Goal: Contribute content: Add original content to the website for others to see

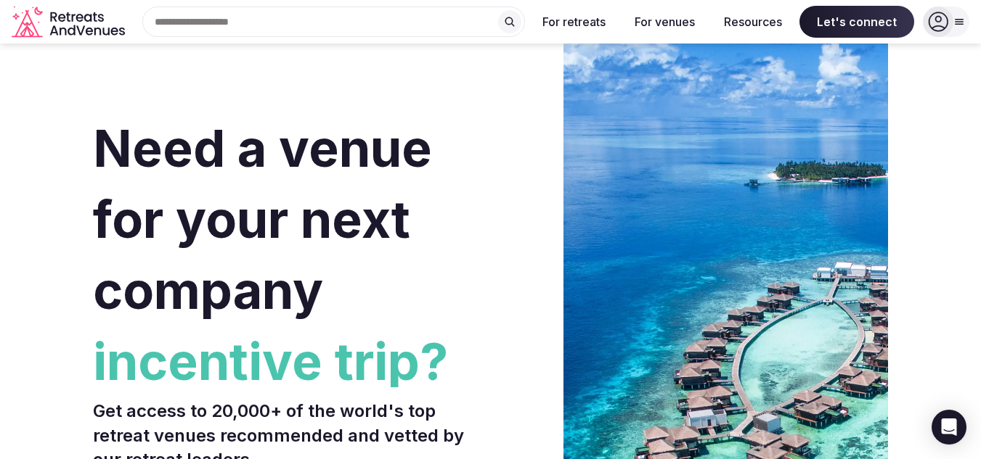
click at [953, 25] on icon at bounding box center [959, 22] width 12 height 12
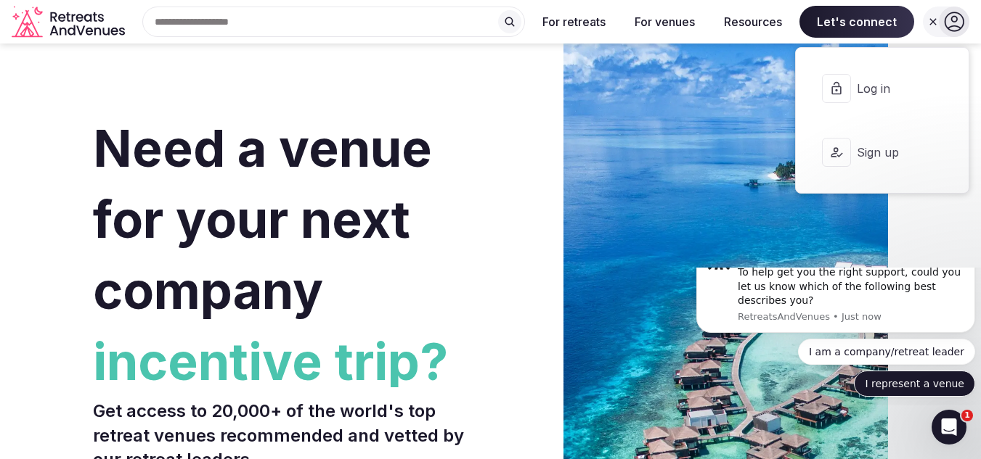
click at [930, 382] on button "I represent a venue" at bounding box center [914, 384] width 121 height 26
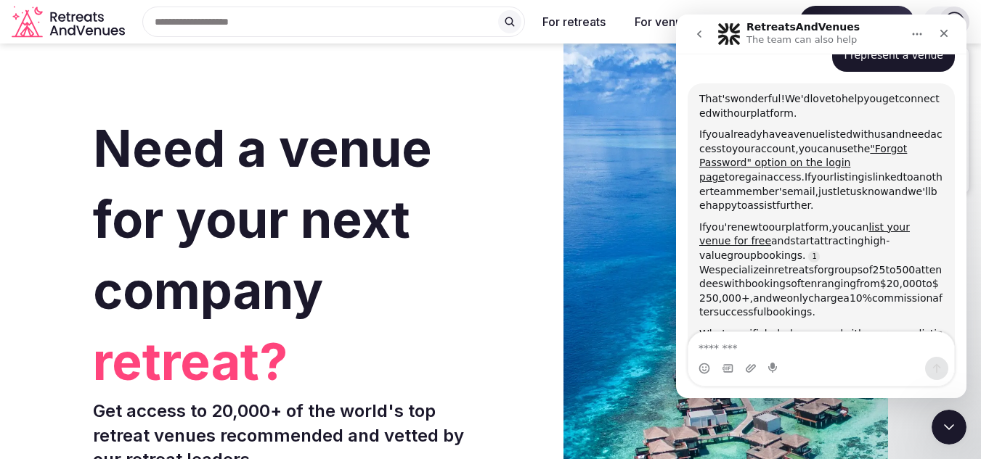
scroll to position [171, 0]
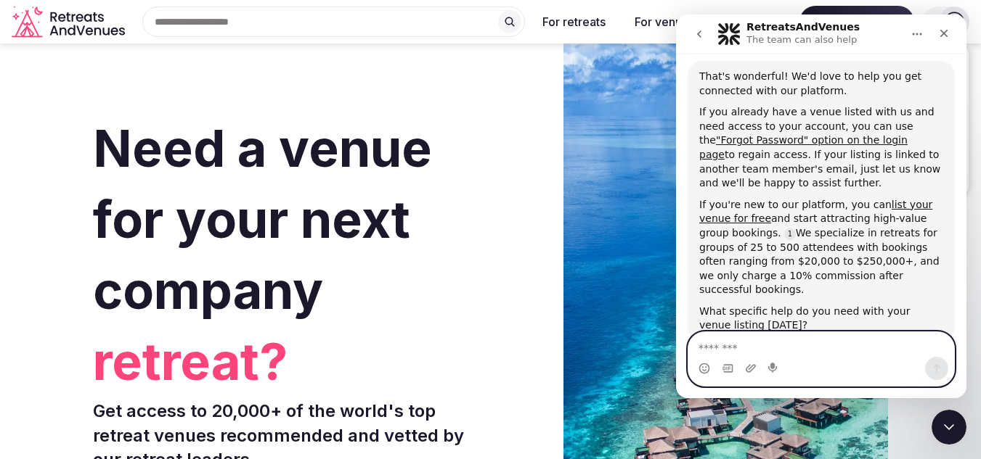
click at [899, 349] on textarea "Message…" at bounding box center [821, 344] width 266 height 25
click at [822, 356] on textarea "Message…" at bounding box center [821, 344] width 266 height 25
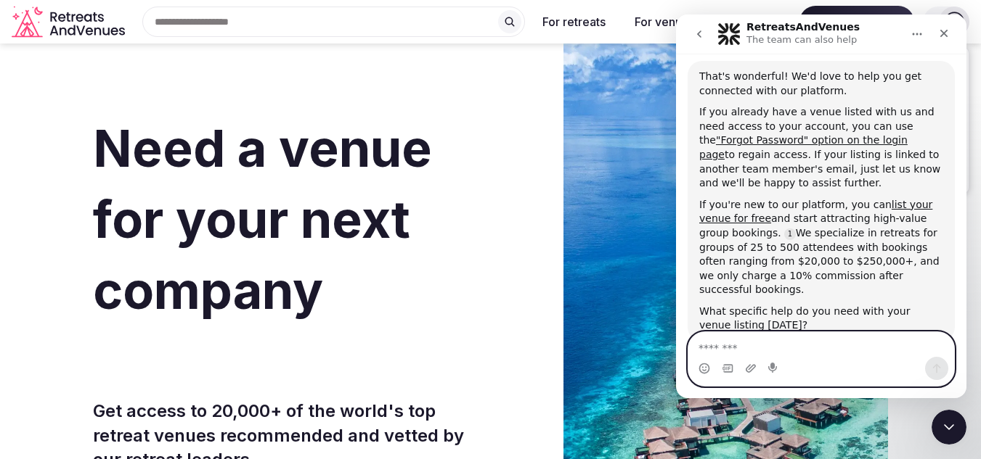
paste textarea "**********"
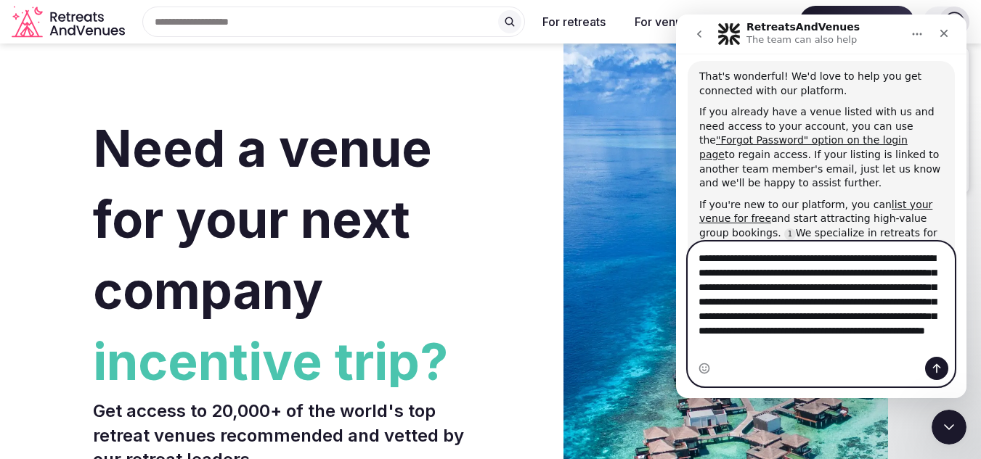
scroll to position [0, 0]
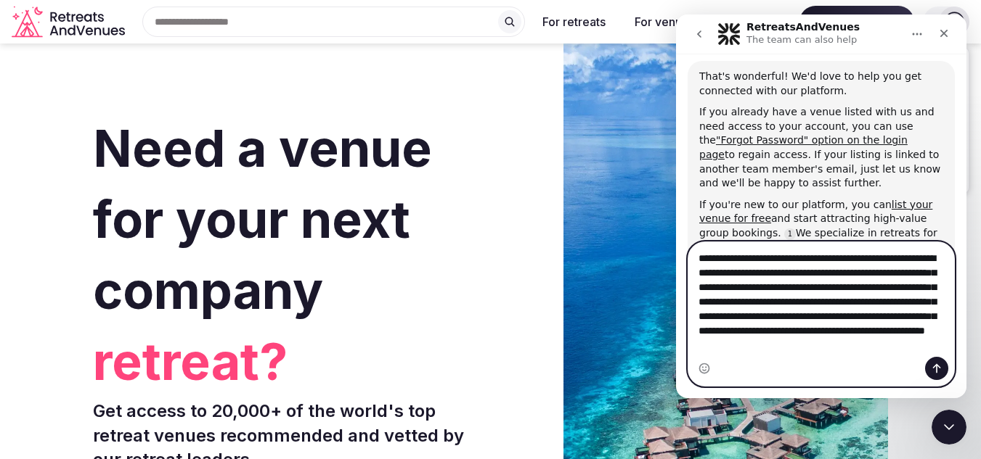
click at [700, 263] on textarea "**********" at bounding box center [821, 299] width 266 height 115
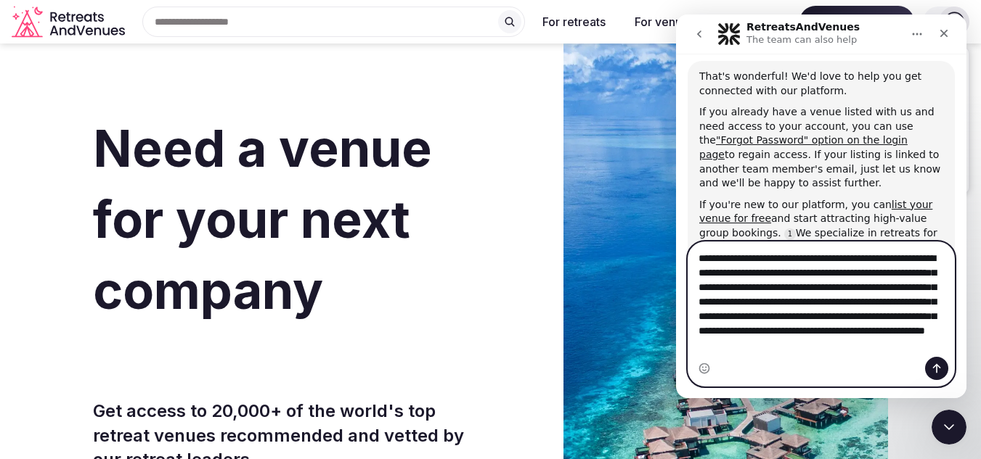
type textarea "**********"
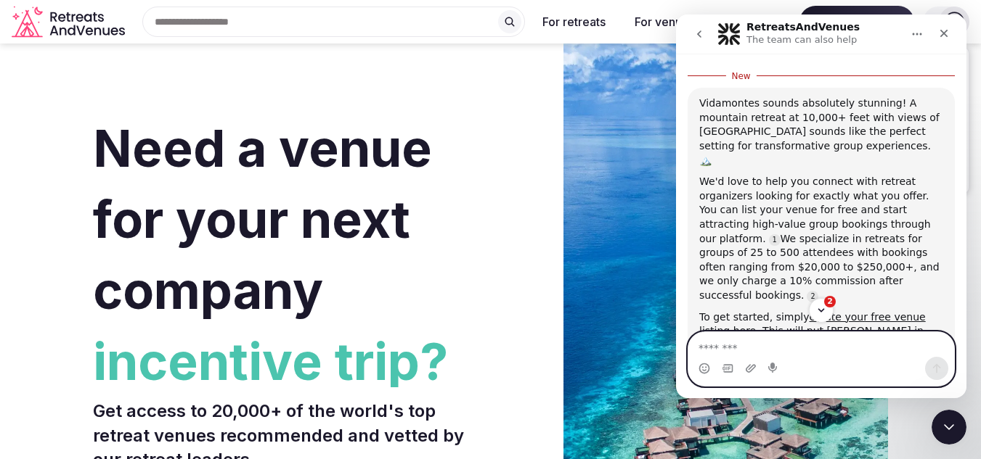
scroll to position [661, 0]
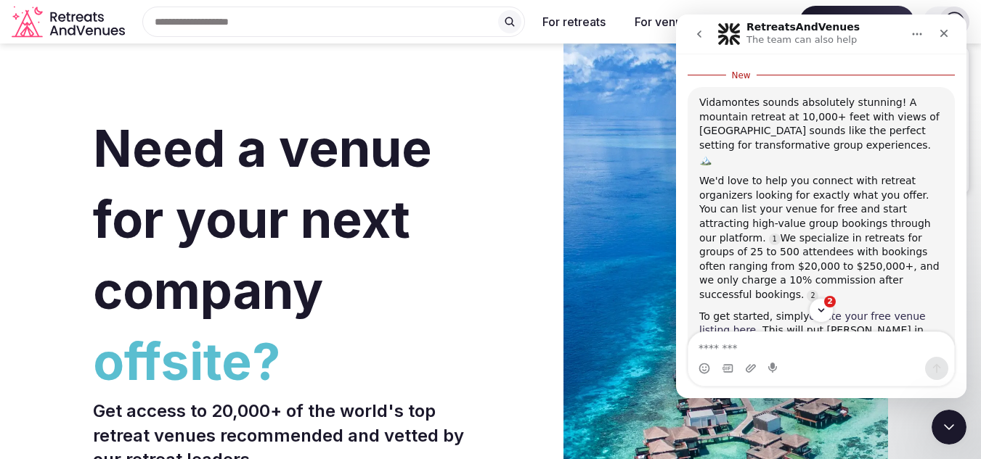
click at [858, 311] on link "create your free venue listing here" at bounding box center [812, 324] width 226 height 26
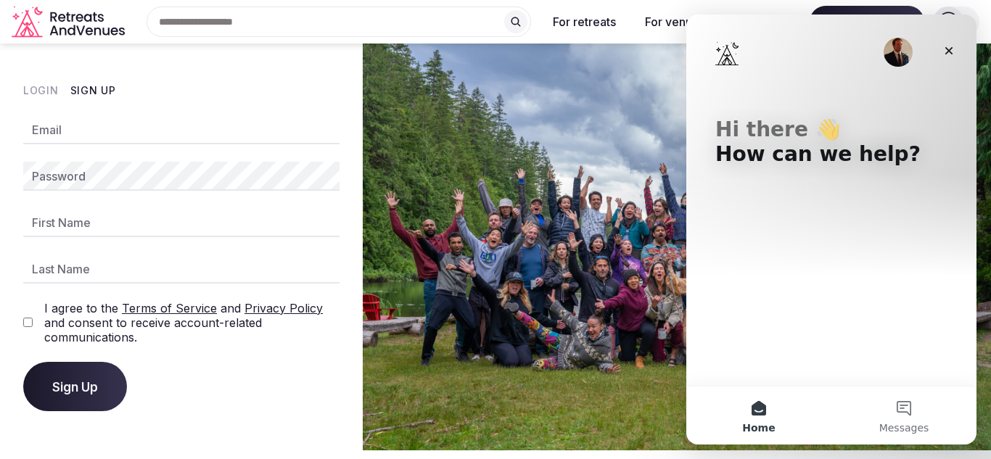
click at [135, 144] on div "Email Password First Name Last Name I agree to the Terms of Service and Privacy…" at bounding box center [181, 263] width 316 height 296
click at [107, 134] on input "Email" at bounding box center [181, 129] width 316 height 29
type input "**********"
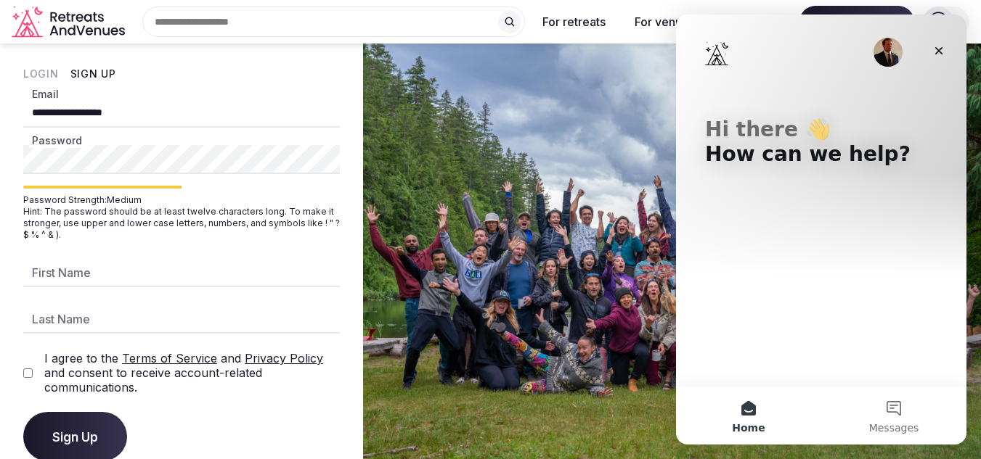
click at [81, 267] on input "First Name" at bounding box center [181, 272] width 316 height 29
type input "*****"
click at [70, 305] on div "Last Name" at bounding box center [181, 319] width 316 height 29
type input "********"
click at [75, 433] on span "Sign Up" at bounding box center [75, 437] width 46 height 15
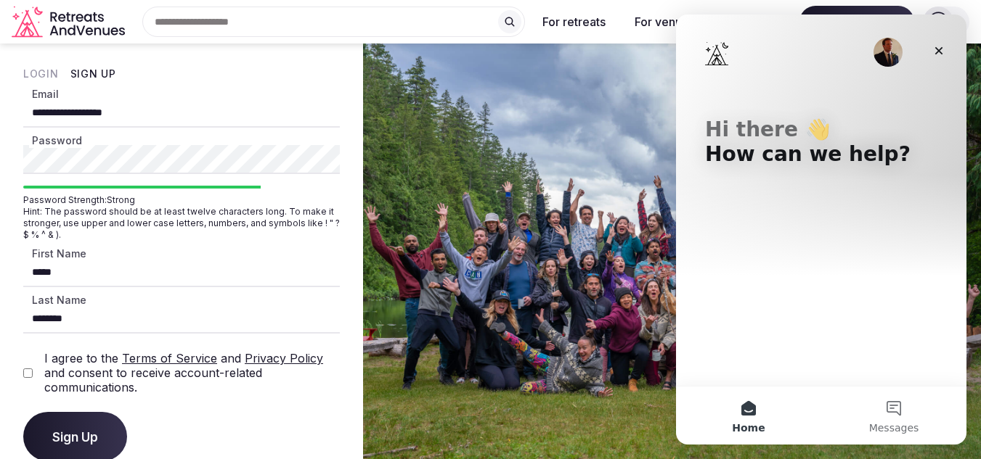
click at [77, 434] on span "Sign Up" at bounding box center [75, 437] width 46 height 15
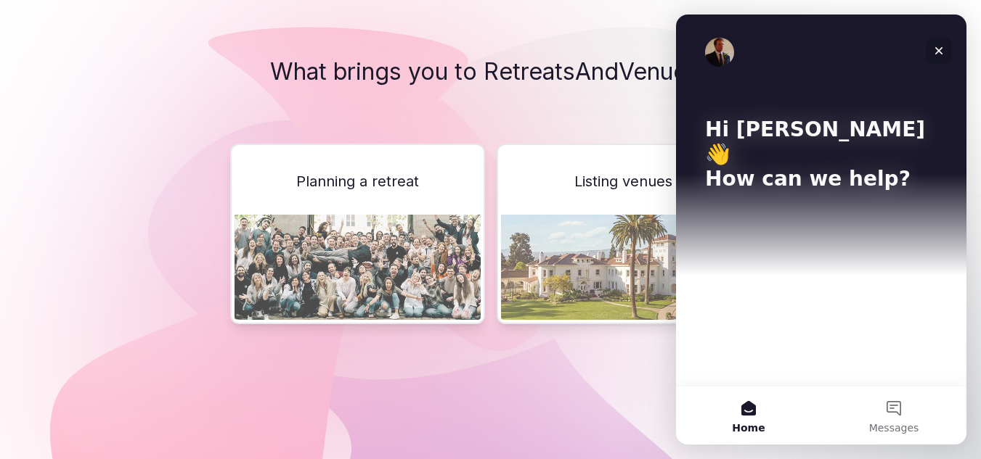
click at [942, 52] on icon "Close" at bounding box center [939, 51] width 12 height 12
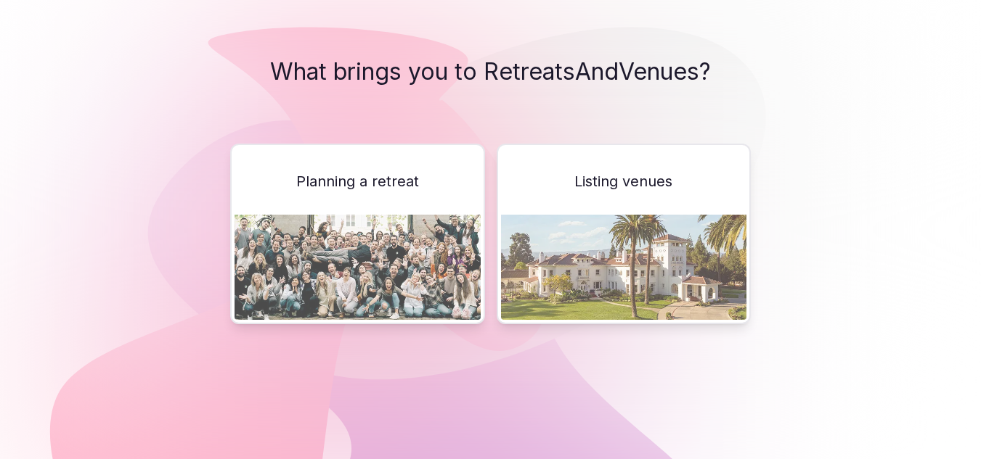
click at [631, 269] on img at bounding box center [623, 267] width 245 height 105
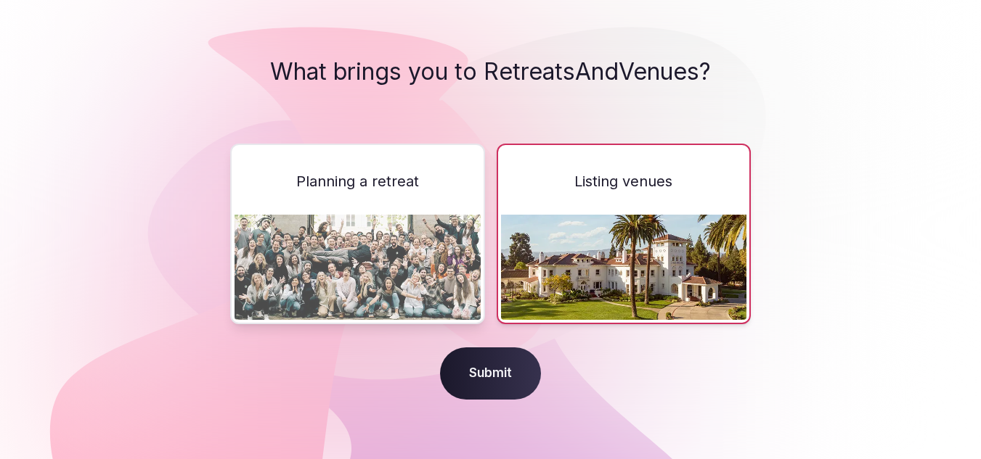
click at [487, 379] on span "Submit" at bounding box center [490, 374] width 101 height 52
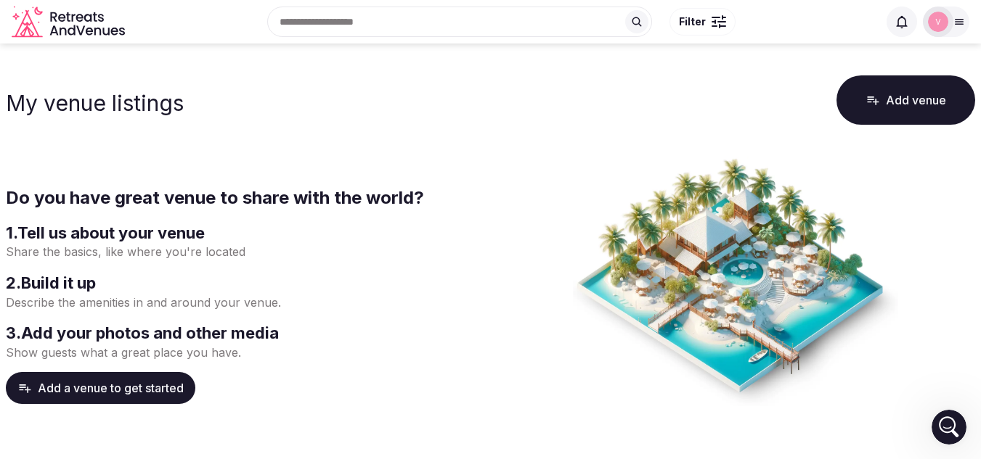
click at [122, 386] on button "Add a venue to get started" at bounding box center [100, 388] width 189 height 32
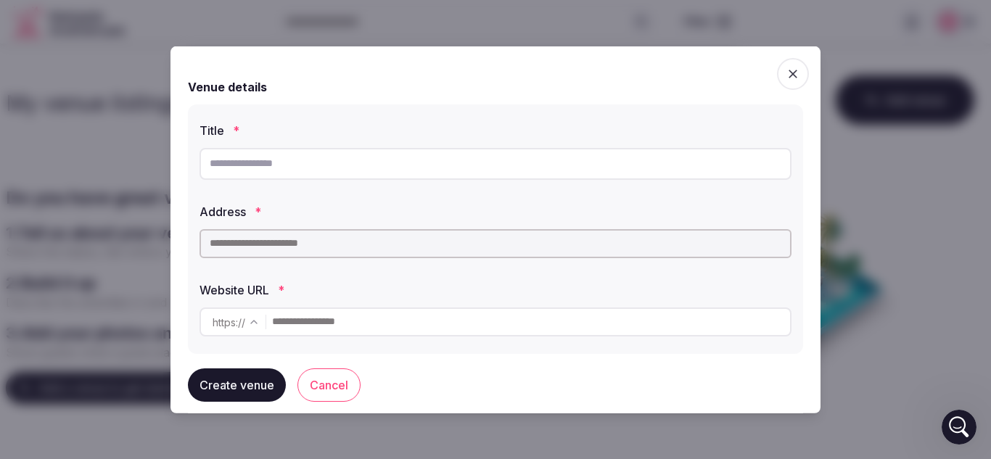
click at [256, 165] on input "text" at bounding box center [496, 163] width 592 height 32
type input "**********"
click at [255, 242] on input "text" at bounding box center [496, 243] width 592 height 29
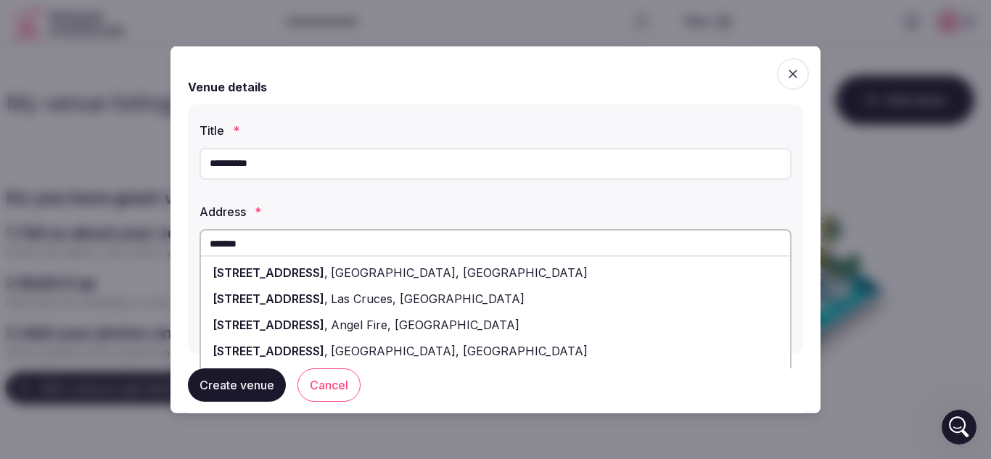
click at [247, 323] on span "48 Happy Way" at bounding box center [269, 324] width 112 height 15
type input "**********"
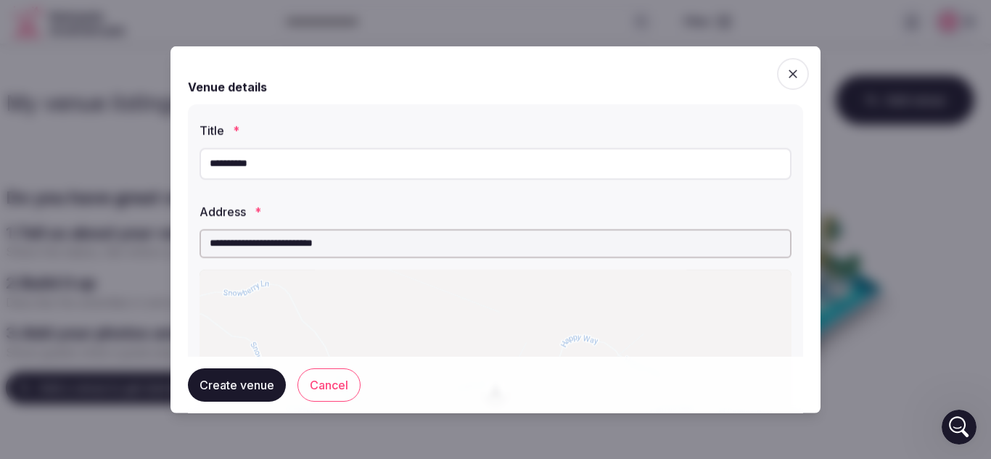
click at [228, 389] on button "Create venue" at bounding box center [237, 385] width 98 height 33
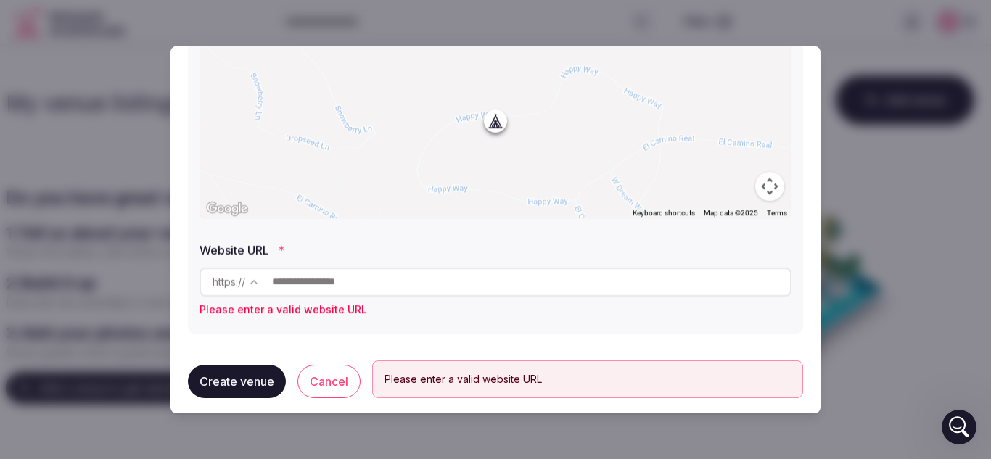
scroll to position [283, 0]
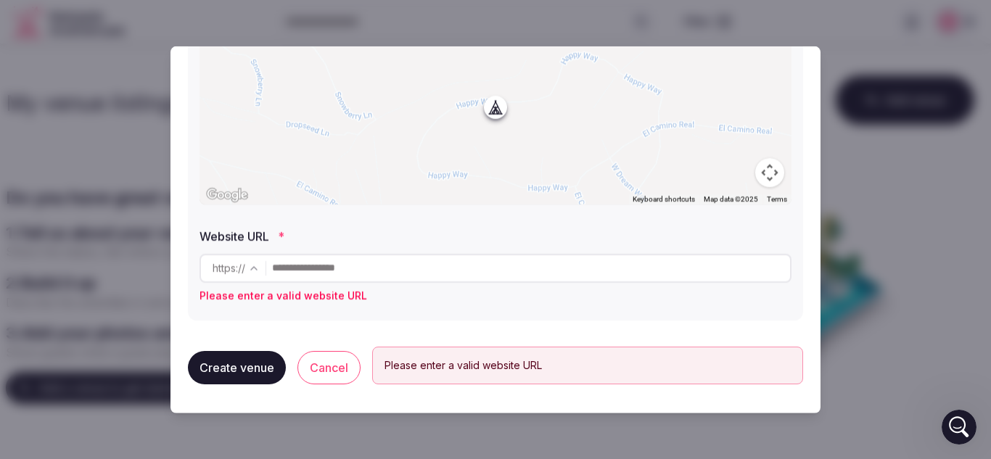
click at [344, 274] on input "text" at bounding box center [531, 267] width 518 height 29
paste input "**********"
type input "**********"
click at [250, 372] on button "Create venue" at bounding box center [237, 367] width 98 height 33
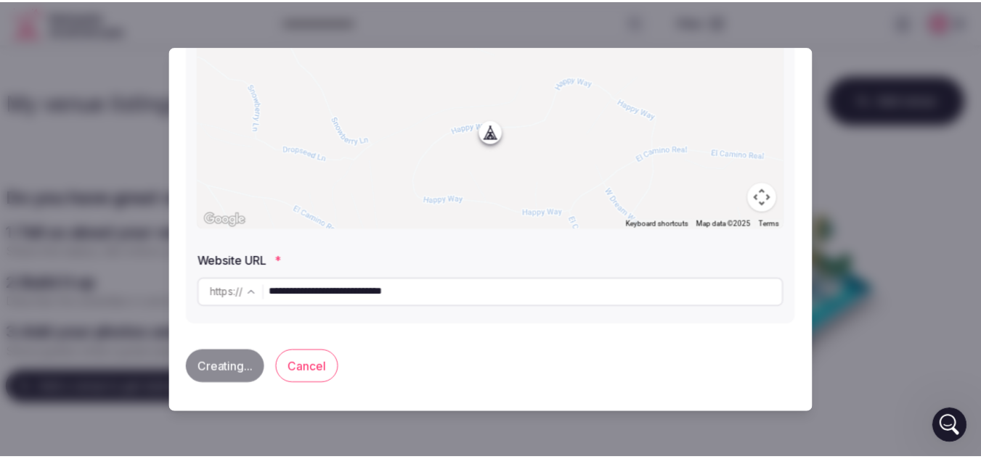
scroll to position [258, 0]
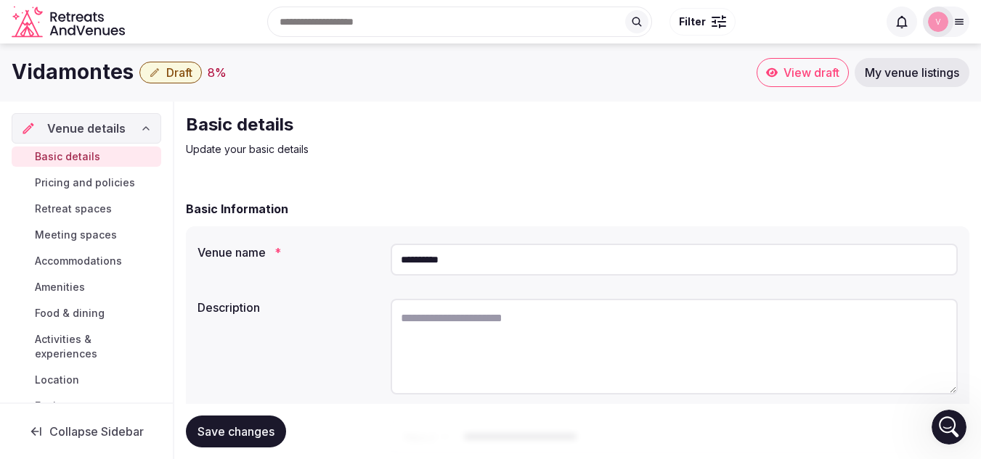
click at [472, 317] on textarea at bounding box center [673, 347] width 567 height 96
paste textarea "**********"
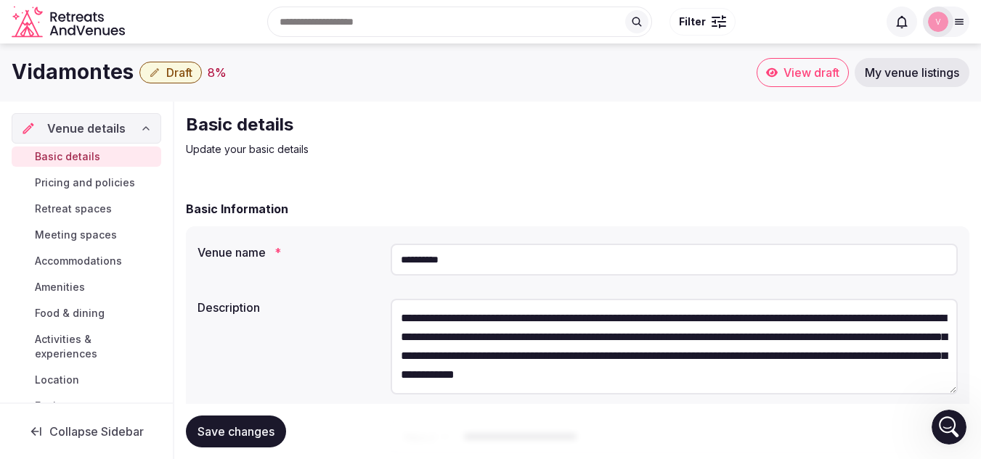
scroll to position [8, 0]
click at [659, 311] on textarea "**********" at bounding box center [673, 347] width 567 height 96
click at [692, 383] on textarea "**********" at bounding box center [673, 347] width 567 height 96
click at [698, 373] on textarea "**********" at bounding box center [673, 347] width 567 height 96
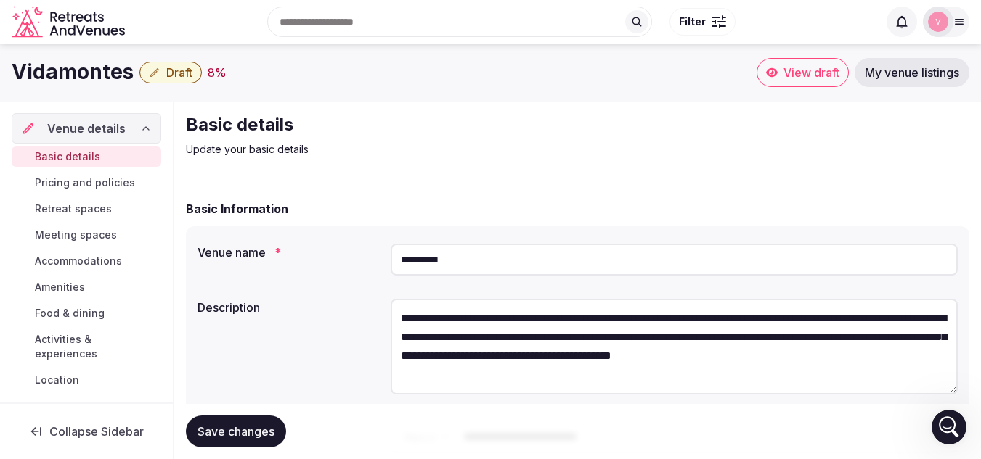
type textarea "**********"
click at [225, 440] on button "Save changes" at bounding box center [236, 432] width 100 height 32
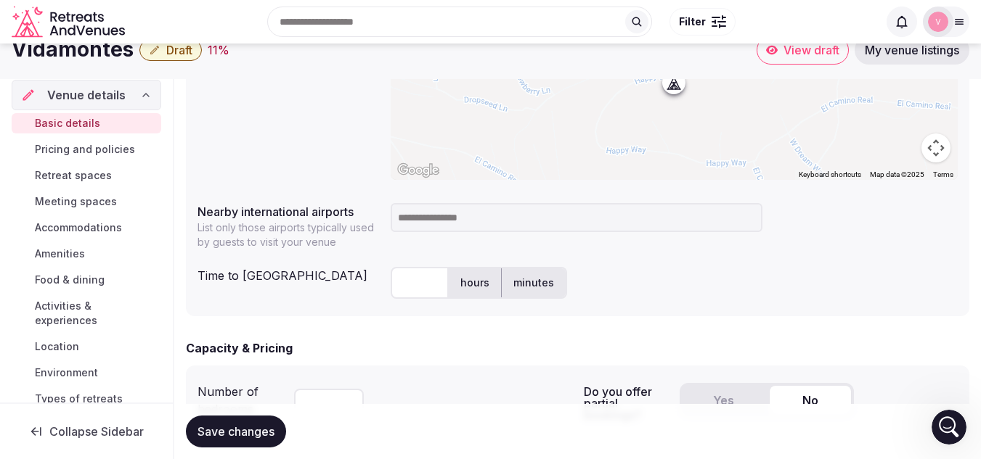
scroll to position [666, 0]
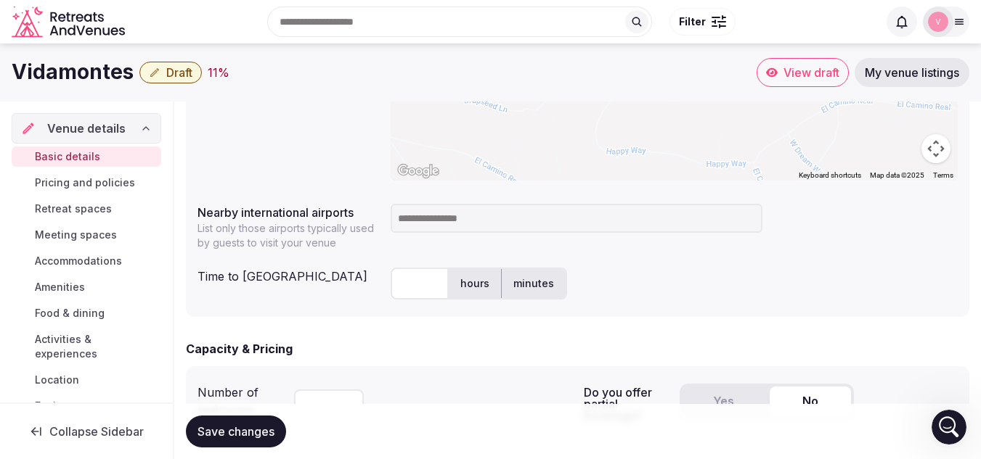
click at [422, 217] on input at bounding box center [576, 218] width 372 height 29
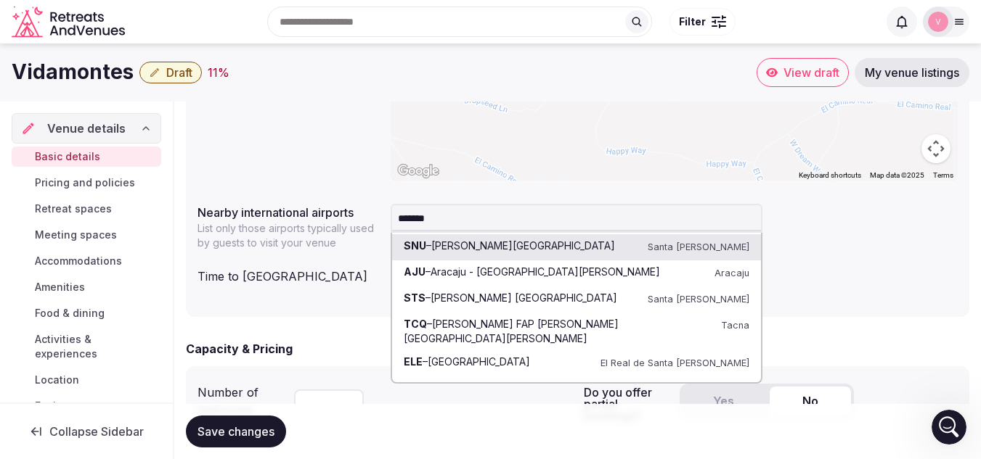
type input "********"
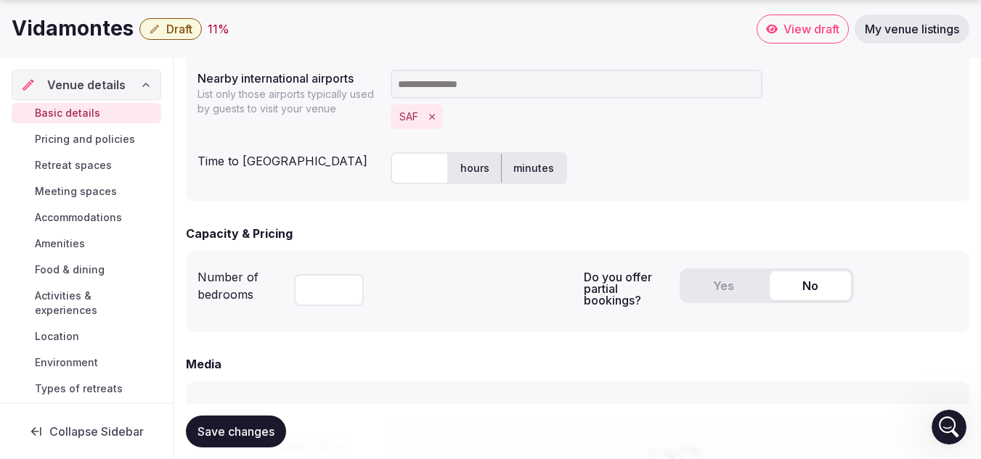
scroll to position [801, 0]
click at [315, 290] on input "number" at bounding box center [329, 290] width 70 height 32
type input "*"
click at [801, 294] on button "No" at bounding box center [809, 285] width 81 height 29
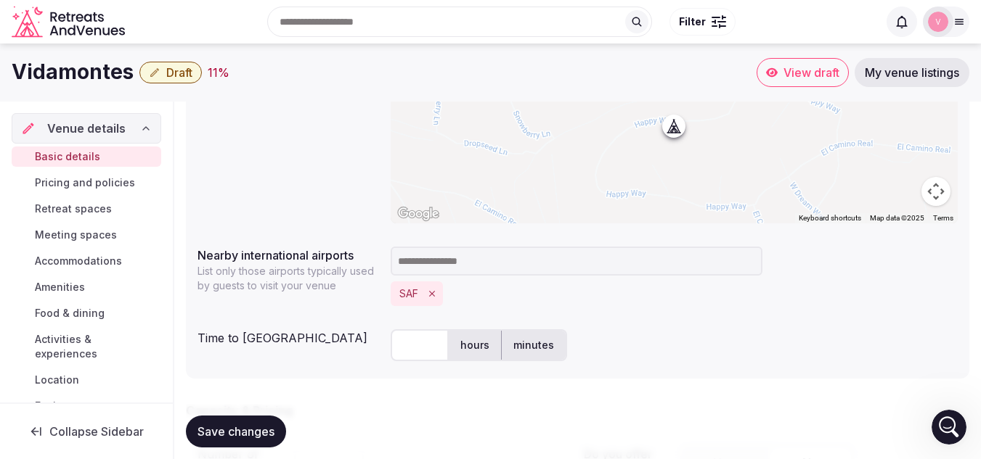
scroll to position [621, 0]
click at [421, 353] on input "text" at bounding box center [419, 347] width 58 height 32
click at [415, 352] on input "text" at bounding box center [419, 347] width 58 height 32
click at [483, 357] on label "hours" at bounding box center [475, 347] width 52 height 38
click at [428, 342] on input "text" at bounding box center [419, 347] width 58 height 32
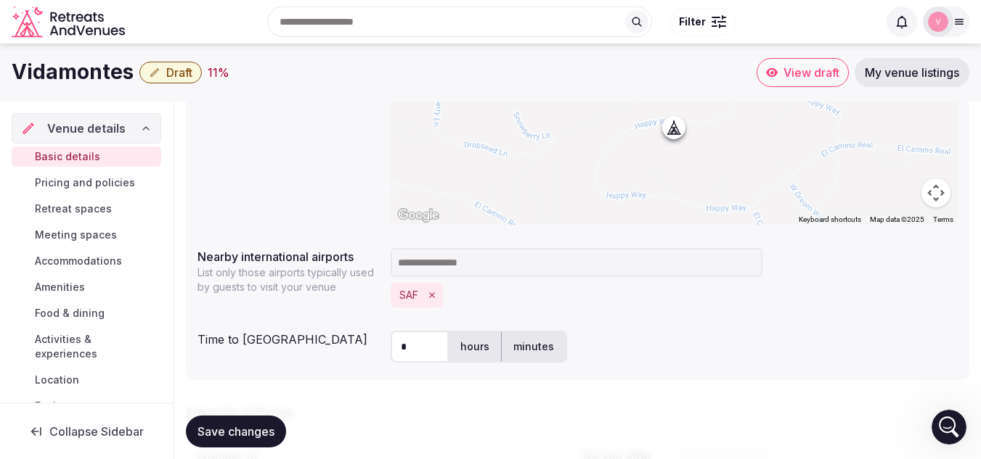
click at [522, 345] on label "minutes" at bounding box center [534, 347] width 64 height 38
click at [425, 350] on input "*" at bounding box center [419, 347] width 58 height 32
click at [475, 345] on label "hours" at bounding box center [475, 347] width 52 height 38
click at [527, 348] on label "minutes" at bounding box center [534, 347] width 64 height 38
click at [416, 340] on input "*" at bounding box center [419, 347] width 58 height 32
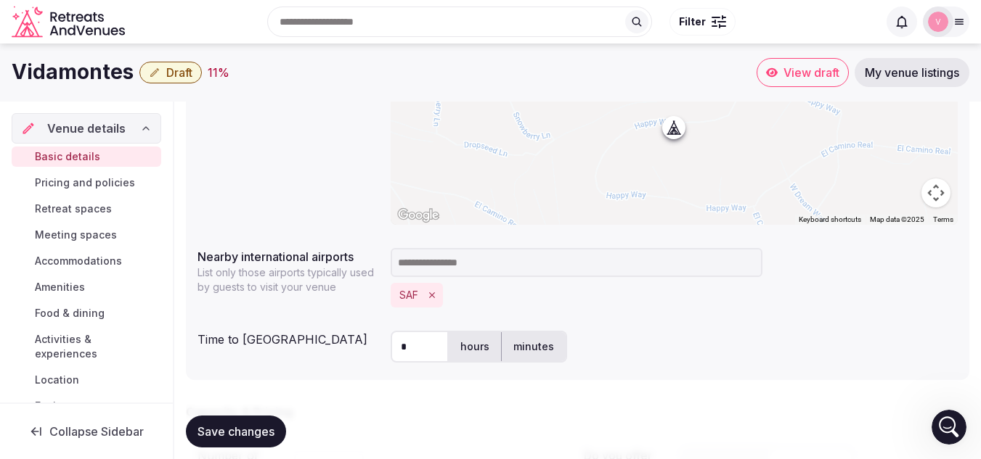
click at [416, 340] on input "*" at bounding box center [419, 347] width 58 height 32
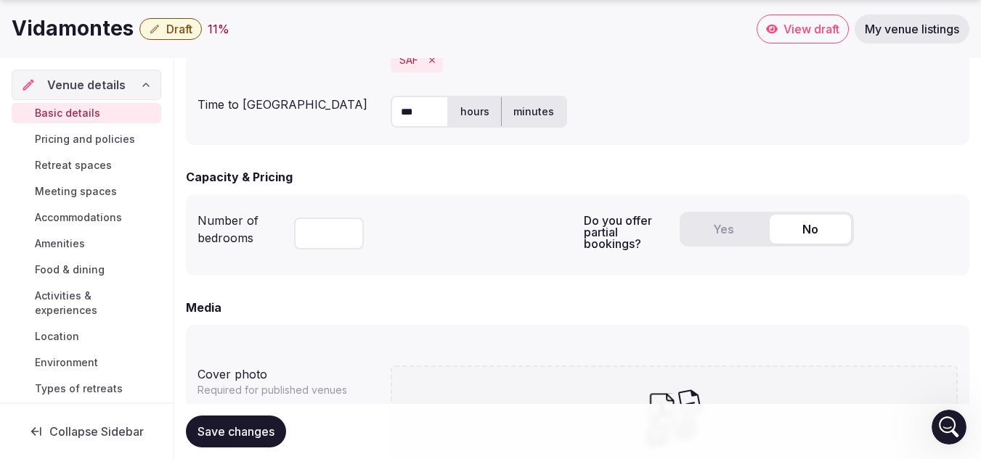
scroll to position [857, 0]
type input "***"
click at [234, 424] on button "Save changes" at bounding box center [236, 432] width 100 height 32
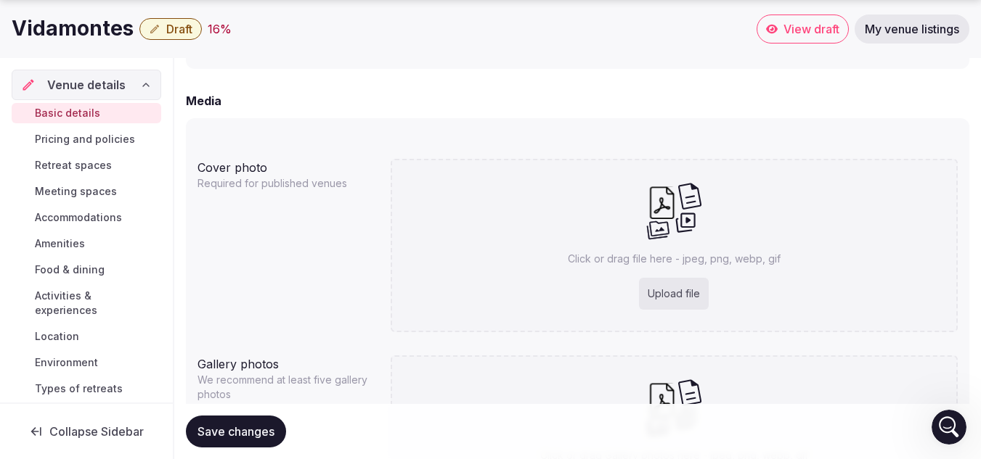
scroll to position [1062, 0]
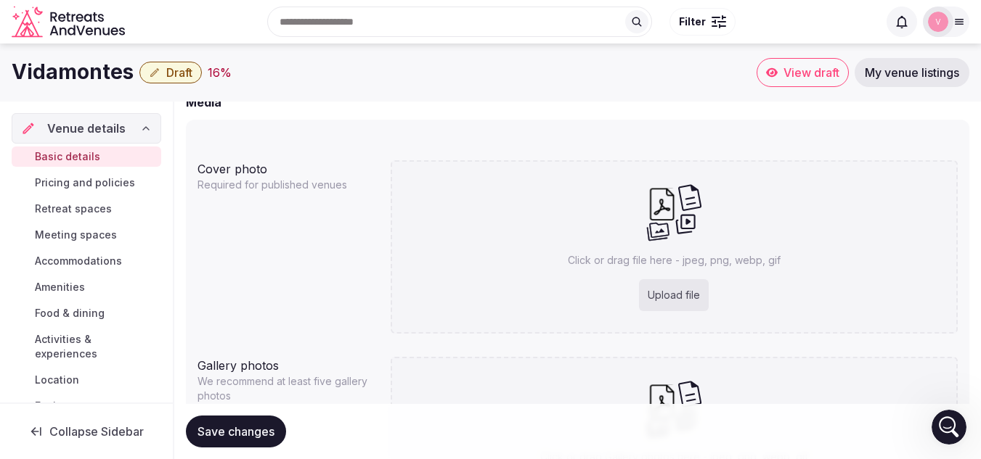
click at [657, 290] on div "Upload file" at bounding box center [674, 295] width 70 height 32
click at [685, 298] on div "Upload file" at bounding box center [674, 295] width 70 height 32
type input "**********"
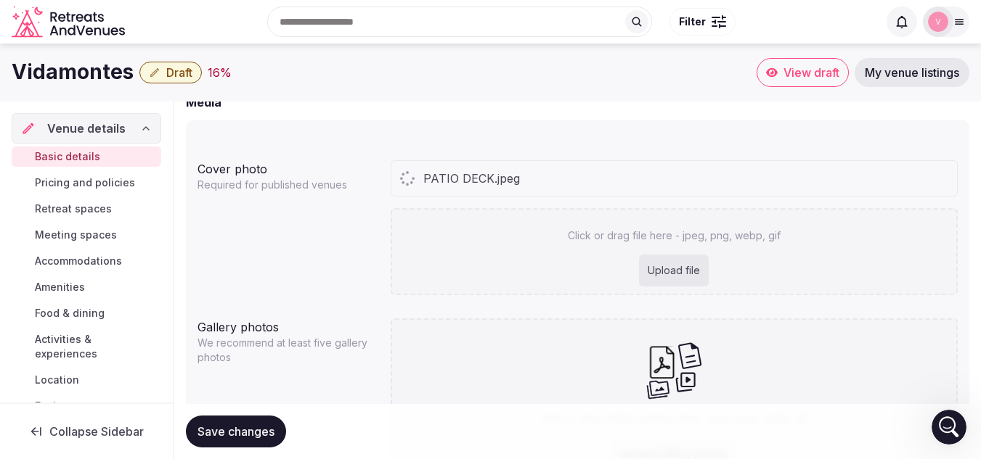
click at [267, 313] on div "Gallery photos" at bounding box center [287, 324] width 181 height 23
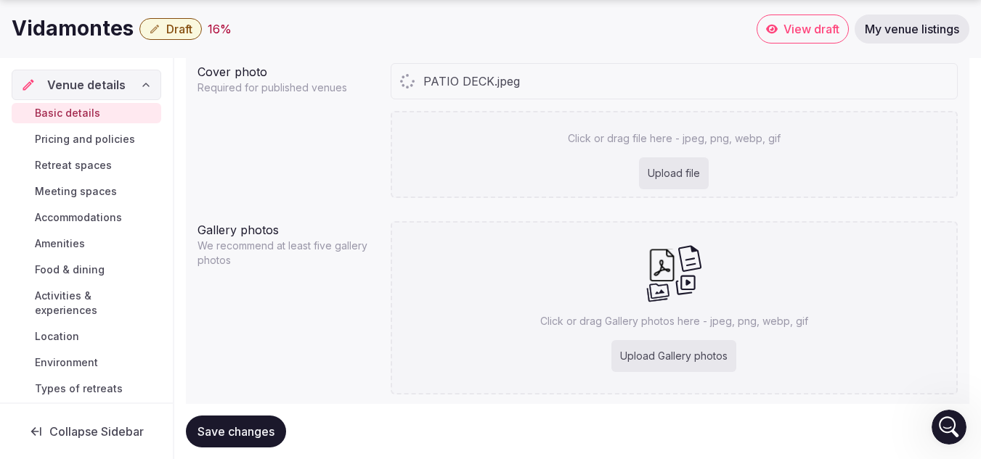
scroll to position [1160, 0]
click at [689, 362] on div "Upload Gallery photos" at bounding box center [673, 356] width 125 height 32
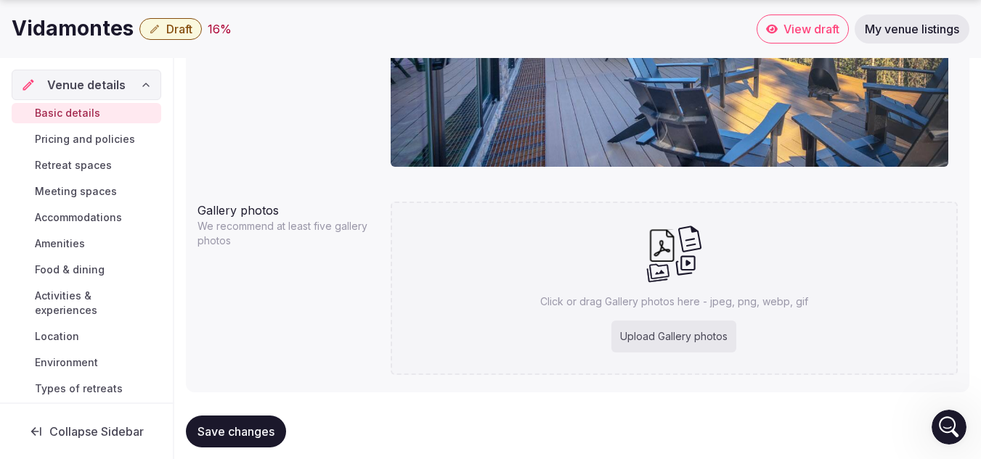
scroll to position [1392, 0]
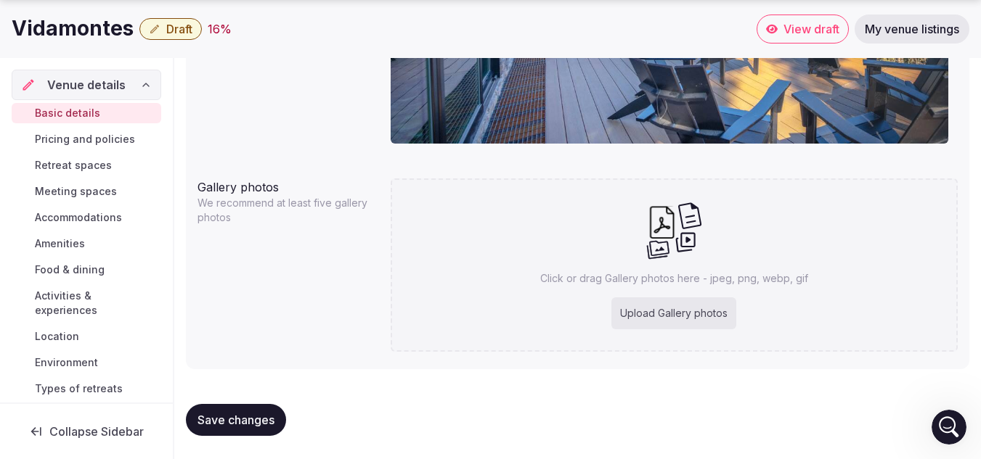
click at [635, 308] on div "Upload Gallery photos" at bounding box center [673, 314] width 125 height 32
type input "**********"
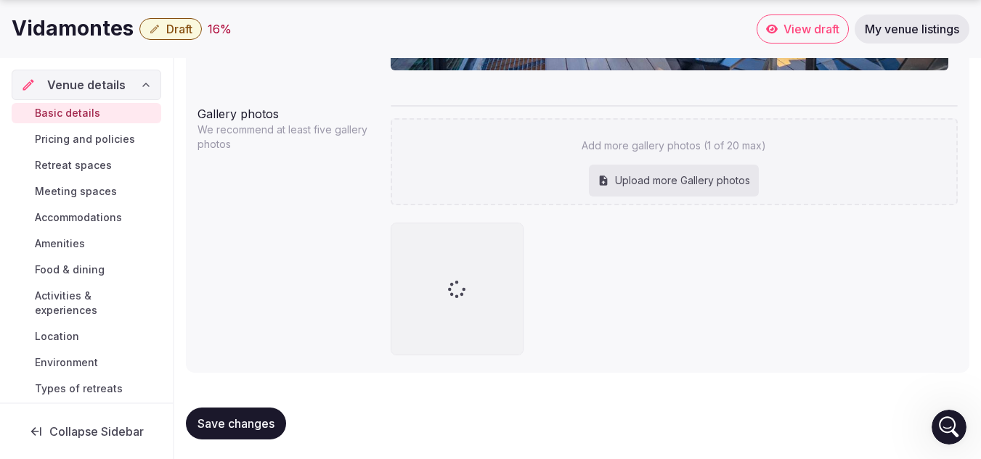
scroll to position [1469, 0]
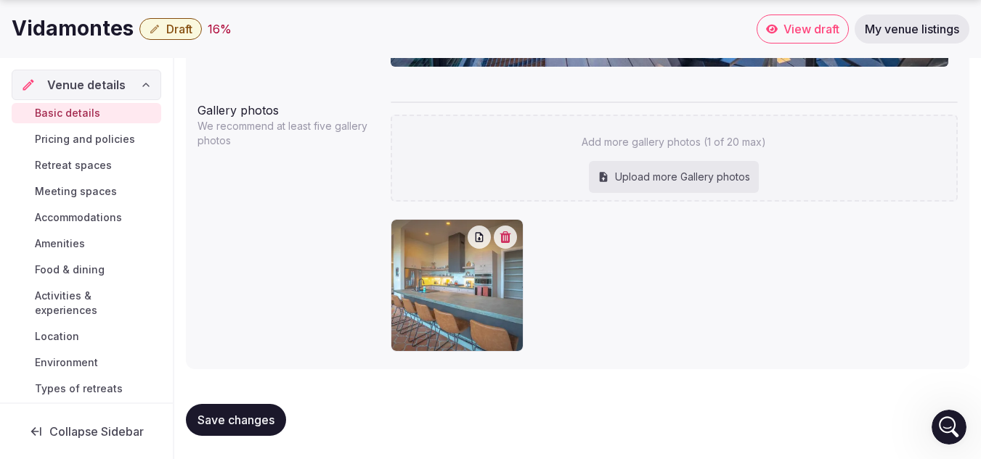
click at [699, 176] on div "Upload more Gallery photos" at bounding box center [674, 177] width 170 height 32
click at [641, 170] on div "Upload more Gallery photos" at bounding box center [674, 177] width 170 height 32
click at [652, 181] on div "Upload more Gallery photos" at bounding box center [674, 177] width 170 height 32
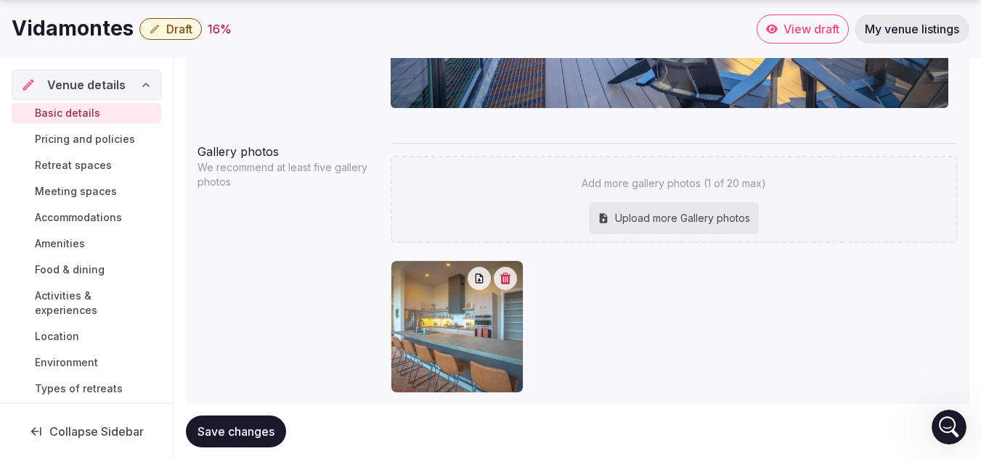
scroll to position [1433, 0]
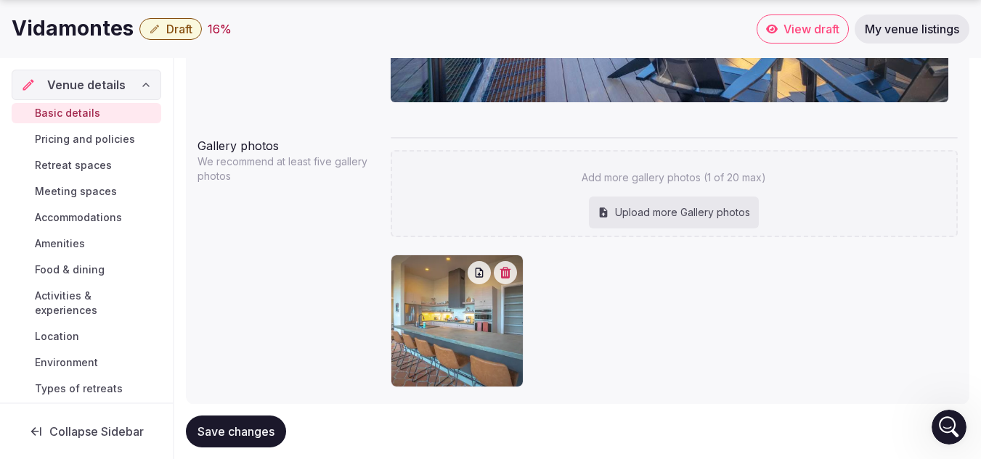
click at [672, 213] on div "Upload more Gallery photos" at bounding box center [674, 213] width 170 height 32
click at [660, 218] on div "Upload more Gallery photos" at bounding box center [674, 213] width 170 height 32
type input "**********"
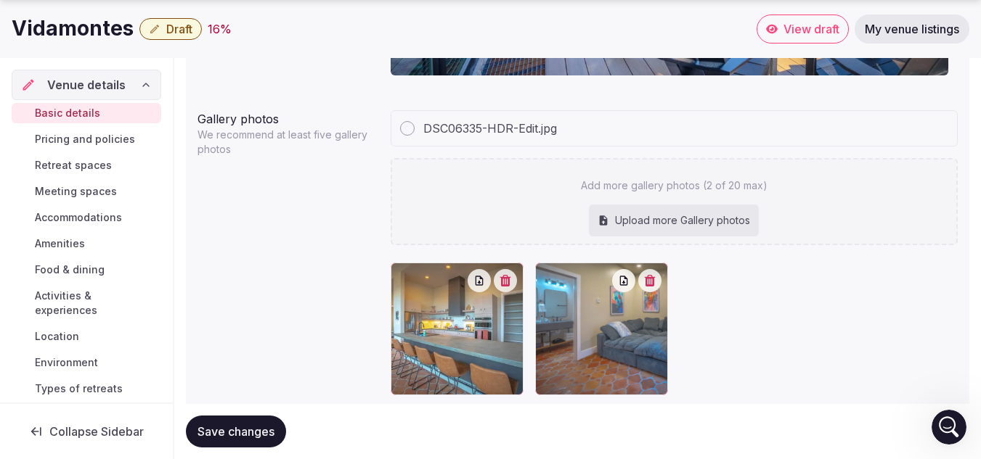
scroll to position [1504, 0]
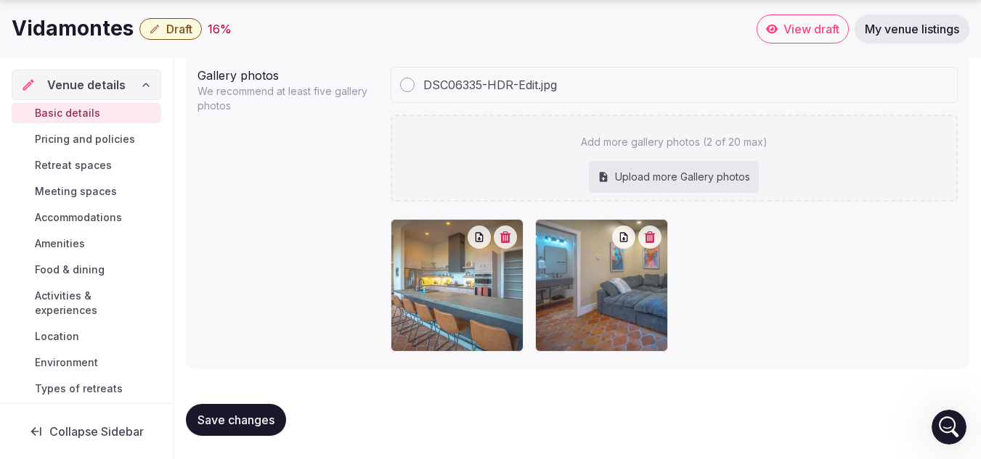
click at [671, 179] on div "Upload more Gallery photos" at bounding box center [674, 177] width 170 height 32
type input "**********"
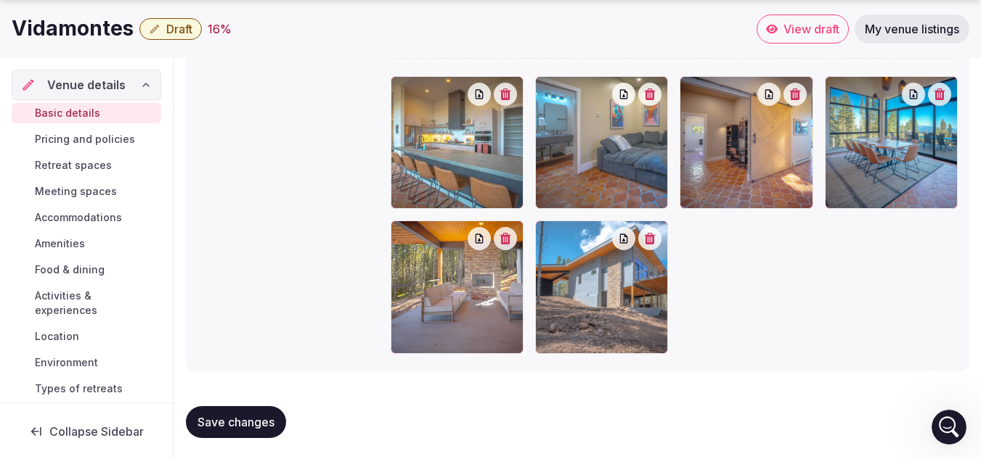
scroll to position [1685, 0]
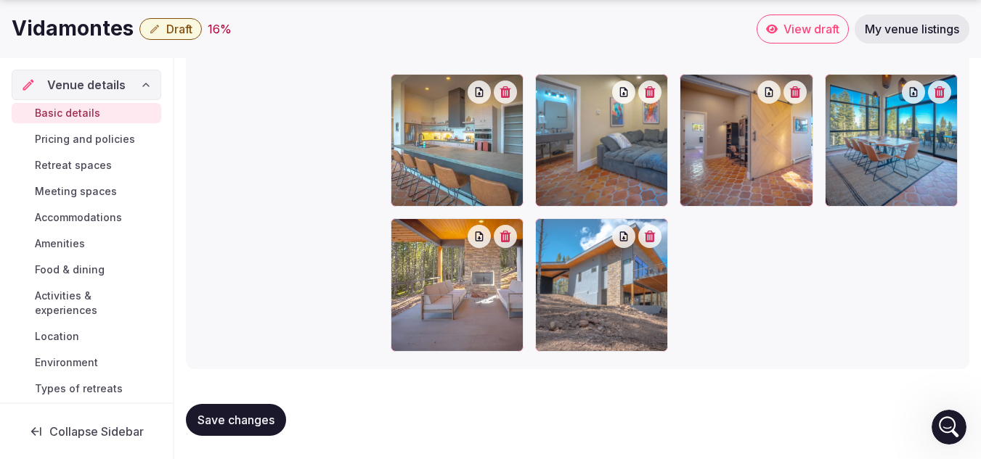
click at [251, 415] on span "Save changes" at bounding box center [235, 420] width 77 height 15
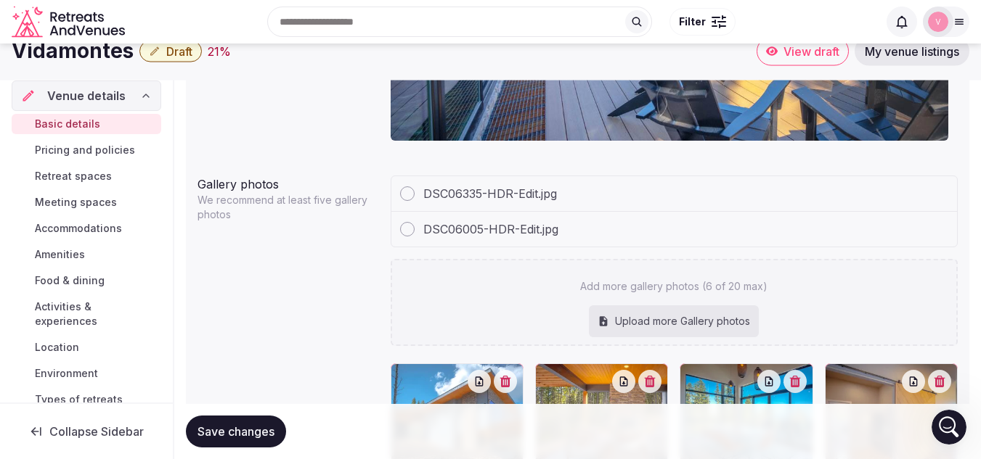
scroll to position [1393, 0]
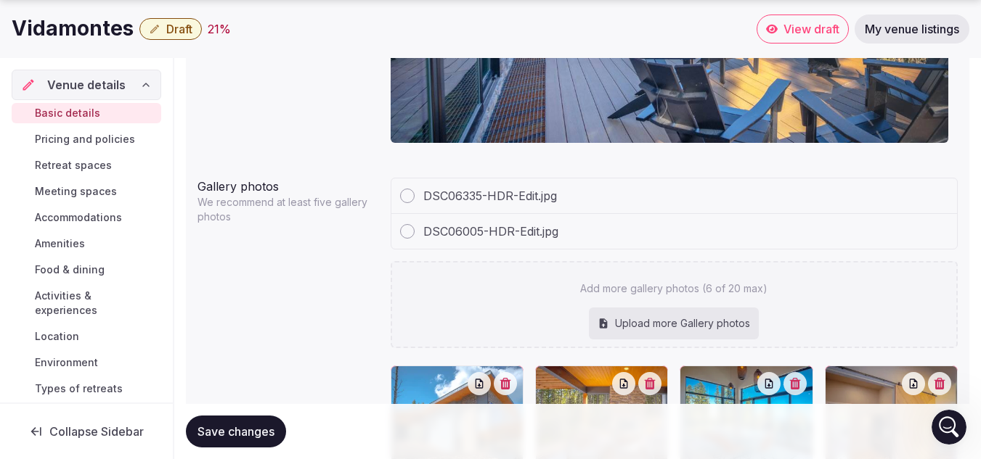
click at [413, 229] on div at bounding box center [407, 231] width 15 height 15
click at [450, 193] on span "DSC06335-HDR-Edit.jpg" at bounding box center [490, 195] width 134 height 17
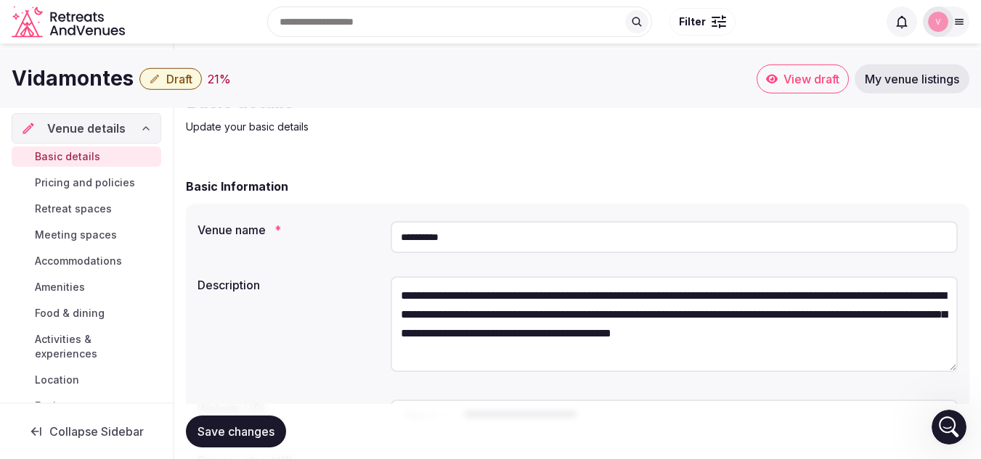
scroll to position [0, 0]
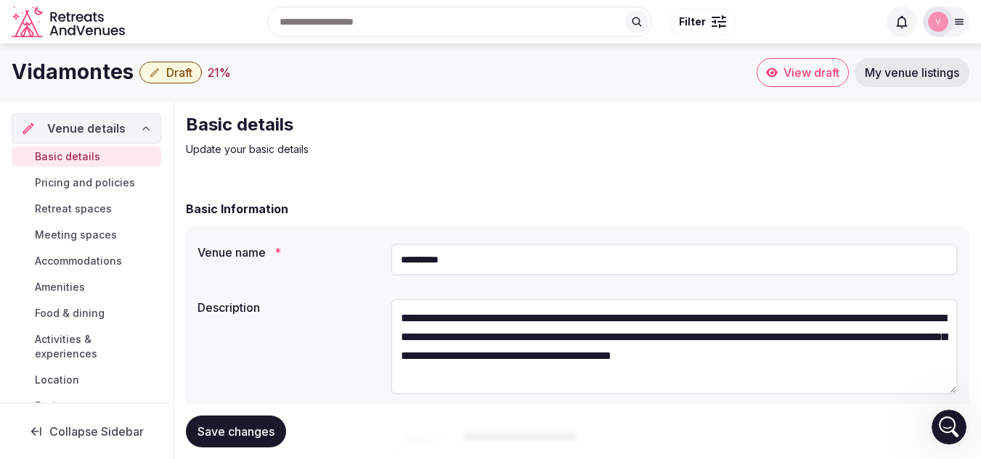
click at [86, 184] on span "Pricing and policies" at bounding box center [85, 183] width 100 height 15
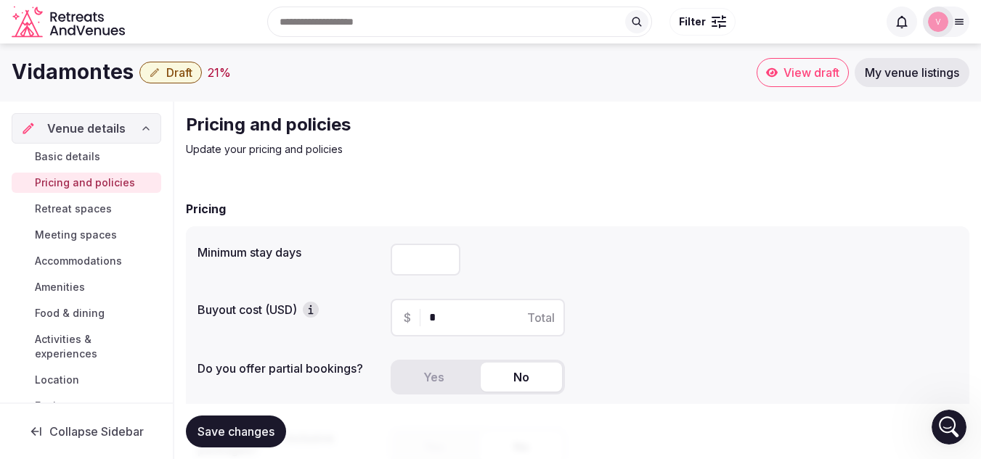
click at [445, 257] on input "*" at bounding box center [425, 260] width 70 height 32
type input "*"
click at [445, 257] on input "*" at bounding box center [425, 260] width 70 height 32
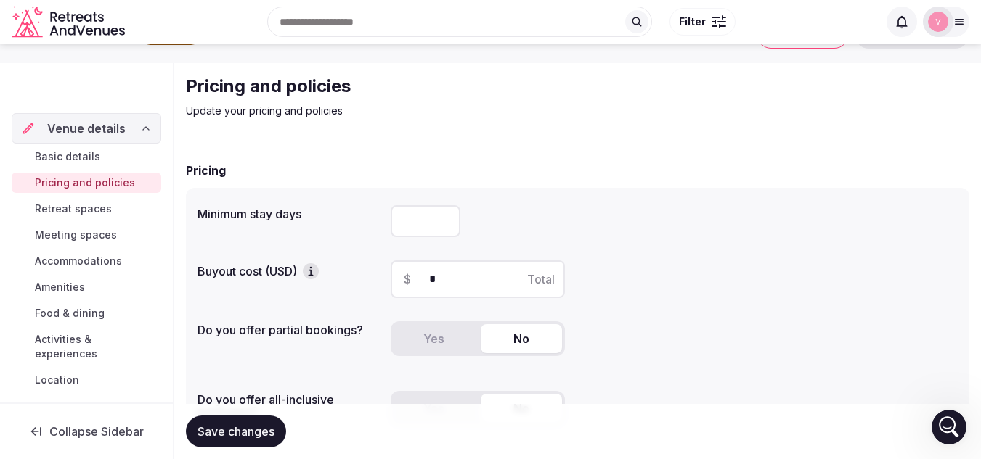
scroll to position [39, 0]
click at [457, 285] on input "*" at bounding box center [490, 278] width 123 height 17
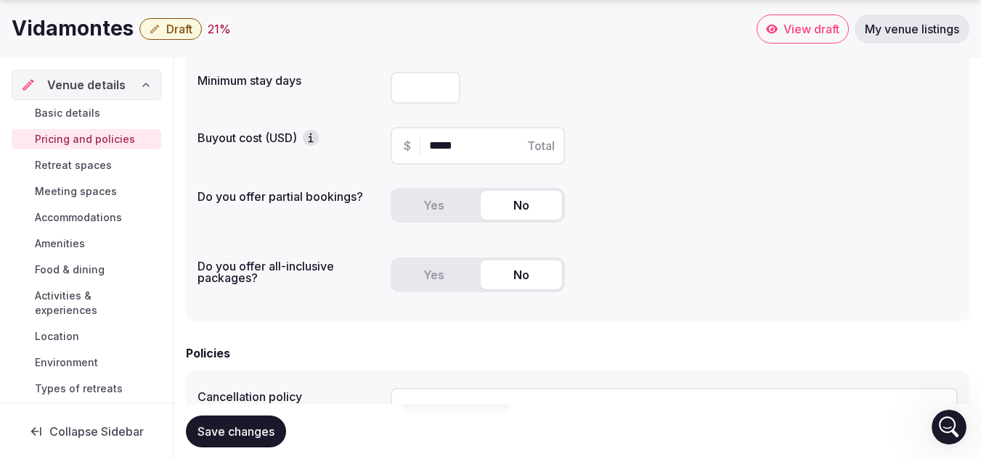
scroll to position [173, 0]
type input "*****"
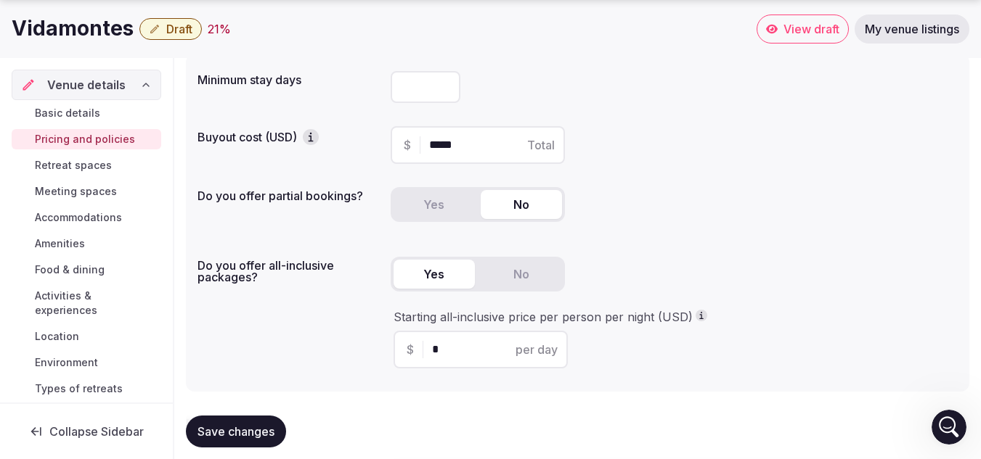
click at [447, 270] on button "Yes" at bounding box center [433, 274] width 81 height 29
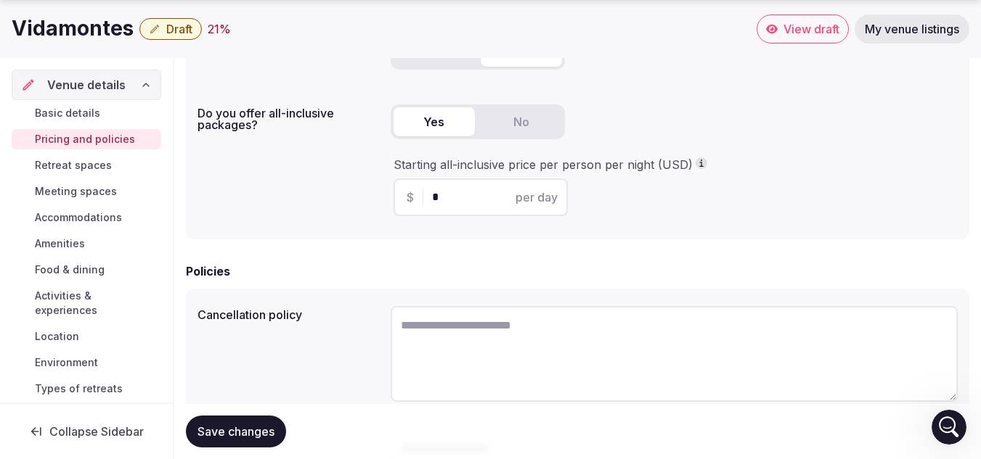
scroll to position [327, 0]
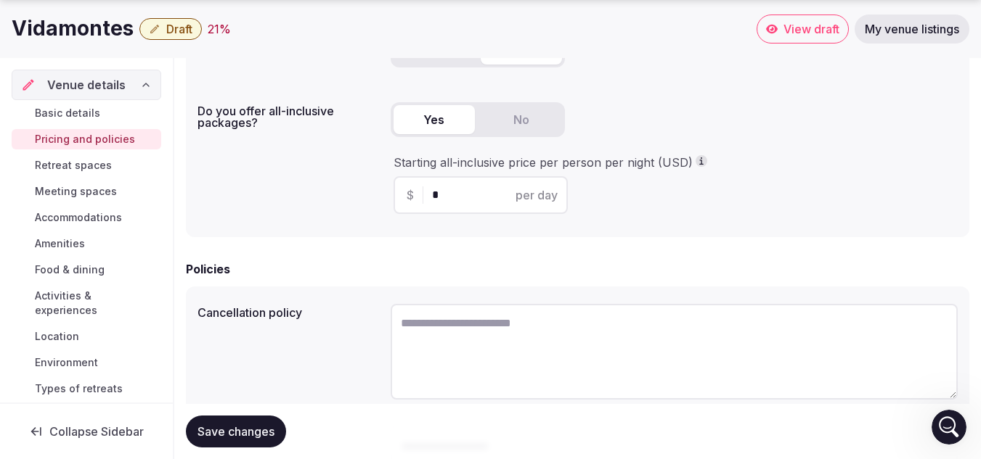
click at [547, 192] on span "per day" at bounding box center [536, 195] width 42 height 17
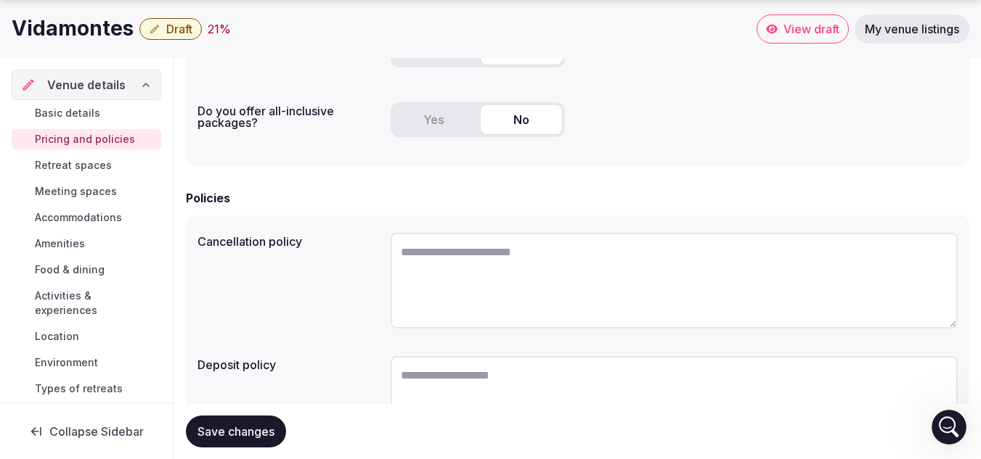
click at [515, 125] on button "No" at bounding box center [520, 119] width 81 height 29
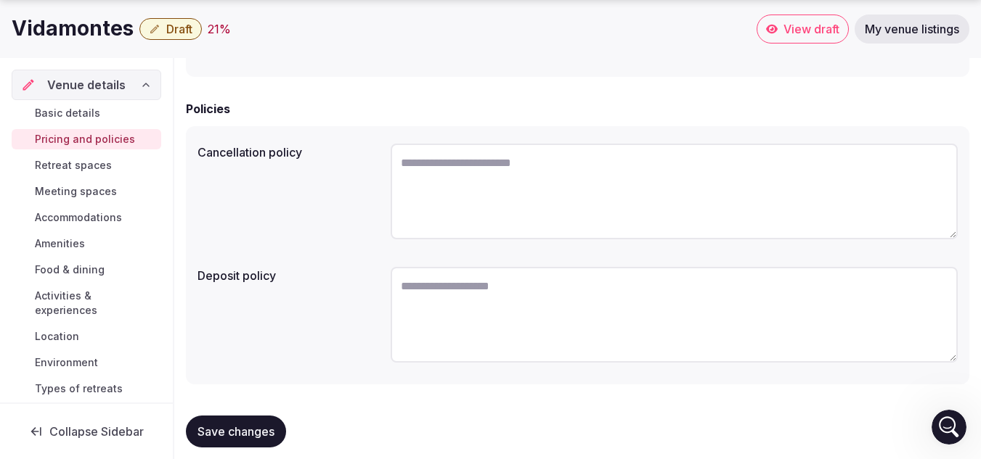
scroll to position [432, 0]
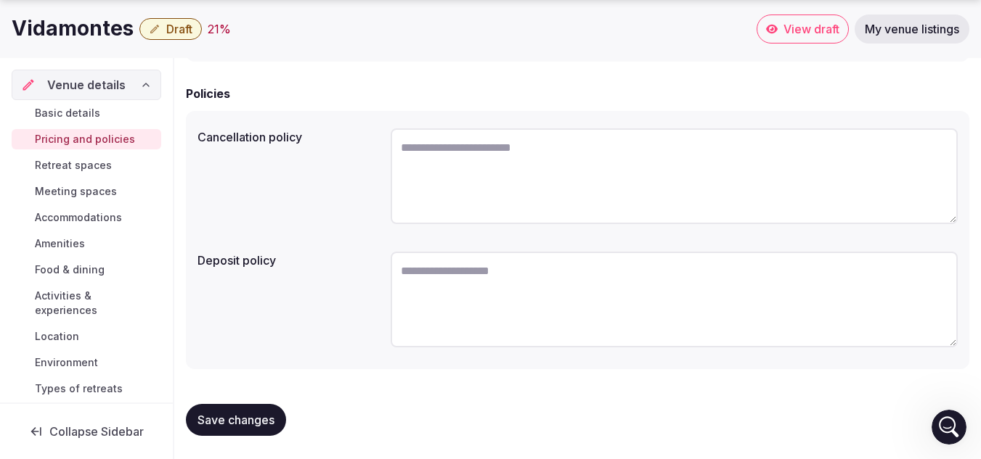
click at [444, 299] on textarea at bounding box center [673, 300] width 567 height 96
type textarea "**********"
click at [500, 145] on textarea at bounding box center [673, 176] width 567 height 96
paste textarea "**********"
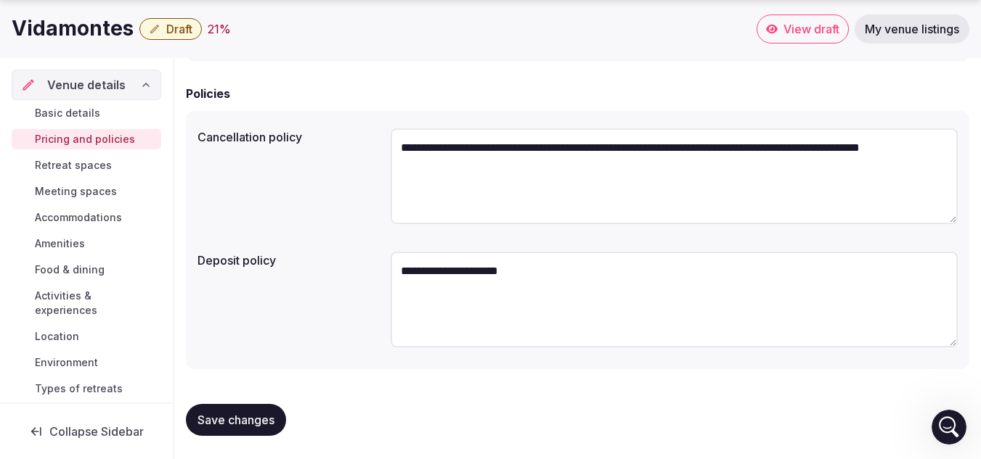
type textarea "**********"
click at [245, 422] on span "Save changes" at bounding box center [235, 420] width 77 height 15
click at [77, 164] on span "Retreat spaces" at bounding box center [73, 165] width 77 height 15
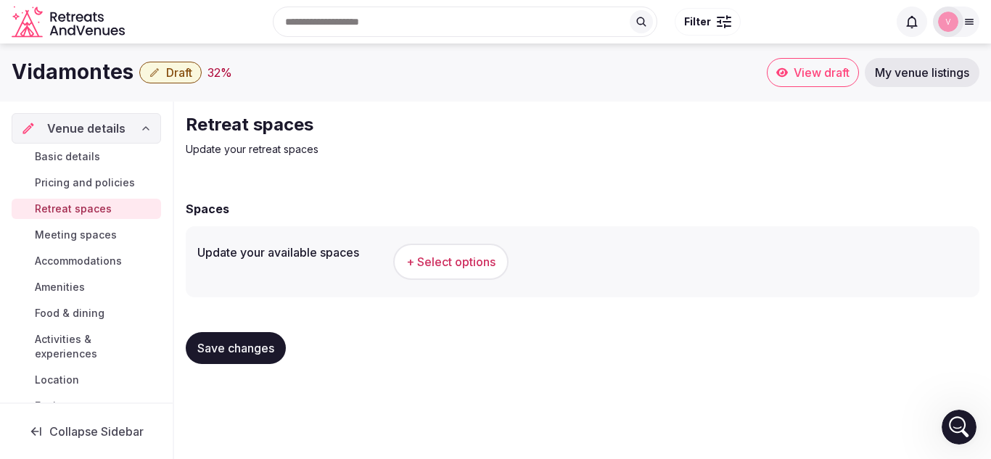
click at [449, 258] on span "+ Select options" at bounding box center [450, 262] width 89 height 16
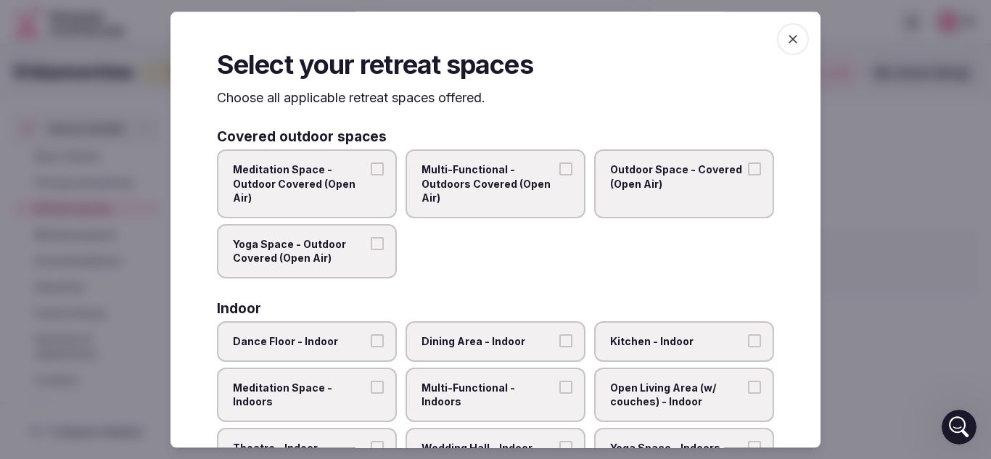
click at [322, 184] on span "Meditation Space - Outdoor Covered (Open Air)" at bounding box center [300, 184] width 134 height 43
click at [371, 176] on button "Meditation Space - Outdoor Covered (Open Air)" at bounding box center [377, 169] width 13 height 13
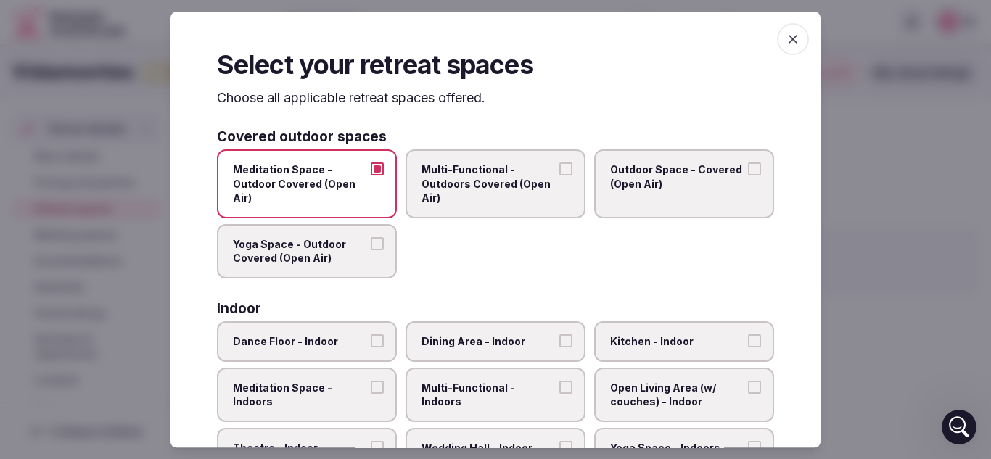
click at [287, 261] on span "Yoga Space - Outdoor Covered (Open Air)" at bounding box center [300, 251] width 134 height 28
click at [371, 250] on button "Yoga Space - Outdoor Covered (Open Air)" at bounding box center [377, 243] width 13 height 13
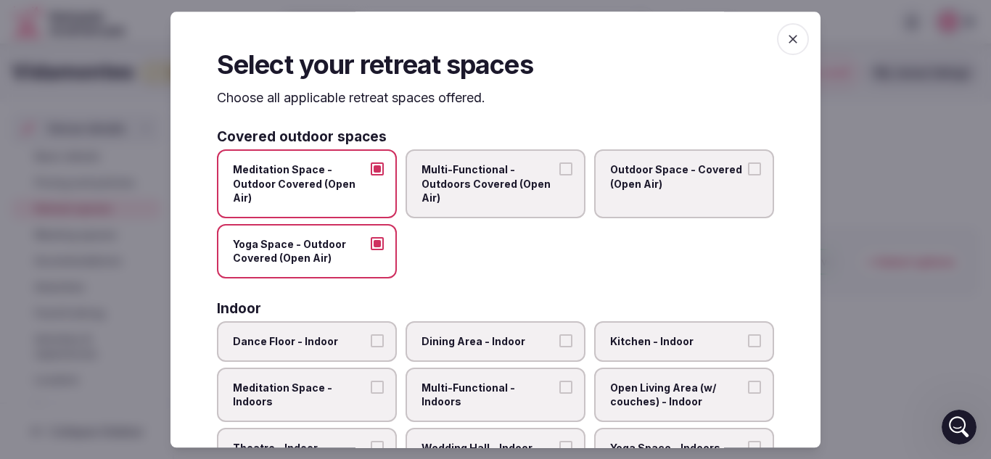
click at [647, 180] on span "Outdoor Space - Covered (Open Air)" at bounding box center [677, 177] width 134 height 28
click at [748, 176] on button "Outdoor Space - Covered (Open Air)" at bounding box center [754, 169] width 13 height 13
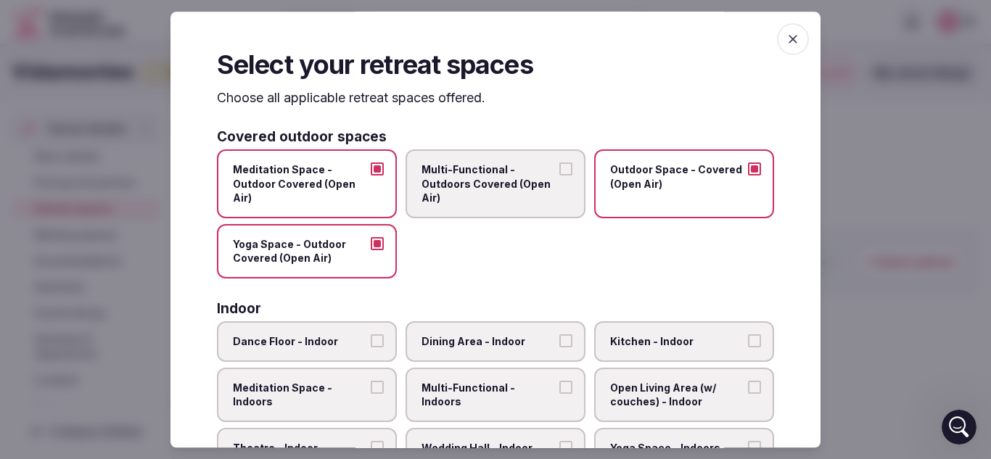
click at [493, 197] on span "Multi-Functional - Outdoors Covered (Open Air)" at bounding box center [489, 184] width 134 height 43
click at [560, 176] on button "Multi-Functional - Outdoors Covered (Open Air)" at bounding box center [566, 169] width 13 height 13
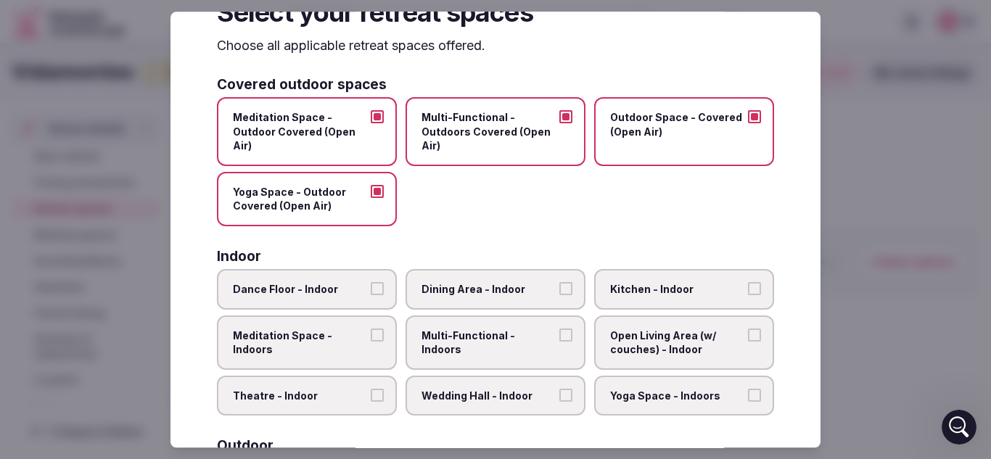
scroll to position [65, 0]
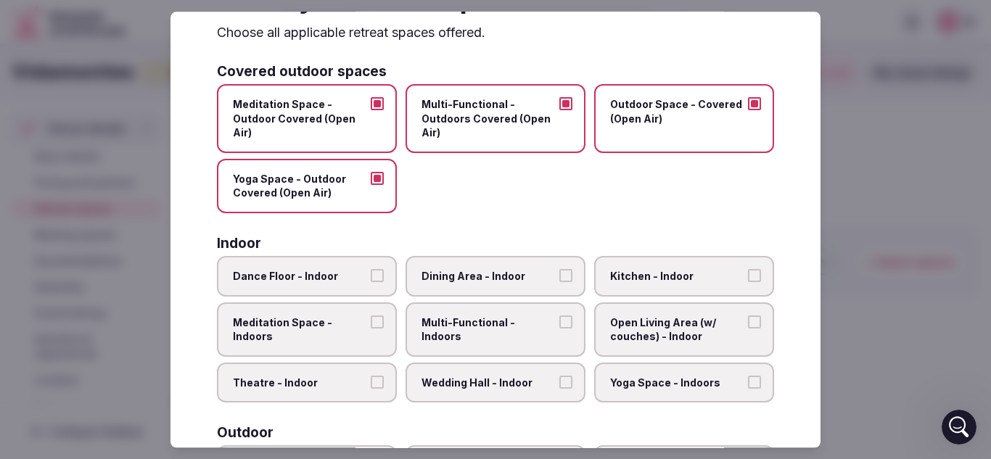
click at [497, 275] on span "Dining Area - Indoor" at bounding box center [489, 276] width 134 height 15
click at [560, 275] on button "Dining Area - Indoor" at bounding box center [566, 275] width 13 height 13
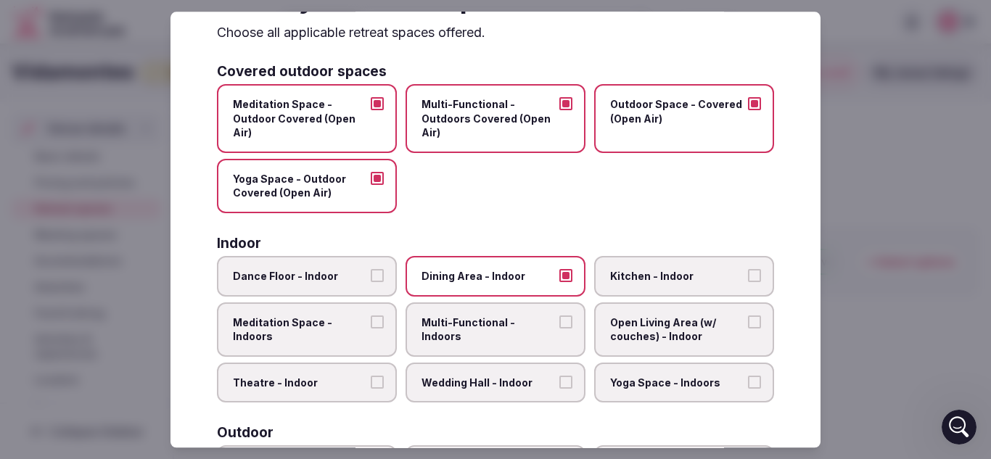
click at [642, 284] on label "Kitchen - Indoor" at bounding box center [684, 276] width 180 height 41
click at [748, 282] on button "Kitchen - Indoor" at bounding box center [754, 275] width 13 height 13
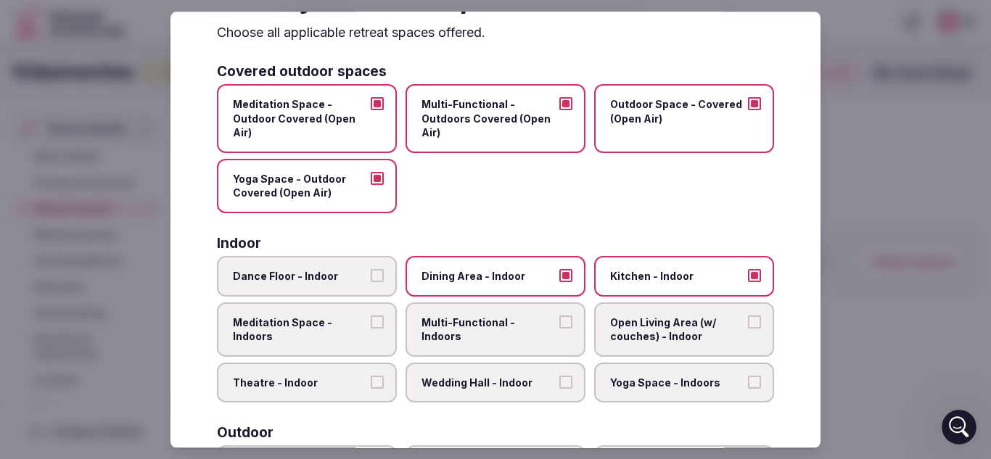
click at [497, 337] on label "Multi-Functional - Indoors" at bounding box center [496, 330] width 180 height 54
click at [560, 329] on button "Multi-Functional - Indoors" at bounding box center [566, 322] width 13 height 13
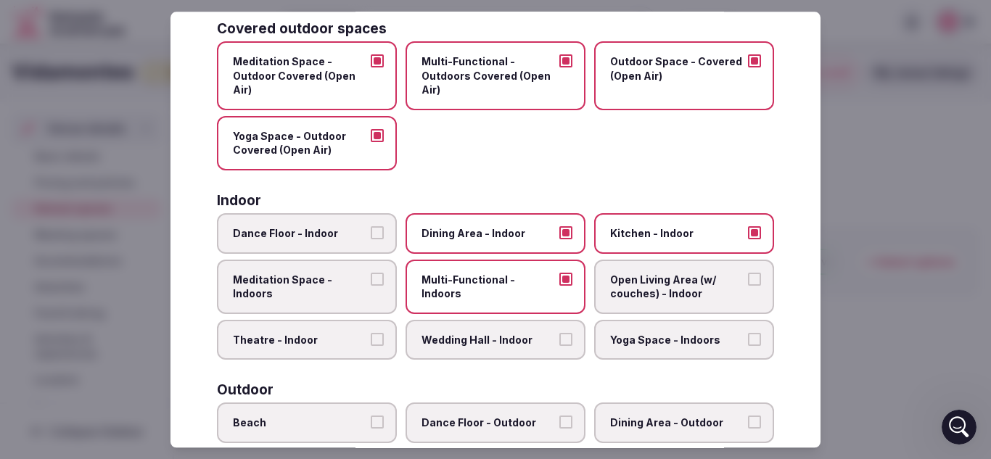
scroll to position [110, 0]
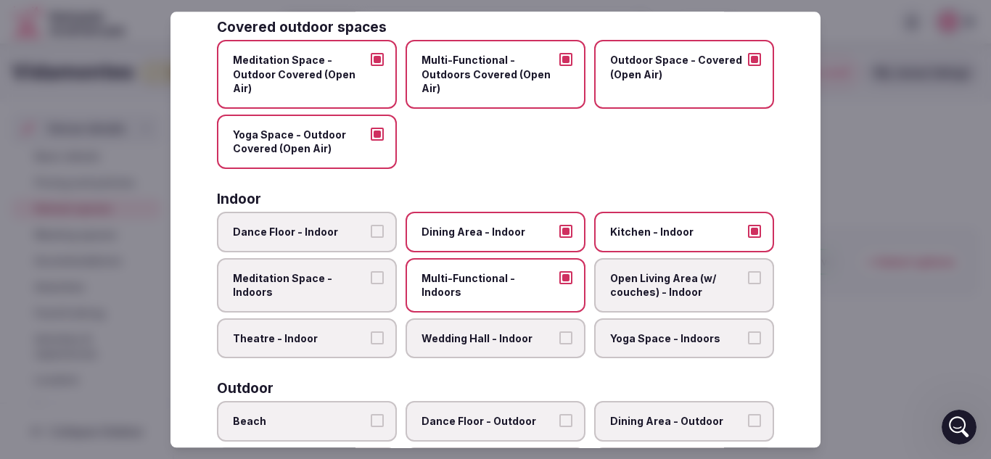
click at [678, 284] on span "Open Living Area (w/ couches) - Indoor" at bounding box center [677, 285] width 134 height 28
click at [748, 284] on button "Open Living Area (w/ couches) - Indoor" at bounding box center [754, 277] width 13 height 13
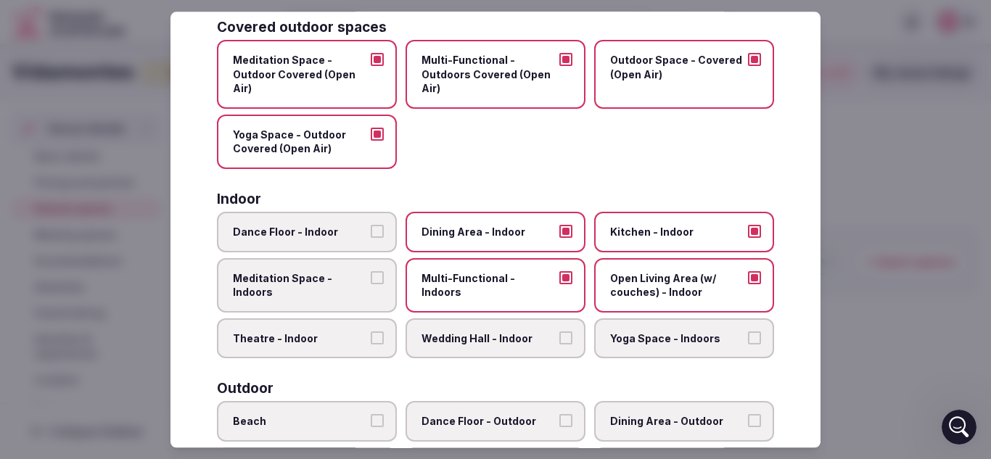
click at [646, 343] on span "Yoga Space - Indoors" at bounding box center [677, 339] width 134 height 15
click at [748, 343] on button "Yoga Space - Indoors" at bounding box center [754, 338] width 13 height 13
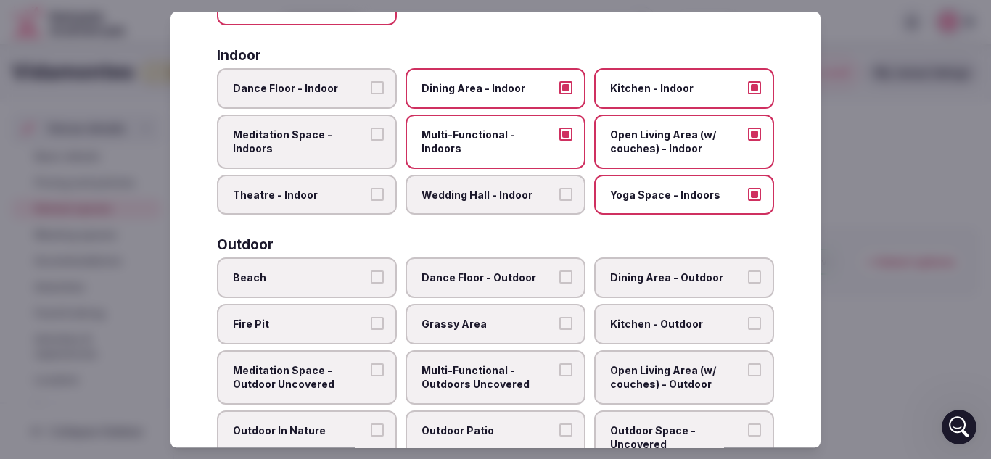
scroll to position [258, 0]
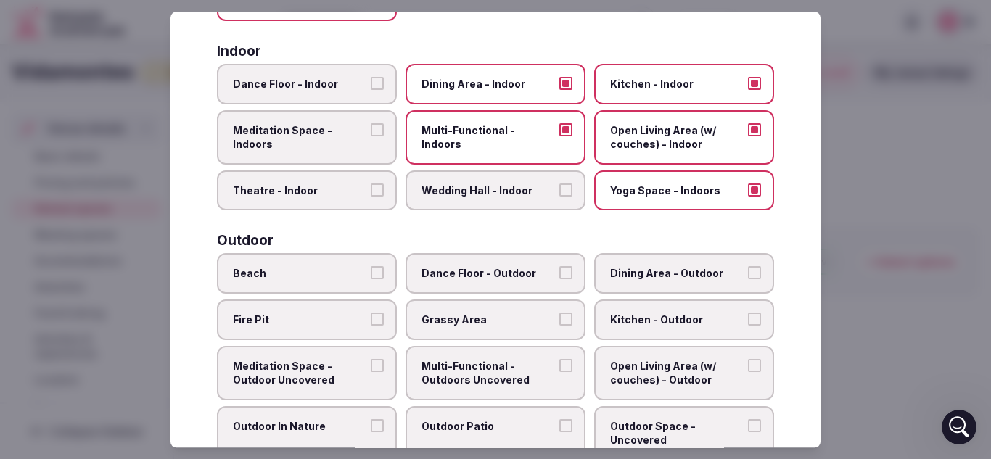
click at [317, 324] on span "Fire Pit" at bounding box center [300, 320] width 134 height 15
click at [371, 324] on button "Fire Pit" at bounding box center [377, 319] width 13 height 13
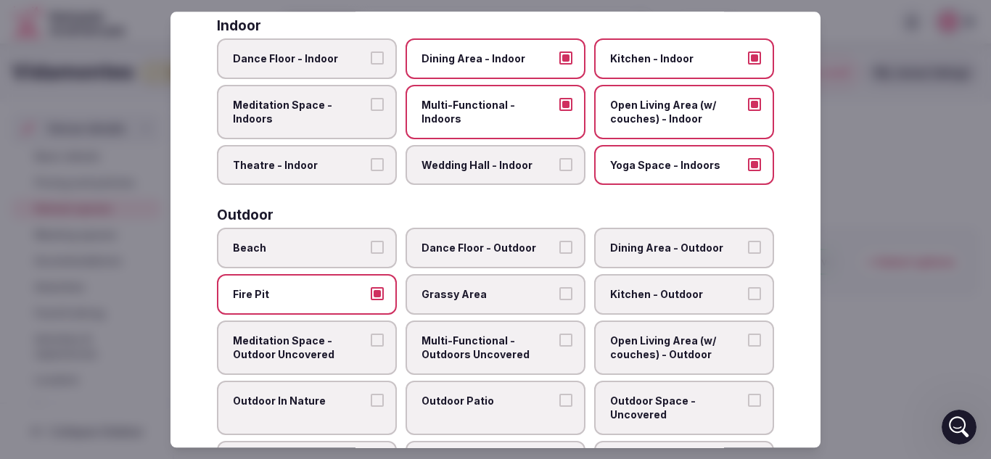
scroll to position [285, 0]
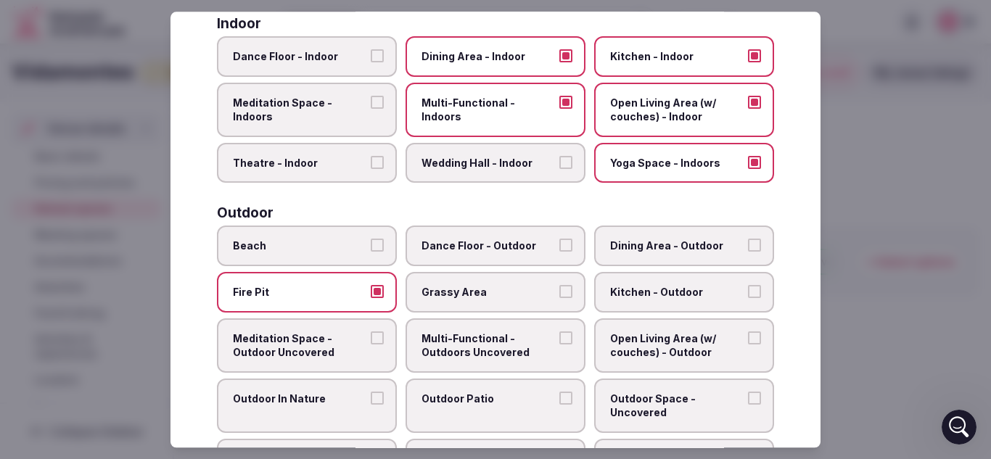
click at [714, 245] on span "Dining Area - Outdoor" at bounding box center [677, 247] width 134 height 15
click at [748, 245] on button "Dining Area - Outdoor" at bounding box center [754, 246] width 13 height 13
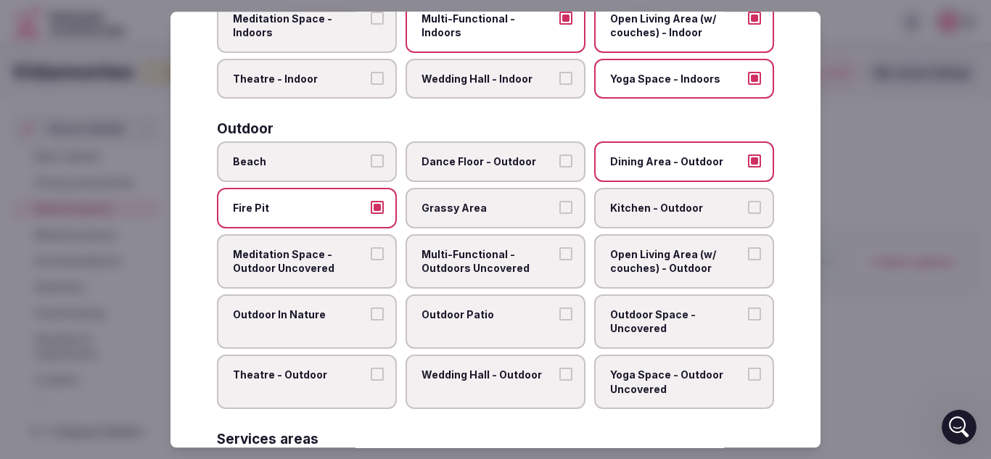
scroll to position [377, 0]
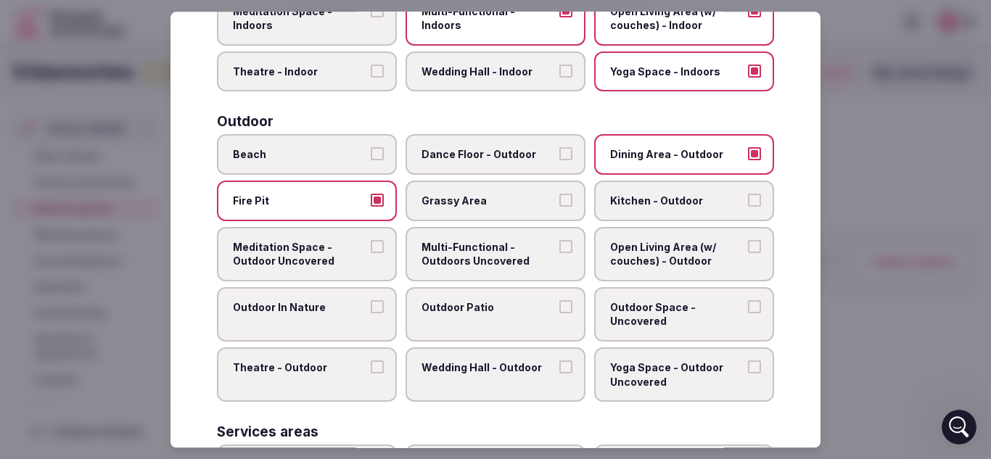
click at [460, 327] on label "Outdoor Patio" at bounding box center [496, 314] width 180 height 54
click at [560, 314] on button "Outdoor Patio" at bounding box center [566, 306] width 13 height 13
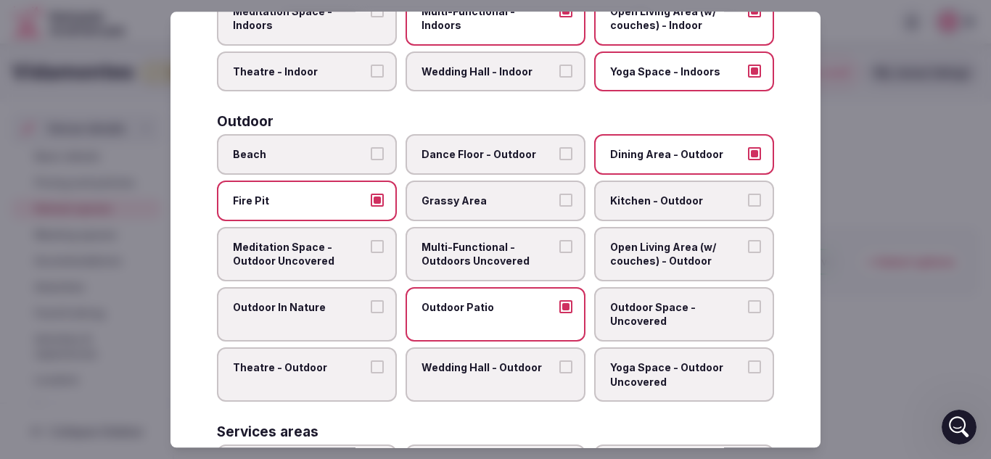
click at [628, 318] on span "Outdoor Space - Uncovered" at bounding box center [677, 314] width 134 height 28
click at [748, 314] on button "Outdoor Space - Uncovered" at bounding box center [754, 306] width 13 height 13
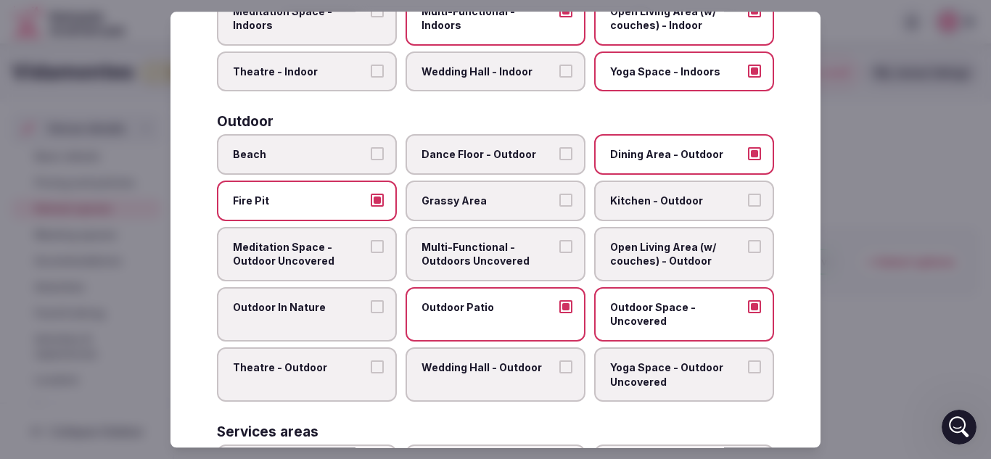
click at [642, 385] on span "Yoga Space - Outdoor Uncovered" at bounding box center [677, 375] width 134 height 28
click at [748, 374] on button "Yoga Space - Outdoor Uncovered" at bounding box center [754, 367] width 13 height 13
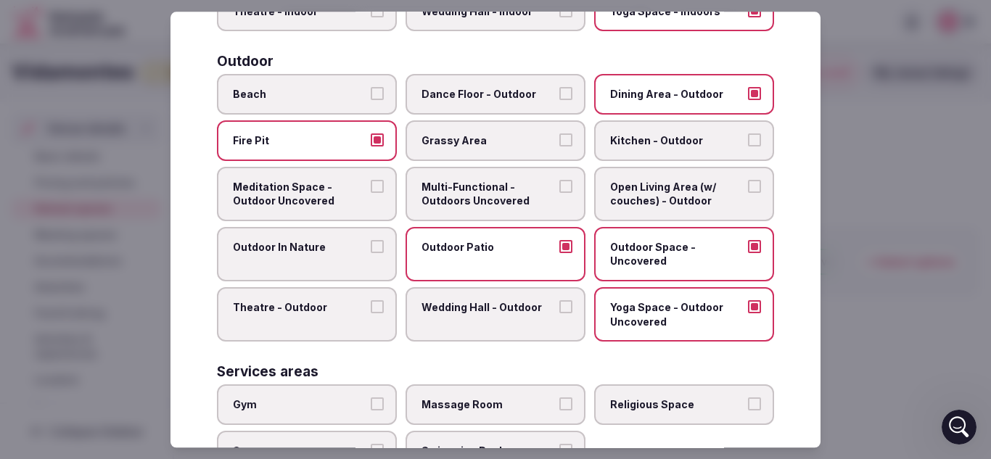
scroll to position [445, 0]
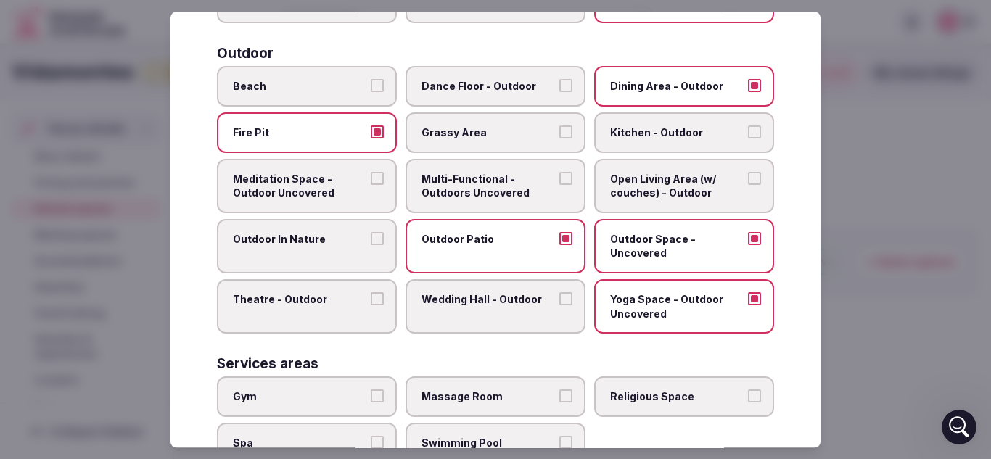
click at [314, 241] on span "Outdoor In Nature" at bounding box center [300, 239] width 134 height 15
click at [371, 241] on button "Outdoor In Nature" at bounding box center [377, 238] width 13 height 13
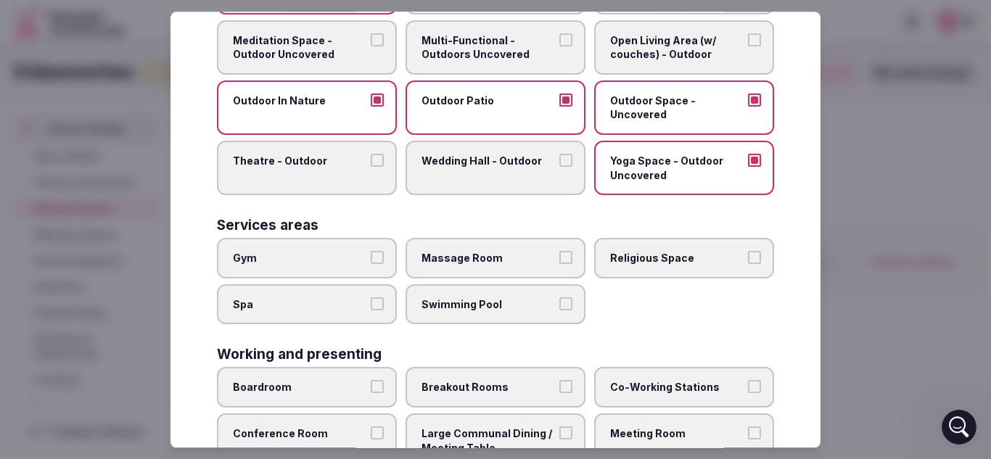
scroll to position [593, 0]
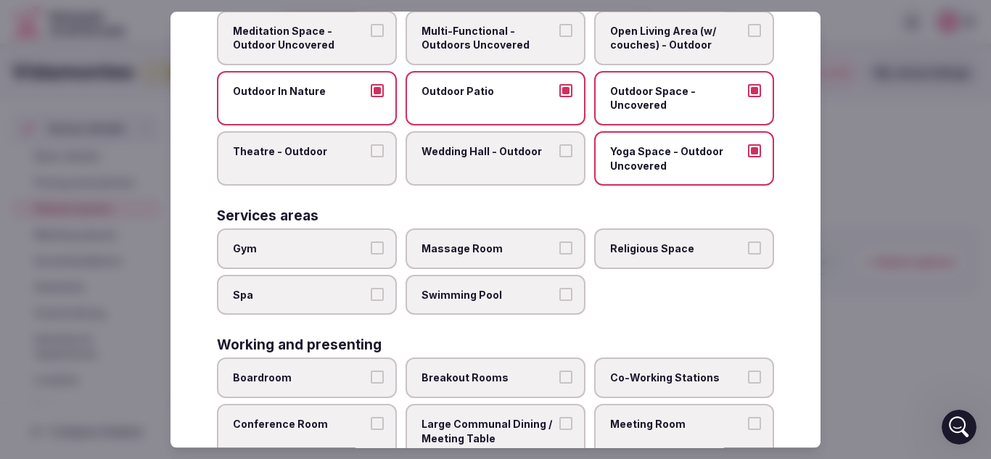
click at [331, 312] on label "Spa" at bounding box center [307, 295] width 180 height 41
click at [371, 301] on button "Spa" at bounding box center [377, 294] width 13 height 13
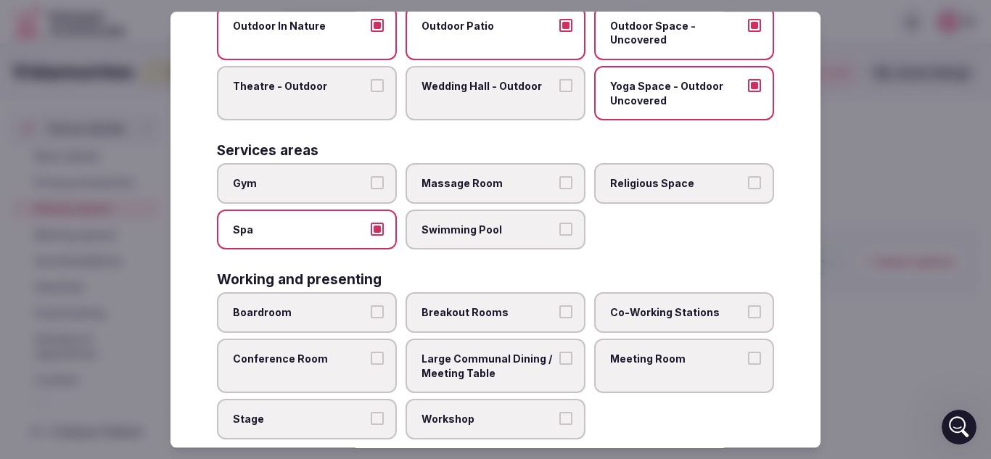
scroll to position [685, 0]
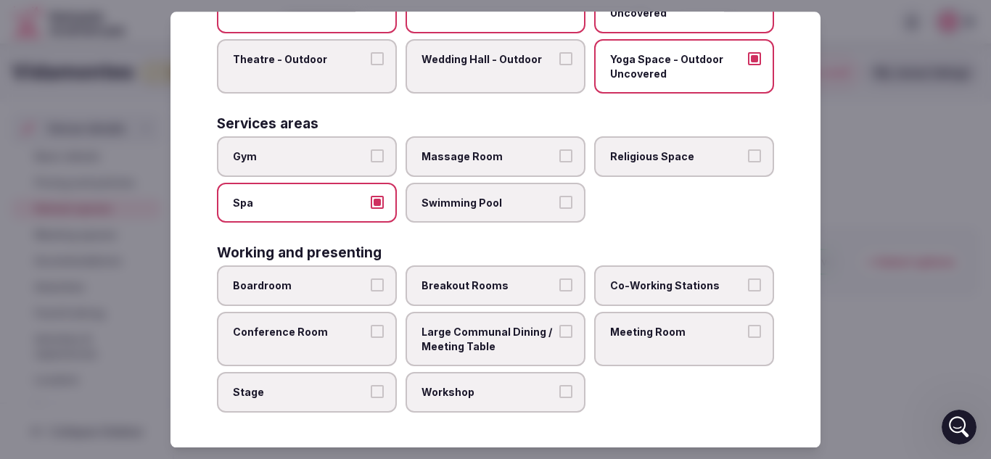
click at [665, 288] on span "Co-Working Stations" at bounding box center [677, 286] width 134 height 15
click at [748, 288] on button "Co-Working Stations" at bounding box center [754, 285] width 13 height 13
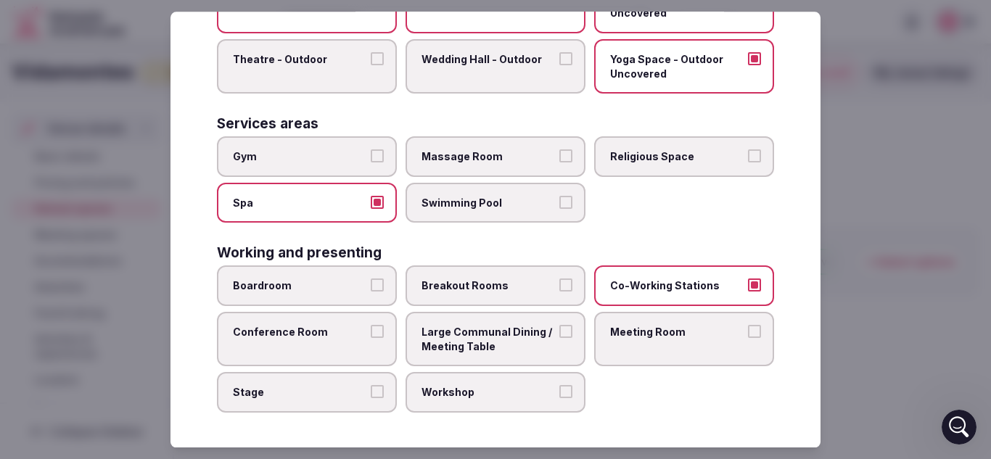
click at [509, 346] on span "Large Communal Dining / Meeting Table" at bounding box center [489, 339] width 134 height 28
click at [560, 338] on button "Large Communal Dining / Meeting Table" at bounding box center [566, 331] width 13 height 13
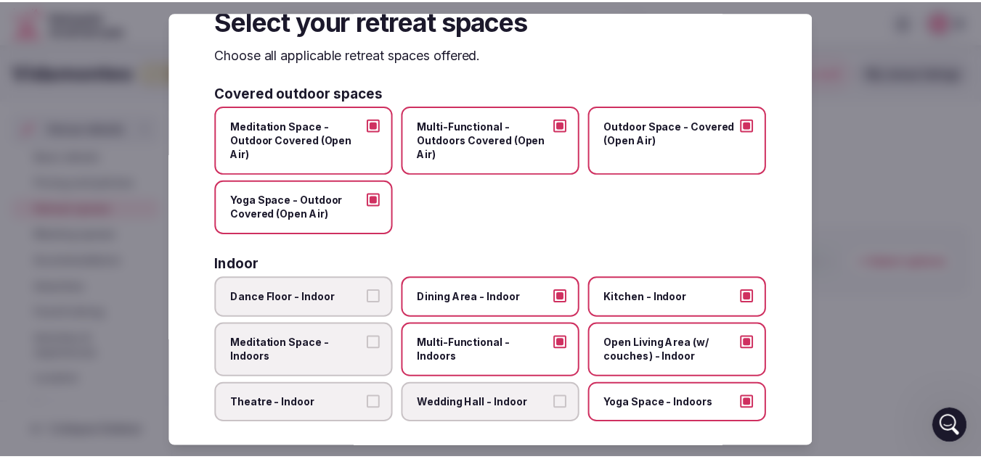
scroll to position [0, 0]
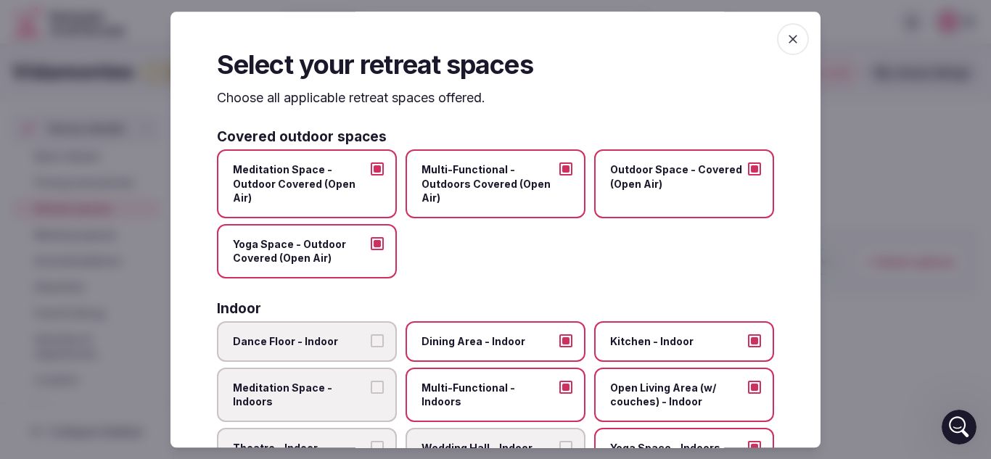
click at [787, 38] on icon "button" at bounding box center [793, 39] width 15 height 15
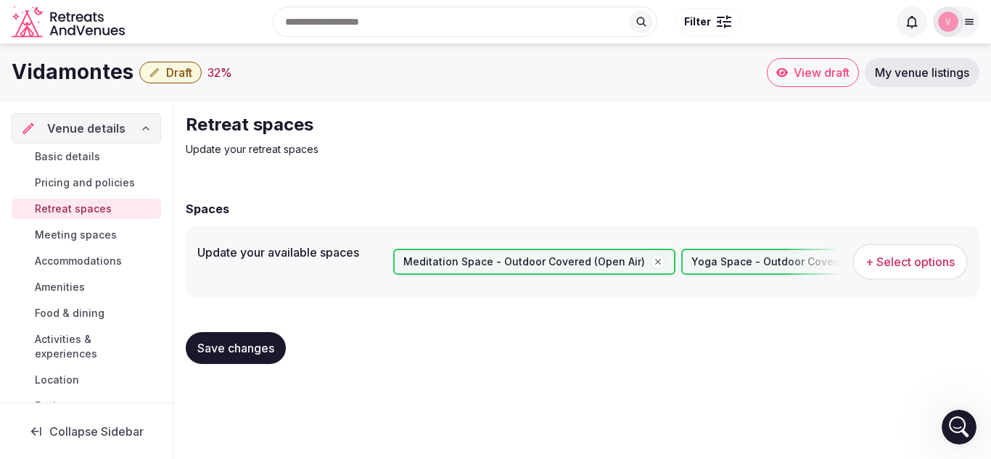
click at [250, 349] on span "Save changes" at bounding box center [235, 348] width 77 height 15
click at [909, 271] on button "+ Select options" at bounding box center [910, 262] width 115 height 36
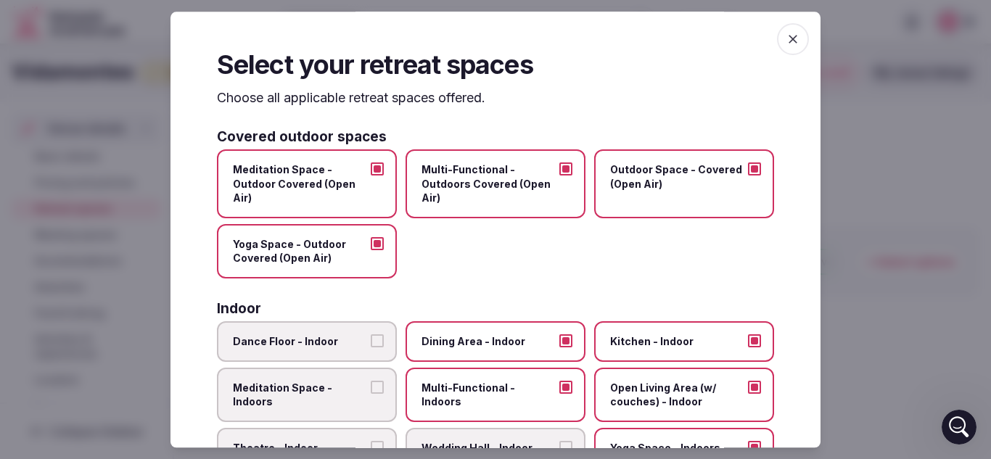
click at [796, 46] on span "button" at bounding box center [793, 39] width 32 height 32
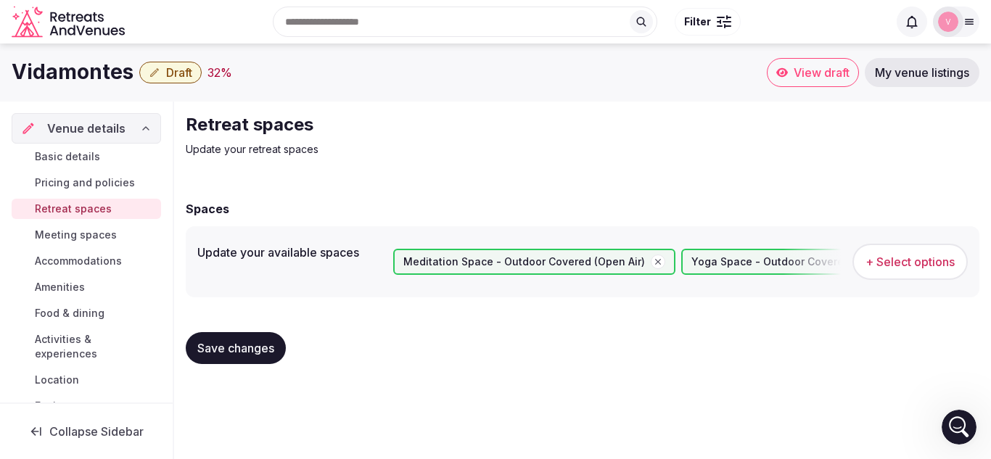
click at [73, 240] on span "Meeting spaces" at bounding box center [76, 235] width 82 height 15
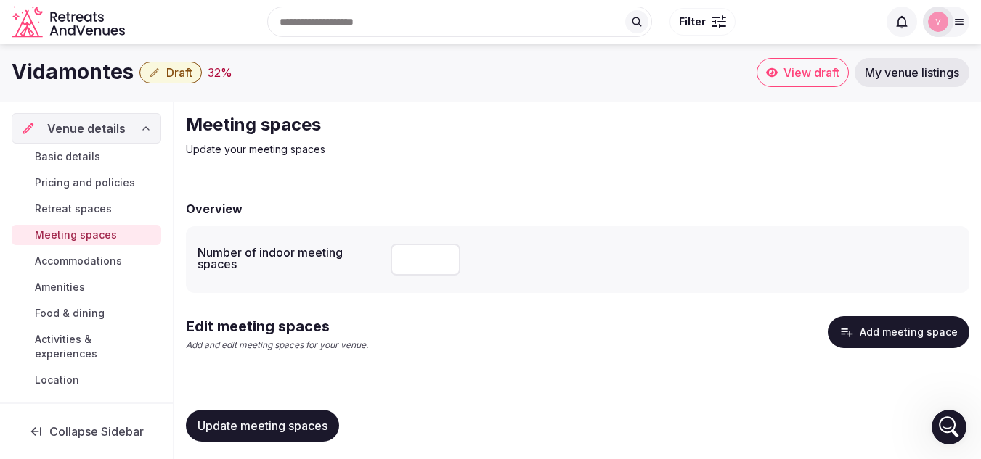
scroll to position [6, 0]
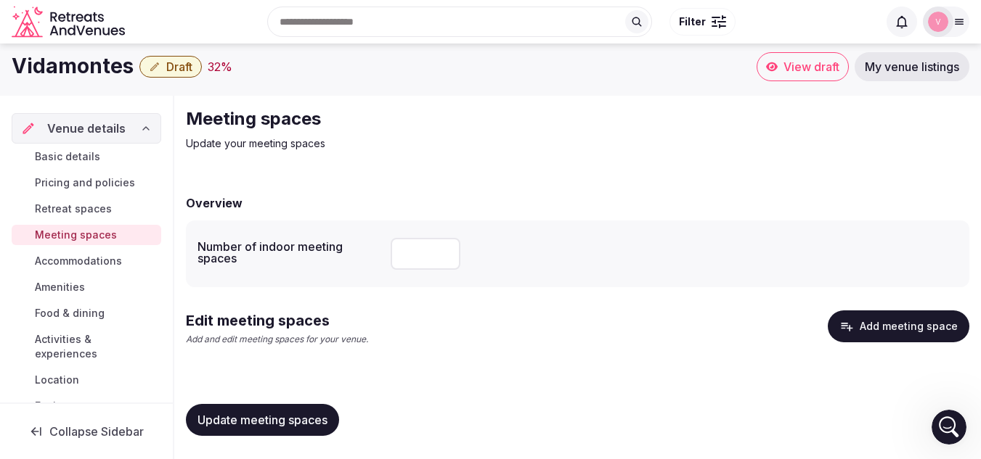
click at [78, 269] on link "Accommodations" at bounding box center [87, 261] width 150 height 20
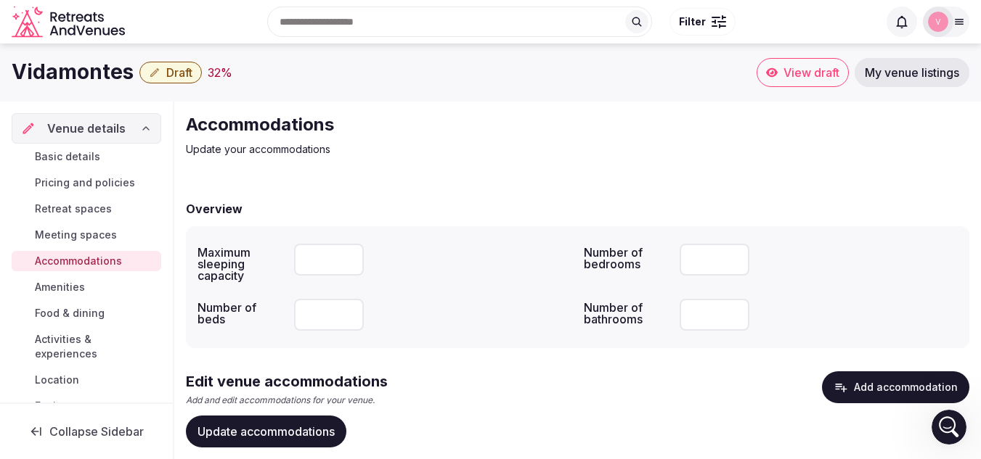
click at [316, 263] on input "number" at bounding box center [329, 260] width 70 height 32
type input "**"
click at [319, 319] on input "number" at bounding box center [329, 315] width 70 height 32
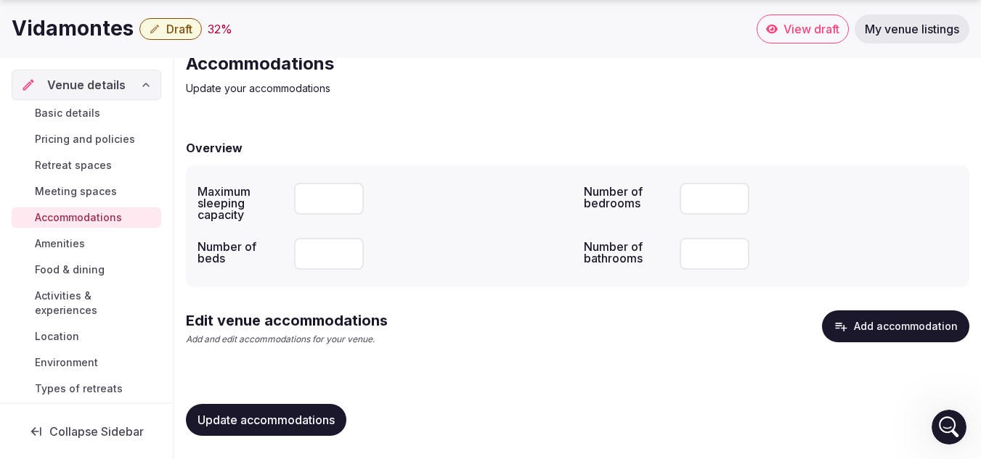
type input "*"
click at [898, 319] on button "Add accommodation" at bounding box center [895, 327] width 147 height 32
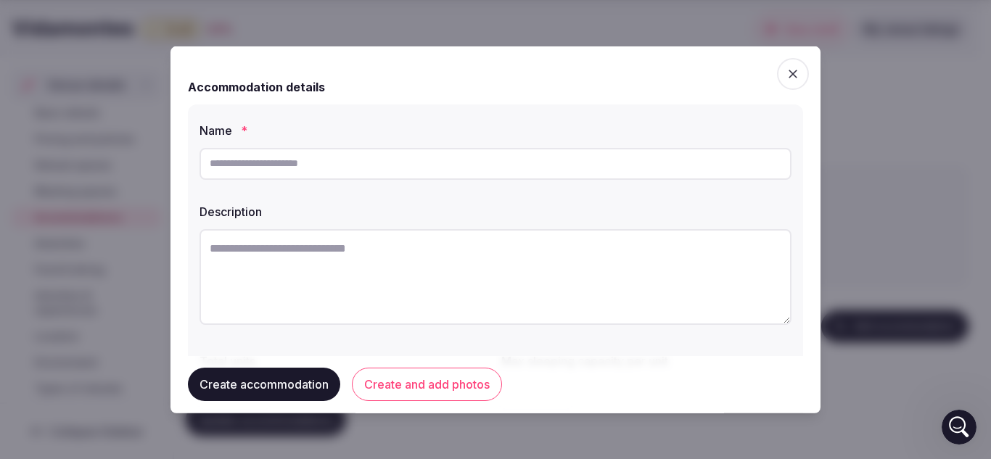
click at [790, 73] on span "button" at bounding box center [793, 73] width 32 height 32
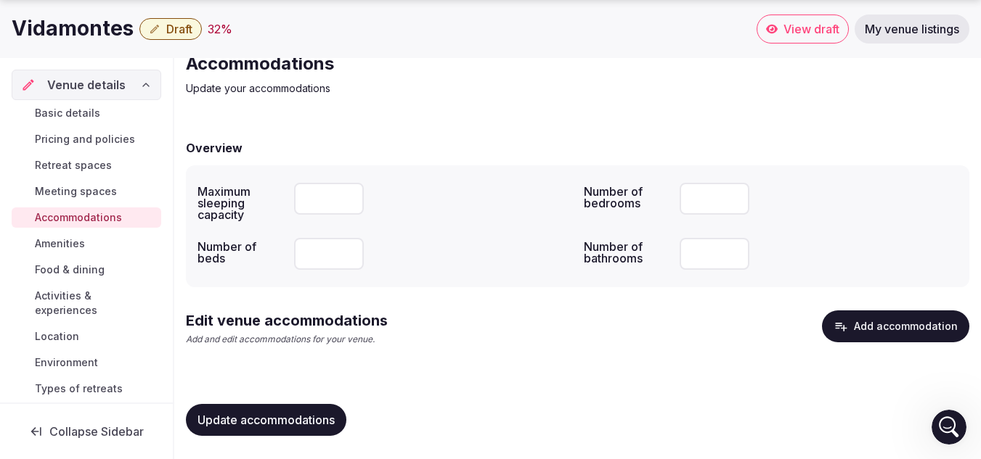
click at [84, 242] on span "Amenities" at bounding box center [60, 244] width 50 height 15
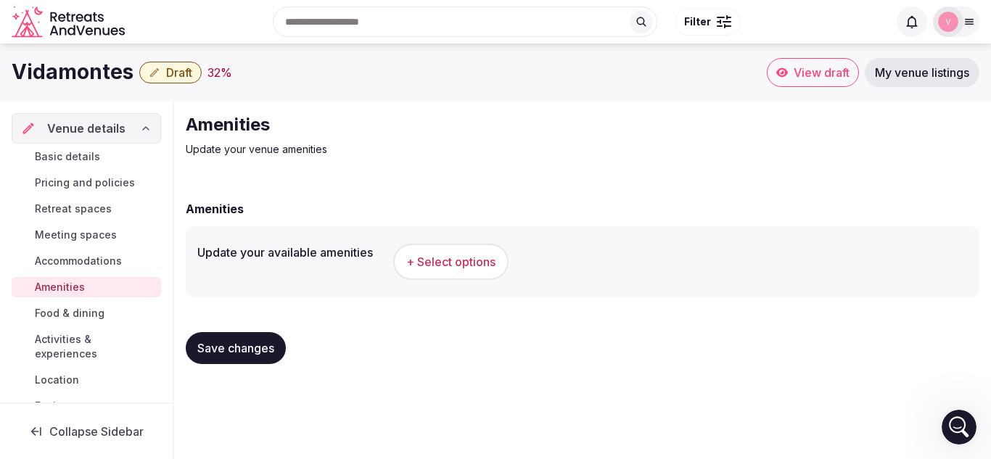
click at [470, 263] on span "+ Select options" at bounding box center [450, 262] width 89 height 16
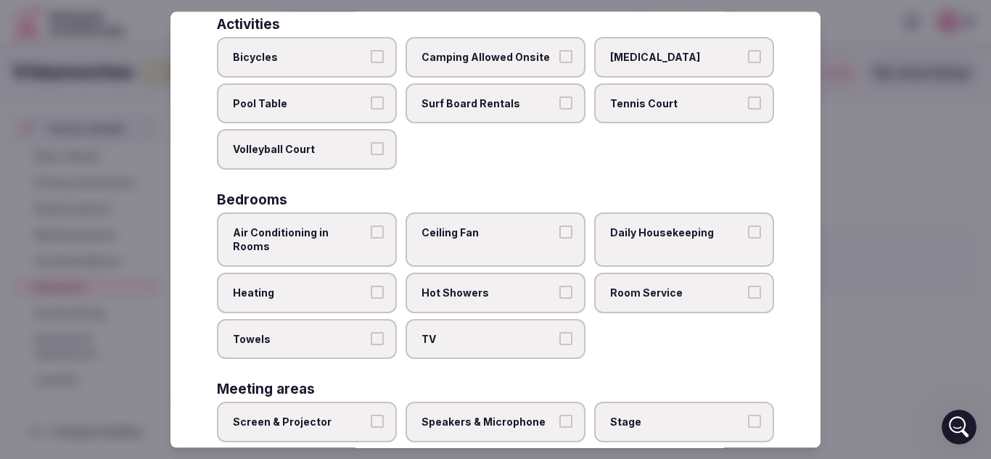
scroll to position [113, 0]
click at [374, 285] on button "Heating" at bounding box center [377, 291] width 13 height 13
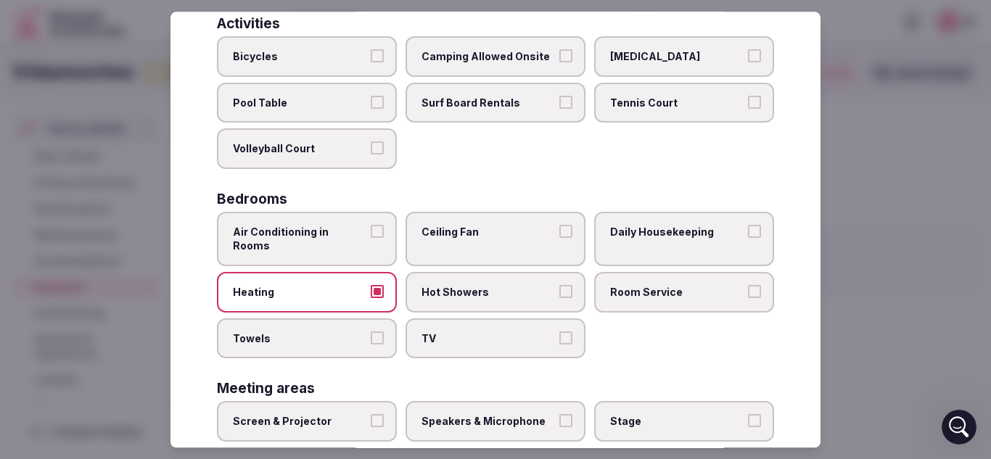
click at [373, 319] on label "Towels" at bounding box center [307, 339] width 180 height 41
click at [373, 332] on button "Towels" at bounding box center [377, 338] width 13 height 13
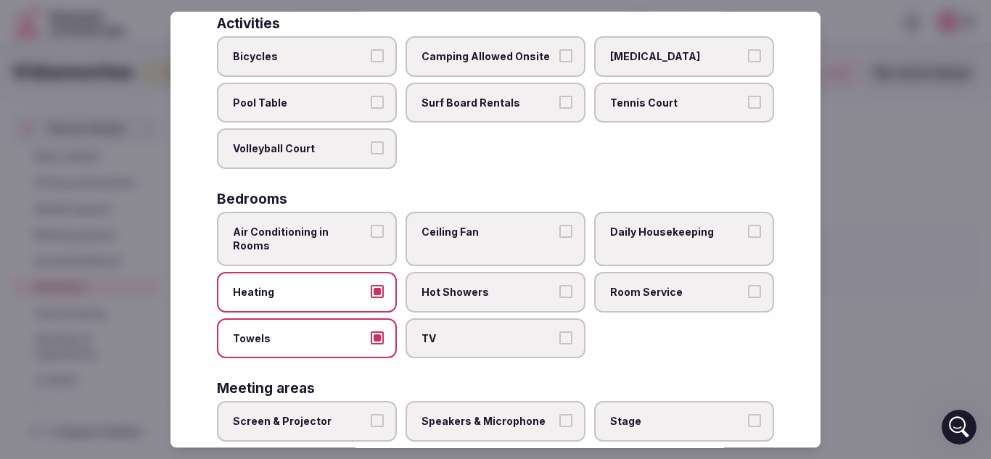
click at [461, 332] on label "TV" at bounding box center [496, 339] width 180 height 41
click at [560, 332] on button "TV" at bounding box center [566, 338] width 13 height 13
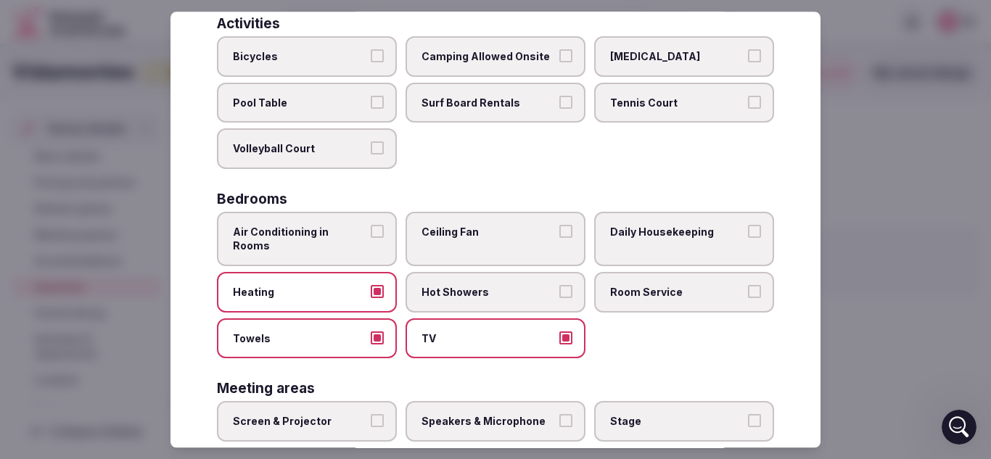
click at [486, 291] on label "Hot Showers" at bounding box center [496, 292] width 180 height 41
click at [560, 291] on button "Hot Showers" at bounding box center [566, 291] width 13 height 13
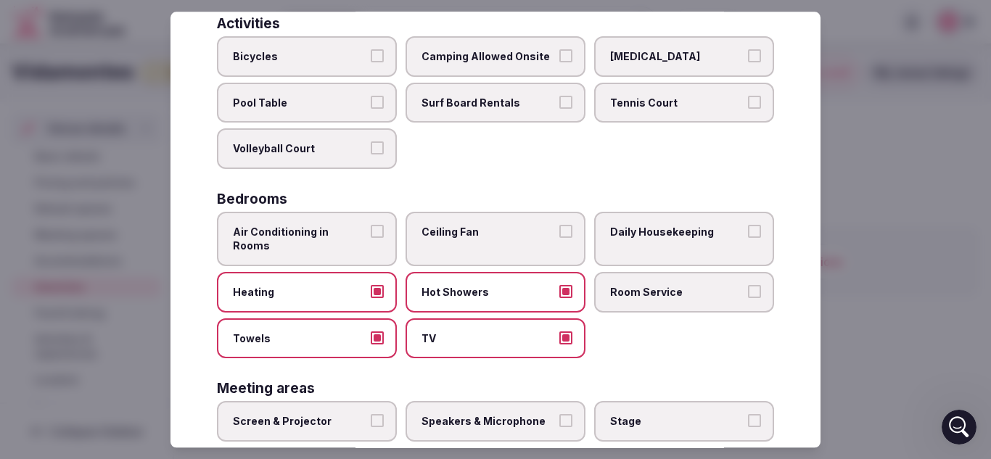
click at [520, 227] on span "Ceiling Fan" at bounding box center [489, 232] width 134 height 15
click at [560, 227] on button "Ceiling Fan" at bounding box center [566, 231] width 13 height 13
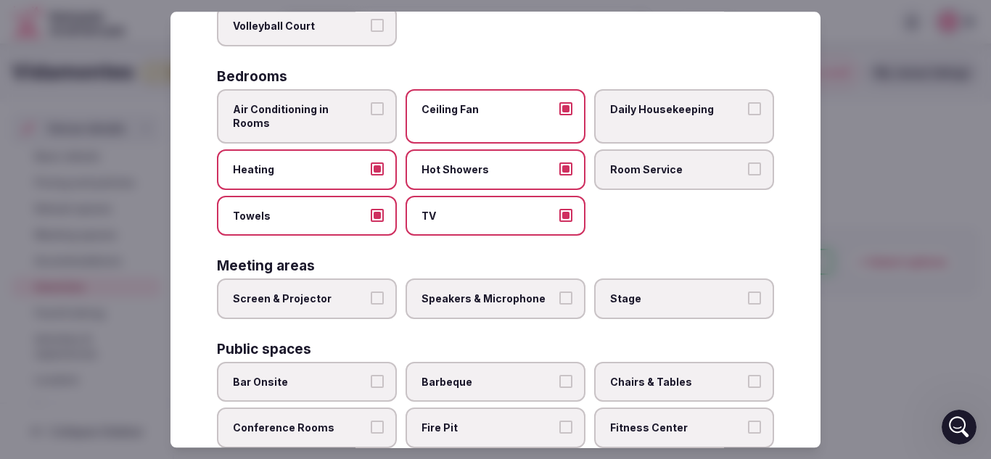
scroll to position [237, 0]
click at [337, 292] on span "Screen & Projector" at bounding box center [300, 299] width 134 height 15
click at [371, 292] on button "Screen & Projector" at bounding box center [377, 298] width 13 height 13
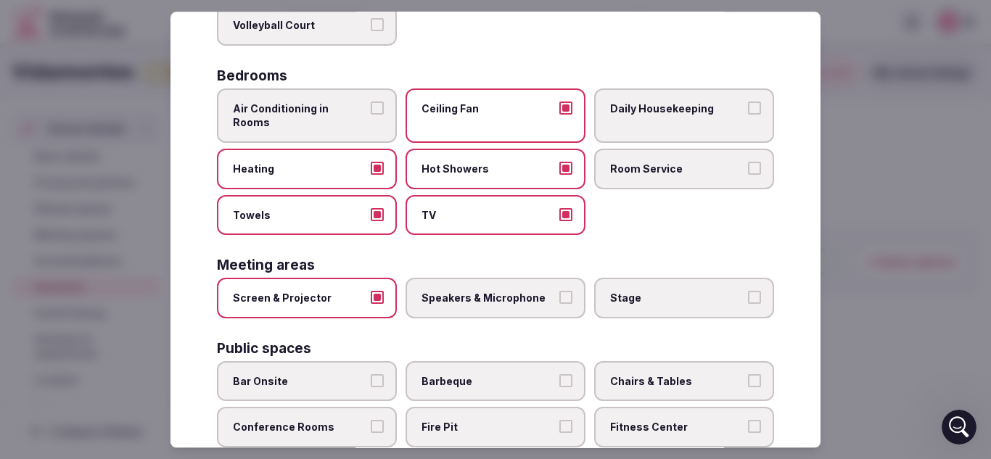
click at [337, 292] on span "Screen & Projector" at bounding box center [300, 299] width 134 height 15
click at [371, 292] on button "Screen & Projector" at bounding box center [377, 298] width 13 height 13
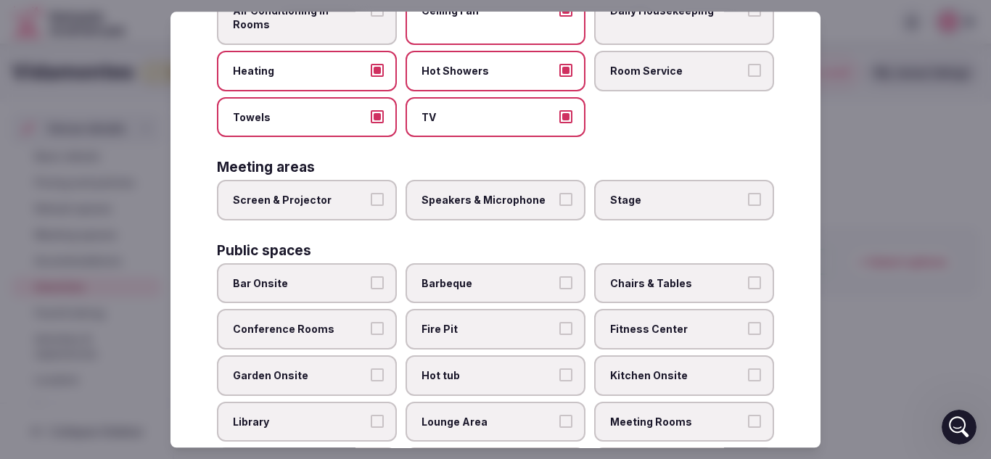
scroll to position [335, 0]
click at [463, 282] on label "Barbeque" at bounding box center [496, 283] width 180 height 41
click at [560, 282] on button "Barbeque" at bounding box center [566, 282] width 13 height 13
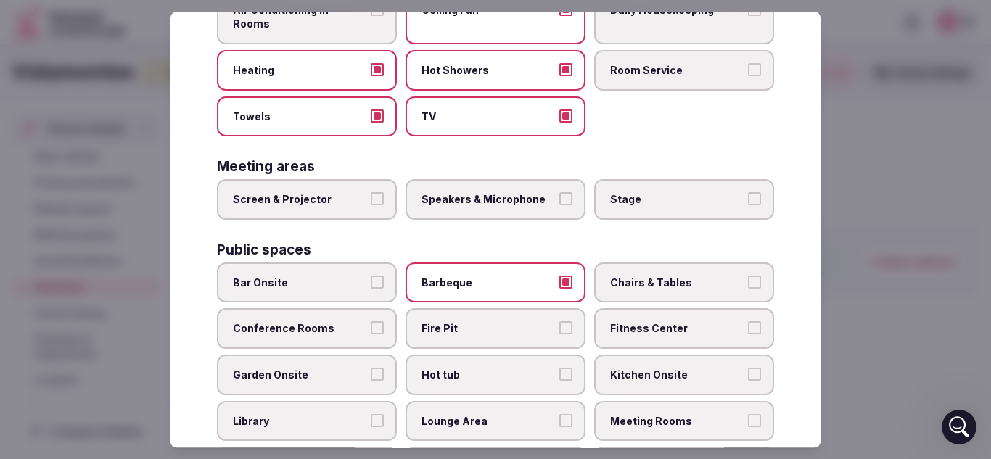
click at [477, 322] on span "Fire Pit" at bounding box center [489, 329] width 134 height 15
click at [560, 322] on button "Fire Pit" at bounding box center [566, 328] width 13 height 13
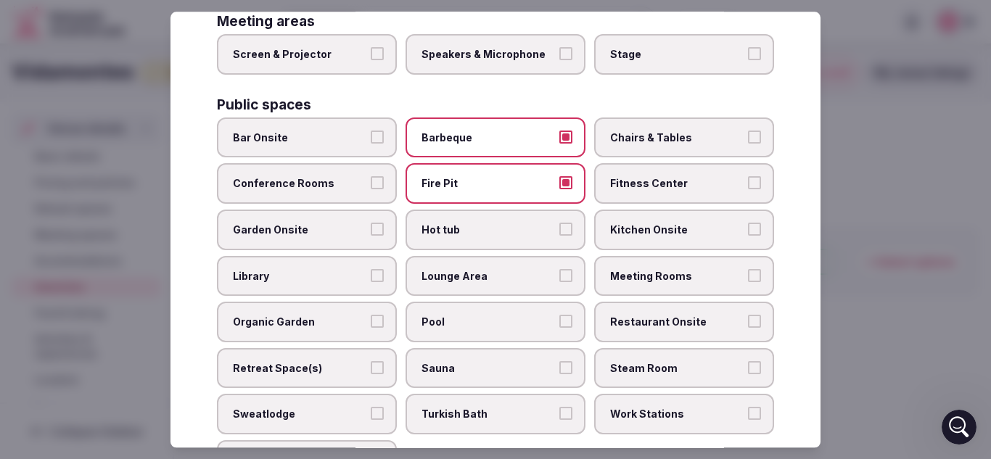
scroll to position [484, 0]
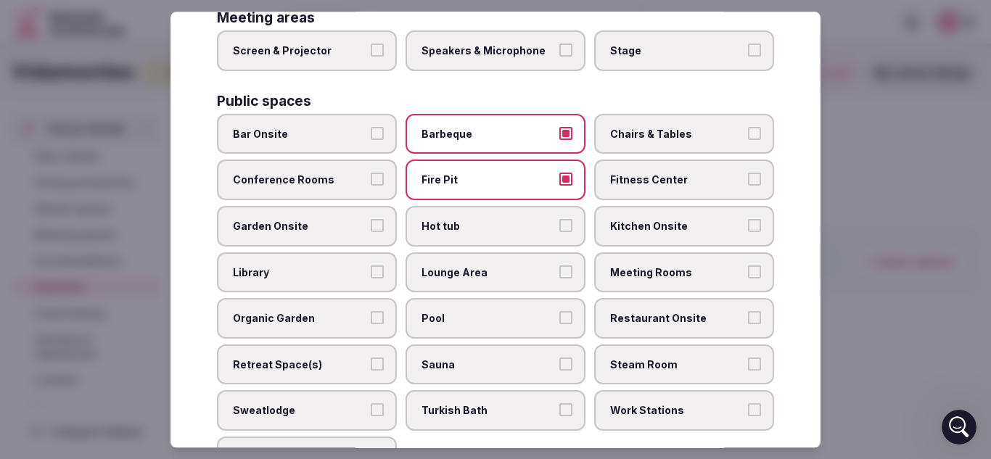
click at [509, 219] on span "Hot tub" at bounding box center [489, 226] width 134 height 15
click at [560, 219] on button "Hot tub" at bounding box center [566, 225] width 13 height 13
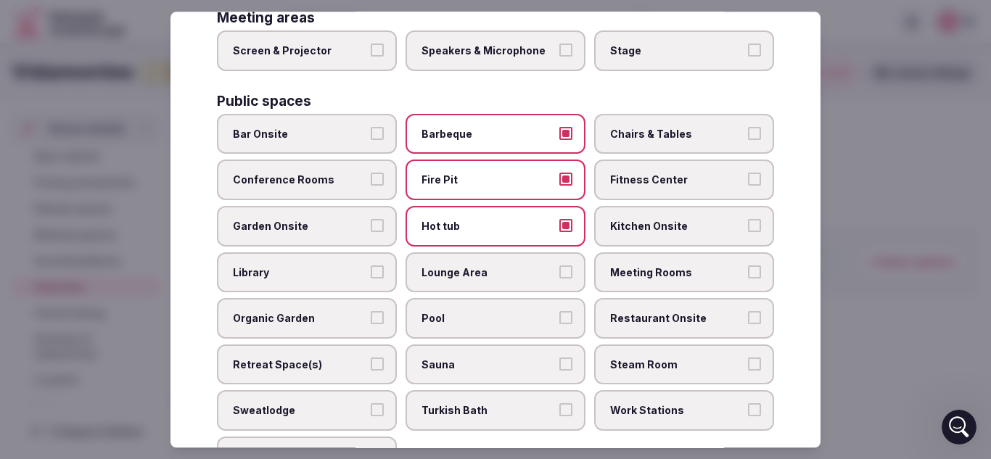
click at [652, 206] on label "Kitchen Onsite" at bounding box center [684, 226] width 180 height 41
click at [748, 219] on button "Kitchen Onsite" at bounding box center [754, 225] width 13 height 13
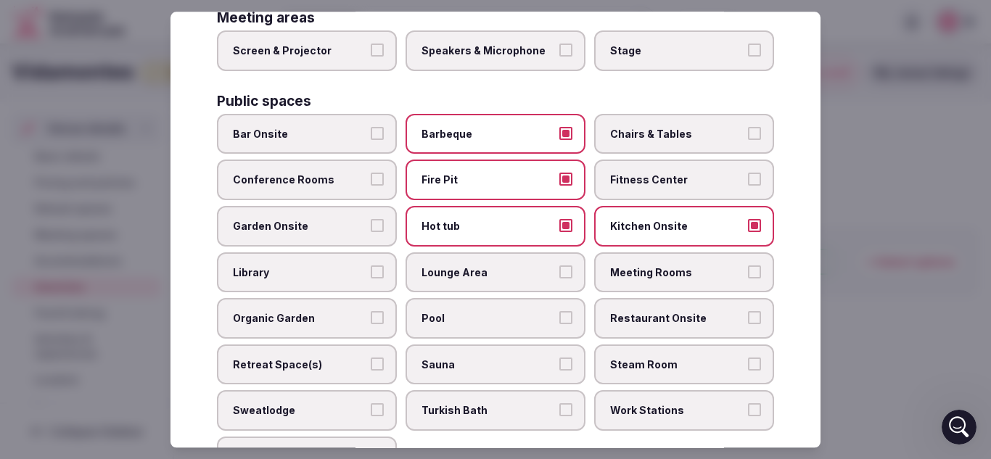
click at [496, 266] on span "Lounge Area" at bounding box center [489, 273] width 134 height 15
click at [560, 266] on button "Lounge Area" at bounding box center [566, 272] width 13 height 13
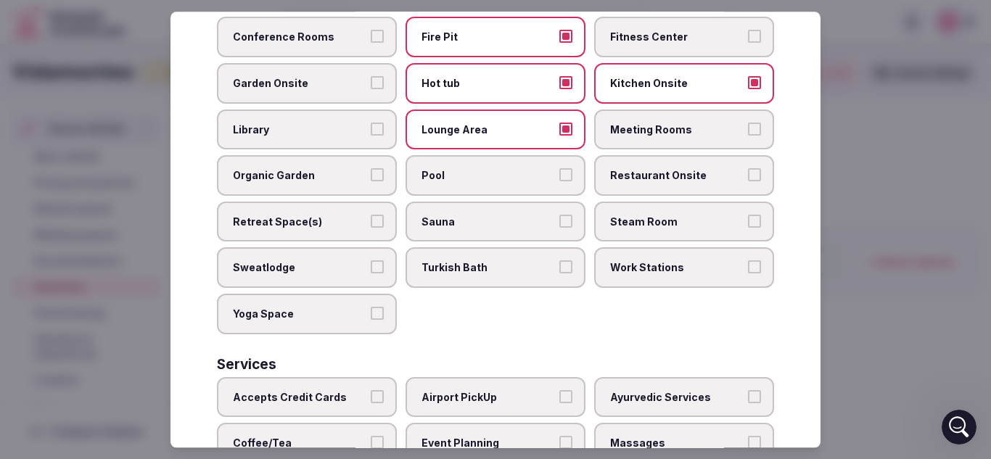
scroll to position [631, 0]
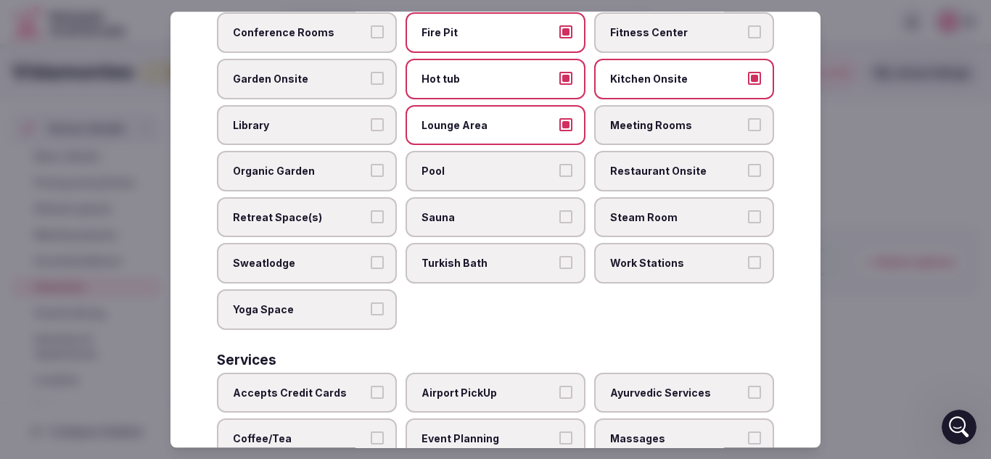
click at [657, 257] on span "Work Stations" at bounding box center [677, 264] width 134 height 15
click at [748, 257] on button "Work Stations" at bounding box center [754, 263] width 13 height 13
click at [270, 303] on span "Yoga Space" at bounding box center [300, 310] width 134 height 15
click at [371, 303] on button "Yoga Space" at bounding box center [377, 309] width 13 height 13
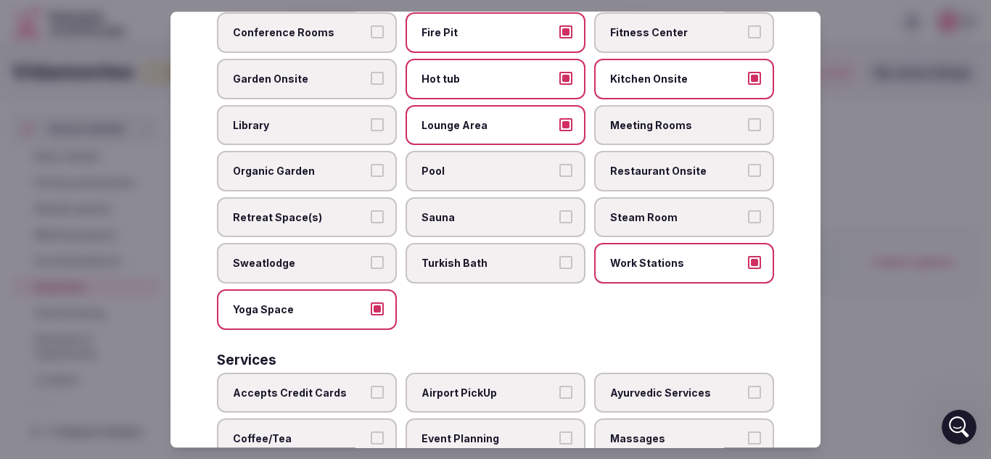
click at [335, 197] on label "Retreat Space(s)" at bounding box center [307, 217] width 180 height 41
click at [371, 210] on button "Retreat Space(s)" at bounding box center [377, 216] width 13 height 13
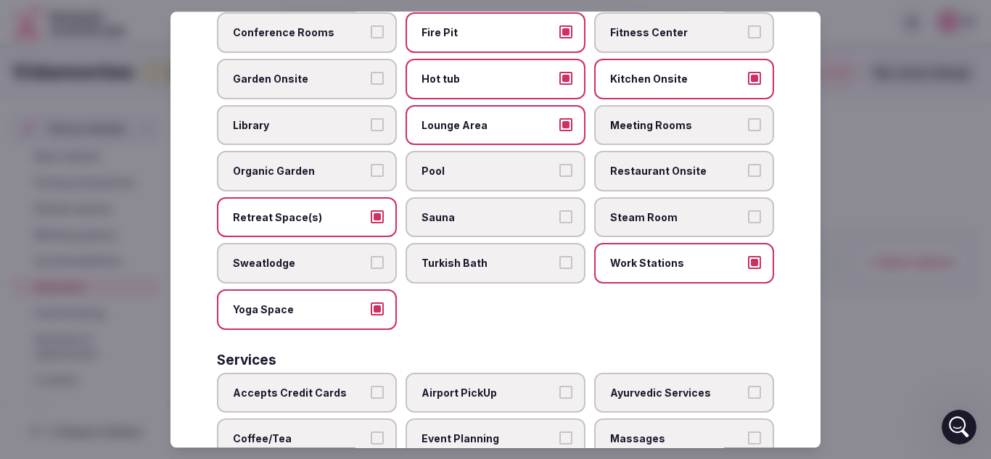
scroll to position [756, 0]
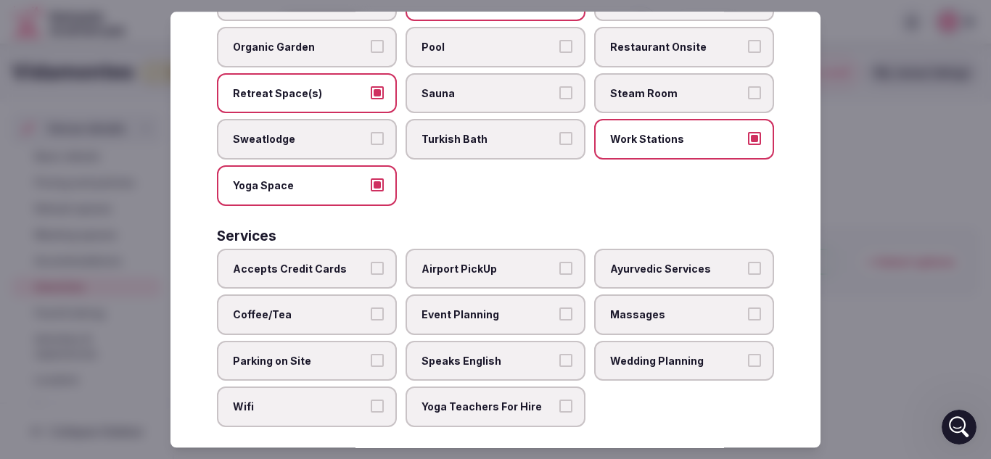
click at [363, 345] on label "Parking on Site" at bounding box center [307, 361] width 180 height 41
click at [371, 354] on button "Parking on Site" at bounding box center [377, 360] width 13 height 13
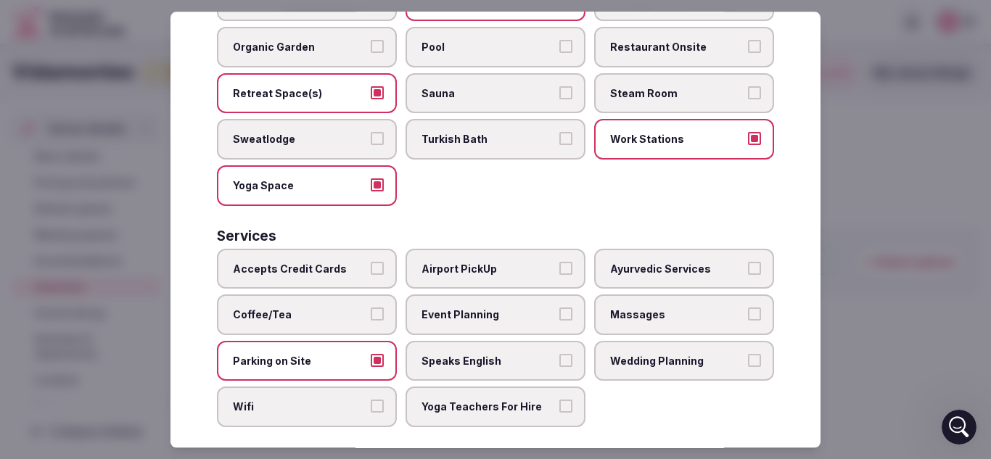
click at [364, 256] on label "Accepts Credit Cards" at bounding box center [307, 269] width 180 height 41
click at [371, 262] on button "Accepts Credit Cards" at bounding box center [377, 268] width 13 height 13
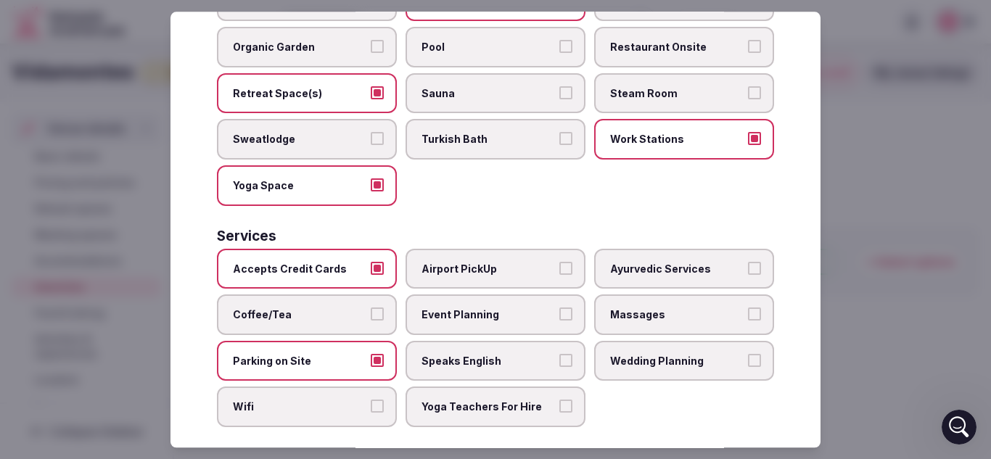
click at [534, 354] on span "Speaks English" at bounding box center [489, 361] width 134 height 15
click at [560, 354] on button "Speaks English" at bounding box center [566, 360] width 13 height 13
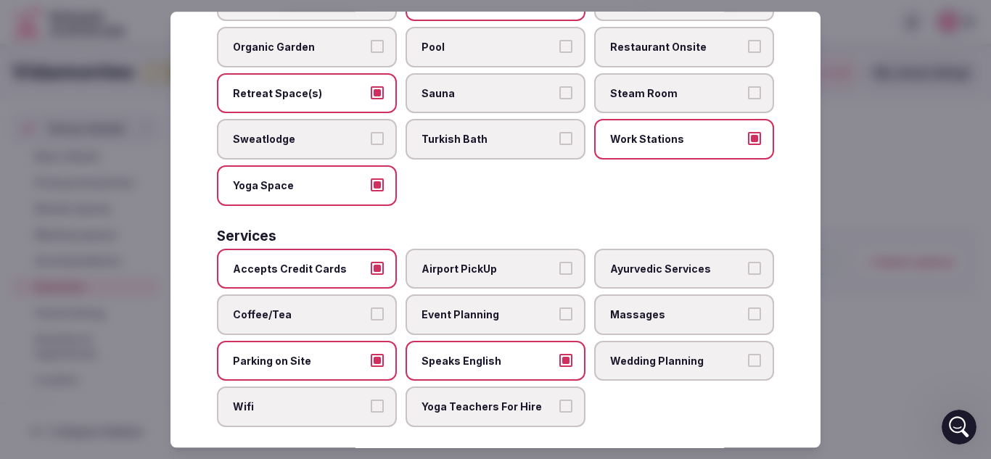
click at [292, 402] on label "Wifi" at bounding box center [307, 408] width 180 height 41
click at [371, 402] on button "Wifi" at bounding box center [377, 407] width 13 height 13
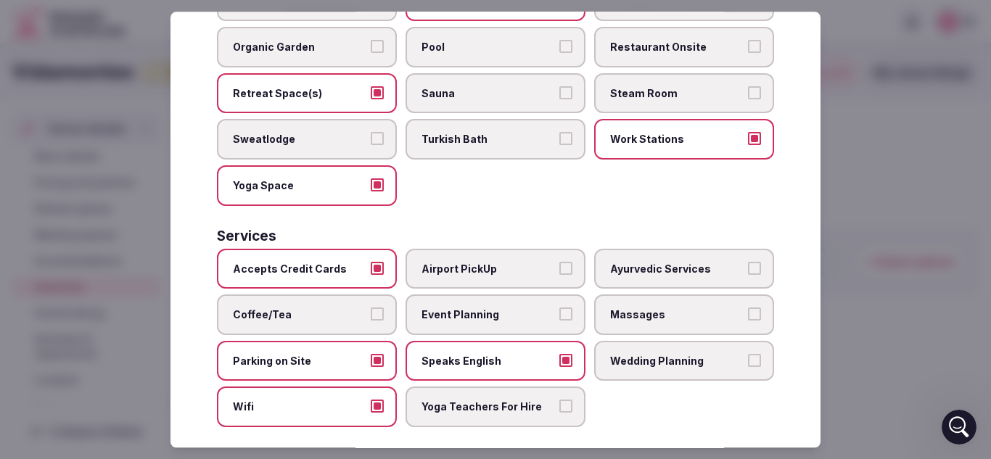
click at [352, 308] on span "Coffee/Tea" at bounding box center [300, 315] width 134 height 15
click at [371, 308] on button "Coffee/Tea" at bounding box center [377, 314] width 13 height 13
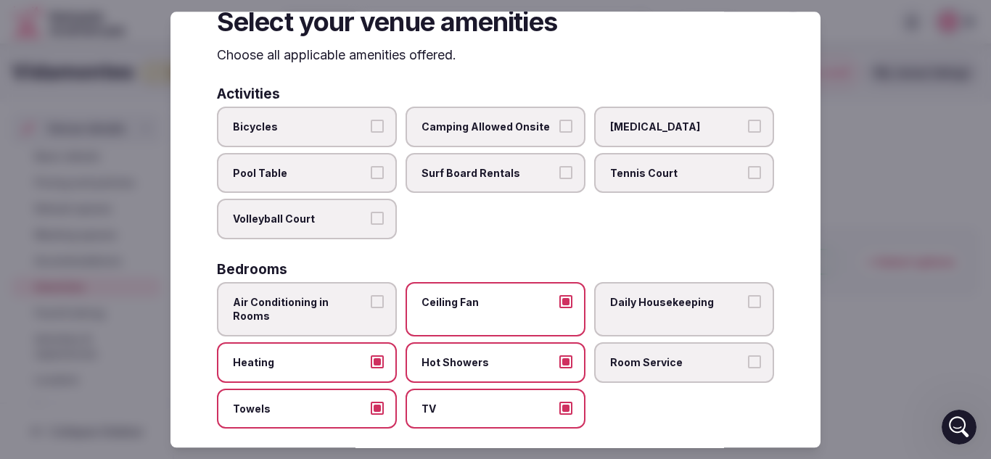
scroll to position [0, 0]
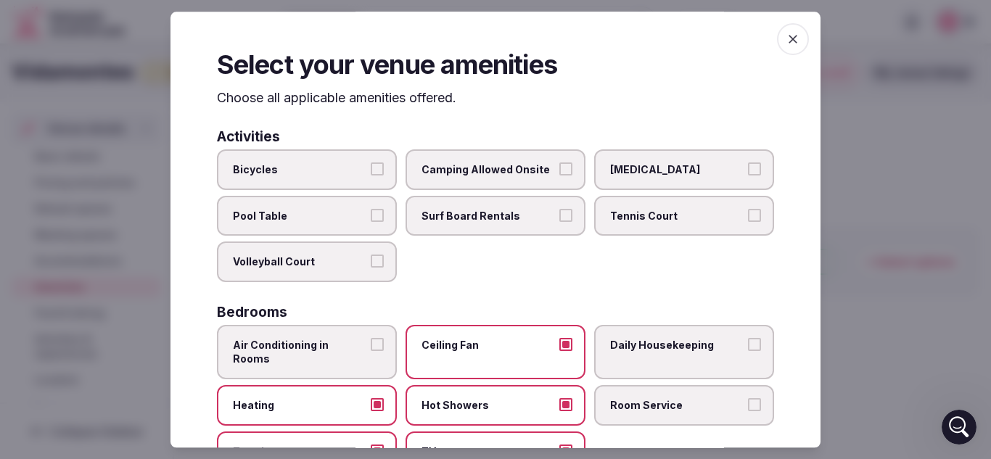
click at [786, 26] on span "button" at bounding box center [793, 39] width 32 height 32
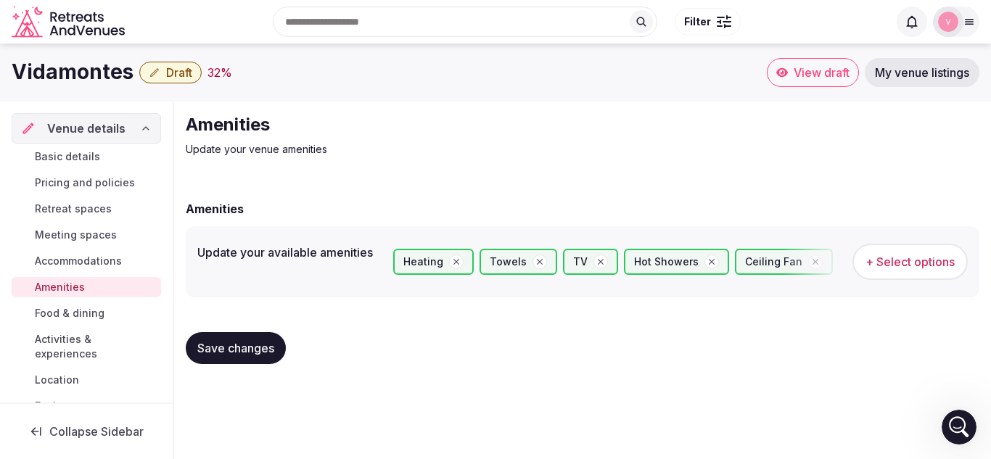
click at [265, 359] on button "Save changes" at bounding box center [236, 348] width 100 height 32
click at [86, 314] on span "Food & dining" at bounding box center [70, 313] width 70 height 15
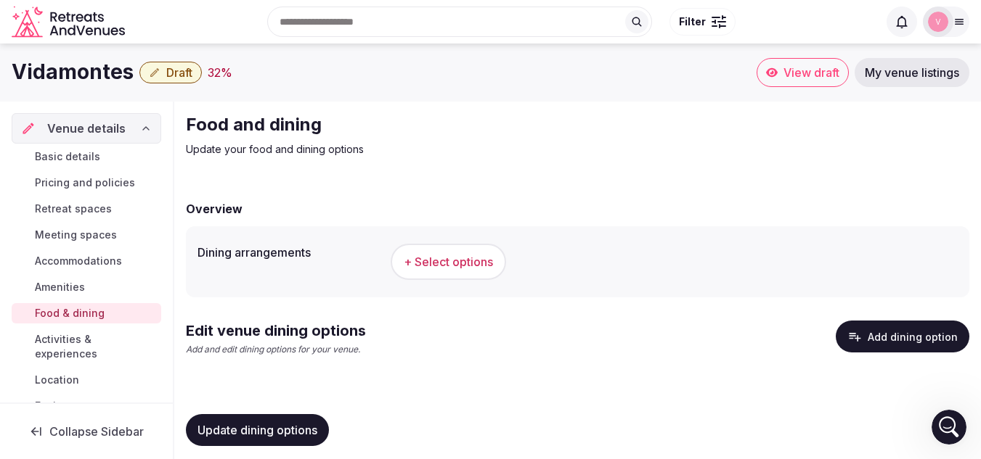
click at [449, 266] on span "+ Select options" at bounding box center [448, 262] width 89 height 16
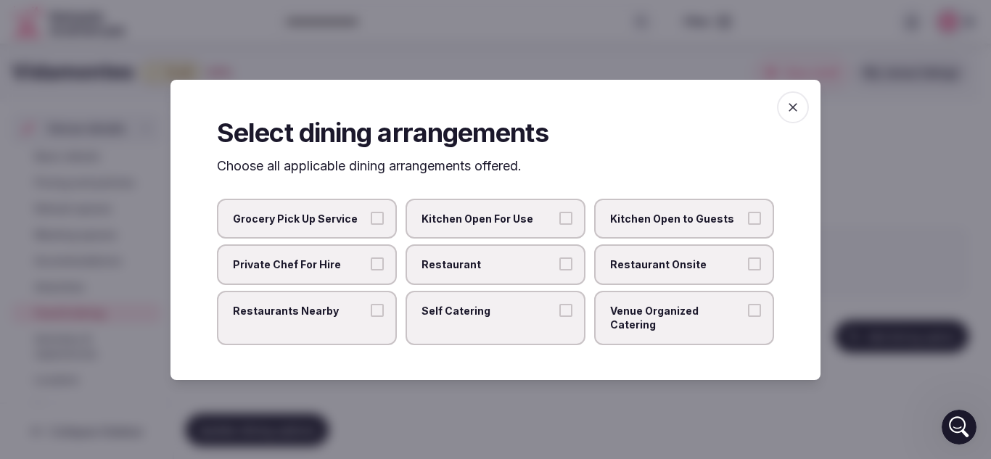
click at [361, 272] on span "Private Chef For Hire" at bounding box center [300, 265] width 134 height 15
click at [371, 271] on button "Private Chef For Hire" at bounding box center [377, 264] width 13 height 13
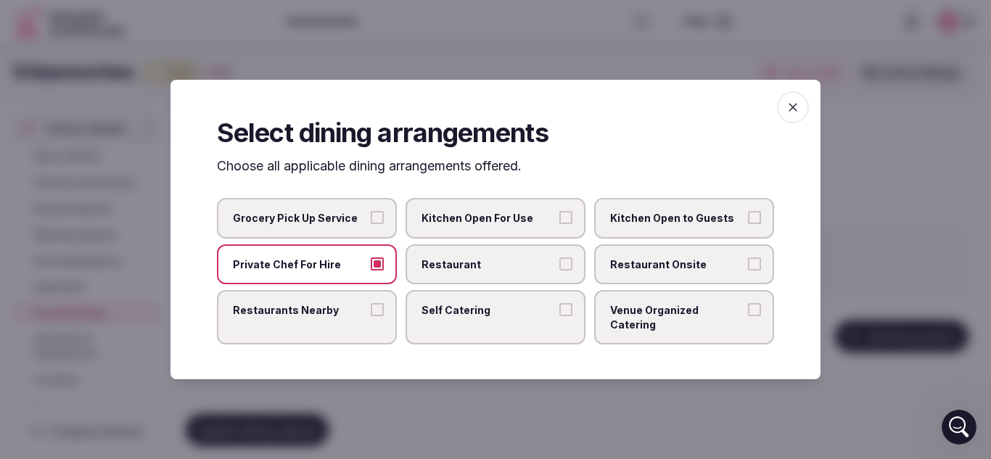
click at [329, 329] on label "Restaurants Nearby" at bounding box center [307, 317] width 180 height 54
click at [371, 316] on button "Restaurants Nearby" at bounding box center [377, 309] width 13 height 13
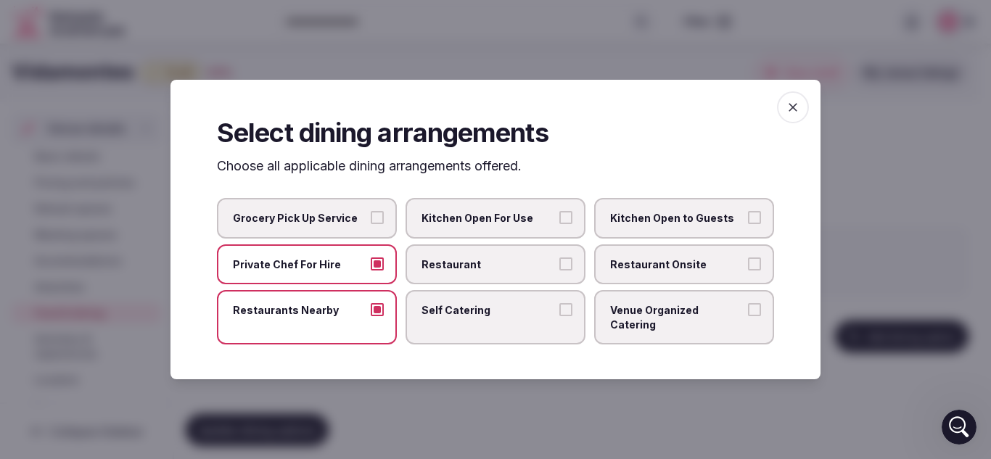
click at [538, 225] on span "Kitchen Open For Use" at bounding box center [489, 218] width 134 height 15
click at [560, 224] on button "Kitchen Open For Use" at bounding box center [566, 217] width 13 height 13
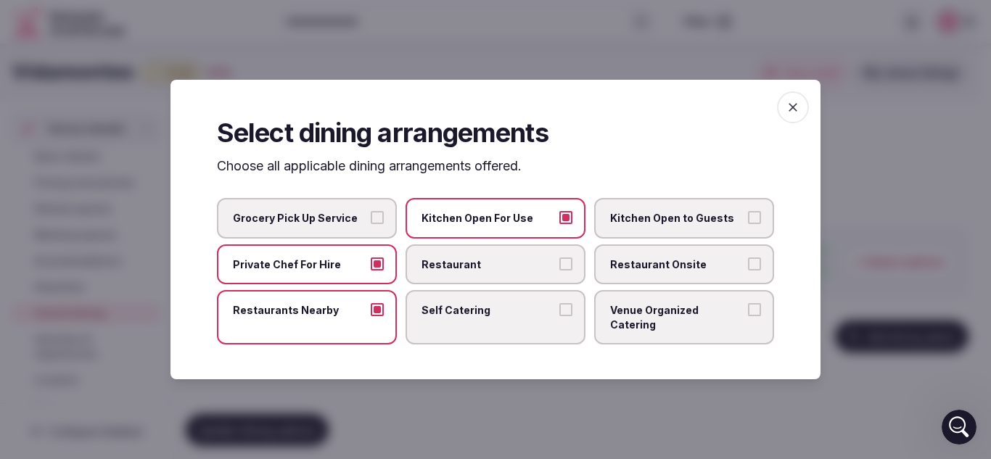
click at [674, 219] on span "Kitchen Open to Guests" at bounding box center [677, 218] width 134 height 15
click at [748, 219] on button "Kitchen Open to Guests" at bounding box center [754, 217] width 13 height 13
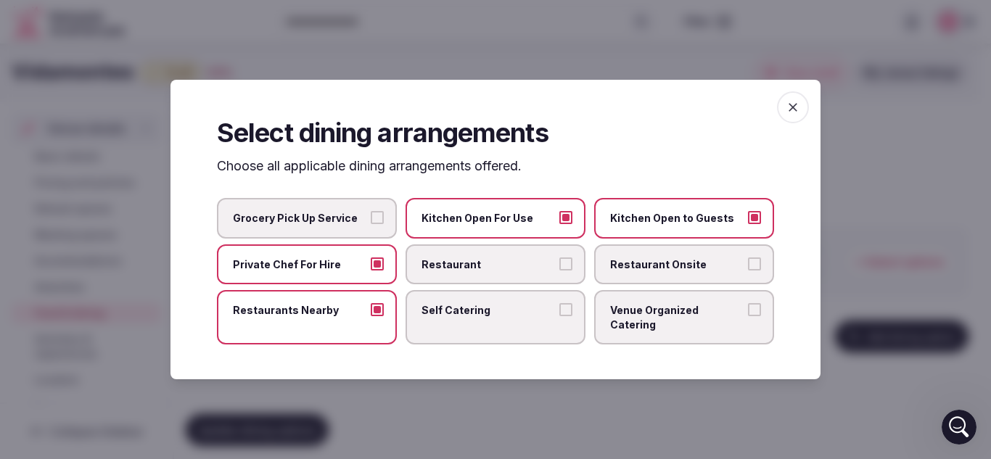
click at [689, 226] on span "Kitchen Open to Guests" at bounding box center [677, 218] width 134 height 15
click at [748, 224] on button "Kitchen Open to Guests" at bounding box center [754, 217] width 13 height 13
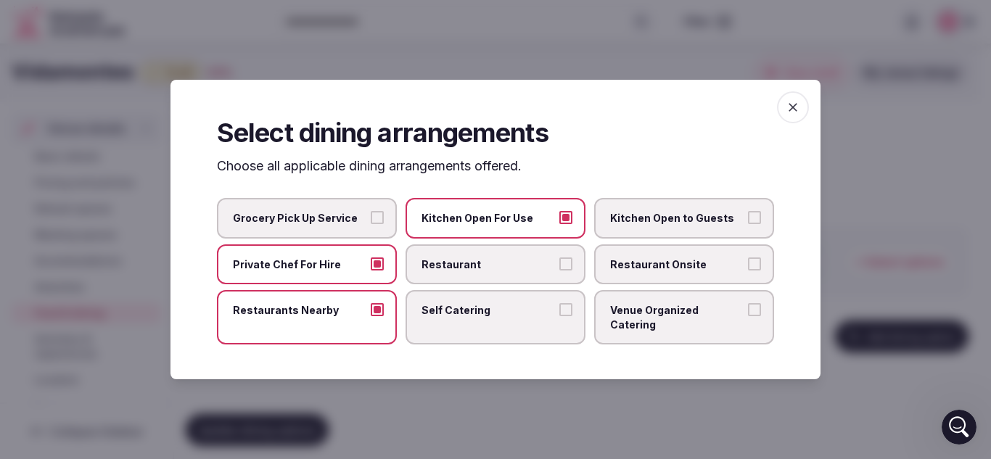
click at [791, 115] on icon "button" at bounding box center [793, 107] width 15 height 15
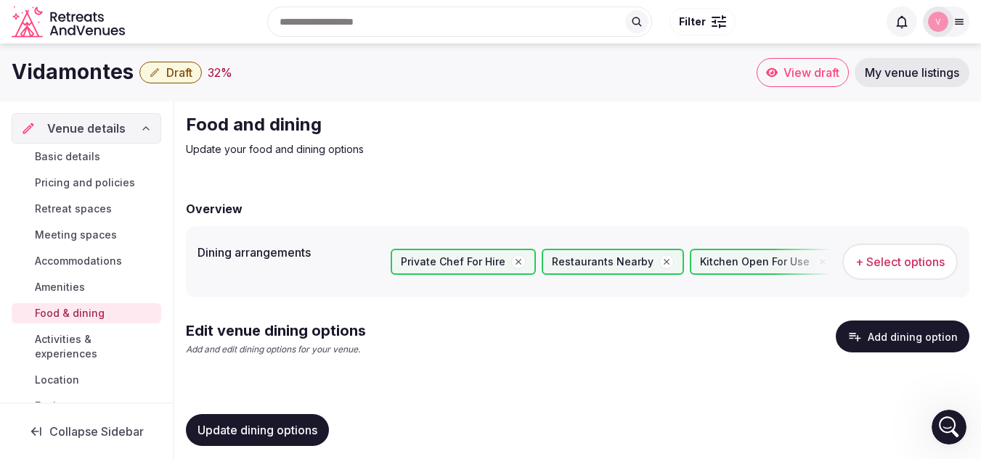
click at [269, 422] on button "Update dining options" at bounding box center [257, 430] width 143 height 32
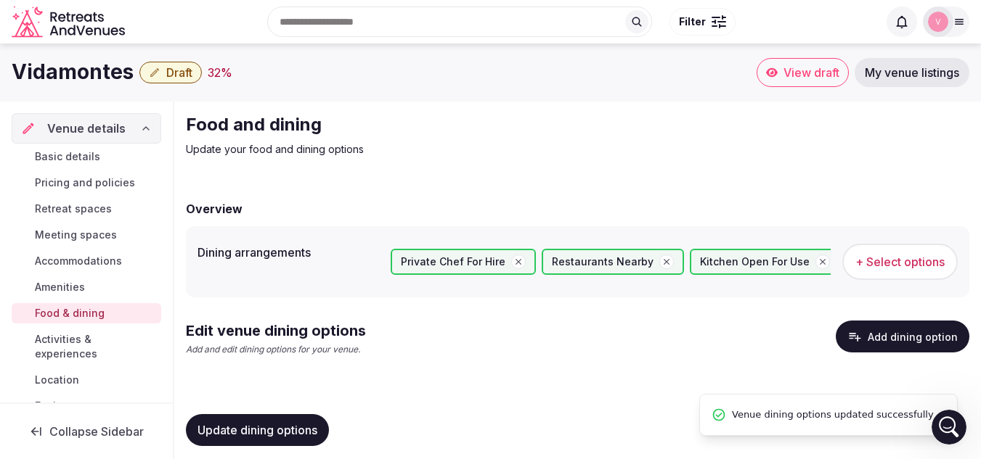
click at [69, 349] on span "Activities & experiences" at bounding box center [95, 346] width 120 height 29
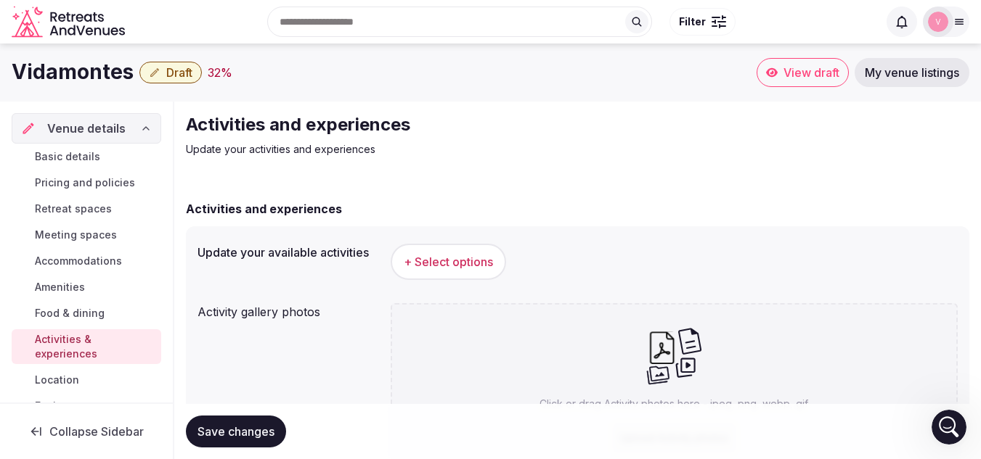
click at [478, 269] on span "+ Select options" at bounding box center [448, 262] width 89 height 16
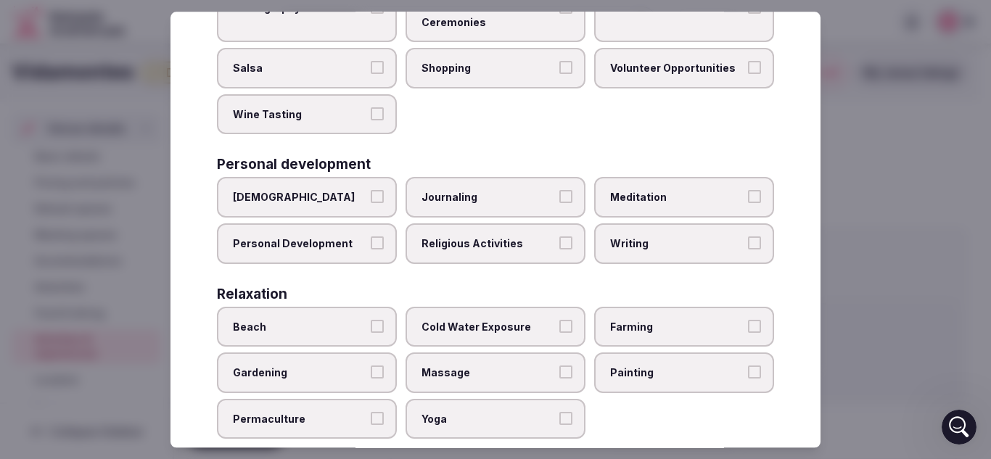
scroll to position [284, 0]
click at [629, 245] on span "Writing" at bounding box center [677, 243] width 134 height 15
click at [748, 245] on button "Writing" at bounding box center [754, 242] width 13 height 13
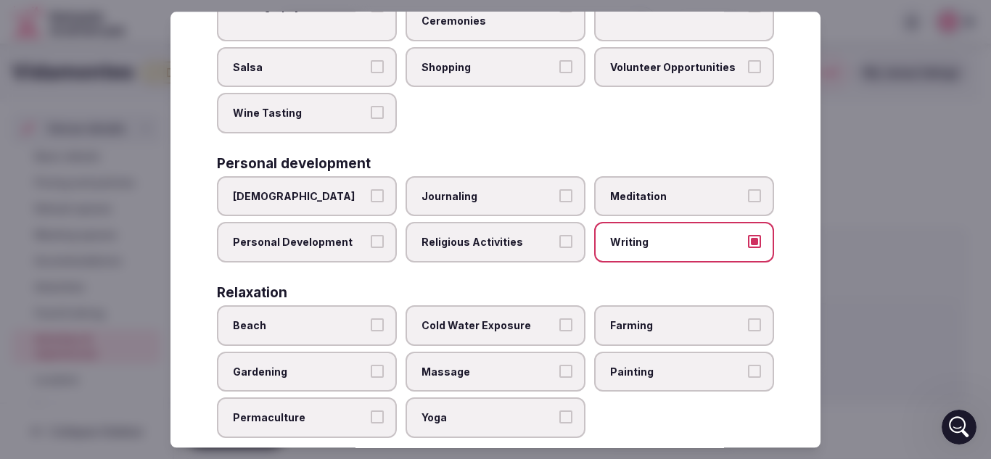
click at [324, 243] on span "Personal Development" at bounding box center [300, 243] width 134 height 15
click at [371, 243] on button "Personal Development" at bounding box center [377, 242] width 13 height 13
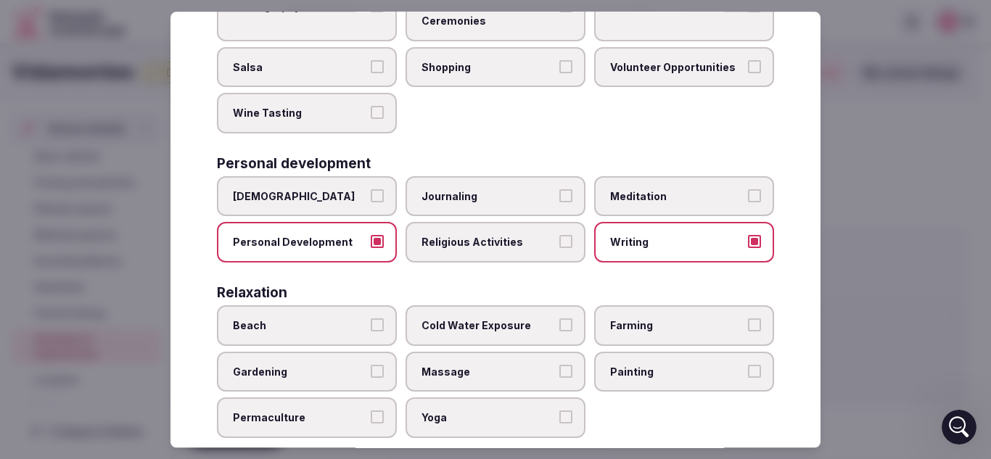
click at [635, 199] on span "Meditation" at bounding box center [677, 196] width 134 height 15
click at [748, 199] on button "Meditation" at bounding box center [754, 195] width 13 height 13
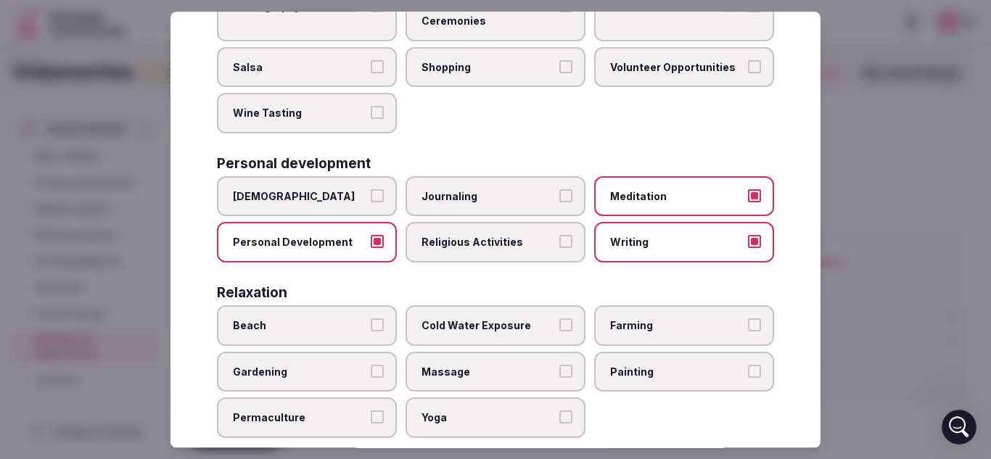
click at [549, 193] on label "Journaling" at bounding box center [496, 196] width 180 height 41
click at [560, 193] on button "Journaling" at bounding box center [566, 195] width 13 height 13
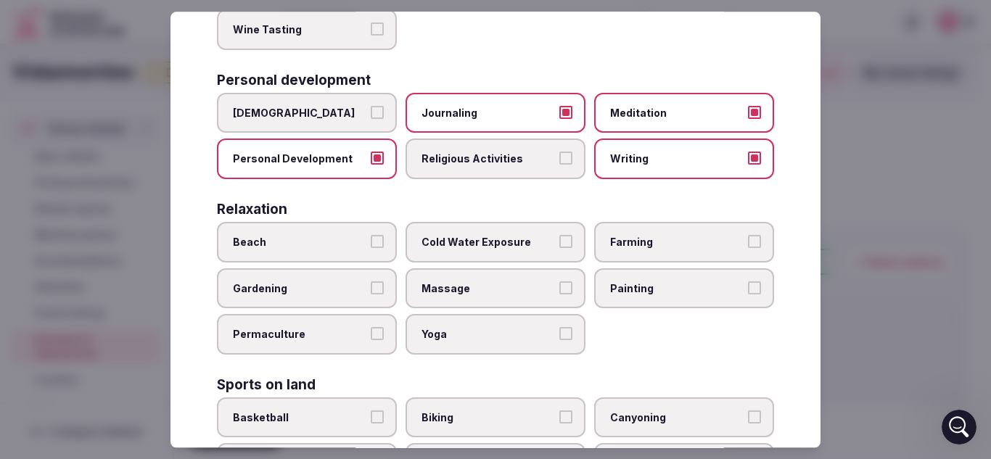
scroll to position [378, 0]
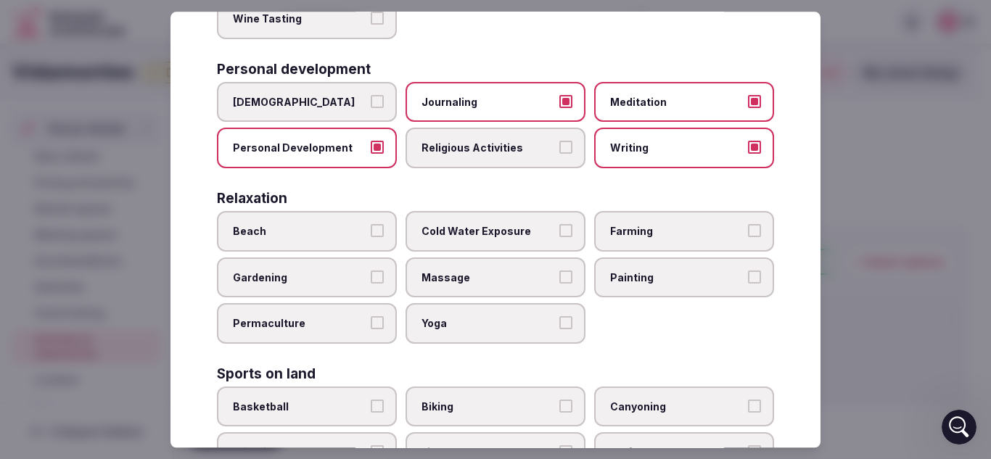
click at [430, 332] on label "Yoga" at bounding box center [496, 324] width 180 height 41
click at [560, 330] on button "Yoga" at bounding box center [566, 323] width 13 height 13
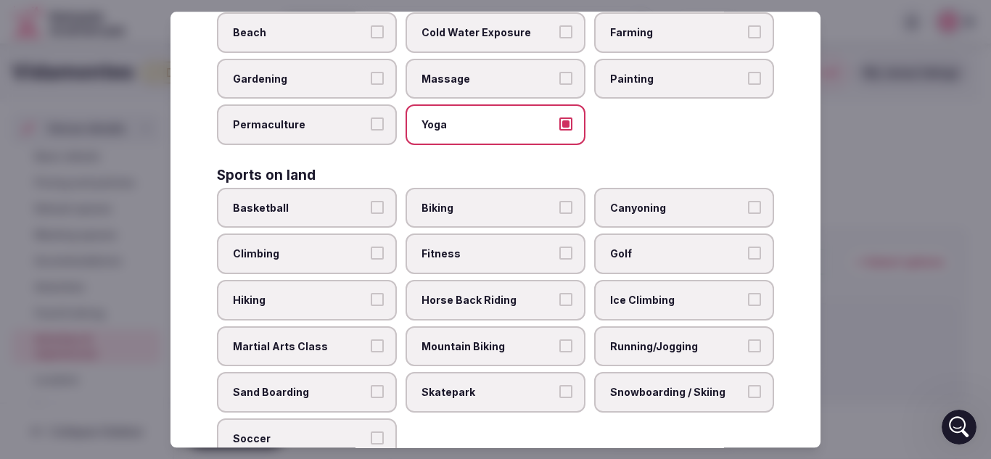
scroll to position [586, 0]
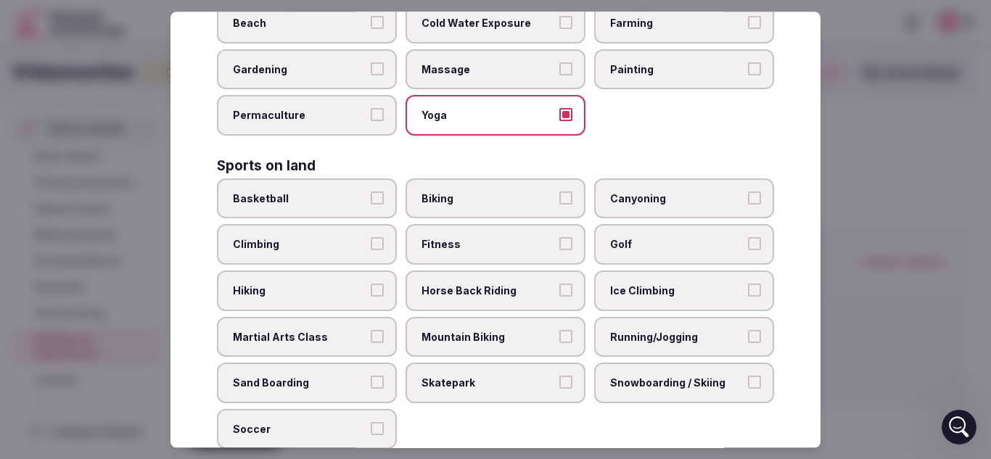
click at [438, 197] on span "Biking" at bounding box center [489, 199] width 134 height 15
click at [560, 197] on button "Biking" at bounding box center [566, 198] width 13 height 13
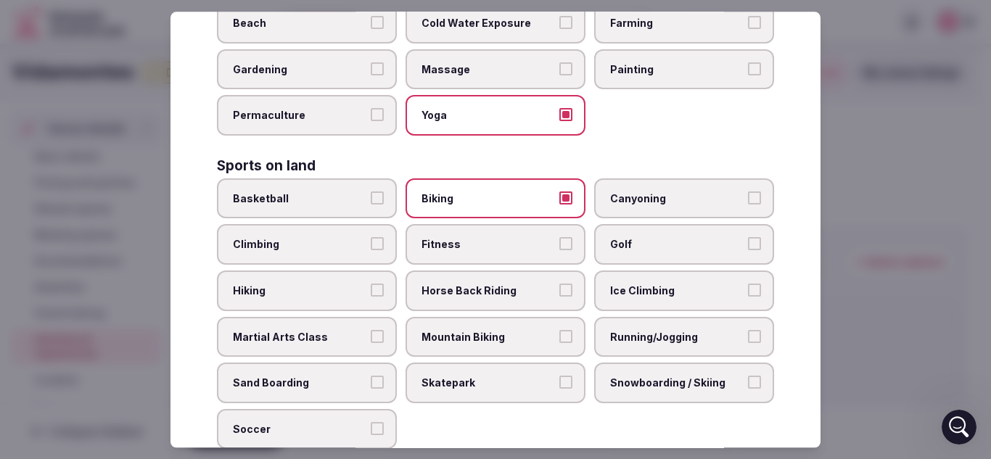
click at [610, 248] on span "Golf" at bounding box center [677, 245] width 134 height 15
click at [748, 248] on button "Golf" at bounding box center [754, 244] width 13 height 13
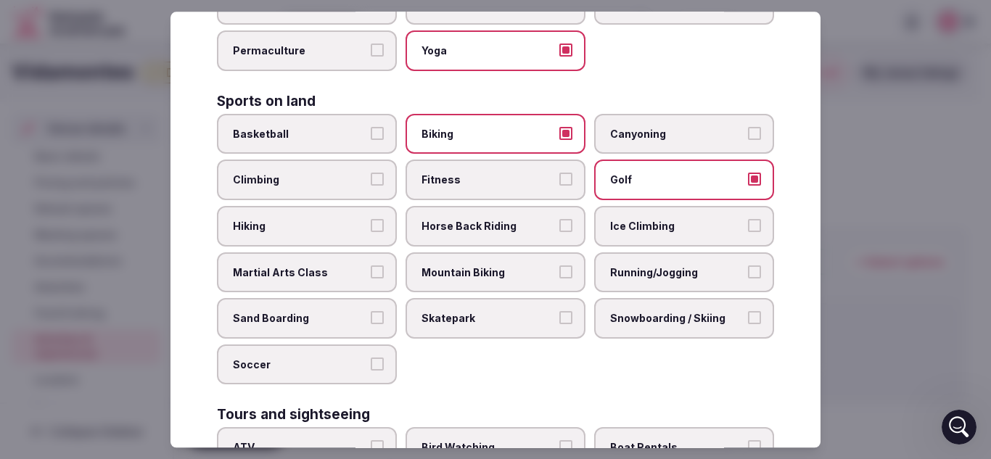
scroll to position [653, 0]
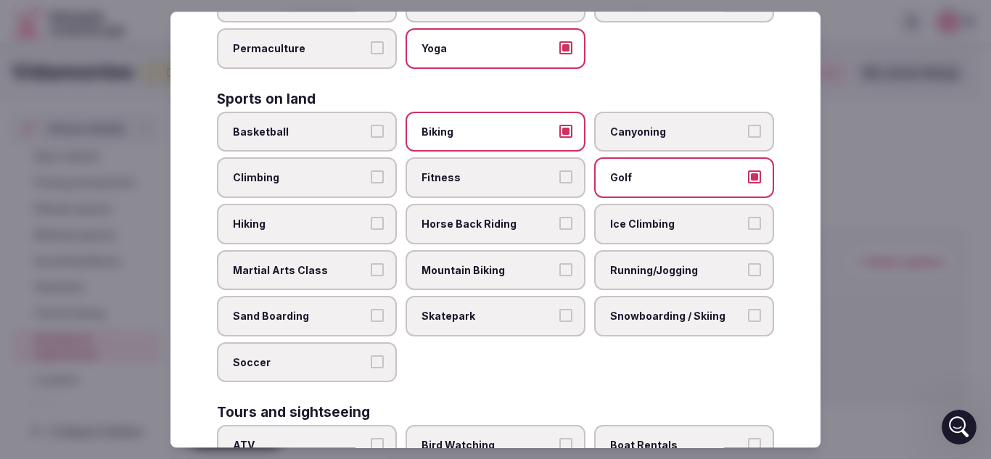
click at [364, 224] on label "Hiking" at bounding box center [307, 224] width 180 height 41
click at [371, 224] on button "Hiking" at bounding box center [377, 223] width 13 height 13
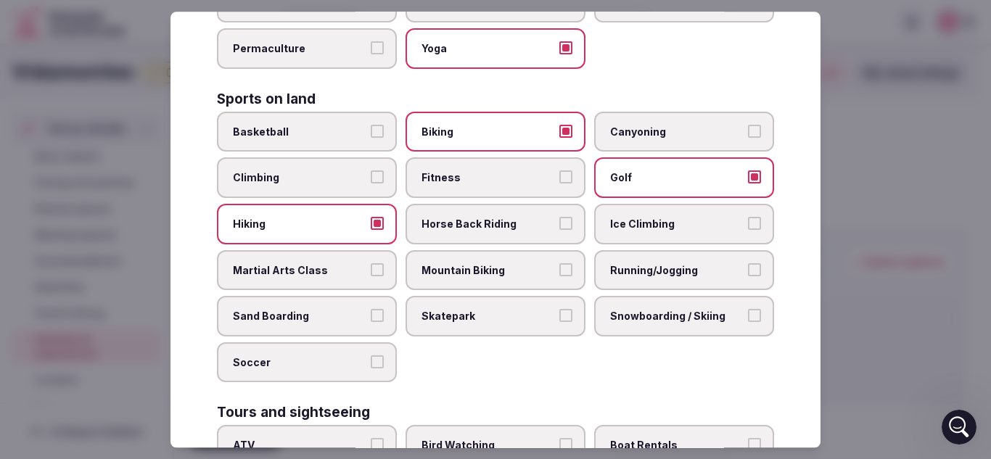
click at [453, 216] on label "Horse Back Riding" at bounding box center [496, 224] width 180 height 41
click at [560, 217] on button "Horse Back Riding" at bounding box center [566, 223] width 13 height 13
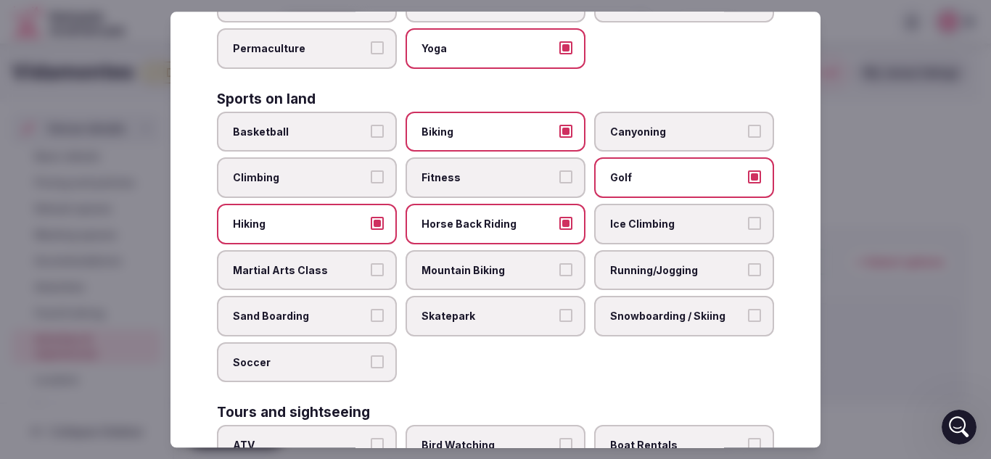
click at [472, 267] on span "Mountain Biking" at bounding box center [489, 270] width 134 height 15
click at [560, 267] on button "Mountain Biking" at bounding box center [566, 269] width 13 height 13
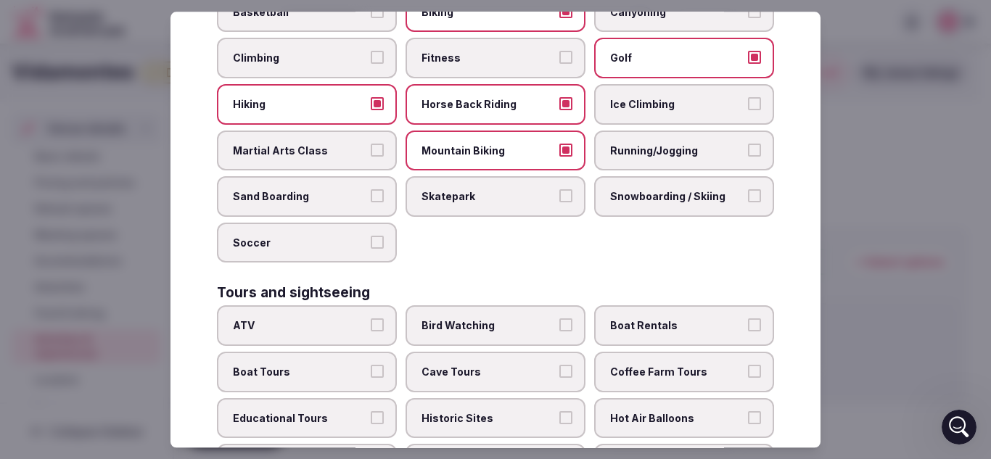
scroll to position [774, 0]
click at [677, 192] on span "Snowboarding / Skiing" at bounding box center [677, 196] width 134 height 15
click at [748, 192] on button "Snowboarding / Skiing" at bounding box center [754, 195] width 13 height 13
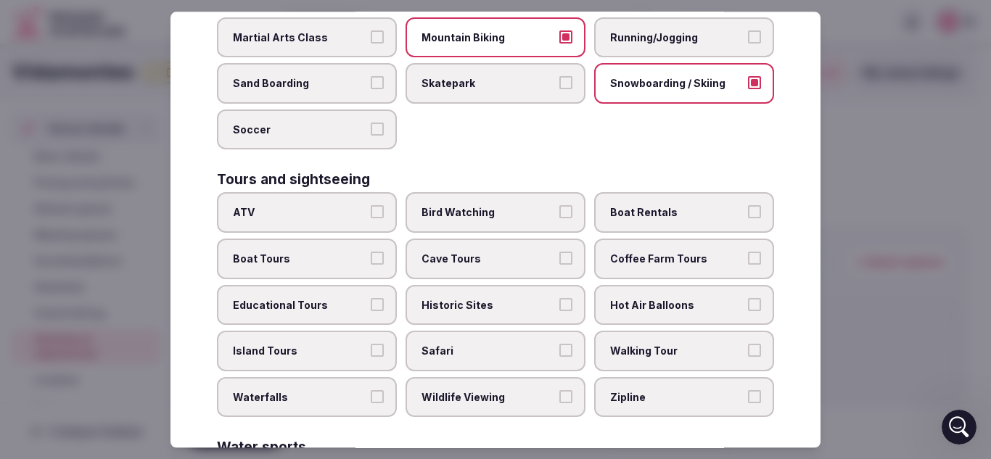
scroll to position [888, 0]
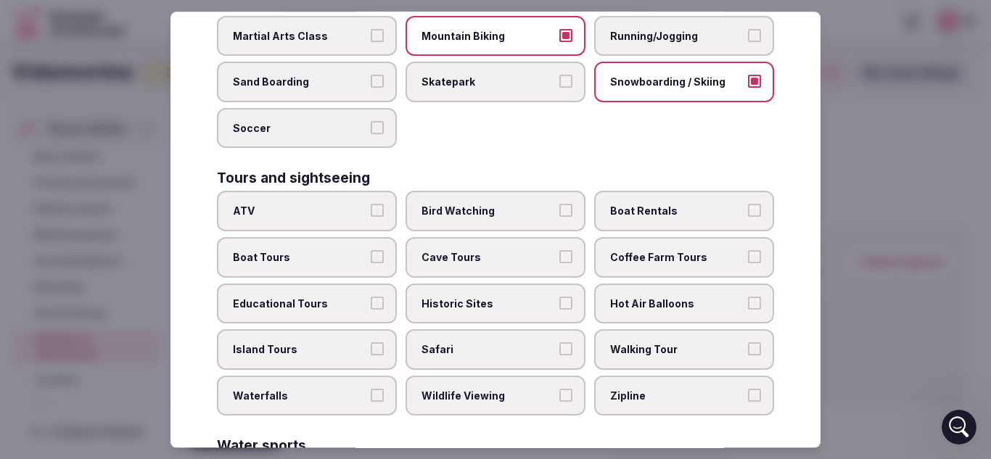
click at [343, 213] on span "ATV" at bounding box center [300, 212] width 134 height 15
click at [371, 213] on button "ATV" at bounding box center [377, 211] width 13 height 13
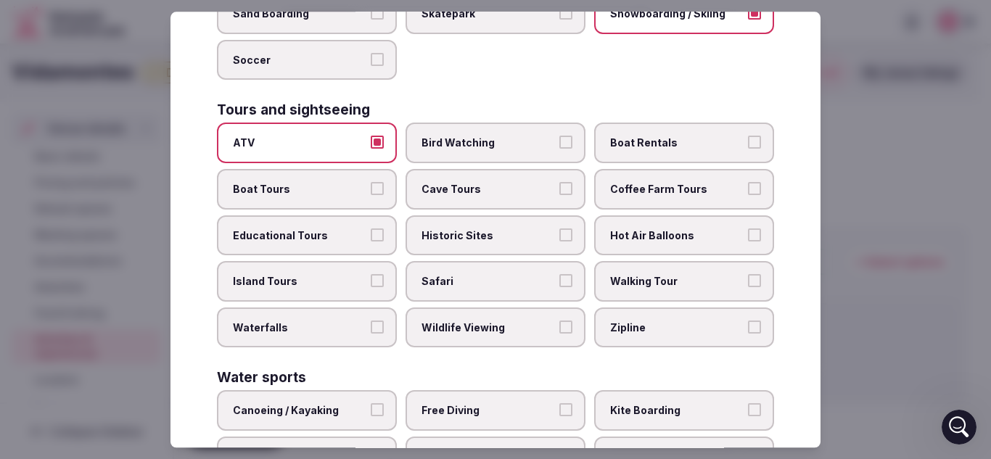
scroll to position [968, 0]
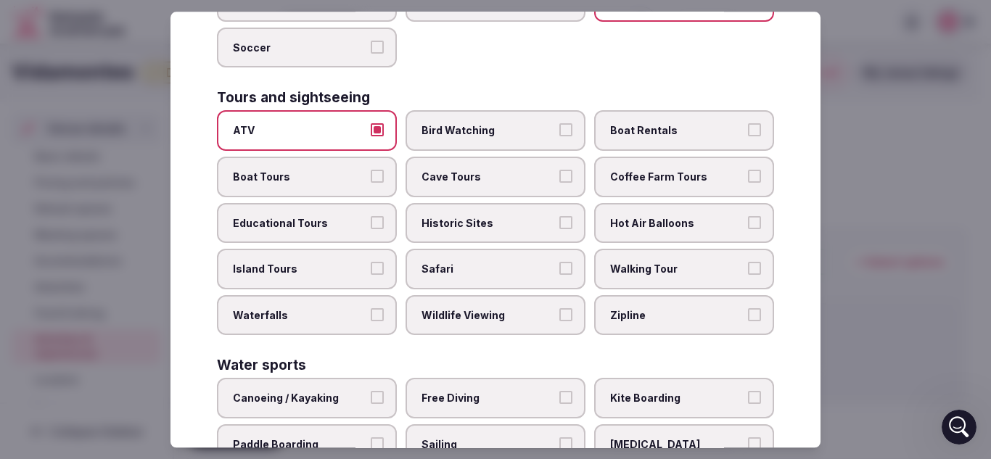
click at [623, 317] on span "Zipline" at bounding box center [677, 315] width 134 height 15
click at [748, 317] on button "Zipline" at bounding box center [754, 314] width 13 height 13
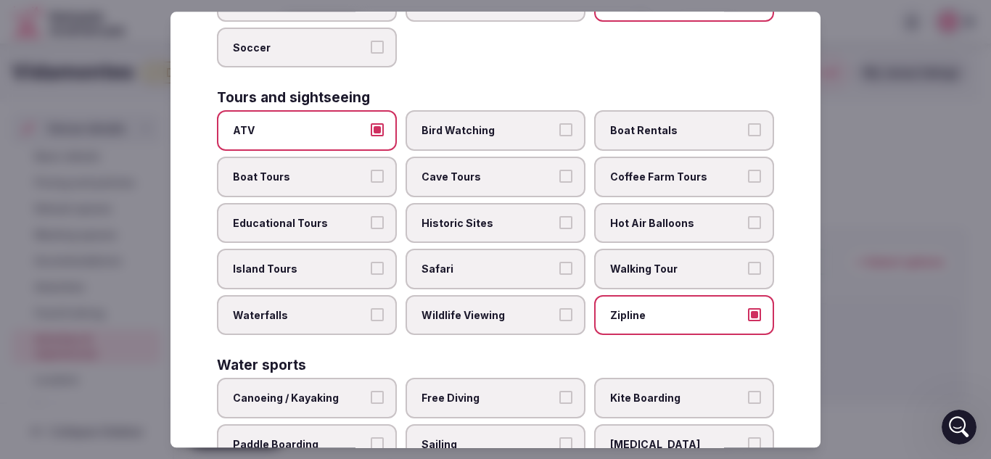
click at [301, 332] on label "Waterfalls" at bounding box center [307, 315] width 180 height 41
click at [371, 322] on button "Waterfalls" at bounding box center [377, 314] width 13 height 13
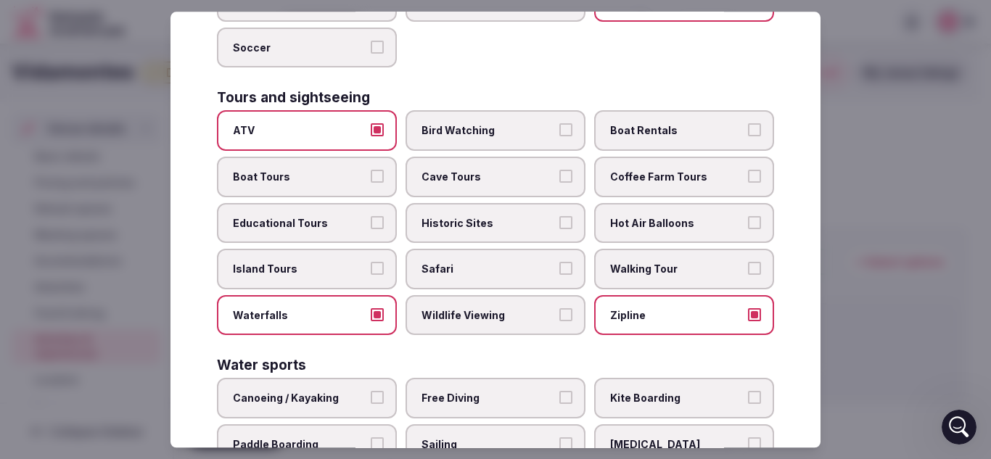
click at [457, 221] on span "Historic Sites" at bounding box center [489, 223] width 134 height 15
click at [560, 221] on button "Historic Sites" at bounding box center [566, 222] width 13 height 13
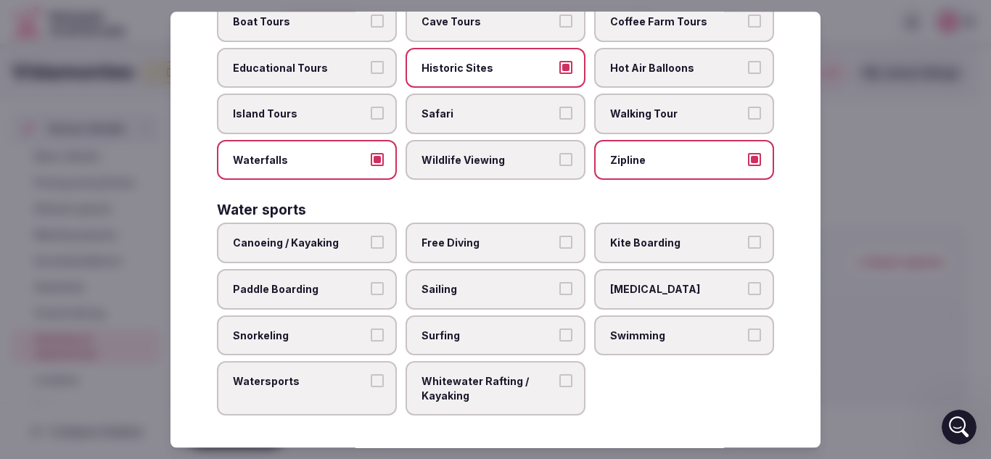
scroll to position [1126, 0]
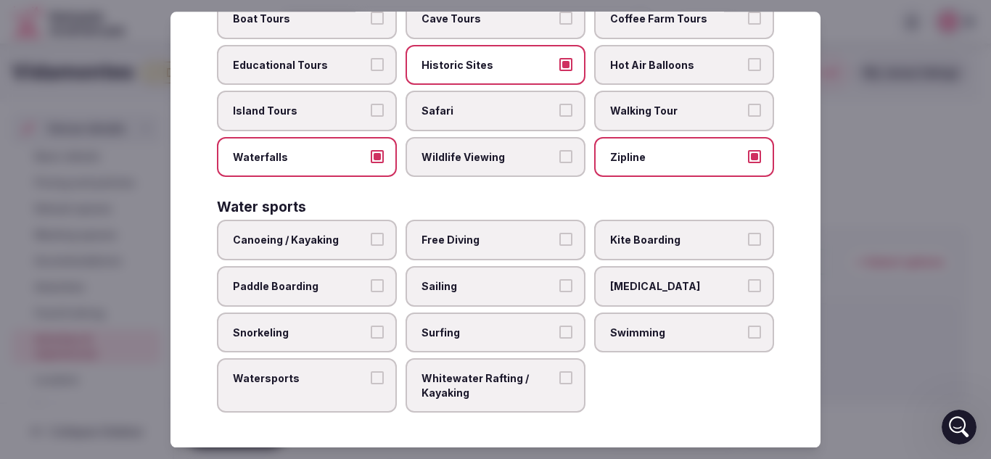
click at [329, 250] on label "Canoeing / Kayaking" at bounding box center [307, 241] width 180 height 41
click at [371, 247] on button "Canoeing / Kayaking" at bounding box center [377, 240] width 13 height 13
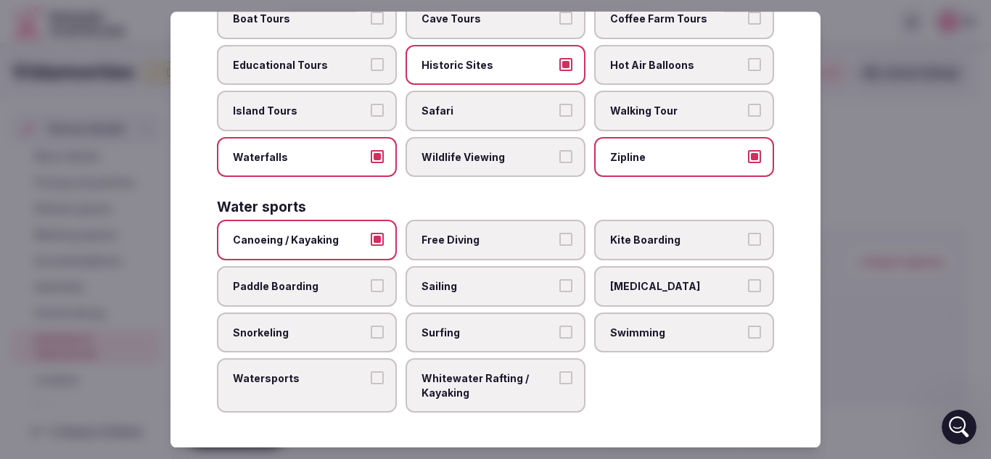
click at [325, 281] on span "Paddle Boarding" at bounding box center [300, 286] width 134 height 15
click at [371, 281] on button "Paddle Boarding" at bounding box center [377, 285] width 13 height 13
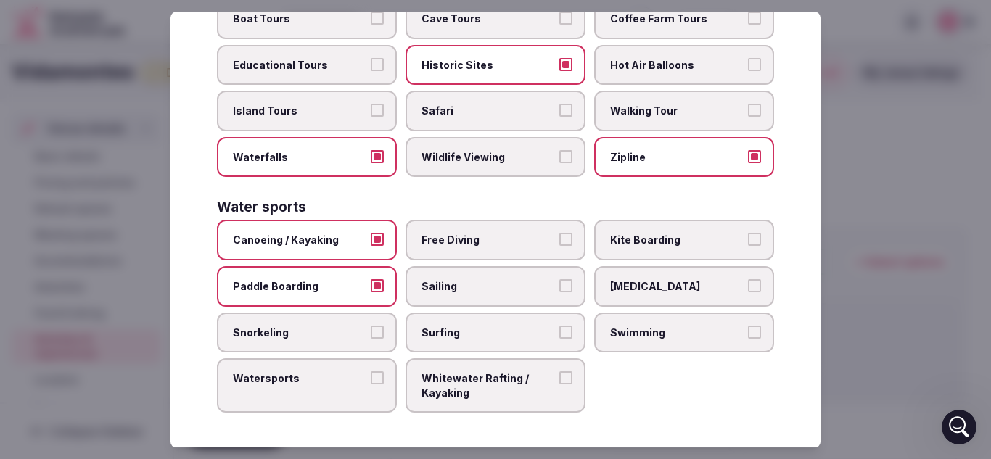
click at [464, 382] on span "Whitewater Rafting / Kayaking" at bounding box center [489, 386] width 134 height 28
click at [560, 382] on button "Whitewater Rafting / Kayaking" at bounding box center [566, 378] width 13 height 13
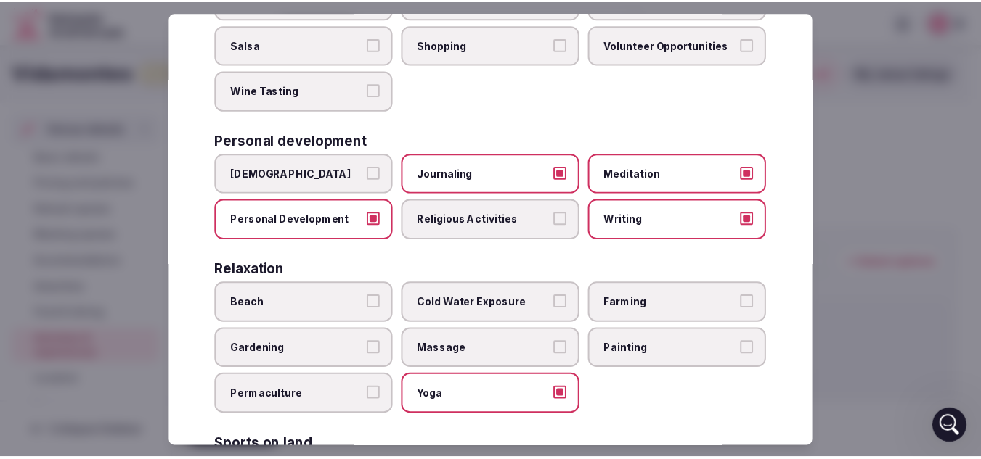
scroll to position [0, 0]
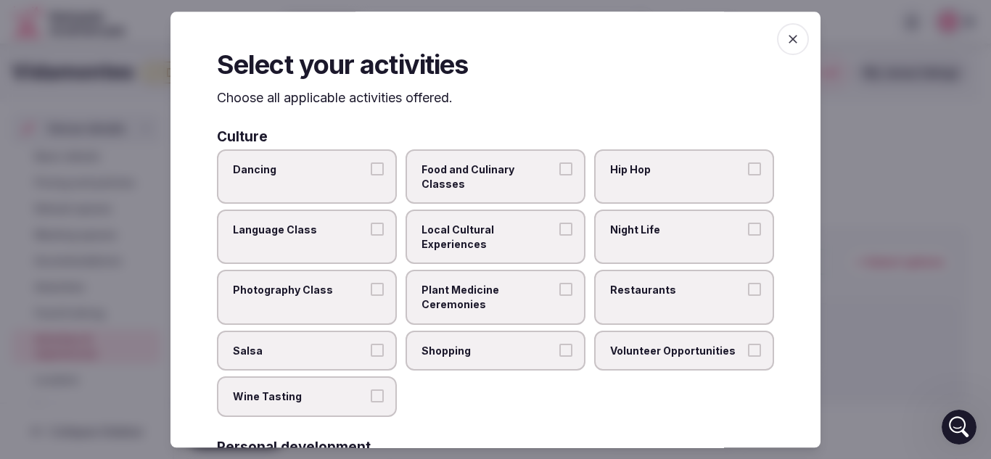
click at [788, 40] on icon "button" at bounding box center [793, 39] width 15 height 15
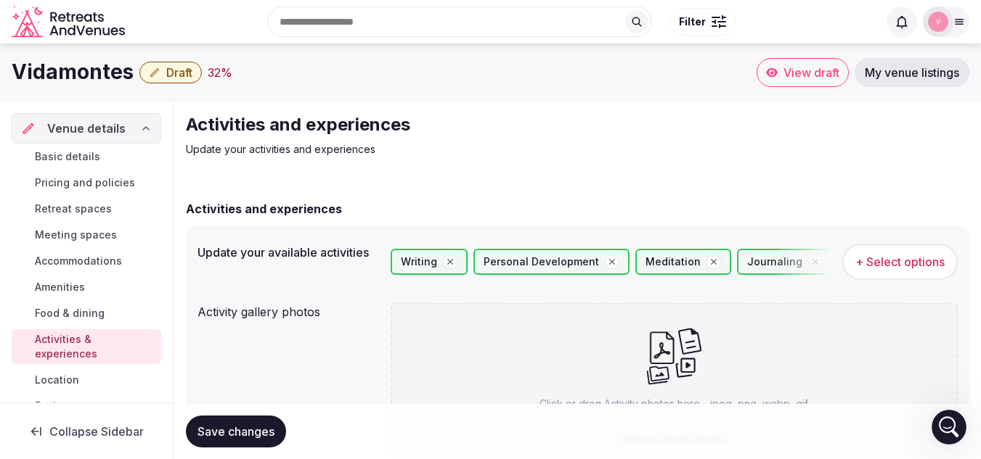
click at [219, 416] on button "Save changes" at bounding box center [236, 432] width 100 height 32
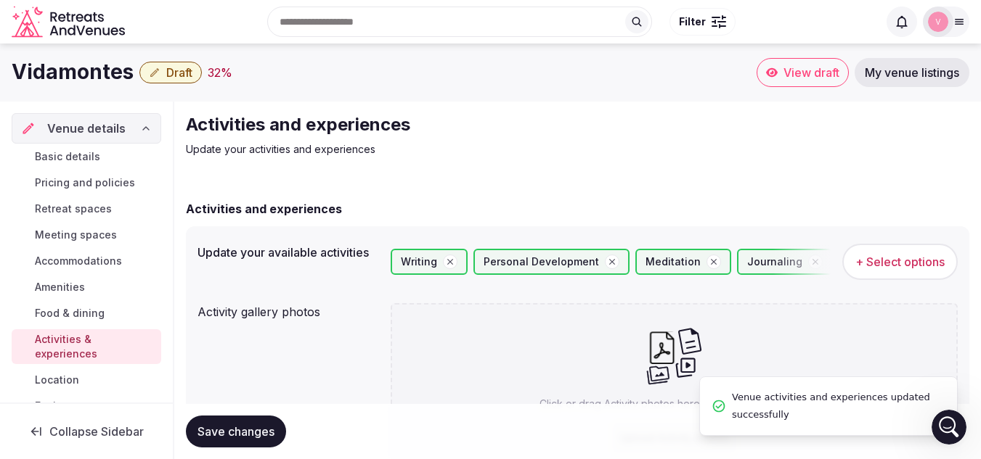
click at [57, 377] on span "Location" at bounding box center [57, 380] width 44 height 15
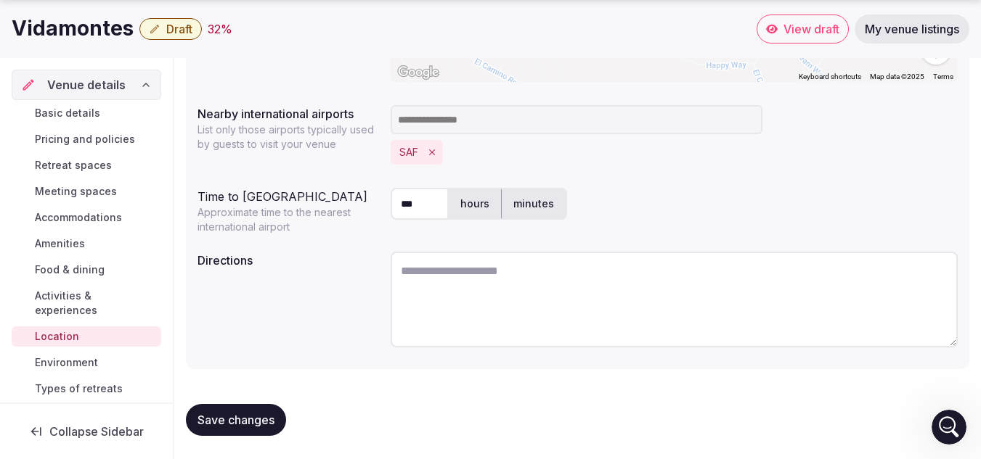
scroll to position [37, 0]
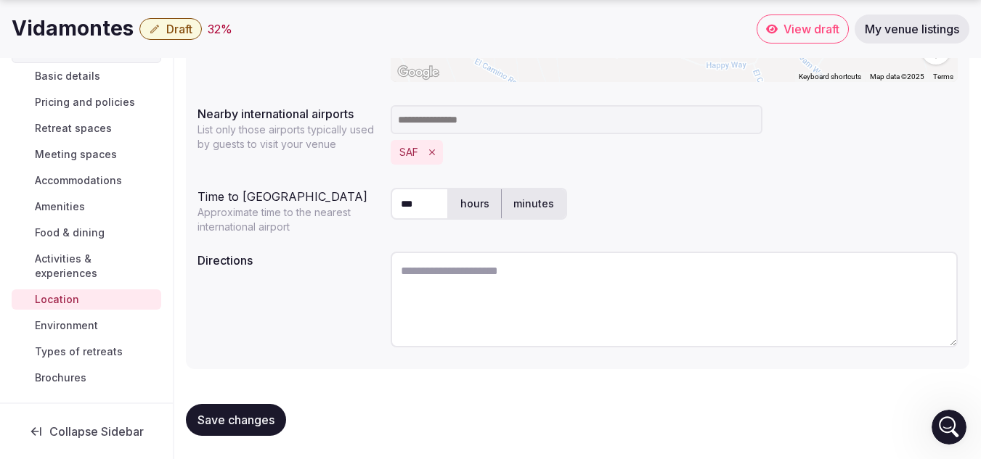
click at [63, 326] on span "Environment" at bounding box center [66, 326] width 63 height 15
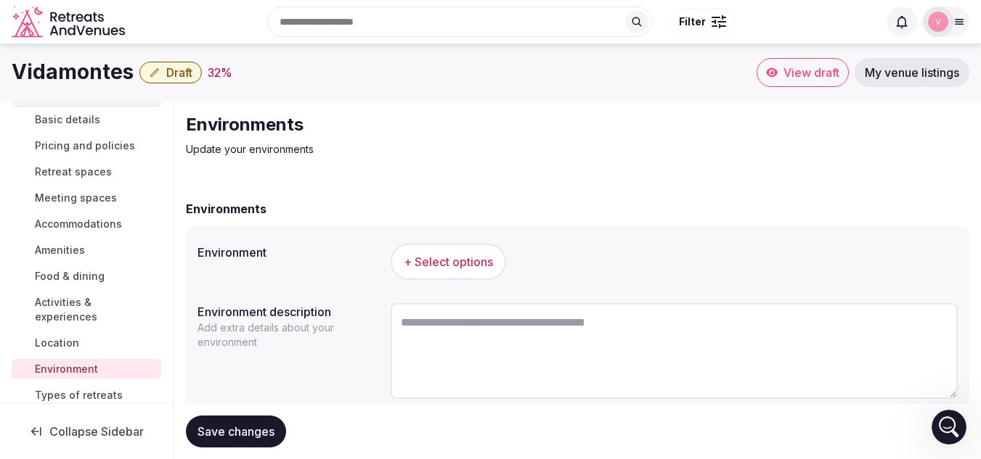
click at [449, 254] on span "+ Select options" at bounding box center [448, 262] width 89 height 16
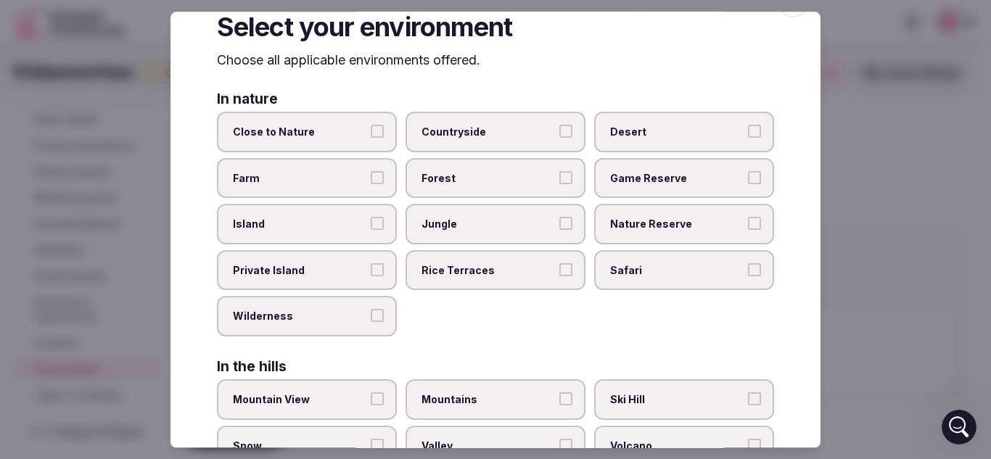
scroll to position [38, 0]
click at [346, 328] on label "Wilderness" at bounding box center [307, 316] width 180 height 41
click at [371, 322] on button "Wilderness" at bounding box center [377, 315] width 13 height 13
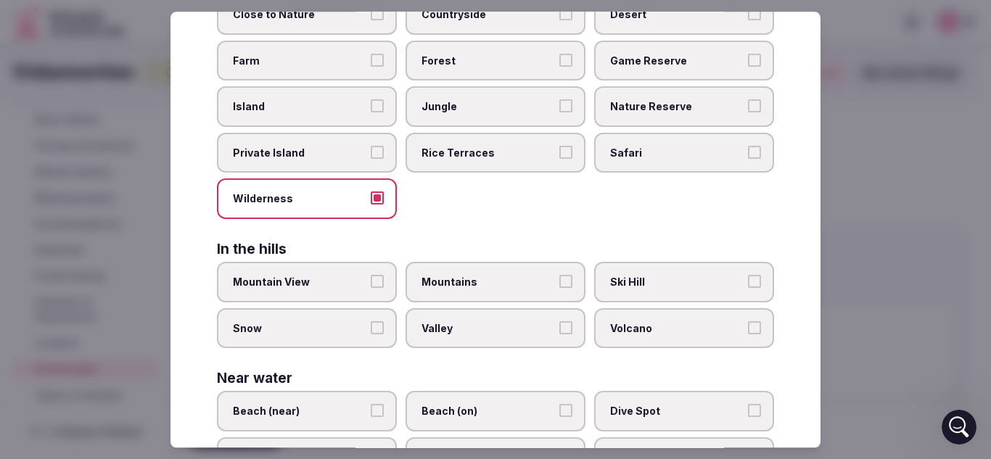
scroll to position [156, 0]
click at [350, 286] on span "Mountain View" at bounding box center [300, 281] width 134 height 15
click at [371, 286] on button "Mountain View" at bounding box center [377, 280] width 13 height 13
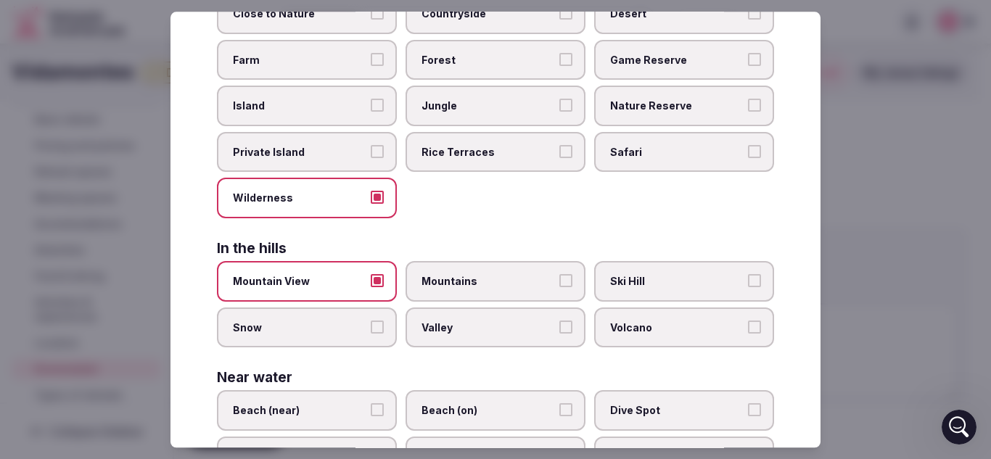
click at [439, 276] on span "Mountains" at bounding box center [489, 281] width 134 height 15
click at [560, 276] on button "Mountains" at bounding box center [566, 280] width 13 height 13
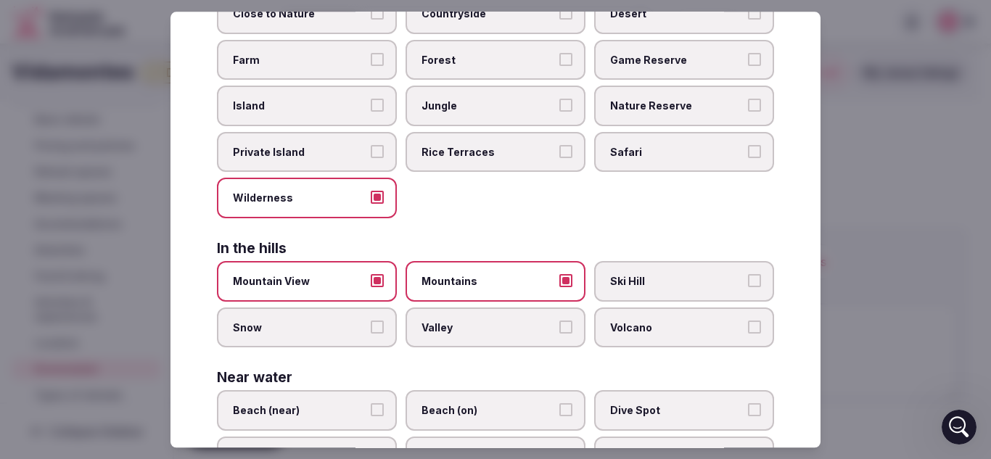
click at [371, 196] on button "Wilderness" at bounding box center [377, 198] width 13 height 13
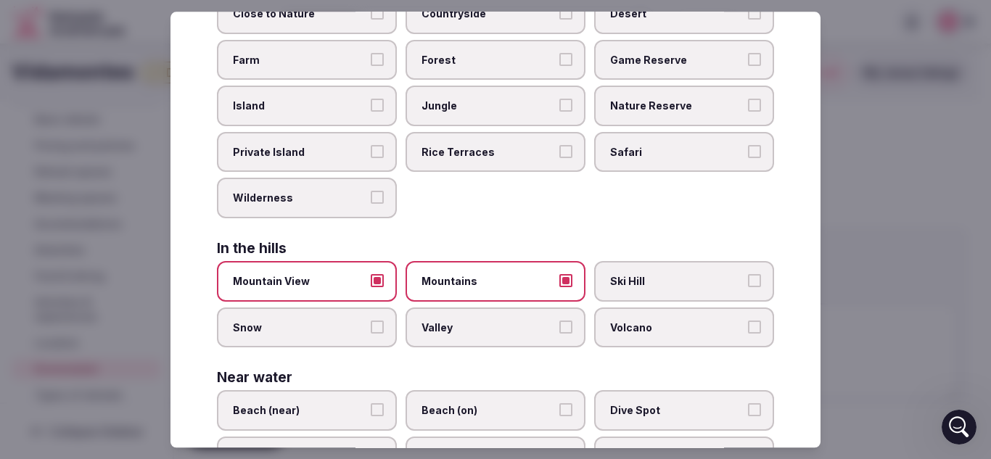
click at [644, 294] on label "Ski Hill" at bounding box center [684, 281] width 180 height 41
click at [748, 287] on button "Ski Hill" at bounding box center [754, 280] width 13 height 13
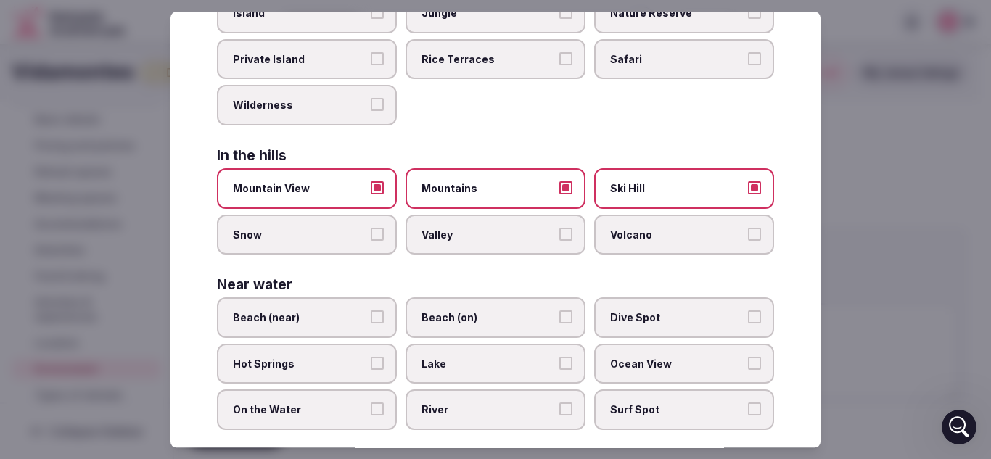
scroll to position [274, 0]
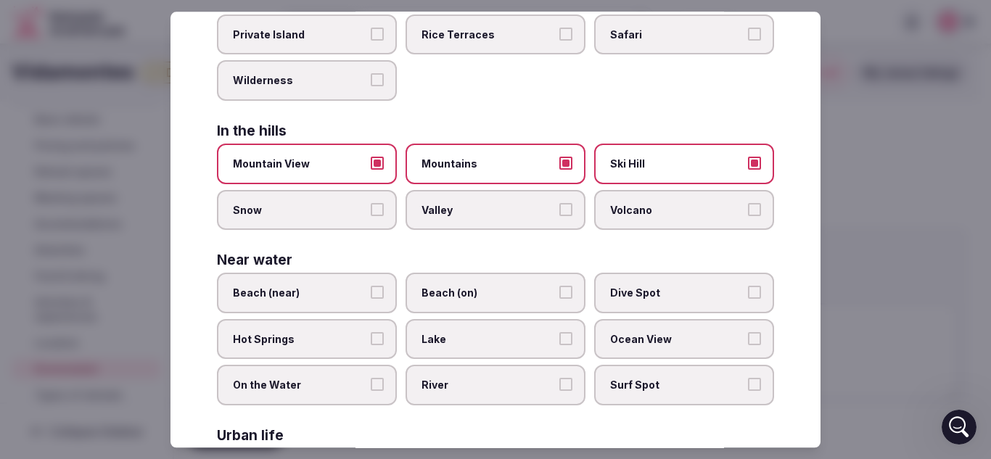
click at [345, 206] on span "Snow" at bounding box center [300, 210] width 134 height 15
click at [371, 206] on button "Snow" at bounding box center [377, 209] width 13 height 13
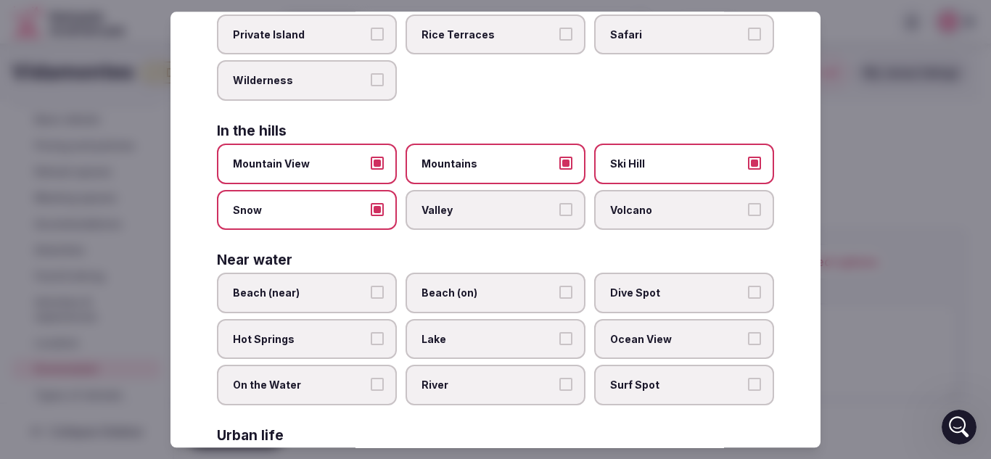
click at [496, 335] on span "Lake" at bounding box center [489, 339] width 134 height 15
click at [560, 335] on button "Lake" at bounding box center [566, 338] width 13 height 13
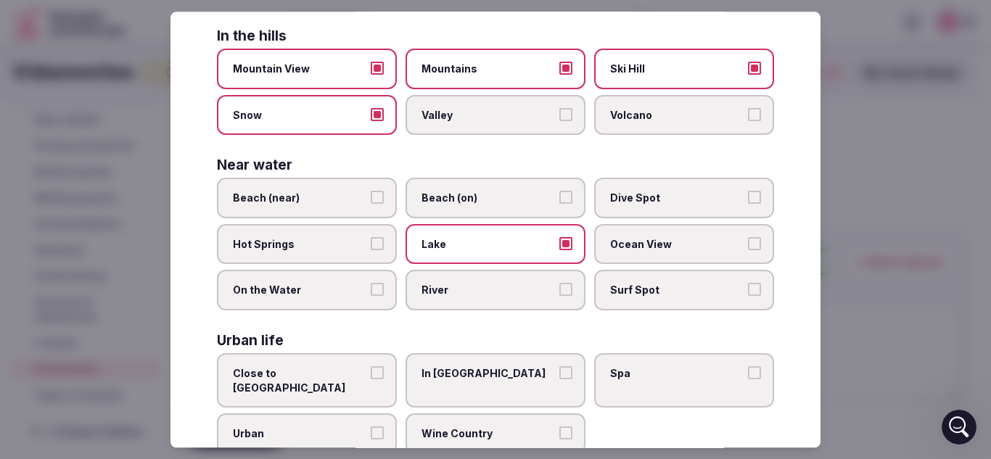
scroll to position [372, 0]
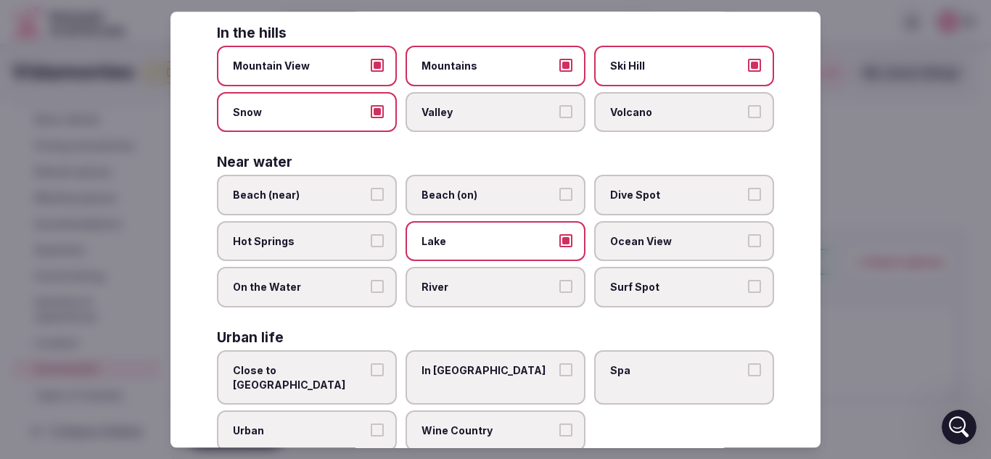
click at [337, 240] on span "Hot Springs" at bounding box center [300, 241] width 134 height 15
click at [371, 240] on button "Hot Springs" at bounding box center [377, 240] width 13 height 13
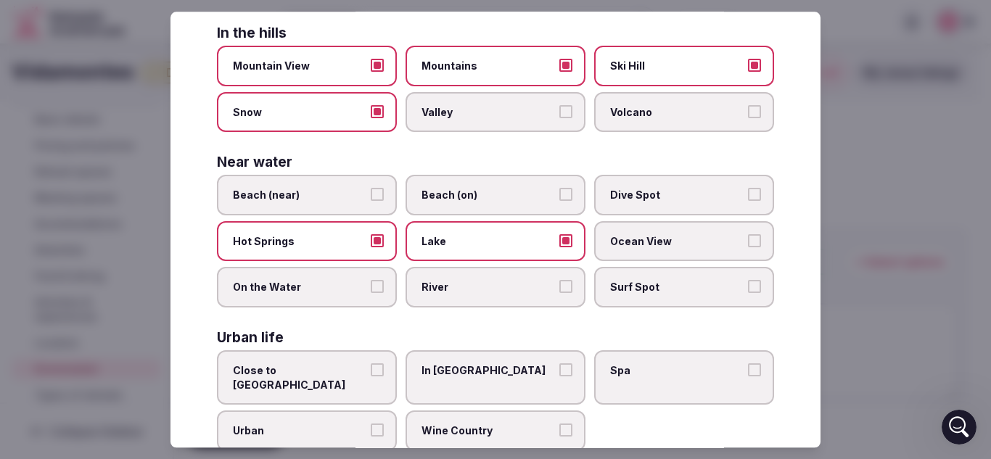
click at [337, 240] on span "Hot Springs" at bounding box center [300, 241] width 134 height 15
click at [371, 240] on button "Hot Springs" at bounding box center [377, 240] width 13 height 13
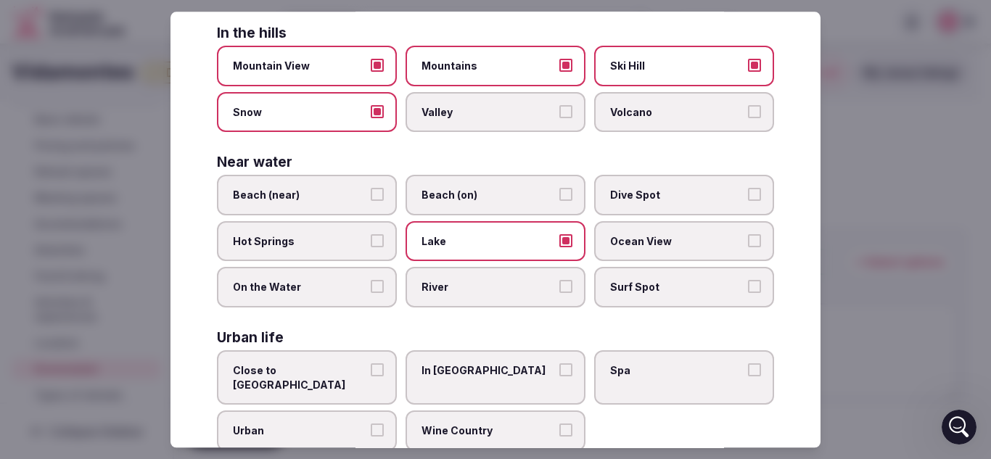
click at [344, 245] on span "Hot Springs" at bounding box center [300, 241] width 134 height 15
click at [371, 245] on button "Hot Springs" at bounding box center [377, 240] width 13 height 13
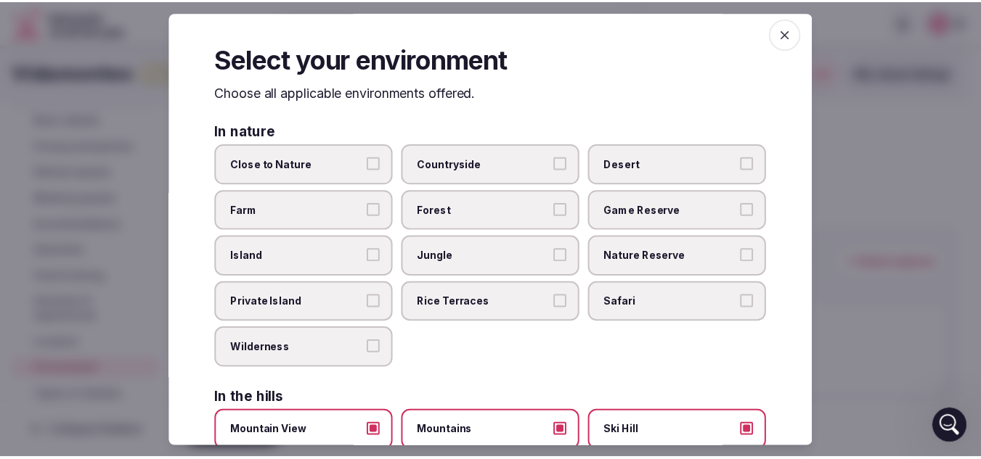
scroll to position [0, 0]
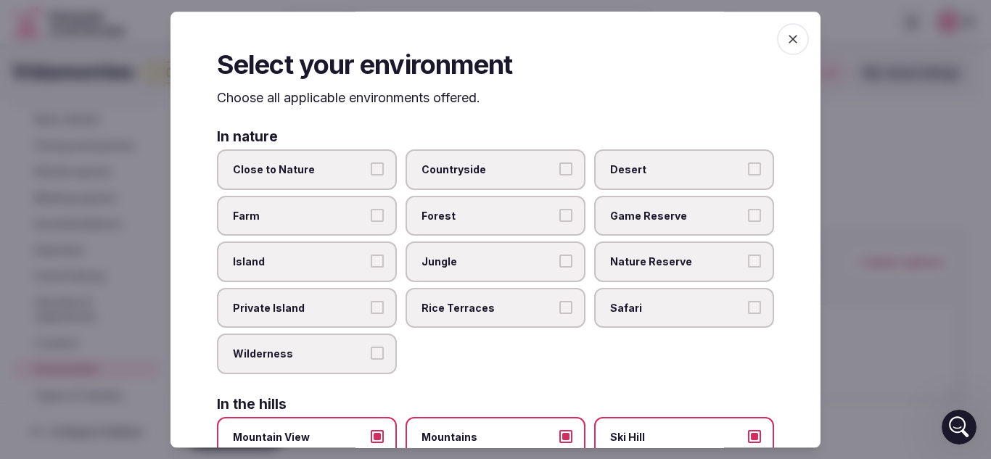
click at [786, 32] on icon "button" at bounding box center [793, 39] width 15 height 15
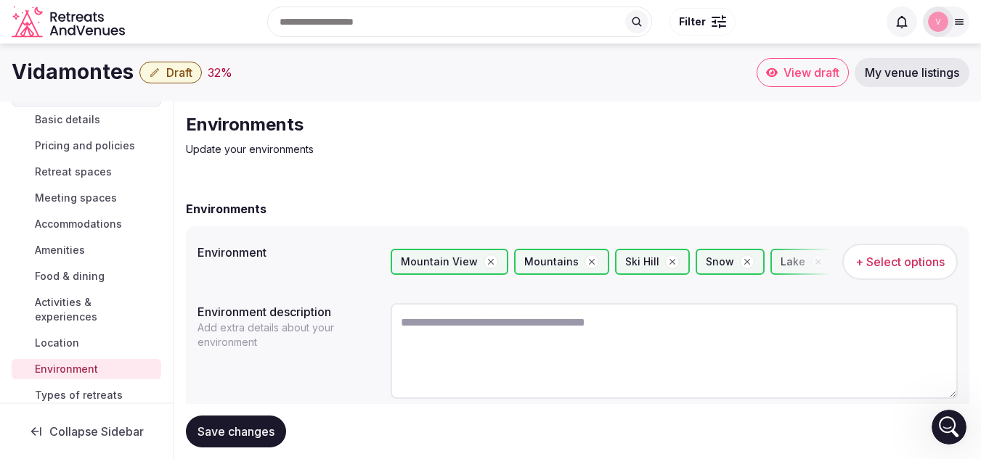
click at [224, 427] on span "Save changes" at bounding box center [235, 432] width 77 height 15
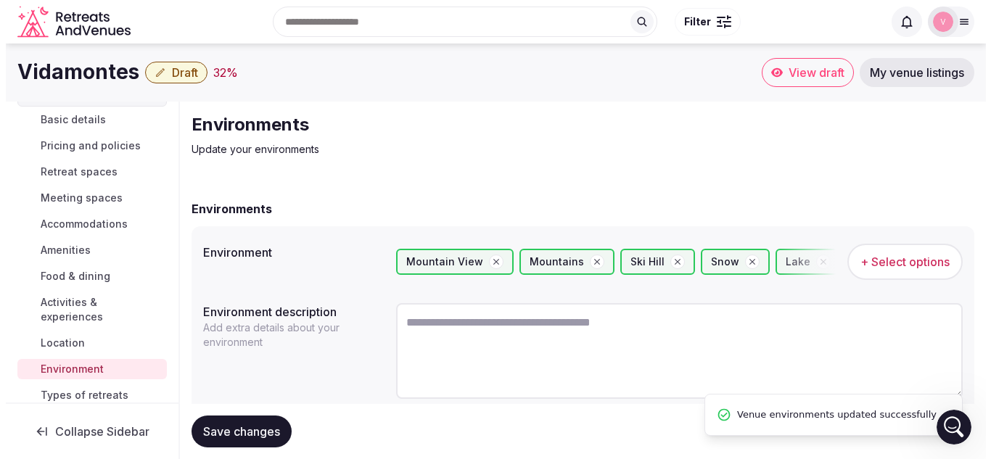
scroll to position [81, 0]
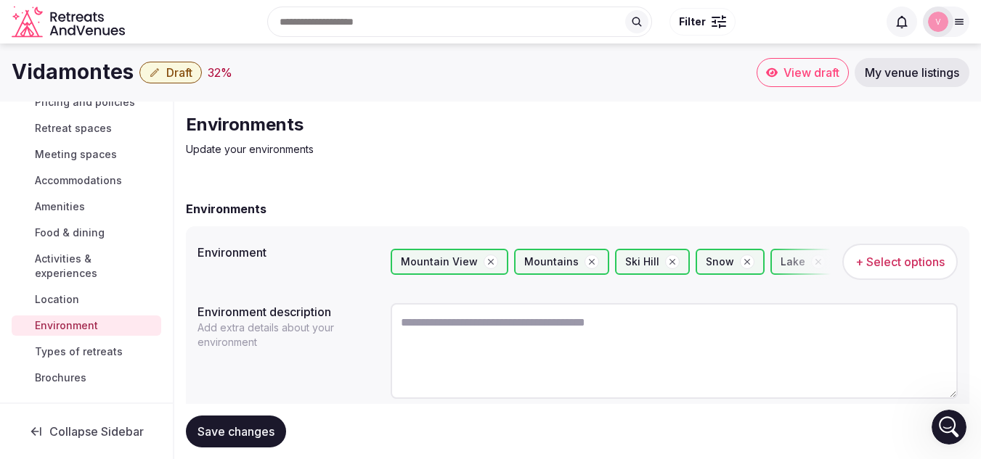
click at [84, 351] on span "Types of retreats" at bounding box center [79, 352] width 88 height 15
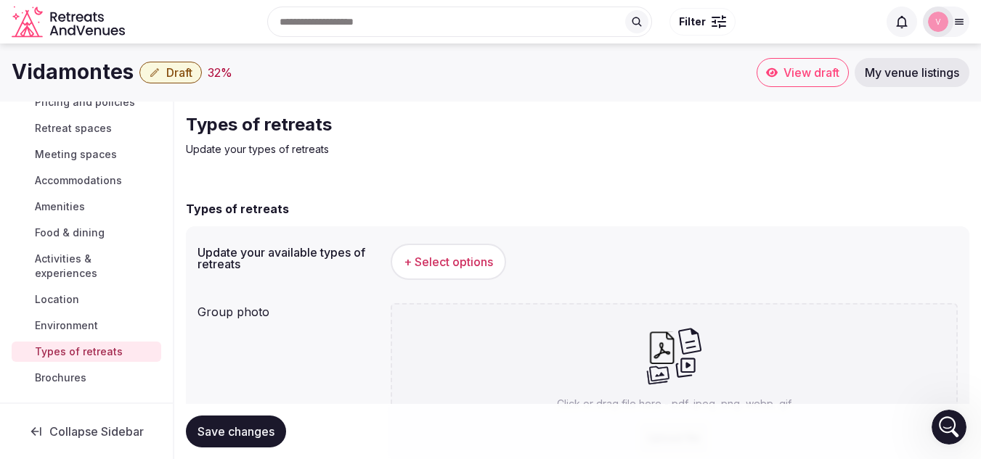
click at [433, 255] on span "+ Select options" at bounding box center [448, 262] width 89 height 16
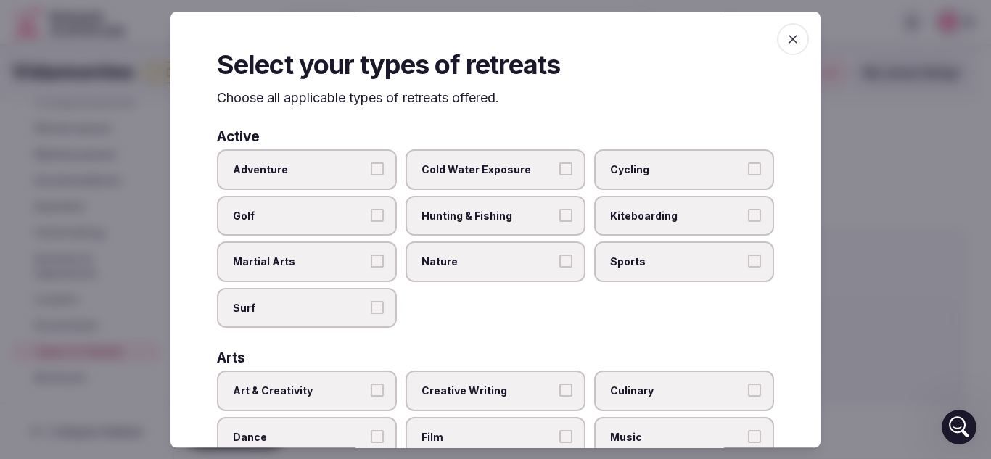
click at [376, 159] on label "Adventure" at bounding box center [307, 170] width 180 height 41
click at [376, 163] on button "Adventure" at bounding box center [377, 169] width 13 height 13
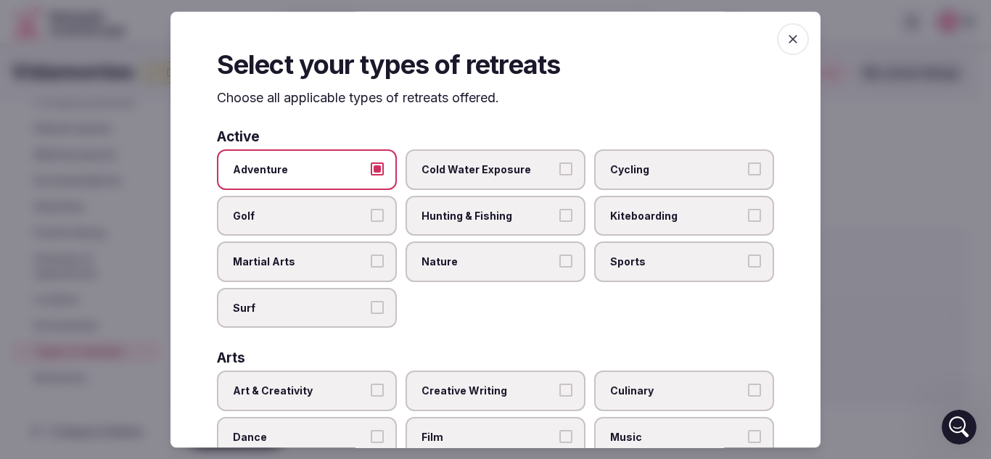
click at [363, 223] on label "Golf" at bounding box center [307, 216] width 180 height 41
click at [371, 222] on button "Golf" at bounding box center [377, 215] width 13 height 13
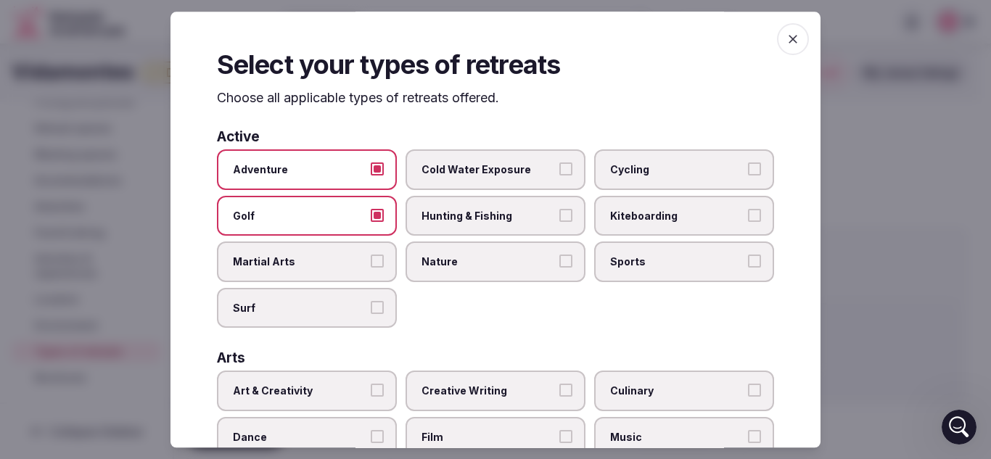
click at [428, 251] on label "Nature" at bounding box center [496, 262] width 180 height 41
click at [560, 255] on button "Nature" at bounding box center [566, 261] width 13 height 13
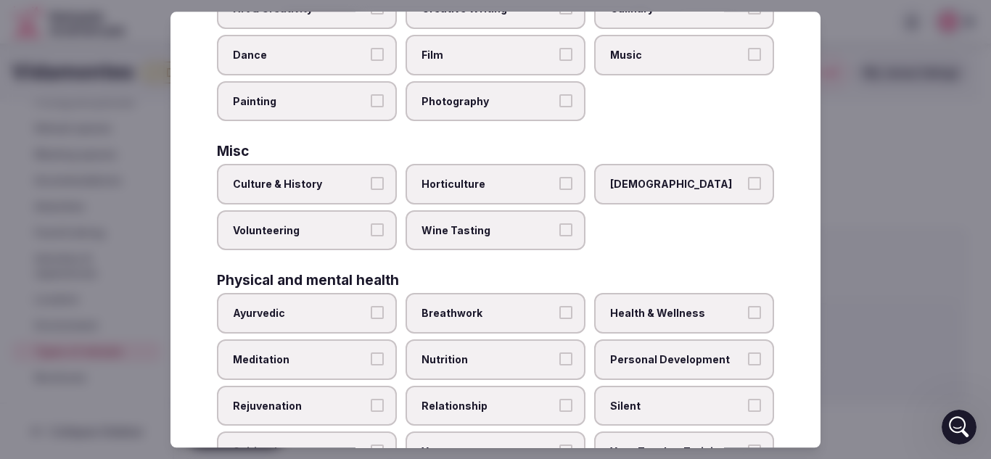
scroll to position [384, 0]
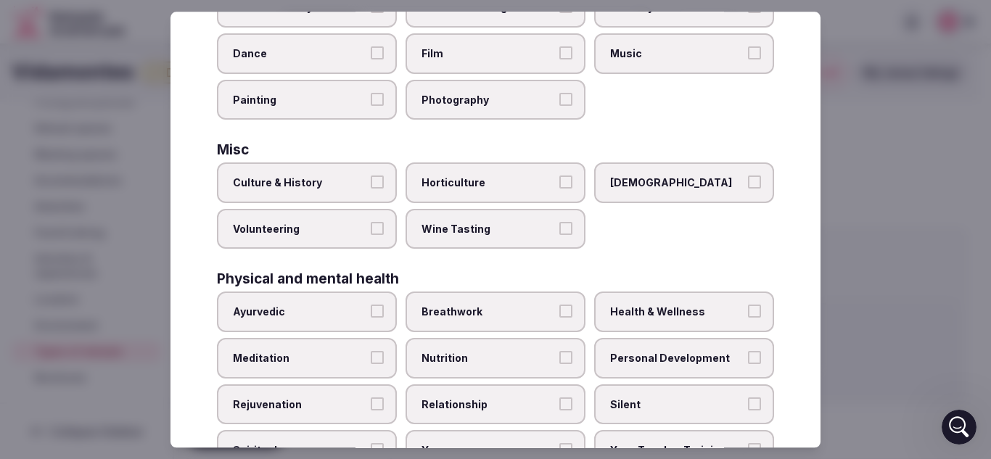
click at [686, 196] on label "LGBTQ" at bounding box center [684, 183] width 180 height 41
click at [748, 189] on button "LGBTQ" at bounding box center [754, 182] width 13 height 13
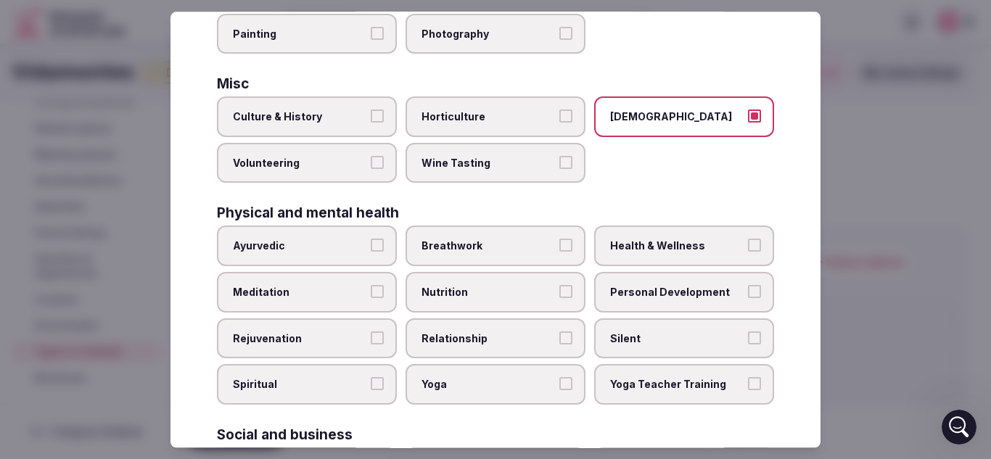
scroll to position [464, 0]
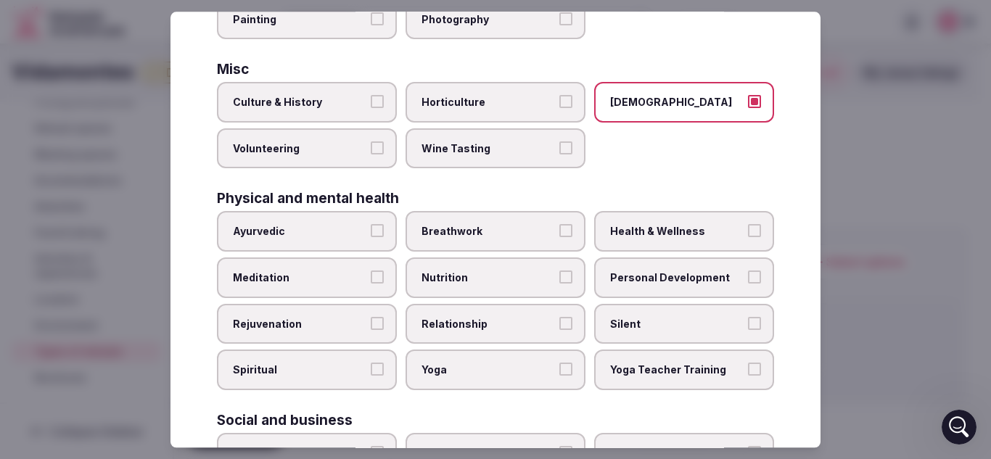
click at [295, 274] on span "Meditation" at bounding box center [300, 278] width 134 height 15
click at [371, 274] on button "Meditation" at bounding box center [377, 277] width 13 height 13
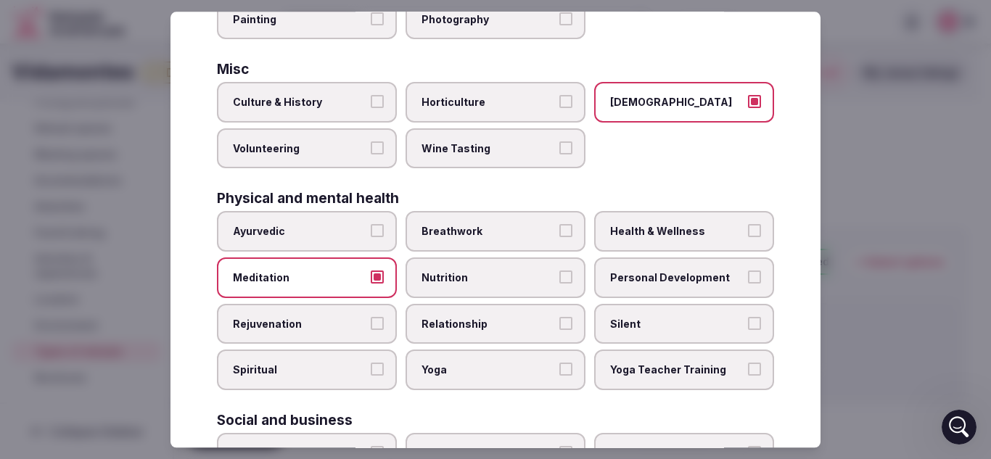
click at [637, 229] on span "Health & Wellness" at bounding box center [677, 232] width 134 height 15
click at [748, 229] on button "Health & Wellness" at bounding box center [754, 231] width 13 height 13
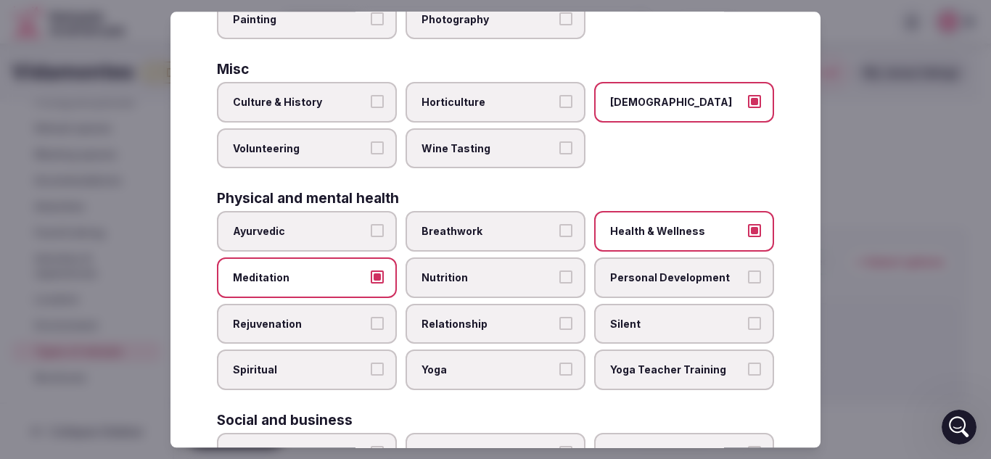
click at [634, 327] on span "Silent" at bounding box center [677, 324] width 134 height 15
click at [748, 327] on button "Silent" at bounding box center [754, 323] width 13 height 13
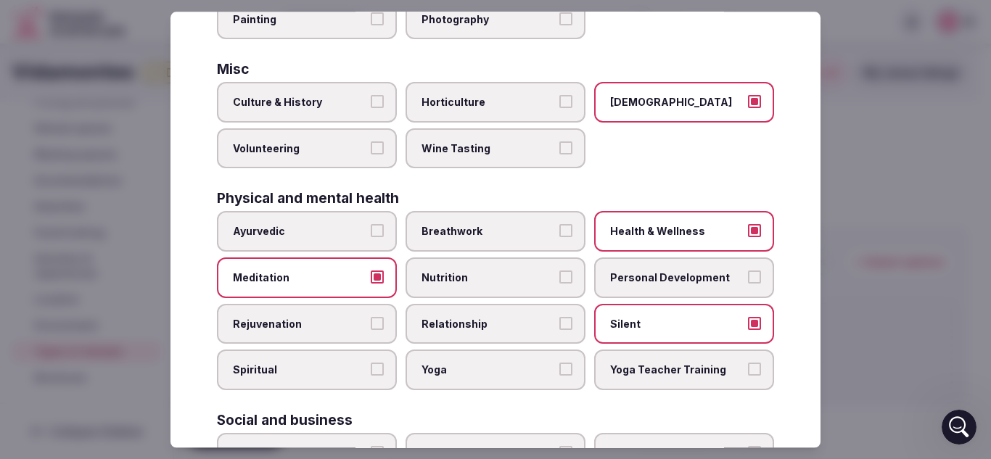
click at [499, 373] on span "Yoga" at bounding box center [489, 371] width 134 height 15
click at [560, 373] on button "Yoga" at bounding box center [566, 370] width 13 height 13
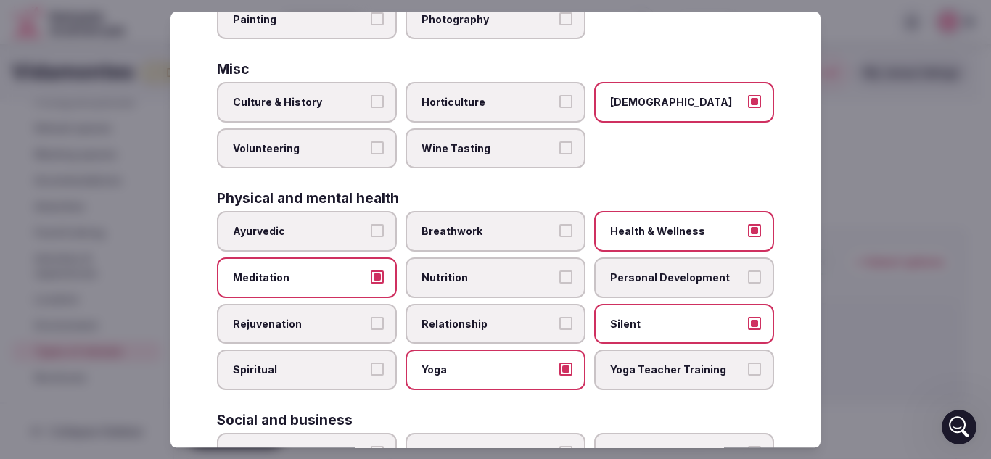
click at [307, 374] on span "Spiritual" at bounding box center [300, 371] width 134 height 15
click at [371, 374] on button "Spiritual" at bounding box center [377, 370] width 13 height 13
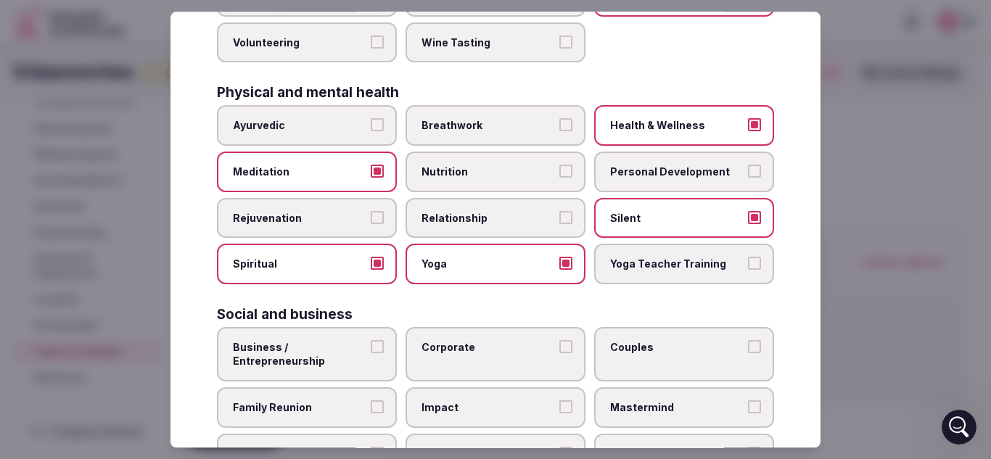
scroll to position [571, 0]
click at [464, 224] on span "Relationship" at bounding box center [489, 217] width 134 height 15
click at [560, 224] on button "Relationship" at bounding box center [566, 216] width 13 height 13
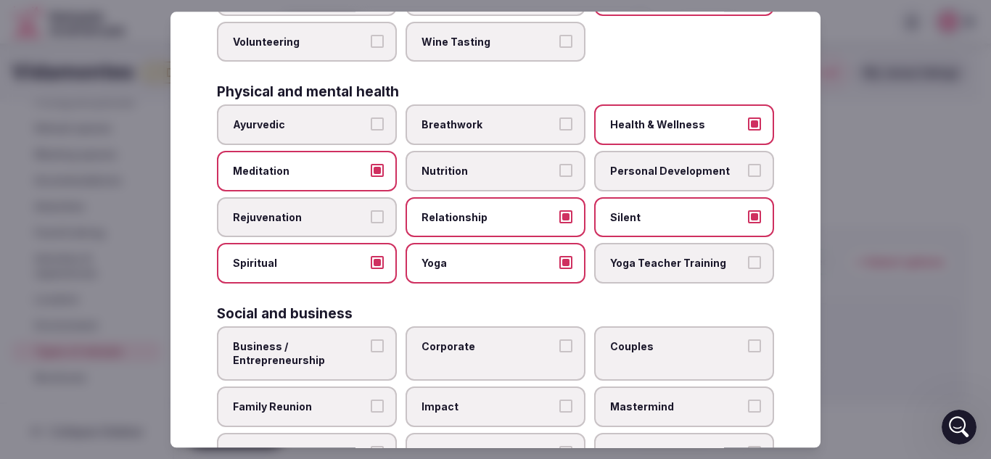
scroll to position [631, 0]
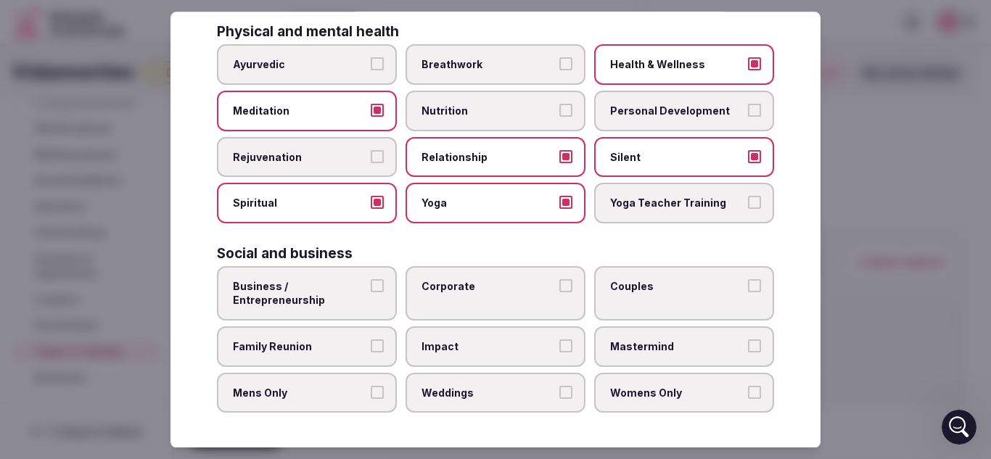
click at [626, 285] on span "Couples" at bounding box center [677, 286] width 134 height 15
click at [748, 285] on button "Couples" at bounding box center [754, 285] width 13 height 13
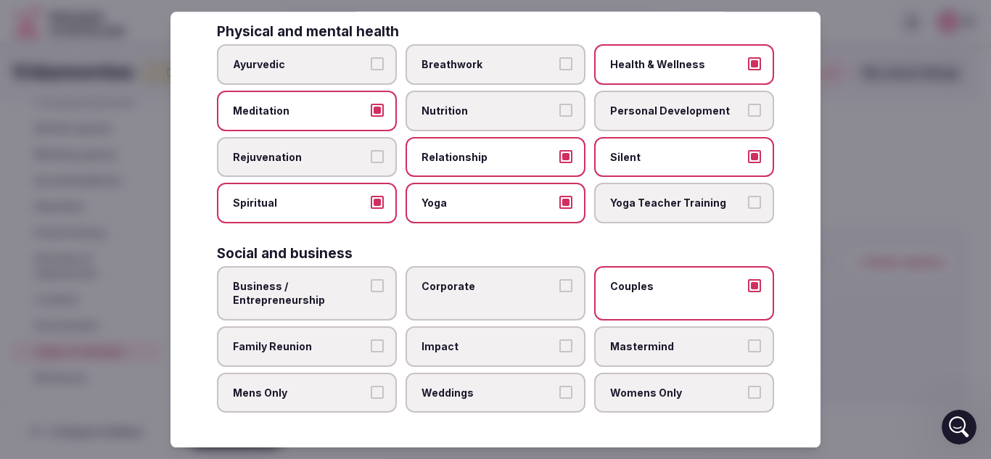
click at [340, 391] on span "Mens Only" at bounding box center [300, 393] width 134 height 15
click at [371, 391] on button "Mens Only" at bounding box center [377, 392] width 13 height 13
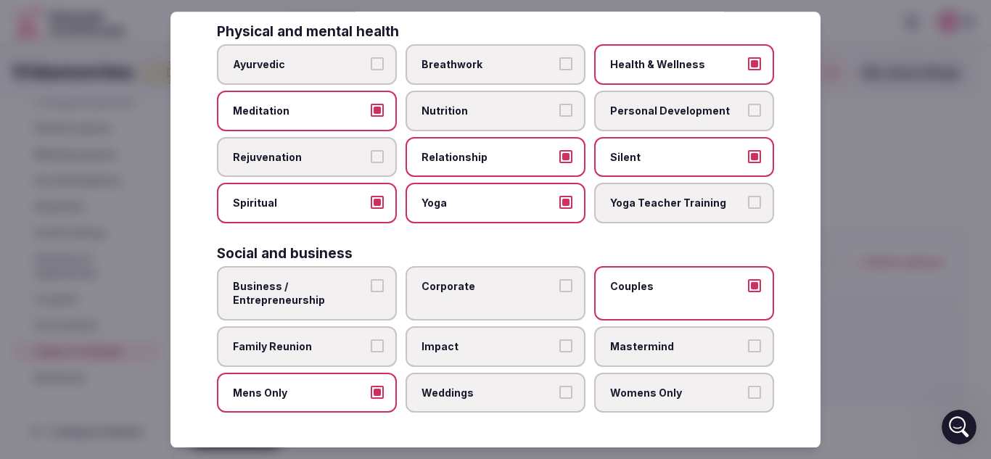
click at [647, 392] on span "Womens Only" at bounding box center [677, 393] width 134 height 15
click at [748, 392] on button "Womens Only" at bounding box center [754, 392] width 13 height 13
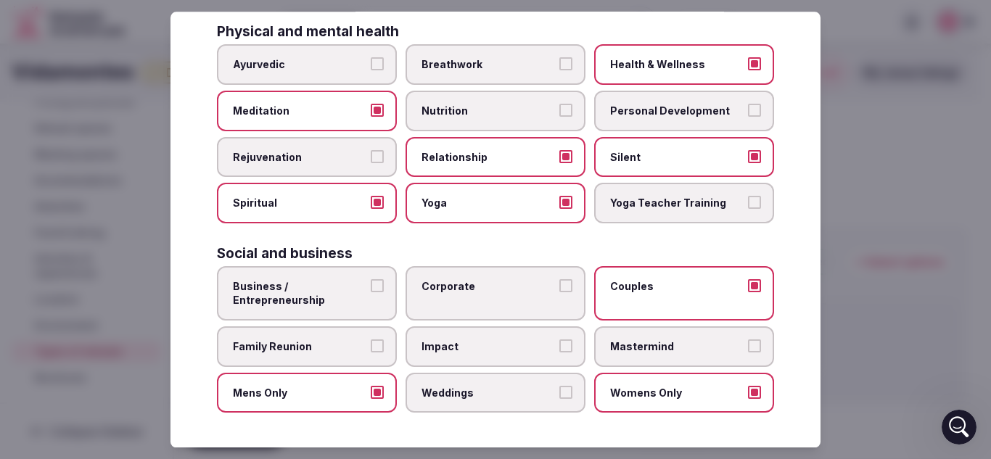
click at [340, 287] on span "Business / Entrepreneurship" at bounding box center [300, 293] width 134 height 28
click at [371, 287] on button "Business / Entrepreneurship" at bounding box center [377, 285] width 13 height 13
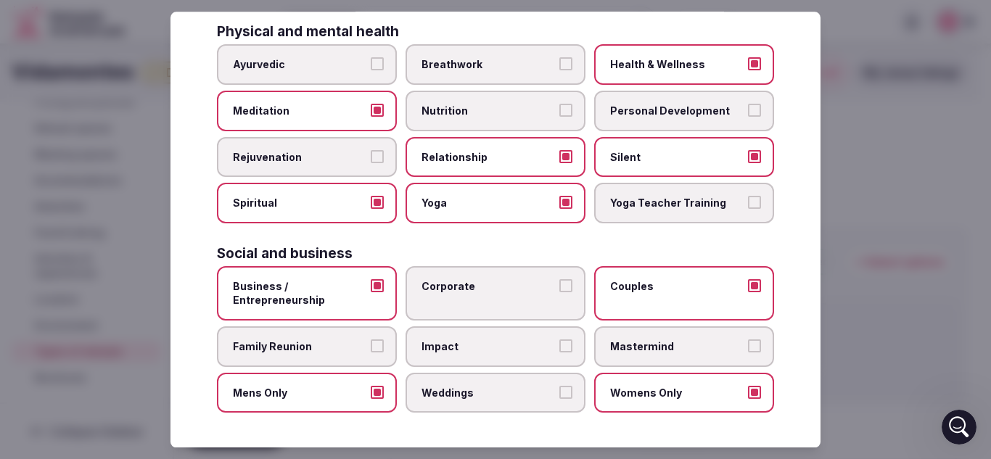
click at [490, 292] on span "Corporate" at bounding box center [489, 286] width 134 height 15
click at [560, 292] on button "Corporate" at bounding box center [566, 285] width 13 height 13
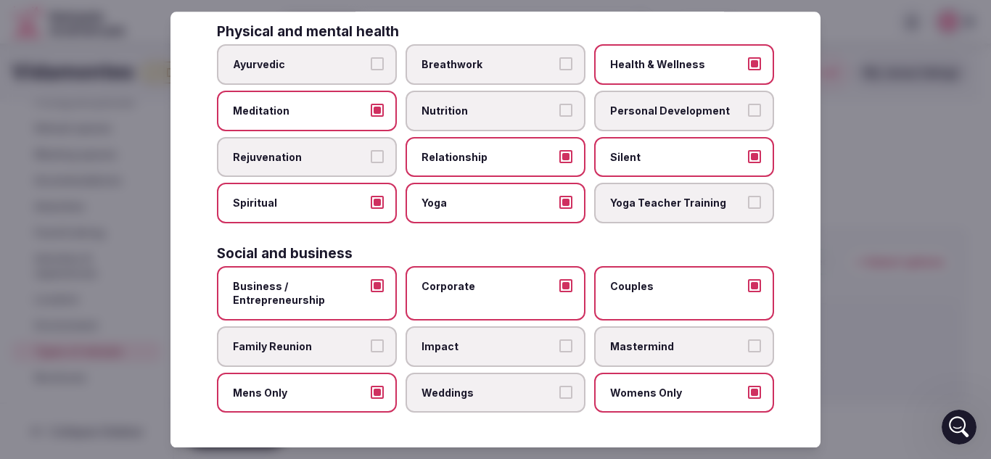
click at [504, 348] on span "Impact" at bounding box center [489, 347] width 134 height 15
click at [560, 348] on button "Impact" at bounding box center [566, 346] width 13 height 13
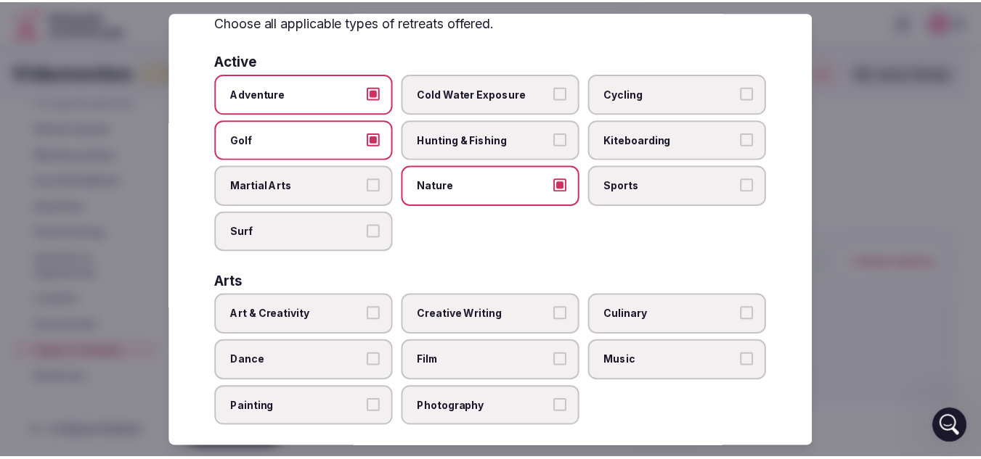
scroll to position [0, 0]
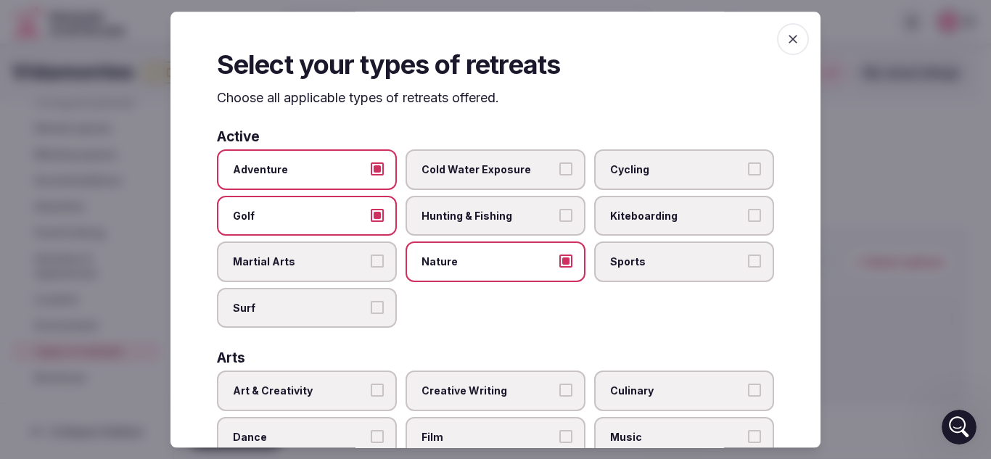
click at [786, 38] on icon "button" at bounding box center [793, 39] width 15 height 15
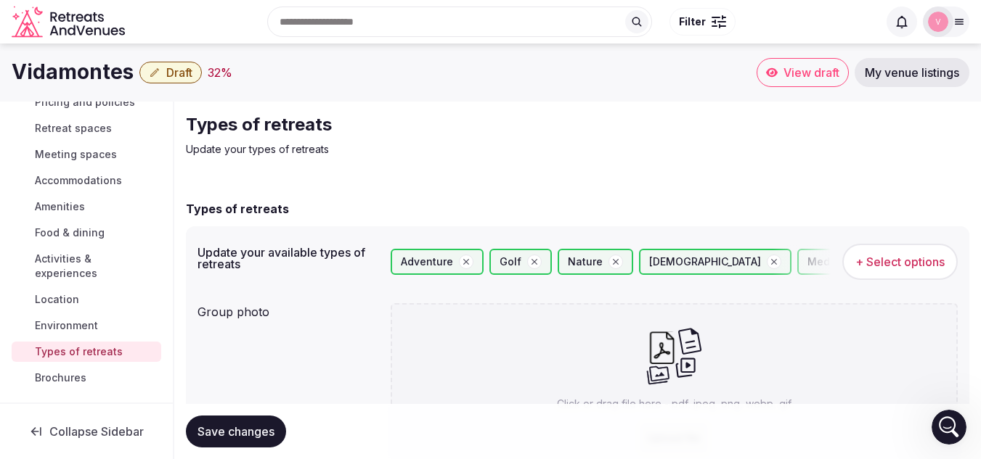
click at [243, 422] on button "Save changes" at bounding box center [236, 432] width 100 height 32
click at [80, 370] on link "Brochures" at bounding box center [87, 378] width 150 height 20
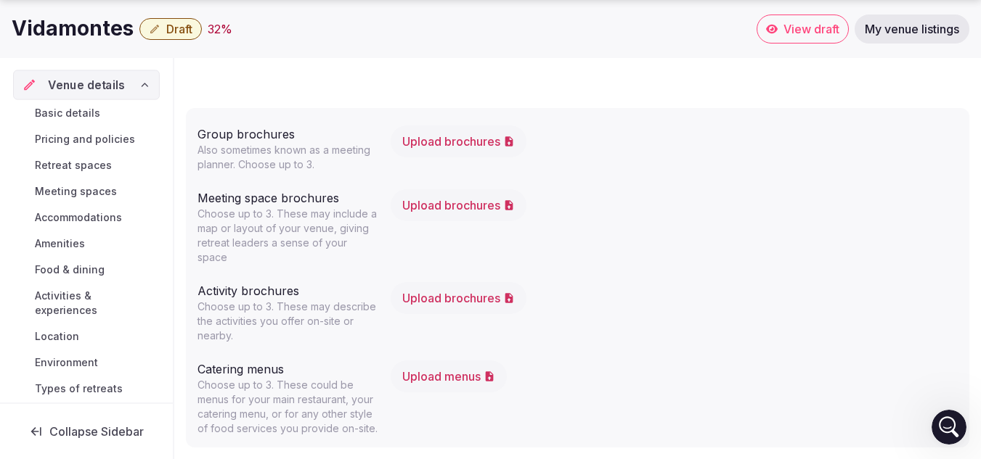
click at [142, 78] on div "Venue details" at bounding box center [86, 85] width 147 height 30
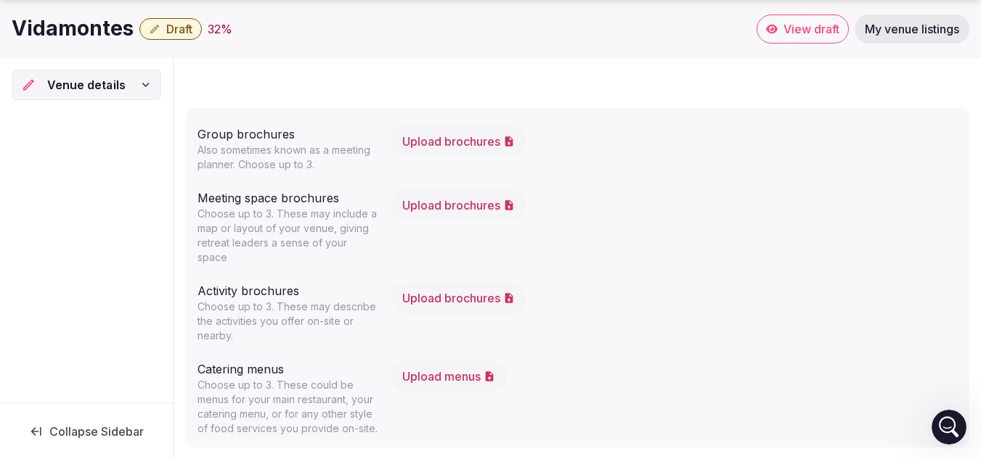
click at [142, 78] on div "Venue details" at bounding box center [86, 84] width 130 height 17
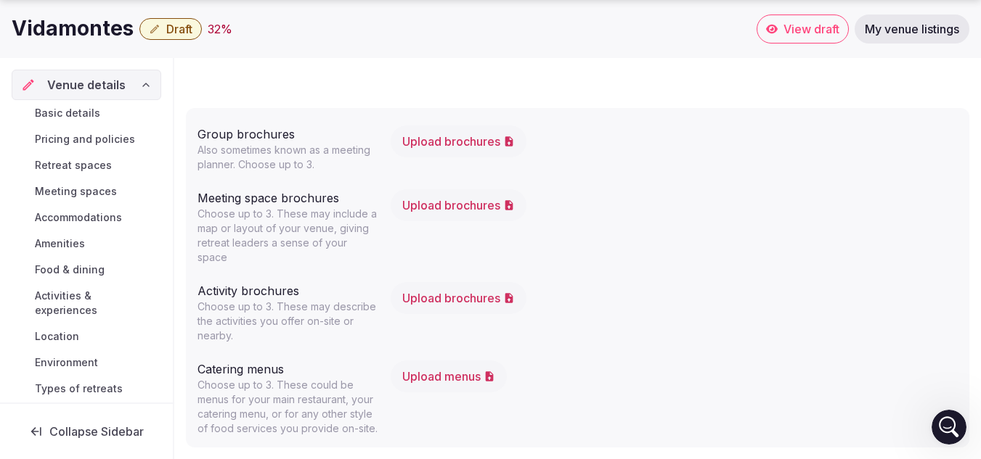
click at [79, 109] on span "Basic details" at bounding box center [67, 113] width 65 height 15
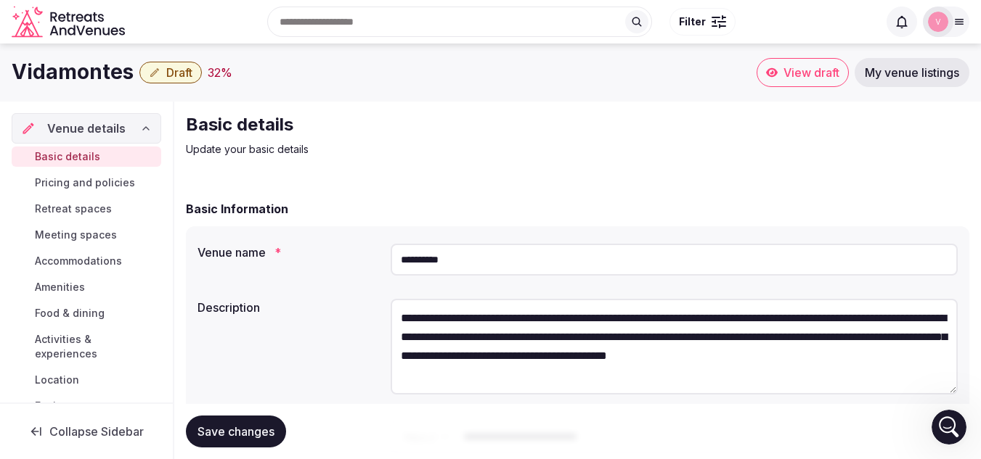
click at [96, 176] on span "Pricing and policies" at bounding box center [85, 183] width 100 height 15
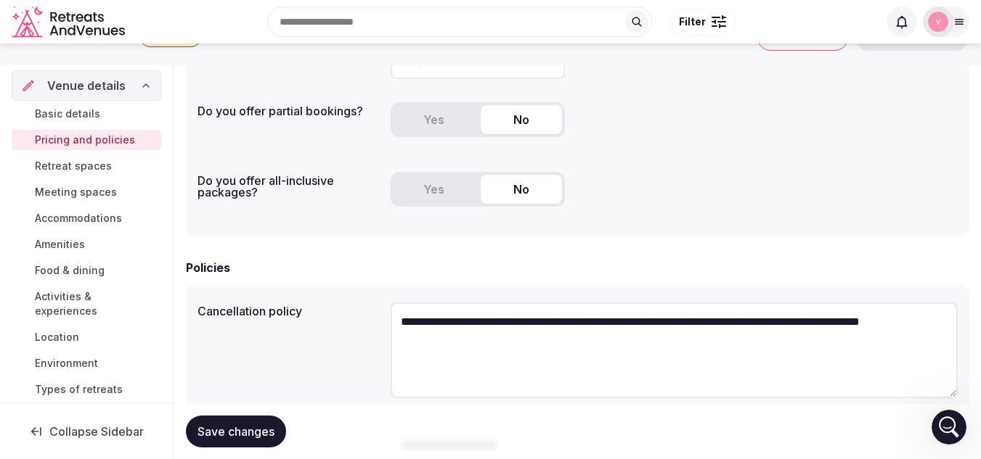
scroll to position [257, 0]
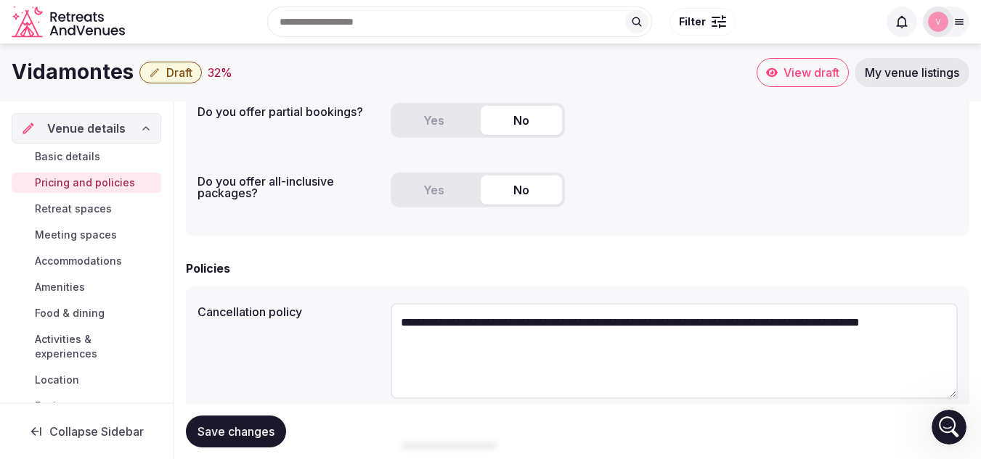
click at [218, 429] on span "Save changes" at bounding box center [235, 432] width 77 height 15
click at [76, 208] on span "Retreat spaces" at bounding box center [73, 209] width 77 height 15
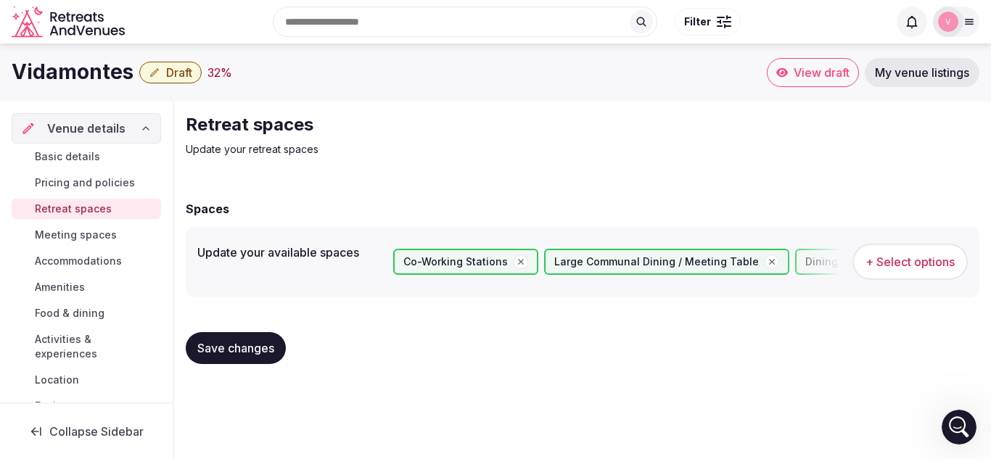
click at [76, 229] on span "Meeting spaces" at bounding box center [76, 235] width 82 height 15
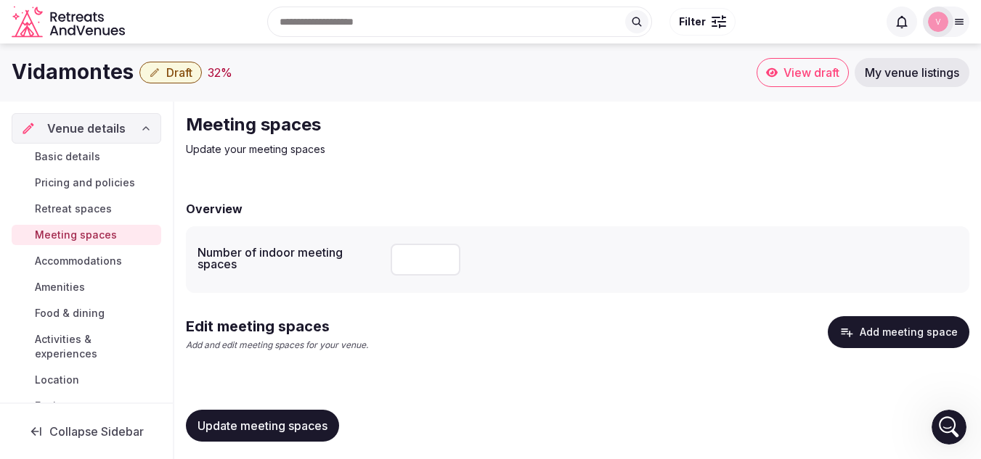
click at [906, 73] on span "My venue listings" at bounding box center [911, 72] width 94 height 15
click at [790, 67] on span "View draft" at bounding box center [811, 72] width 56 height 15
click at [89, 152] on span "Basic details" at bounding box center [67, 157] width 65 height 15
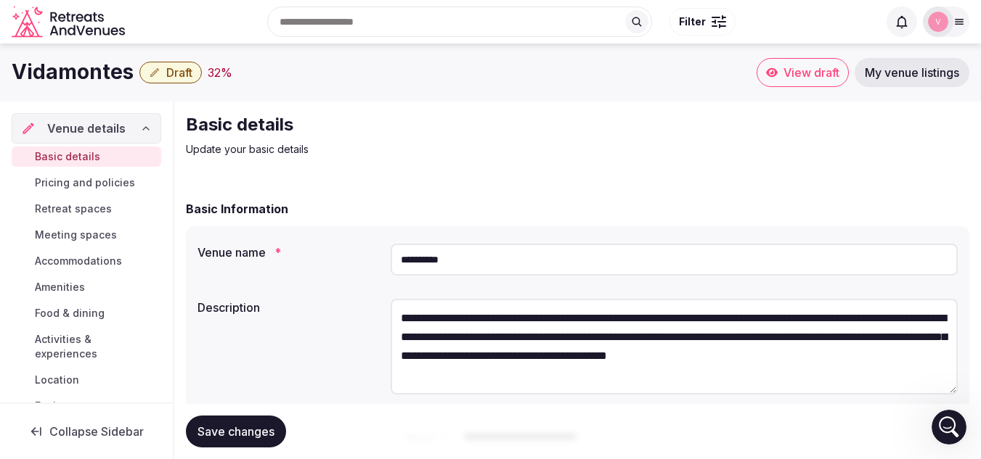
click at [87, 176] on span "Pricing and policies" at bounding box center [85, 183] width 100 height 15
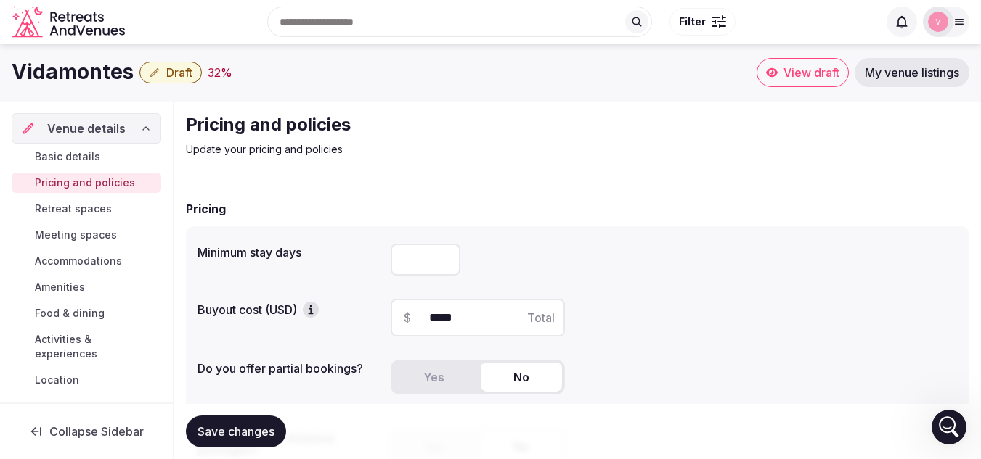
click at [443, 318] on input "*****" at bounding box center [490, 317] width 123 height 17
click at [175, 70] on span "Draft" at bounding box center [179, 72] width 26 height 15
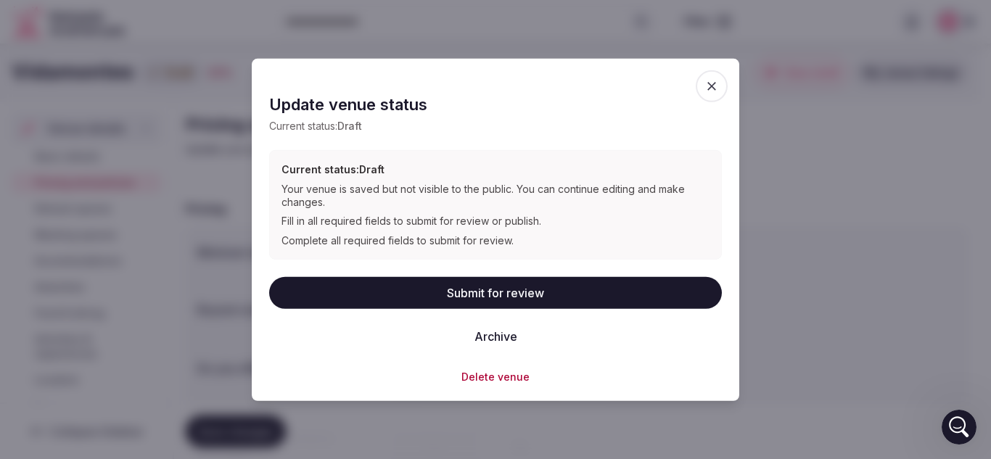
click at [709, 87] on icon "button" at bounding box center [712, 85] width 15 height 15
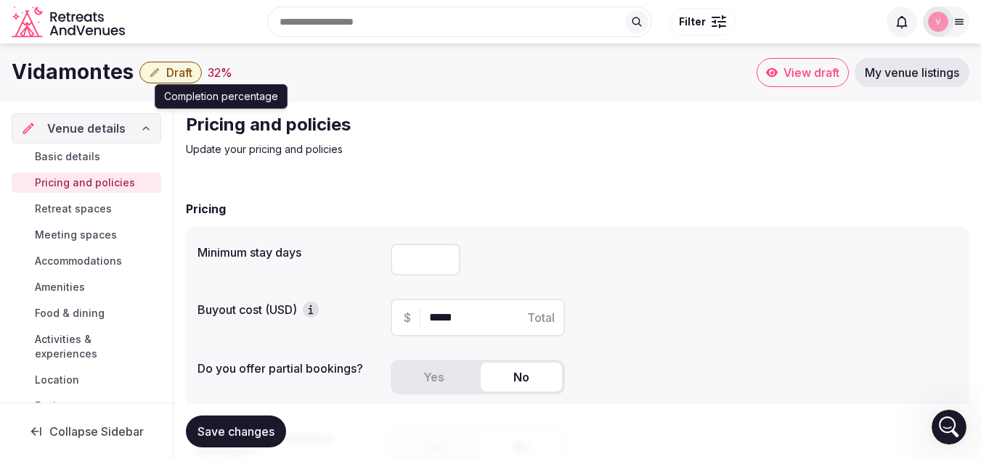
click at [218, 75] on div "32 %" at bounding box center [220, 72] width 25 height 17
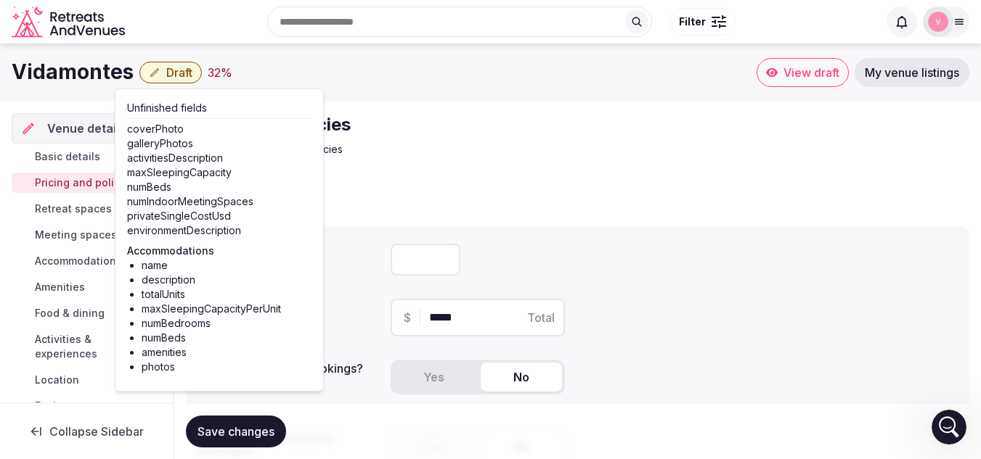
click at [404, 204] on div "Pricing" at bounding box center [577, 208] width 783 height 17
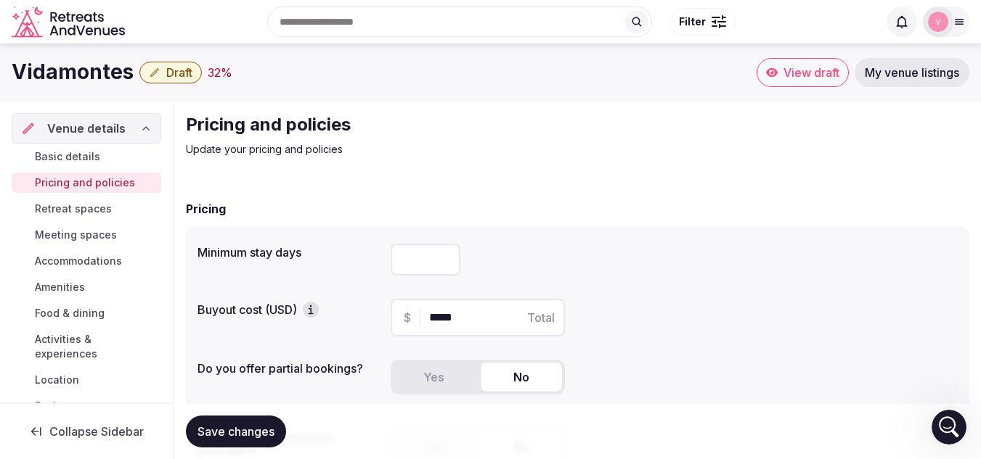
click at [74, 181] on span "Pricing and policies" at bounding box center [85, 183] width 100 height 15
click at [89, 155] on span "Basic details" at bounding box center [67, 157] width 65 height 15
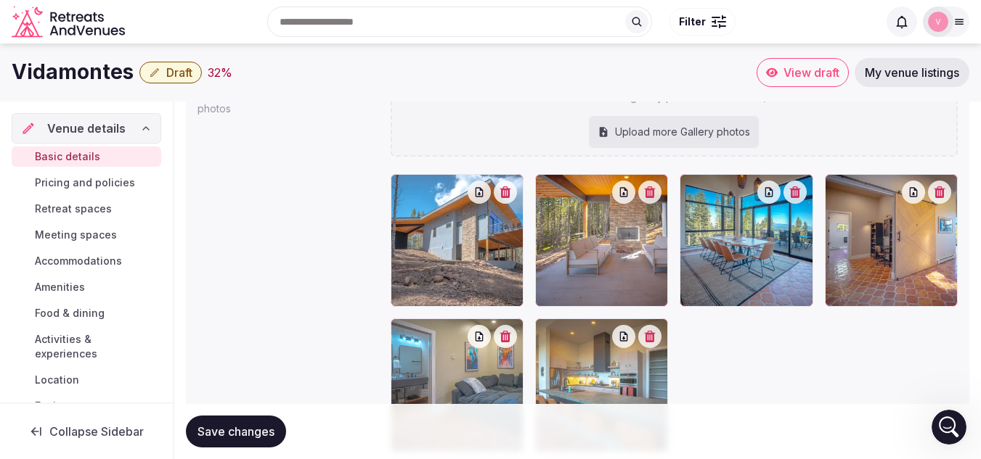
scroll to position [1499, 0]
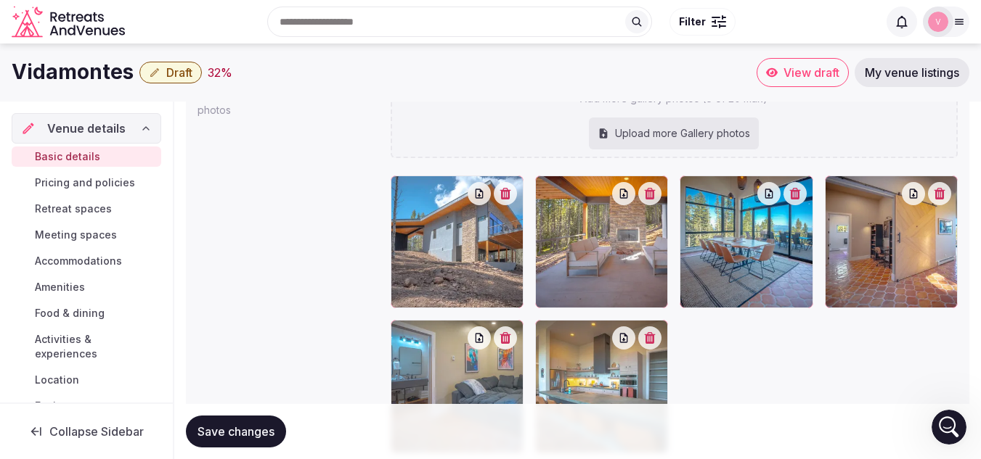
click at [253, 422] on button "Save changes" at bounding box center [236, 432] width 100 height 32
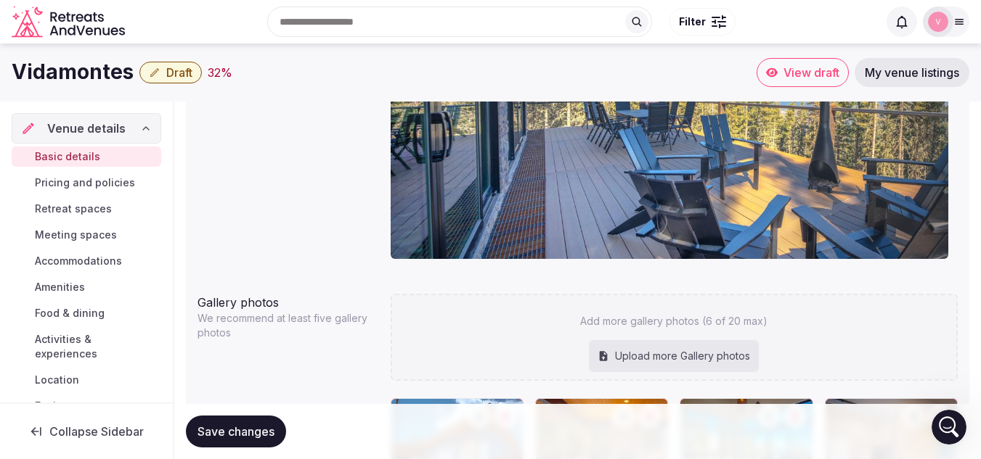
scroll to position [1276, 0]
click at [86, 205] on span "Retreat spaces" at bounding box center [73, 209] width 77 height 15
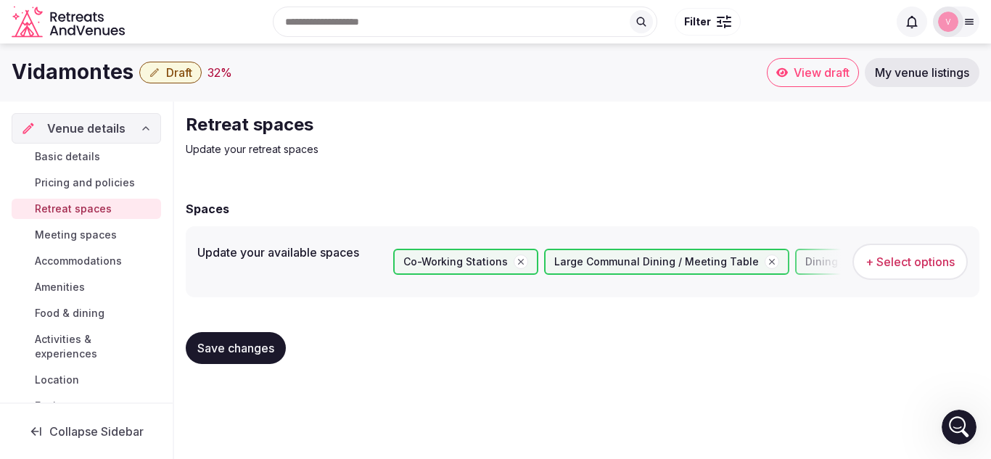
click at [60, 161] on span "Basic details" at bounding box center [67, 157] width 65 height 15
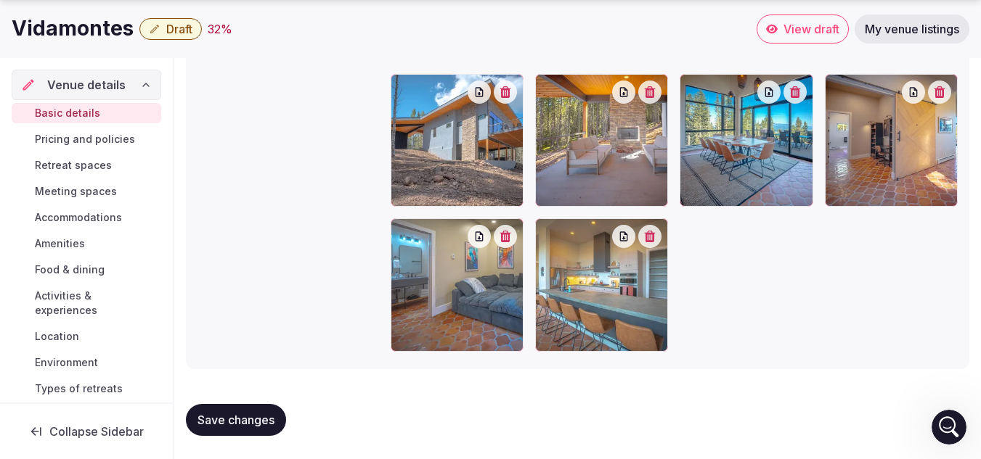
scroll to position [37, 0]
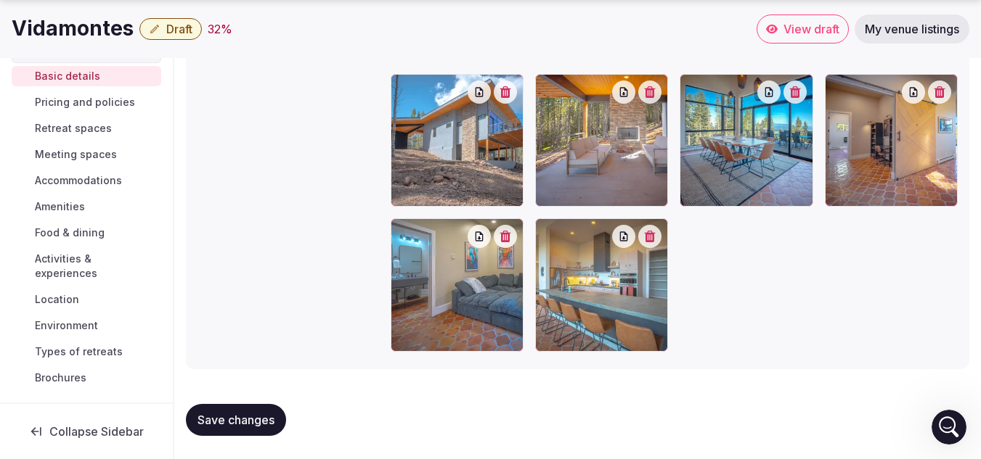
click at [66, 179] on span "Accommodations" at bounding box center [78, 180] width 87 height 15
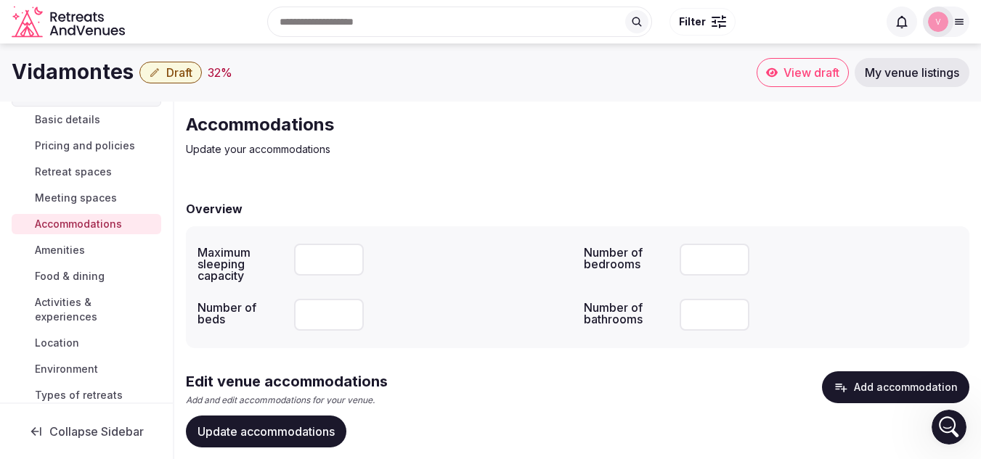
click at [314, 260] on input "number" at bounding box center [329, 260] width 70 height 32
click at [348, 258] on input "*" at bounding box center [329, 260] width 70 height 32
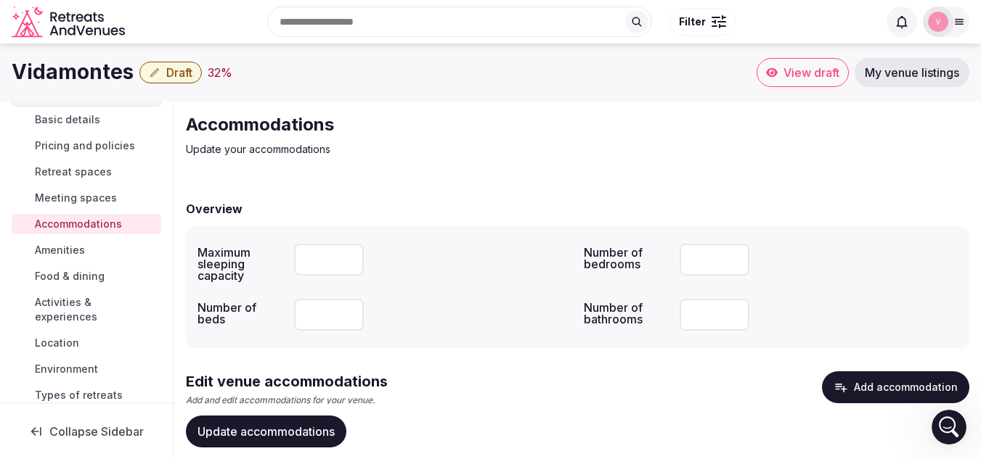
click at [348, 258] on input "*" at bounding box center [329, 260] width 70 height 32
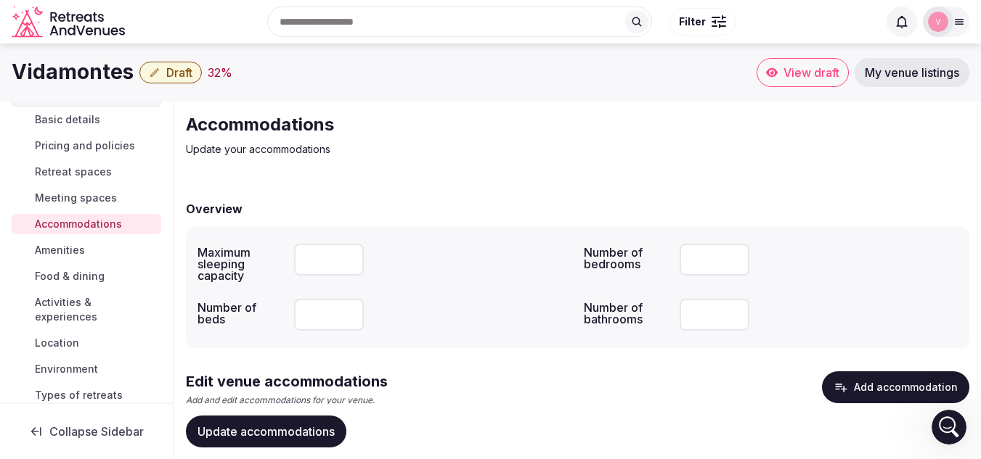
click at [348, 258] on input "**" at bounding box center [329, 260] width 70 height 32
type input "**"
click at [348, 258] on input "**" at bounding box center [329, 260] width 70 height 32
click at [327, 322] on input "number" at bounding box center [329, 315] width 70 height 32
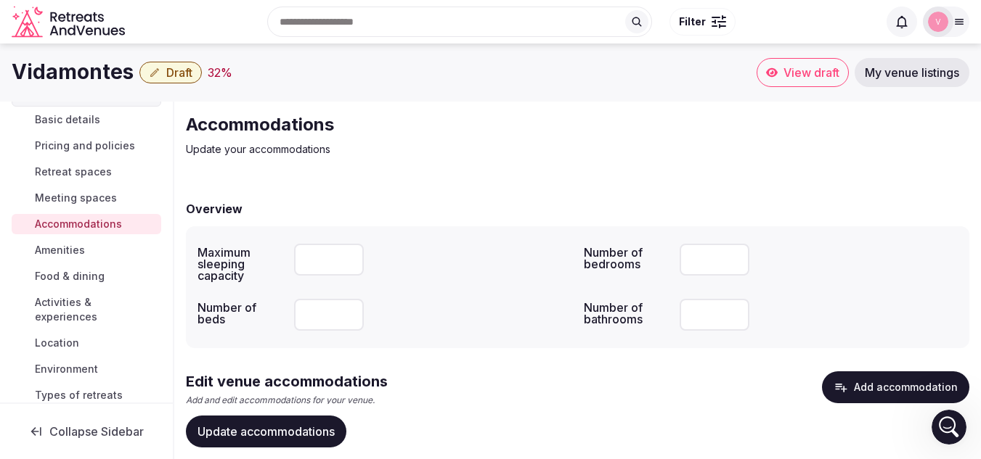
click at [345, 314] on input "*" at bounding box center [329, 315] width 70 height 32
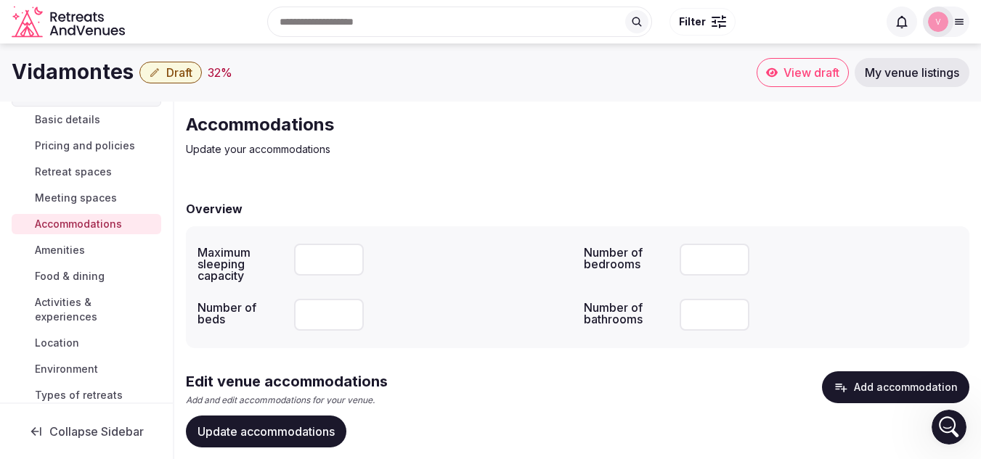
click at [345, 314] on input "*" at bounding box center [329, 315] width 70 height 32
type input "*"
click at [345, 314] on input "*" at bounding box center [329, 315] width 70 height 32
click at [701, 311] on input "number" at bounding box center [714, 315] width 70 height 32
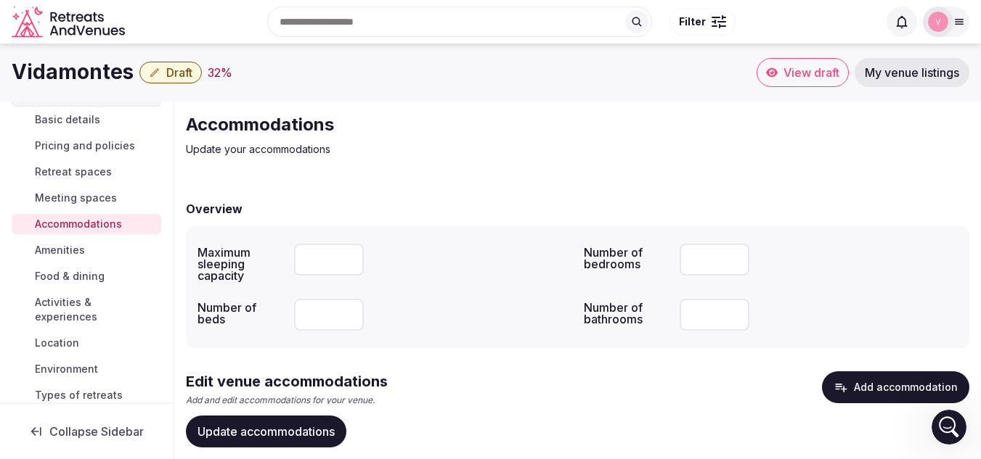
click at [739, 311] on input "*" at bounding box center [714, 315] width 70 height 32
type input "*"
click at [739, 311] on input "*" at bounding box center [714, 315] width 70 height 32
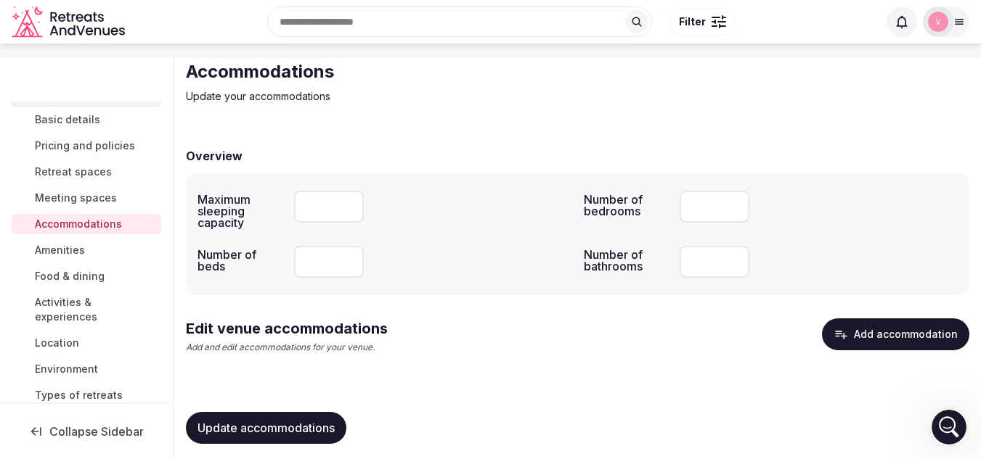
scroll to position [61, 0]
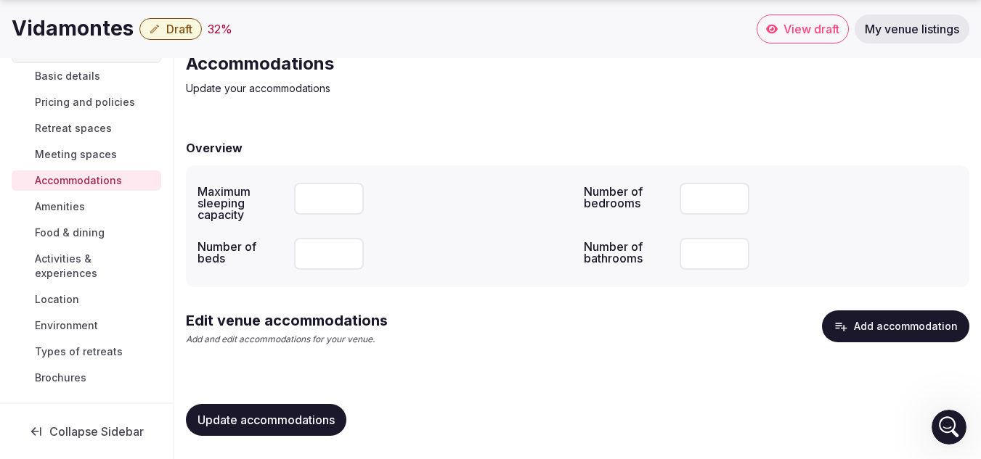
click at [287, 426] on span "Update accommodations" at bounding box center [265, 420] width 137 height 15
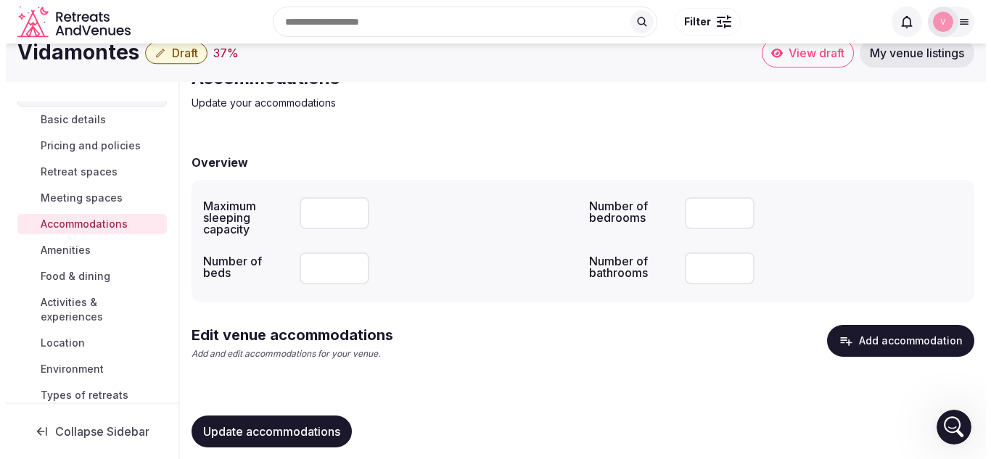
scroll to position [46, 0]
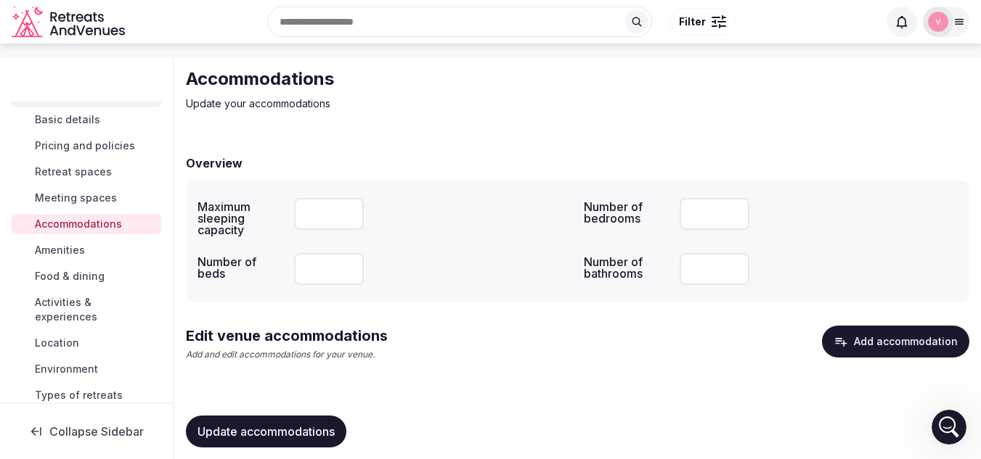
click at [896, 345] on button "Add accommodation" at bounding box center [895, 342] width 147 height 32
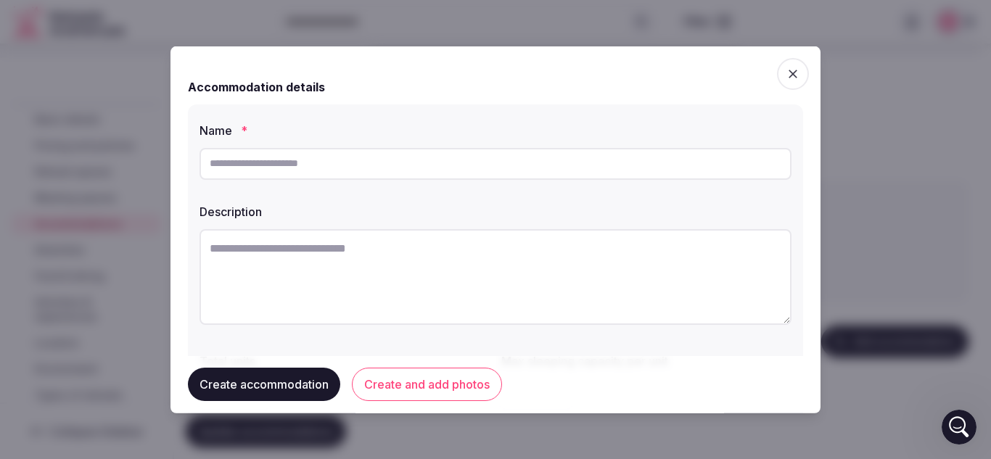
click at [300, 255] on textarea at bounding box center [496, 277] width 592 height 96
paste textarea "**********"
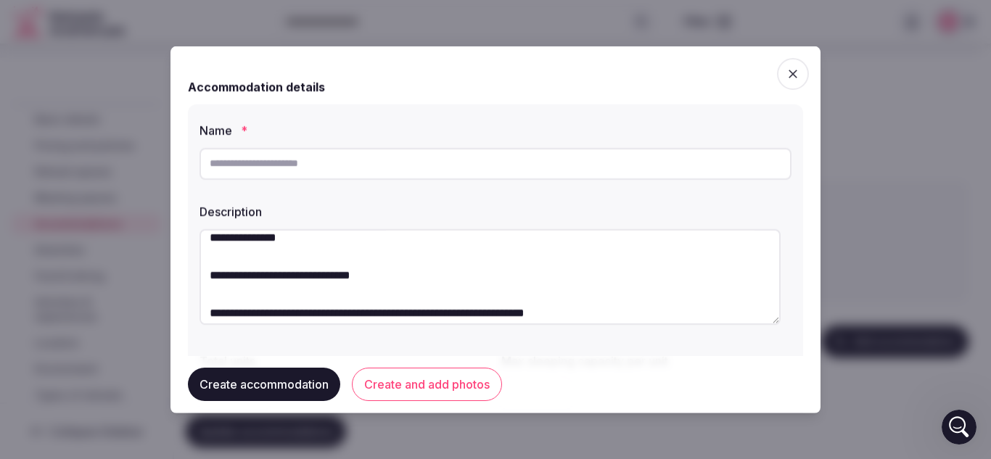
scroll to position [88, 0]
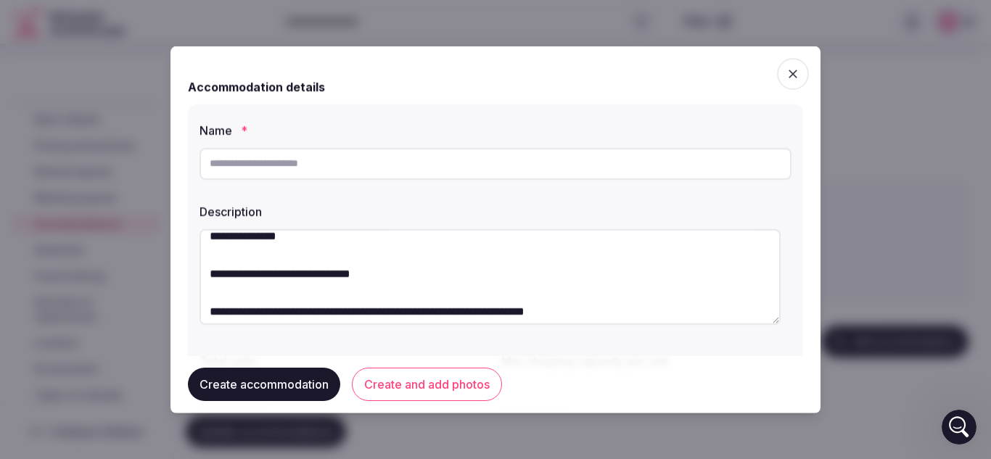
click at [457, 293] on textarea "**********" at bounding box center [490, 277] width 581 height 96
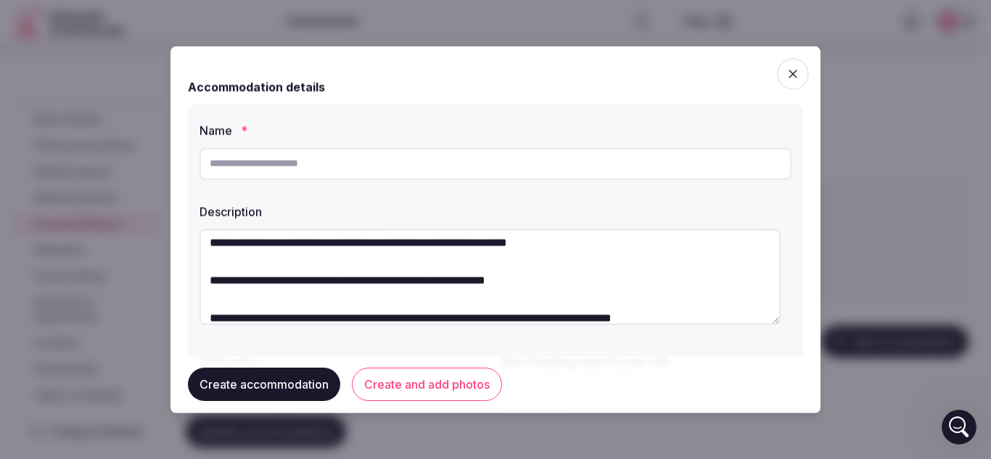
scroll to position [160, 0]
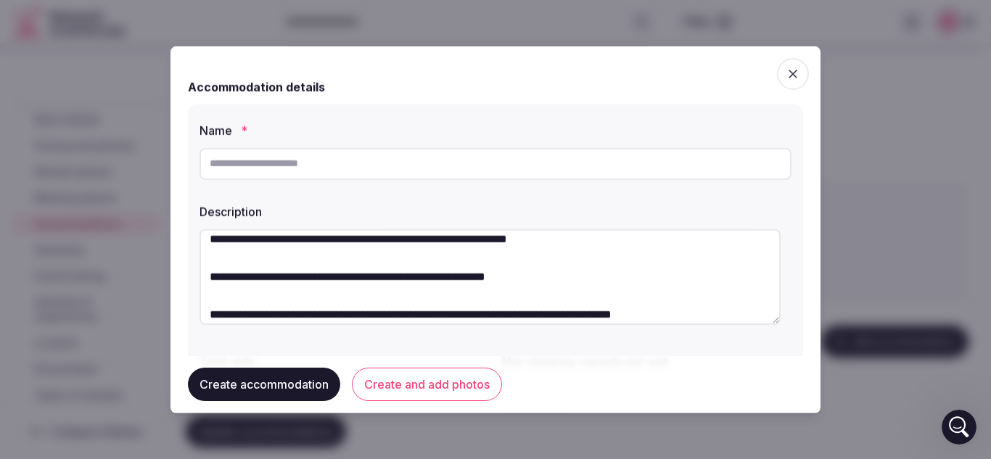
type textarea "**********"
click at [981, 113] on div at bounding box center [495, 229] width 991 height 459
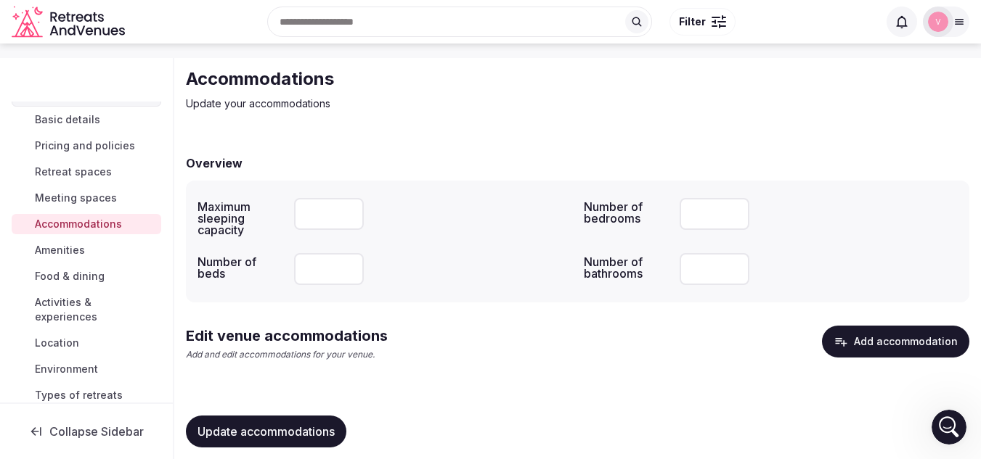
click at [876, 351] on button "Add accommodation" at bounding box center [895, 342] width 147 height 32
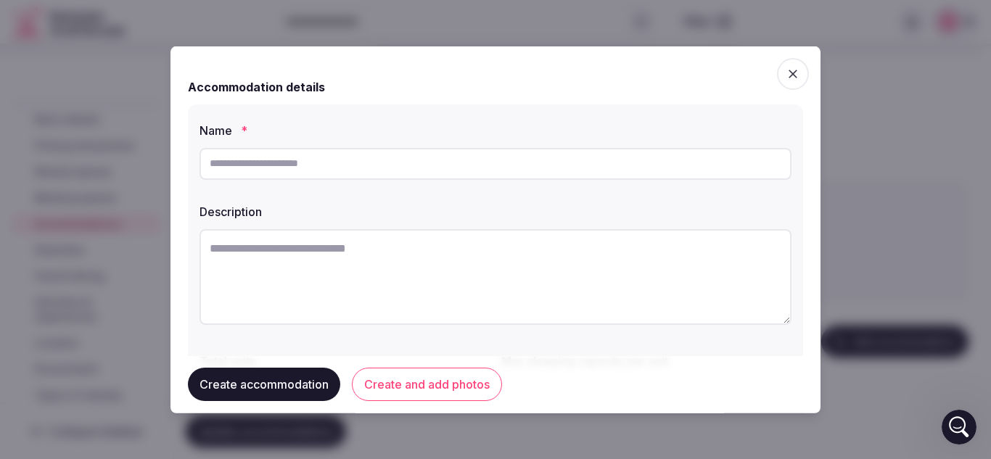
click at [263, 163] on input "text" at bounding box center [496, 163] width 592 height 32
paste input "**********"
type input "**********"
click at [374, 269] on textarea at bounding box center [496, 277] width 592 height 96
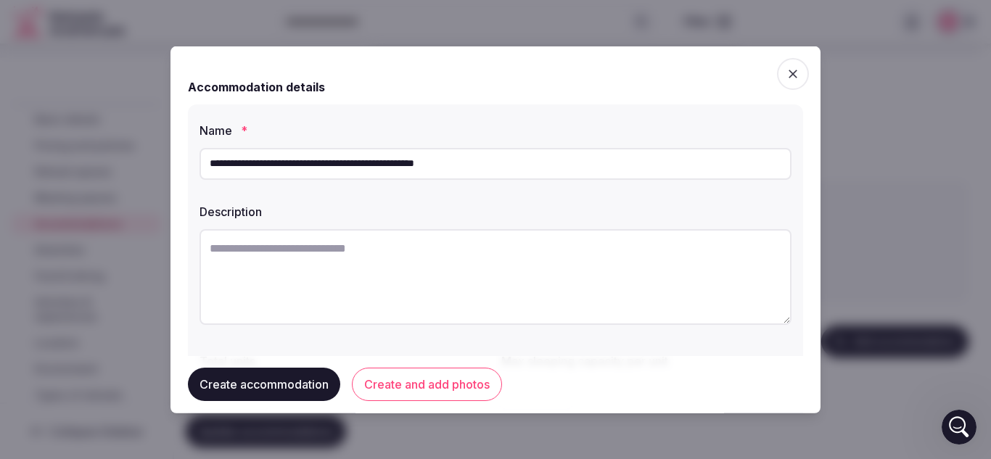
paste textarea "**********"
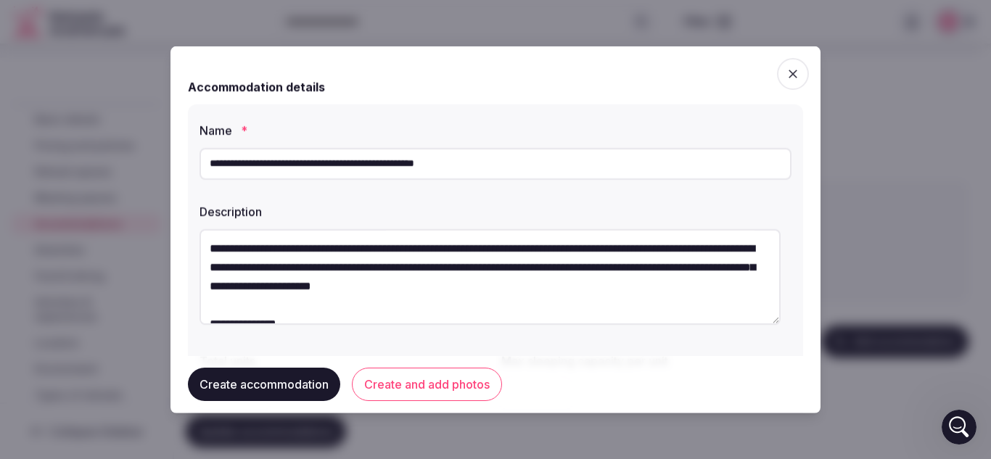
scroll to position [235, 0]
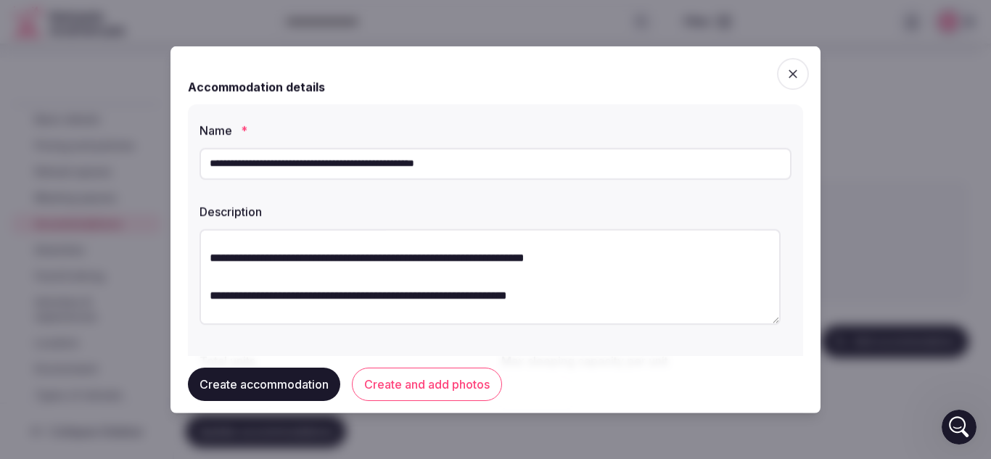
click at [277, 294] on textarea "**********" at bounding box center [490, 277] width 581 height 96
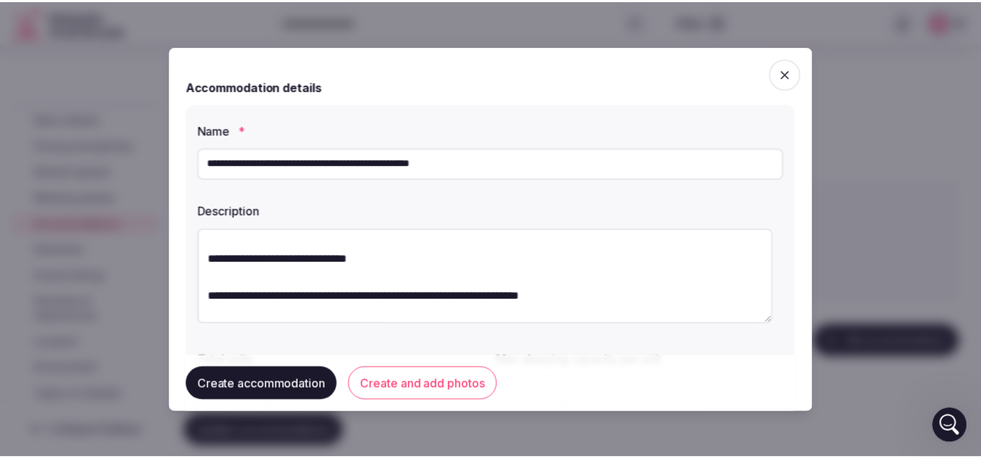
scroll to position [102, 0]
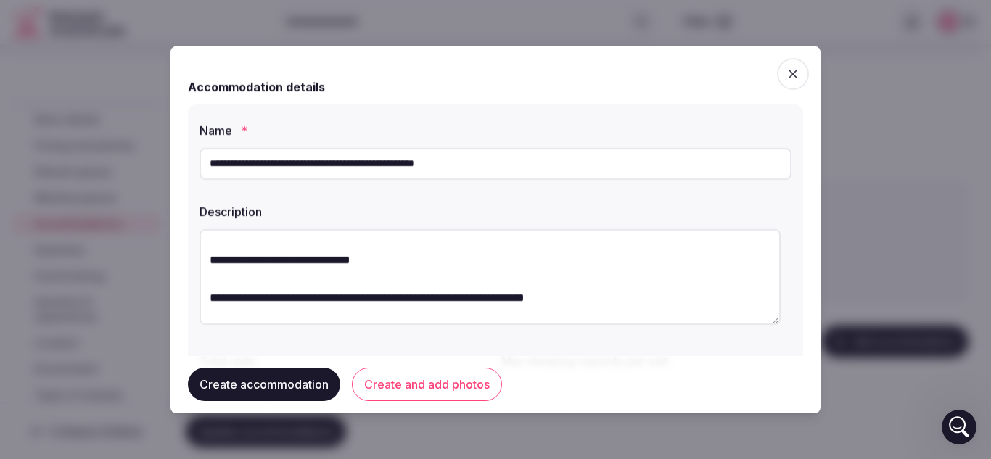
click at [277, 294] on textarea "**********" at bounding box center [490, 277] width 581 height 96
type textarea "**********"
click at [266, 383] on button "Create accommodation" at bounding box center [264, 385] width 152 height 33
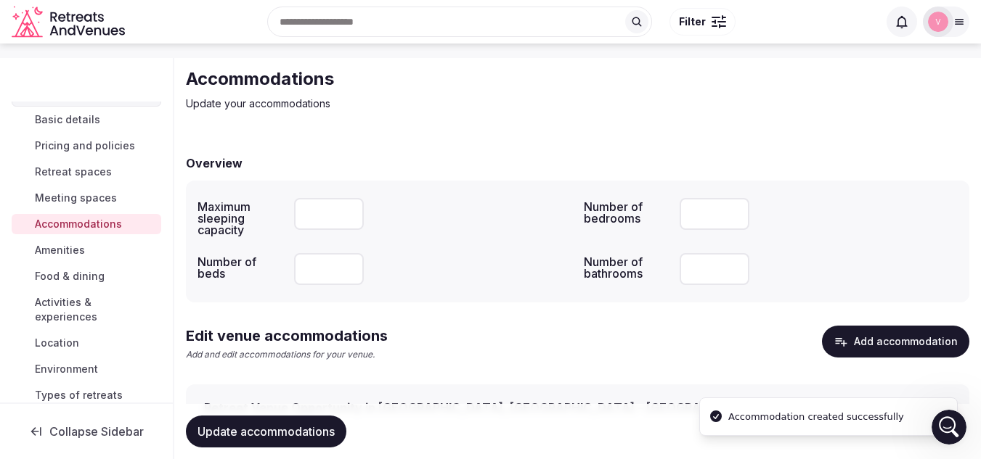
scroll to position [126, 0]
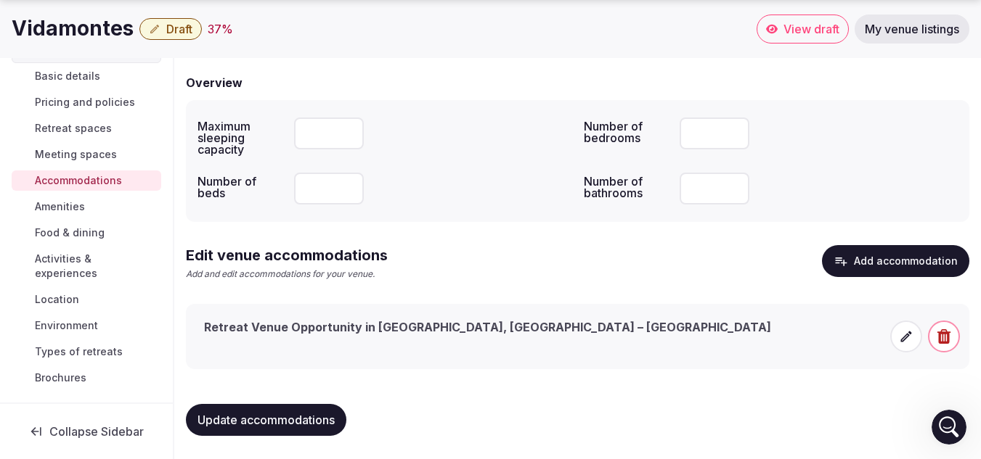
click at [71, 208] on span "Amenities" at bounding box center [60, 207] width 50 height 15
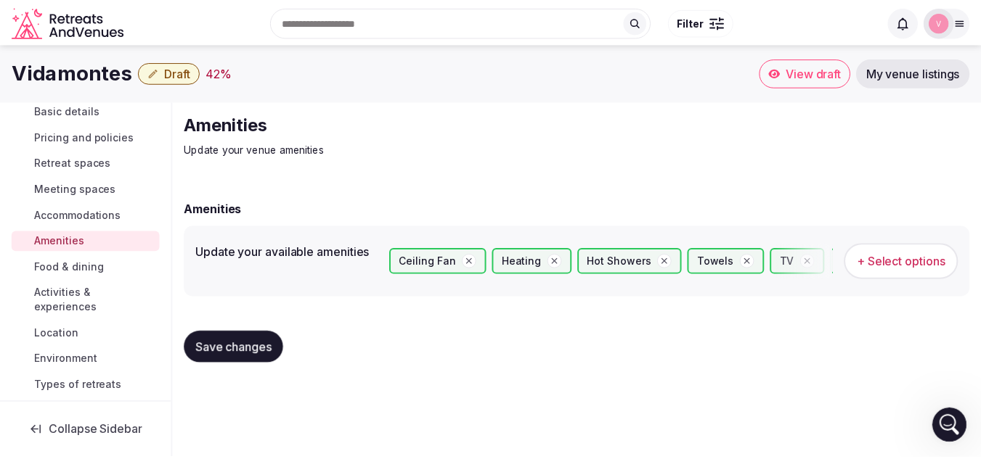
scroll to position [46, 0]
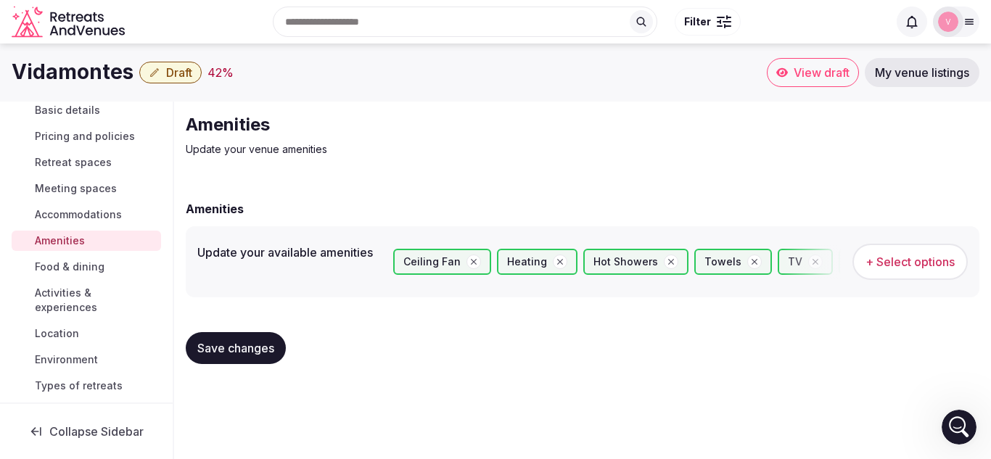
click at [69, 257] on link "Food & dining" at bounding box center [87, 267] width 150 height 20
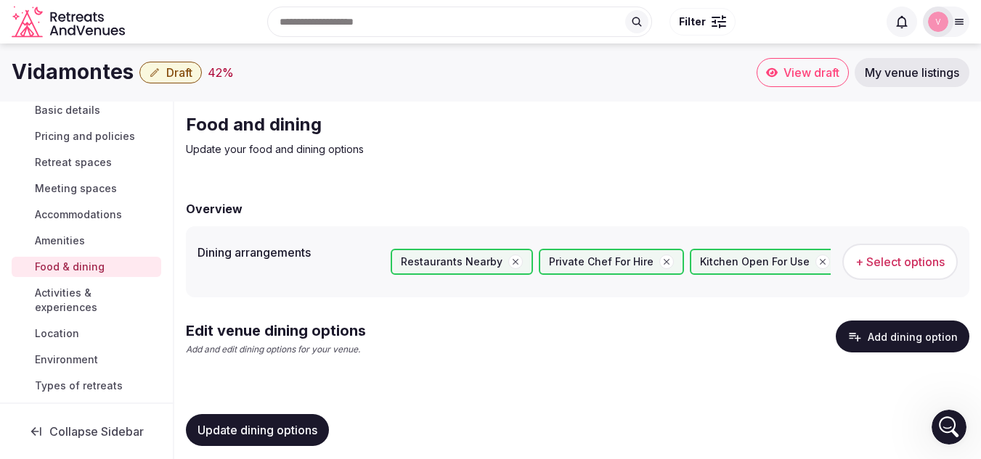
scroll to position [10, 0]
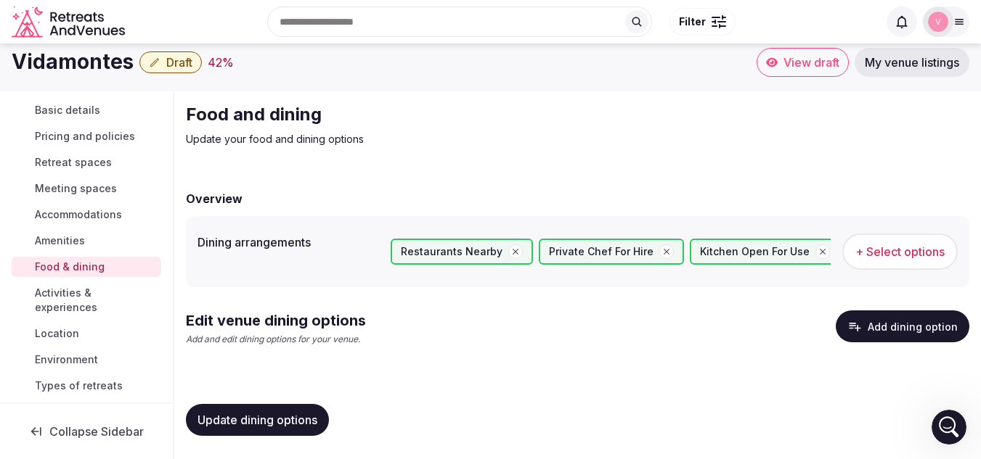
click at [885, 332] on button "Add dining option" at bounding box center [902, 327] width 134 height 32
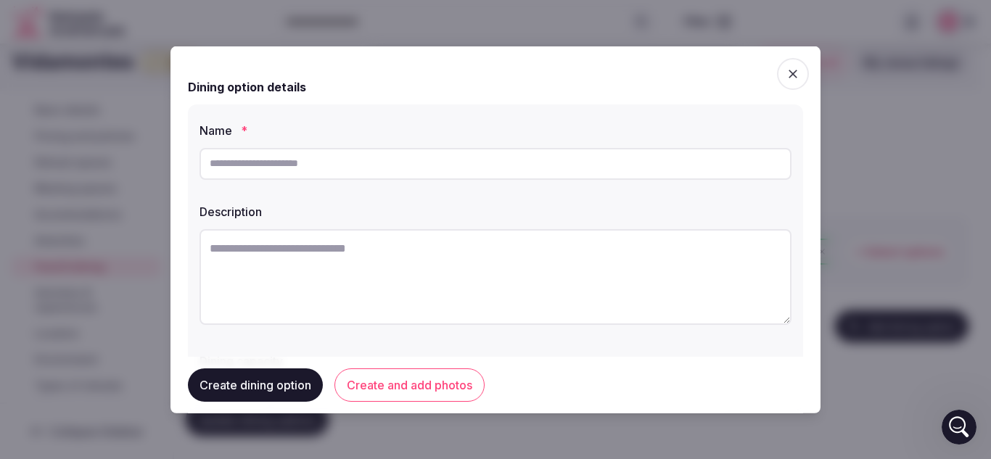
click at [320, 163] on input "text" at bounding box center [496, 163] width 592 height 32
click at [253, 163] on input "**********" at bounding box center [496, 163] width 592 height 32
type input "**********"
click at [278, 250] on textarea at bounding box center [496, 277] width 592 height 96
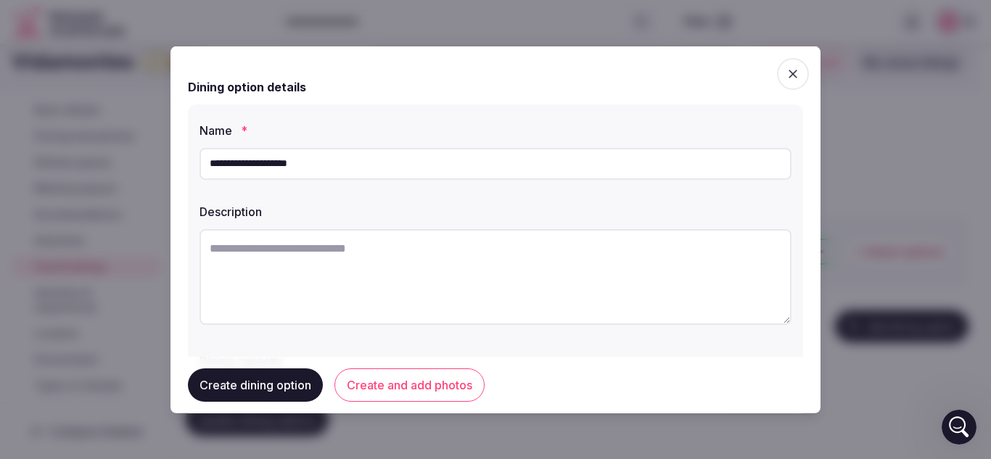
click at [284, 245] on textarea at bounding box center [496, 277] width 592 height 96
type textarea "**********"
click at [264, 378] on button "Create dining option" at bounding box center [255, 385] width 135 height 33
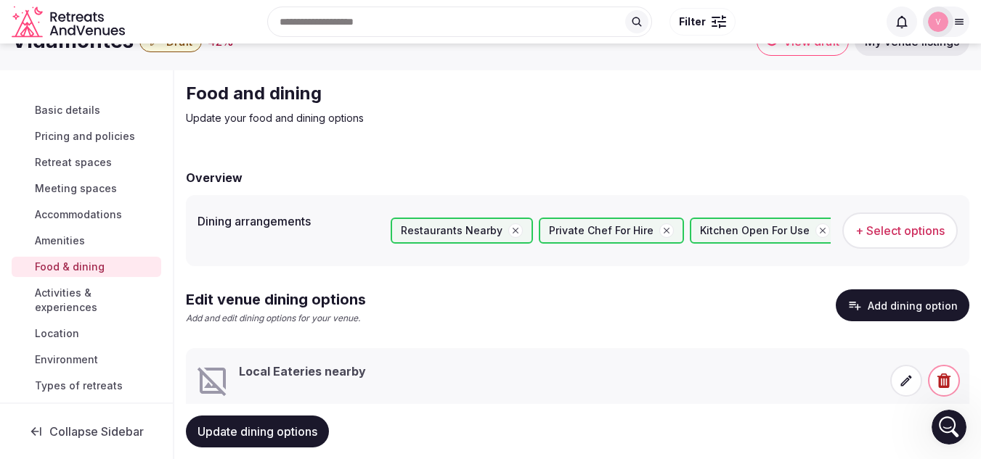
scroll to position [0, 0]
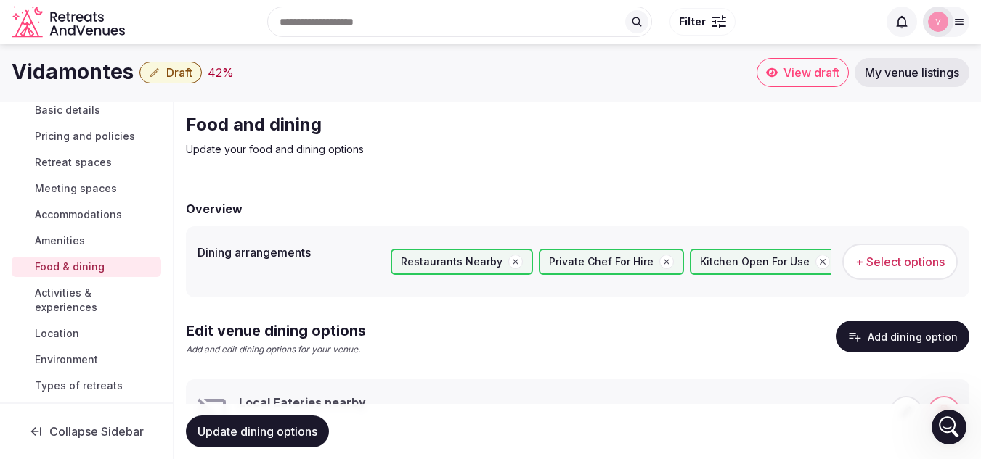
click at [61, 295] on span "Activities & experiences" at bounding box center [95, 300] width 120 height 29
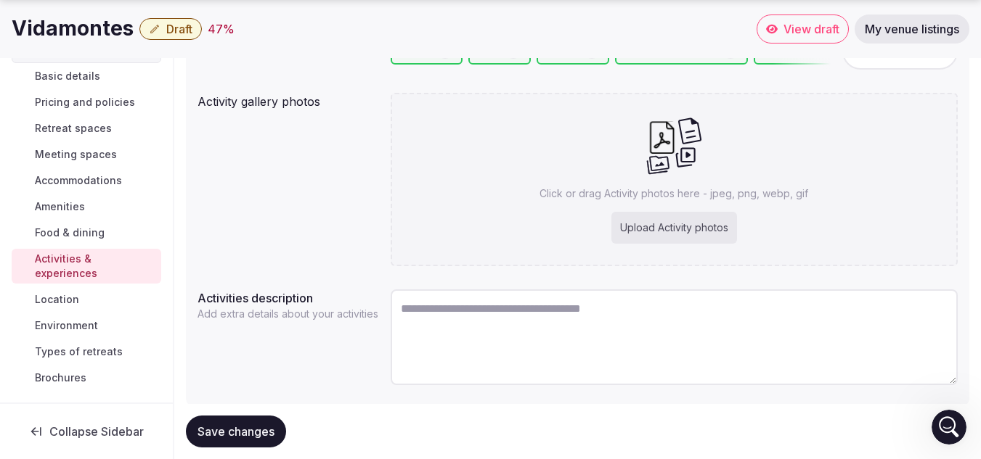
scroll to position [248, 0]
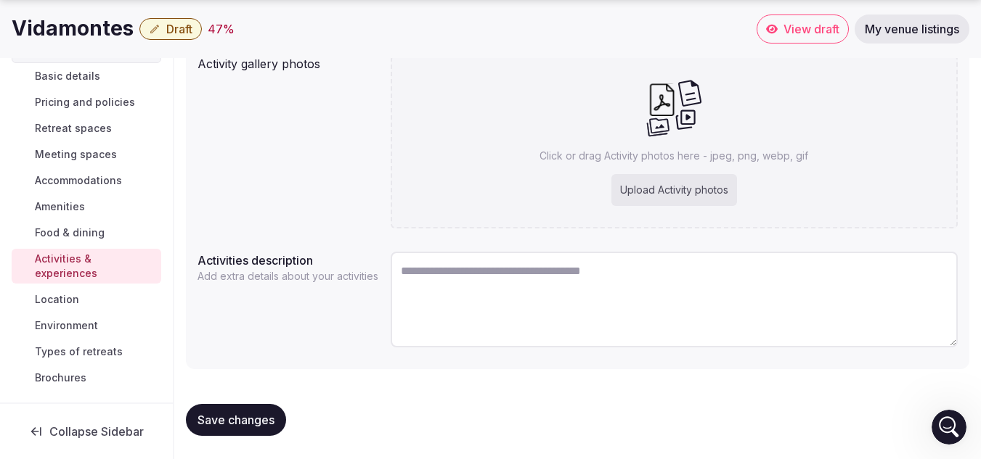
click at [475, 286] on textarea at bounding box center [673, 300] width 567 height 96
type textarea "**********"
click at [245, 419] on span "Save changes" at bounding box center [235, 420] width 77 height 15
click at [237, 419] on span "Save changes" at bounding box center [235, 420] width 77 height 15
click at [61, 303] on span "Location" at bounding box center [57, 299] width 44 height 15
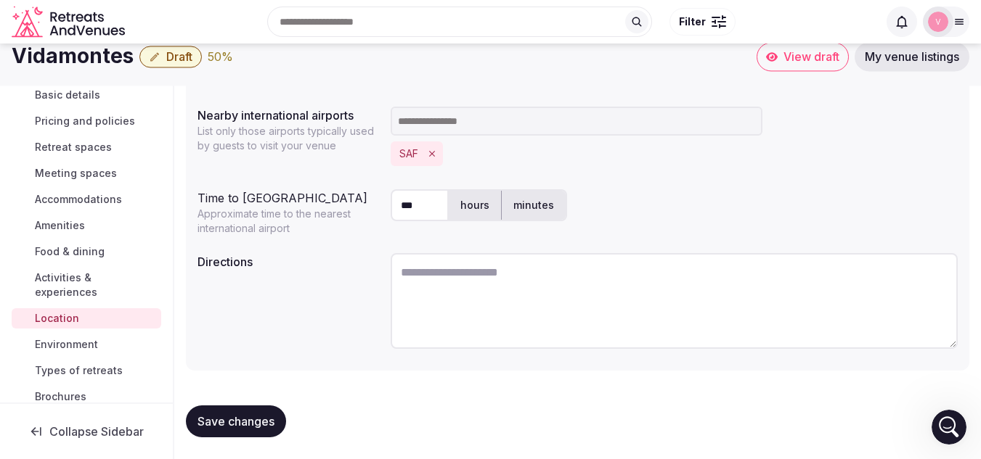
scroll to position [418, 0]
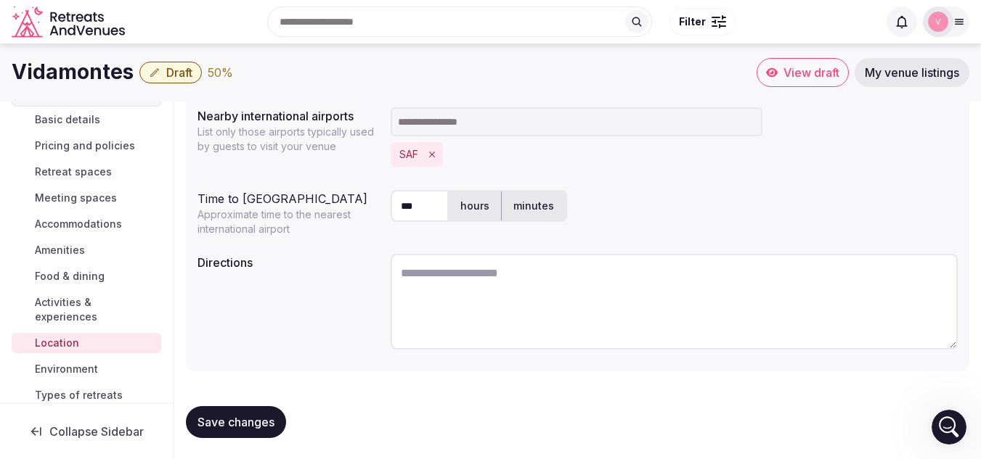
click at [442, 277] on textarea at bounding box center [673, 302] width 567 height 96
type textarea "**********"
click at [240, 425] on span "Save changes" at bounding box center [235, 422] width 77 height 15
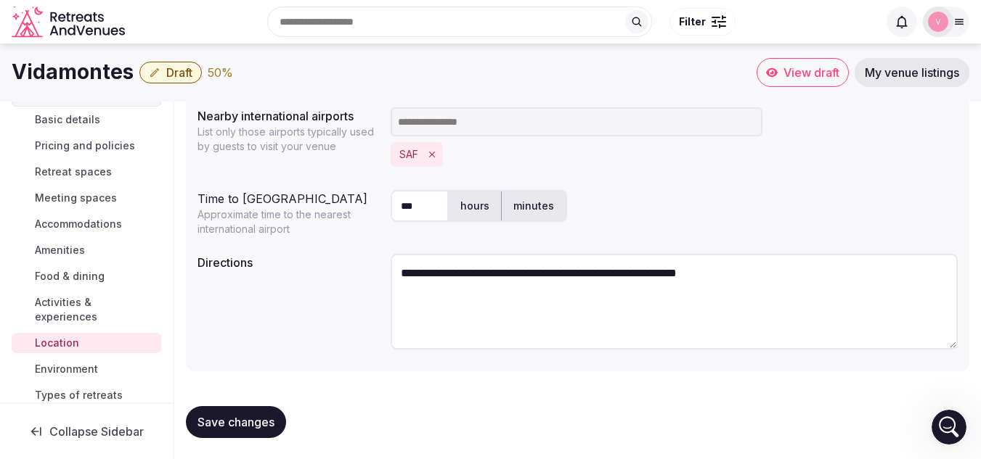
scroll to position [0, 0]
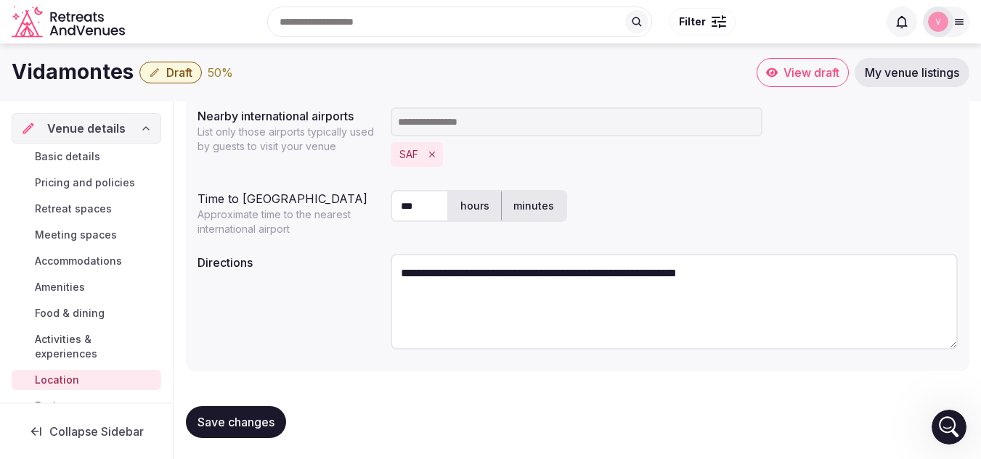
click at [71, 150] on span "Basic details" at bounding box center [67, 157] width 65 height 15
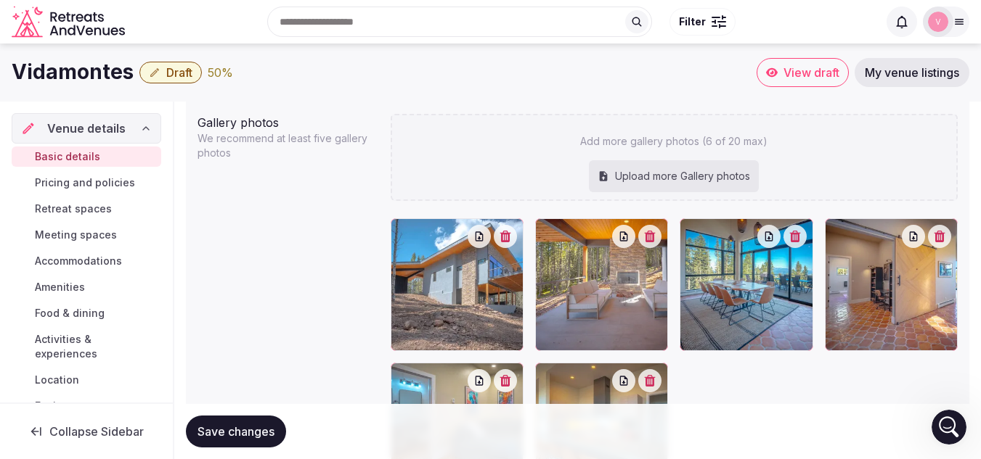
scroll to position [1601, 0]
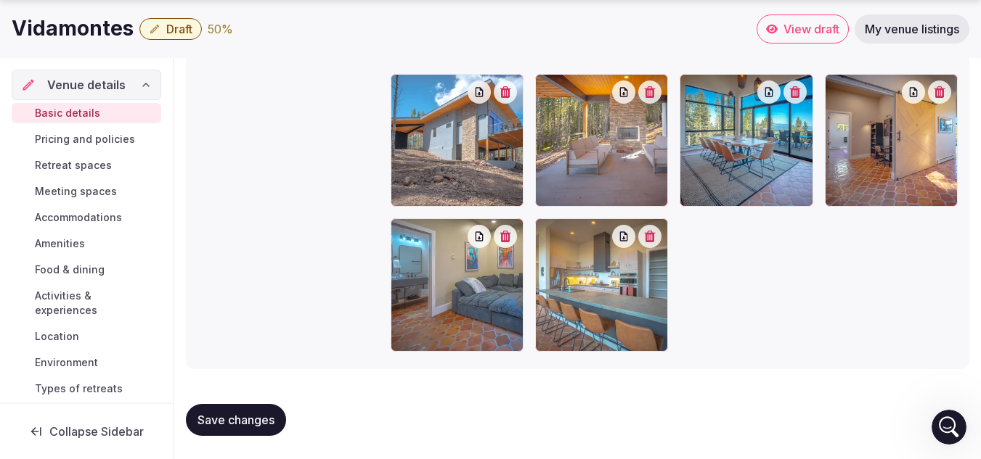
click at [75, 137] on span "Pricing and policies" at bounding box center [85, 139] width 100 height 15
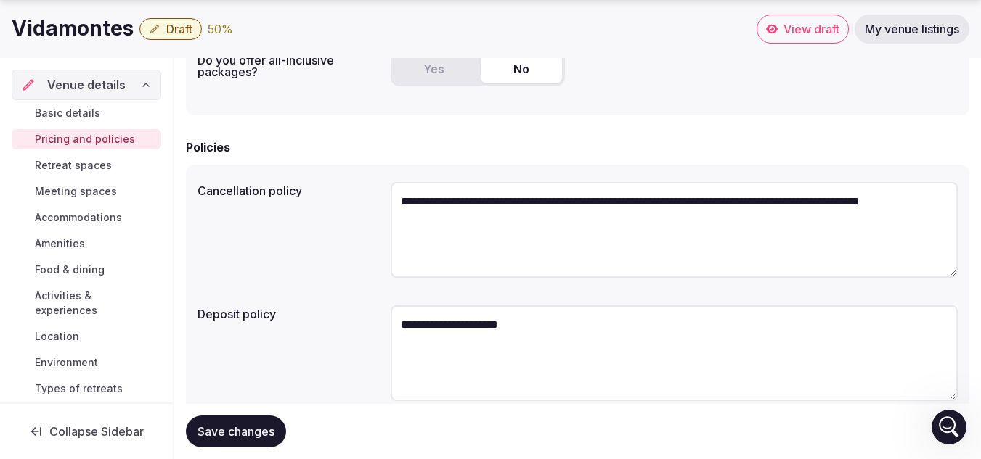
scroll to position [432, 0]
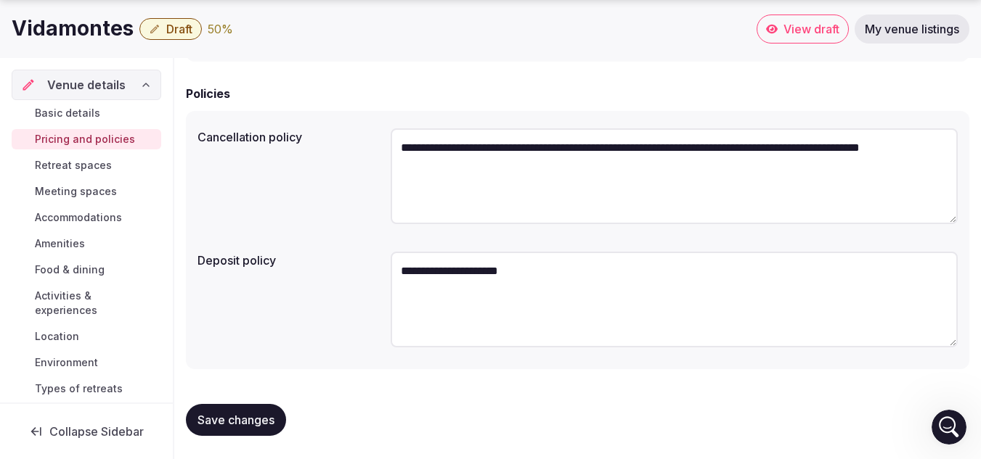
click at [69, 163] on span "Retreat spaces" at bounding box center [73, 165] width 77 height 15
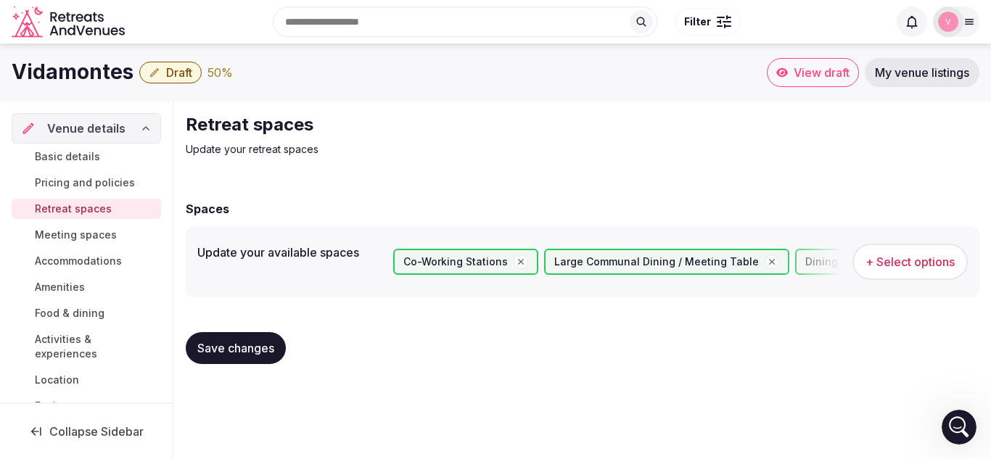
click at [65, 233] on span "Meeting spaces" at bounding box center [76, 235] width 82 height 15
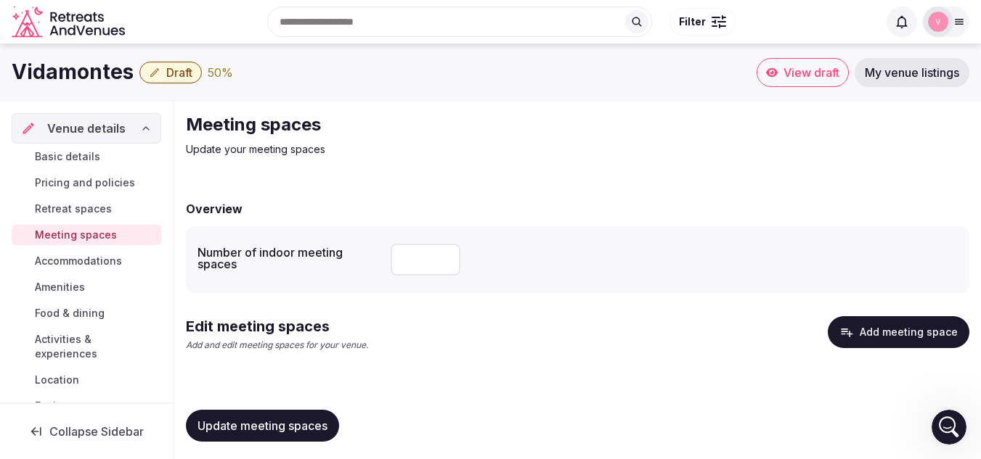
click at [414, 266] on input "number" at bounding box center [425, 260] width 70 height 32
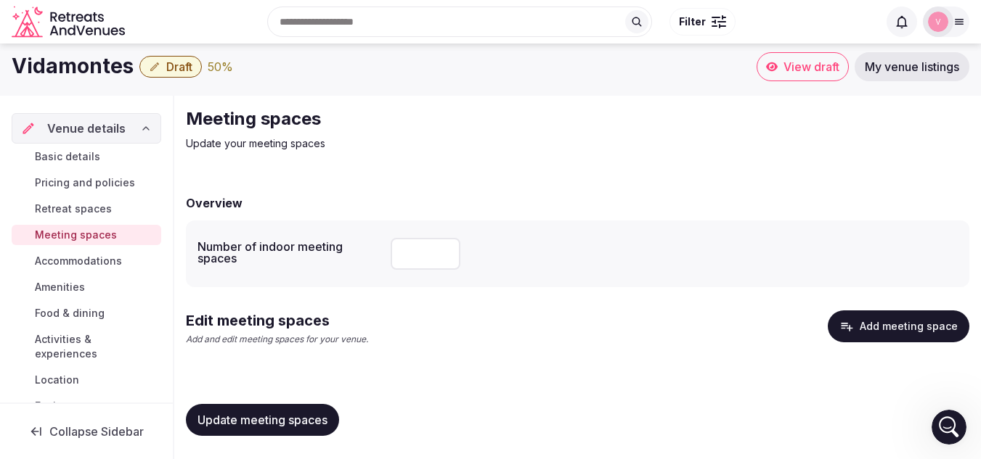
type input "*"
click at [867, 314] on button "Add meeting space" at bounding box center [898, 327] width 142 height 32
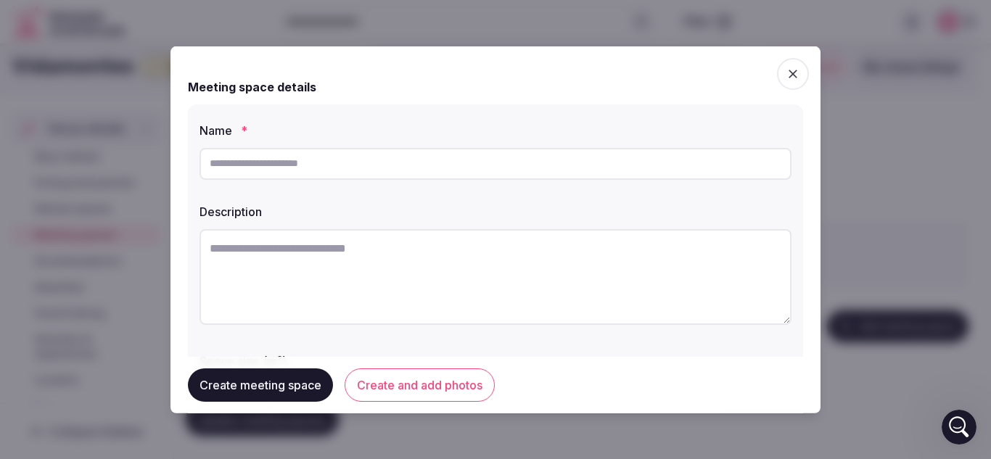
click at [353, 166] on input "text" at bounding box center [496, 163] width 592 height 32
type input "**********"
click at [267, 264] on textarea at bounding box center [496, 277] width 592 height 96
type textarea "**********"
click at [263, 382] on button "Create meeting space" at bounding box center [260, 385] width 145 height 33
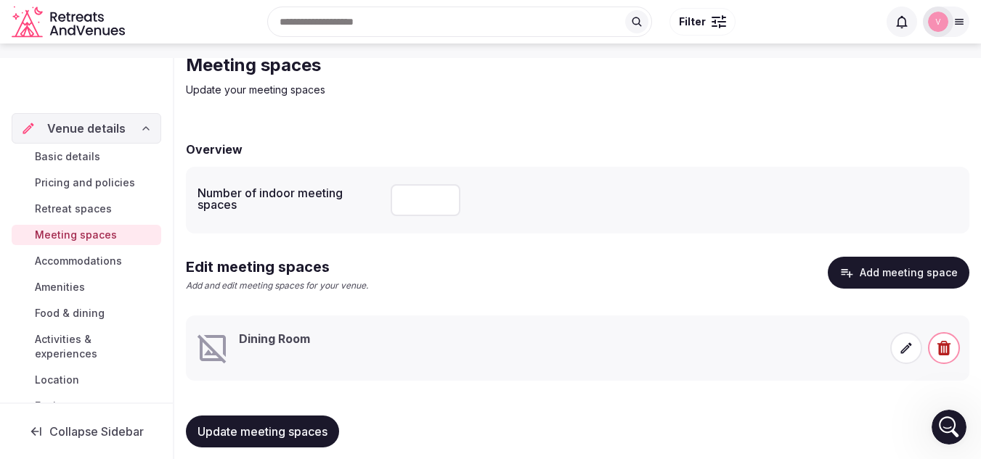
scroll to position [71, 0]
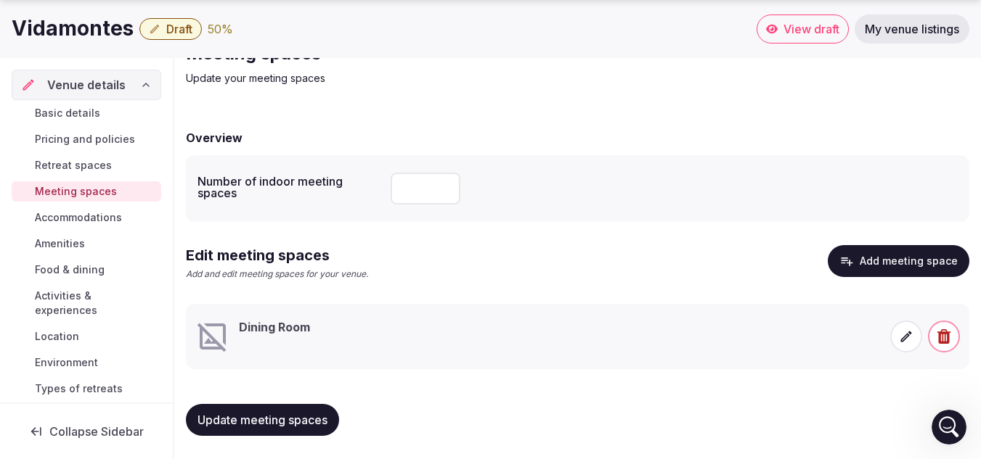
click at [65, 221] on span "Accommodations" at bounding box center [78, 217] width 87 height 15
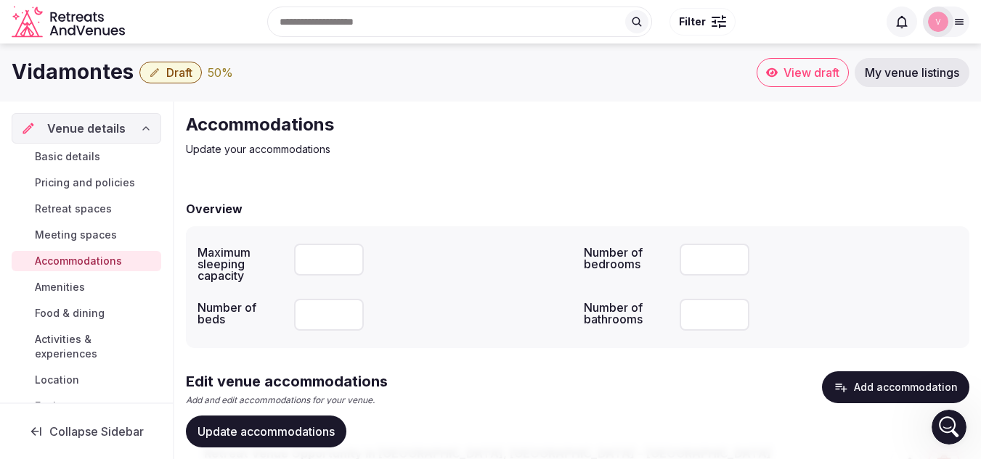
click at [72, 240] on span "Meeting spaces" at bounding box center [76, 235] width 82 height 15
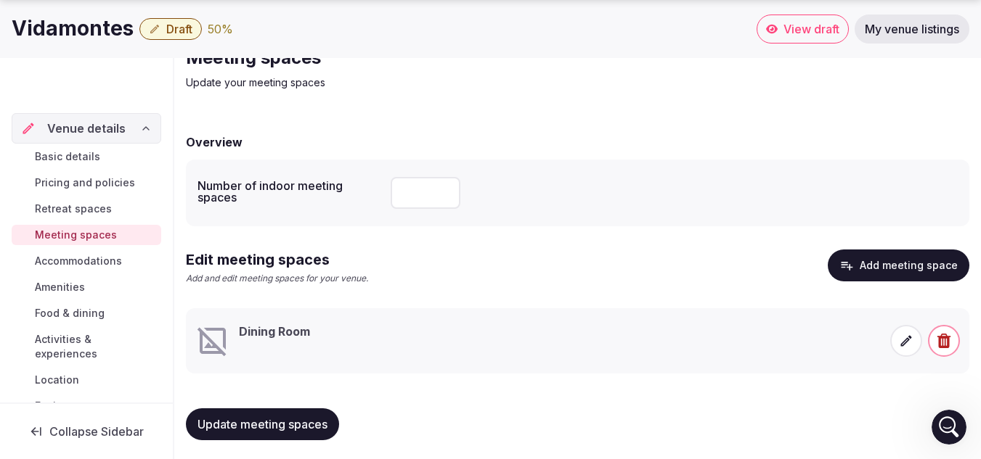
scroll to position [71, 0]
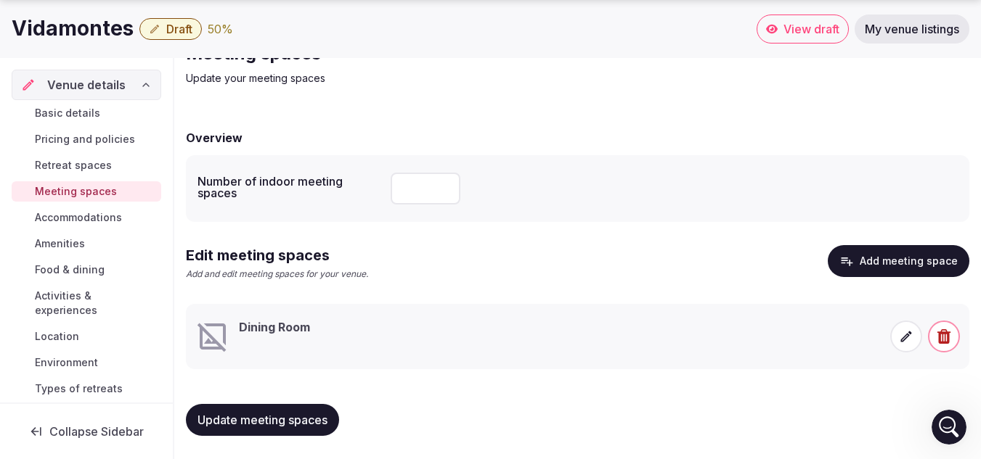
click at [421, 199] on input "number" at bounding box center [425, 189] width 70 height 32
type input "*"
click at [266, 414] on span "Update meeting spaces" at bounding box center [262, 420] width 130 height 15
click at [67, 214] on span "Accommodations" at bounding box center [78, 217] width 87 height 15
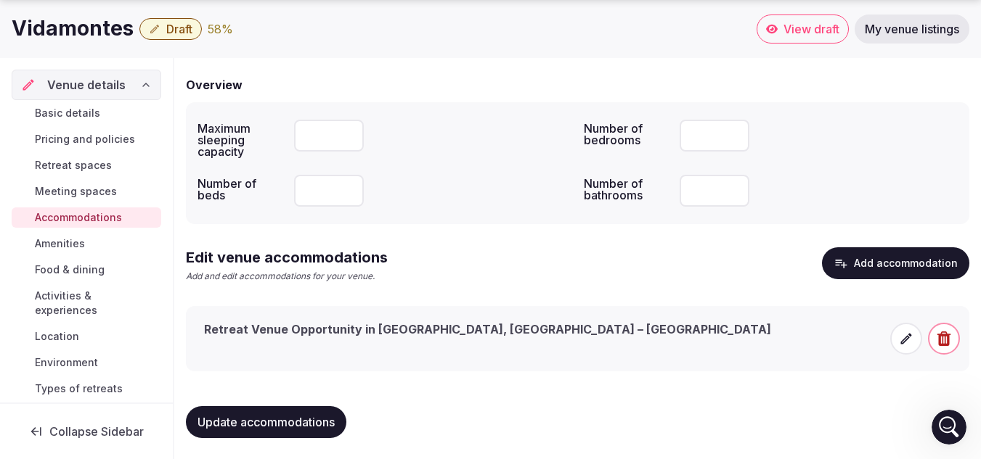
scroll to position [126, 0]
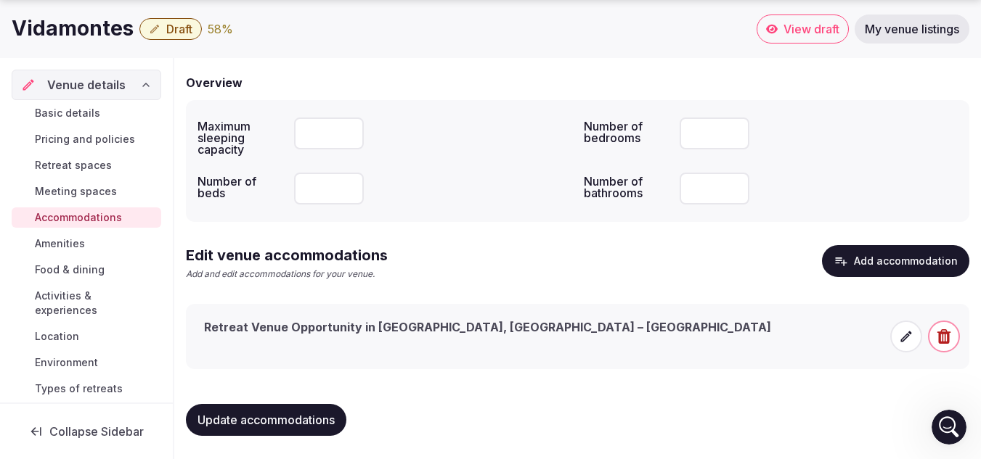
click at [867, 255] on button "Add accommodation" at bounding box center [895, 261] width 147 height 32
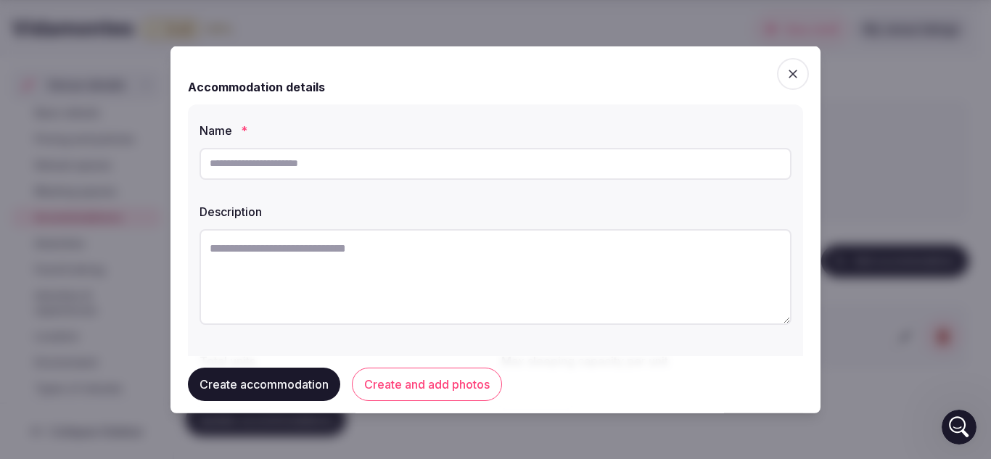
click at [786, 78] on icon "button" at bounding box center [793, 73] width 15 height 15
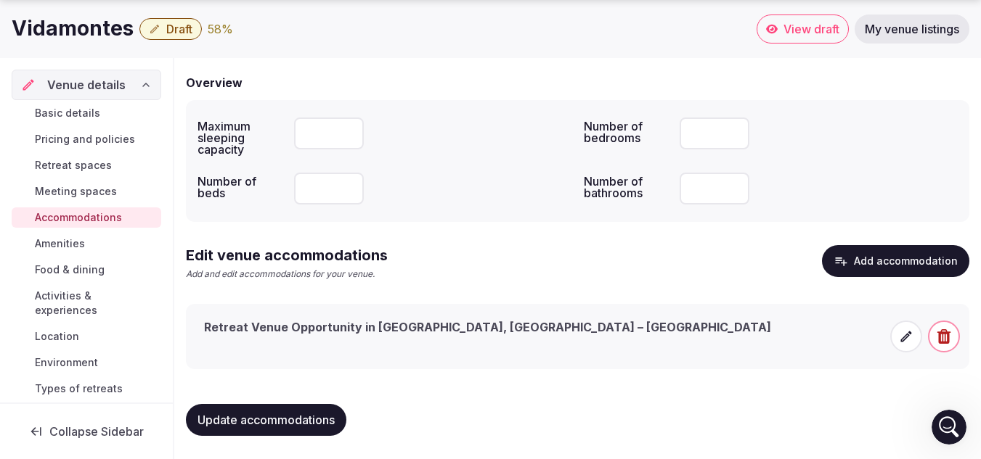
click at [66, 237] on span "Amenities" at bounding box center [60, 244] width 50 height 15
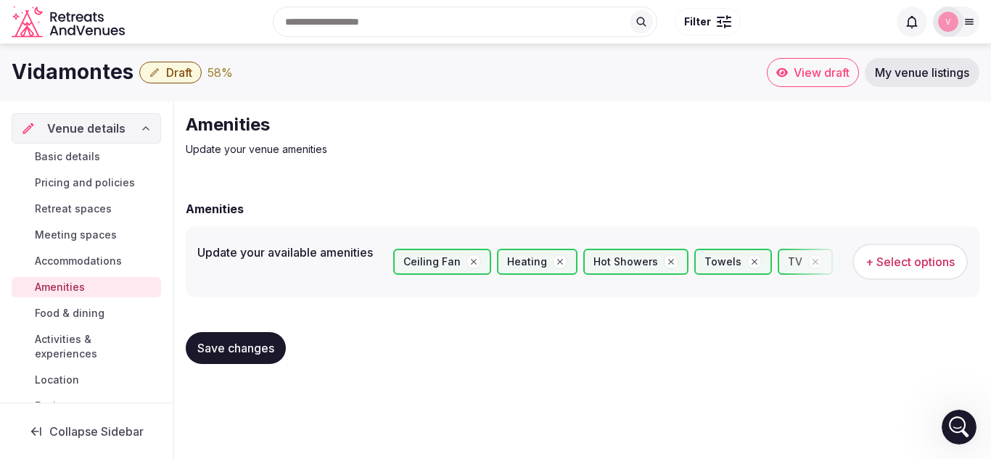
click at [51, 314] on span "Food & dining" at bounding box center [70, 313] width 70 height 15
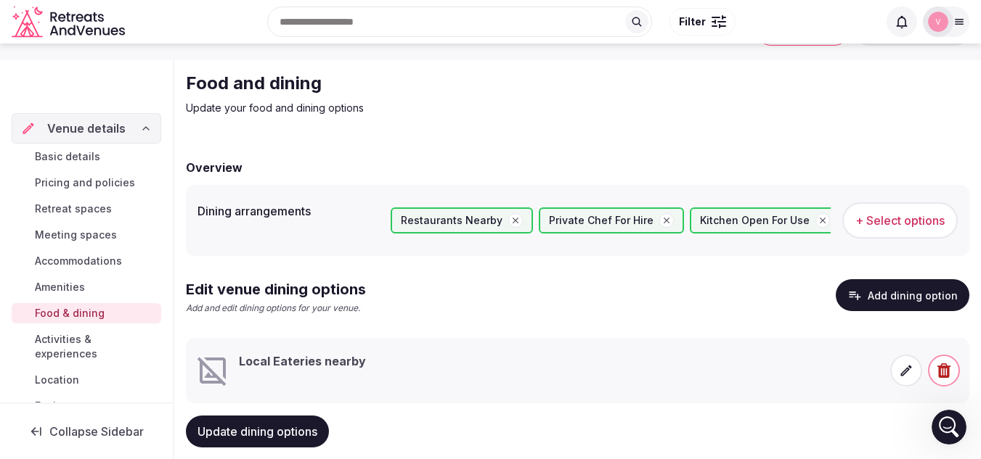
scroll to position [75, 0]
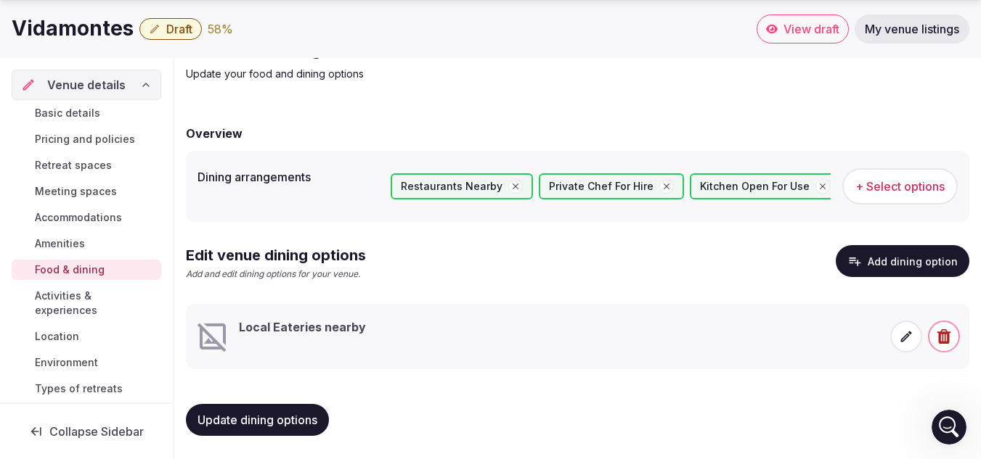
click at [68, 303] on span "Activities & experiences" at bounding box center [95, 303] width 120 height 29
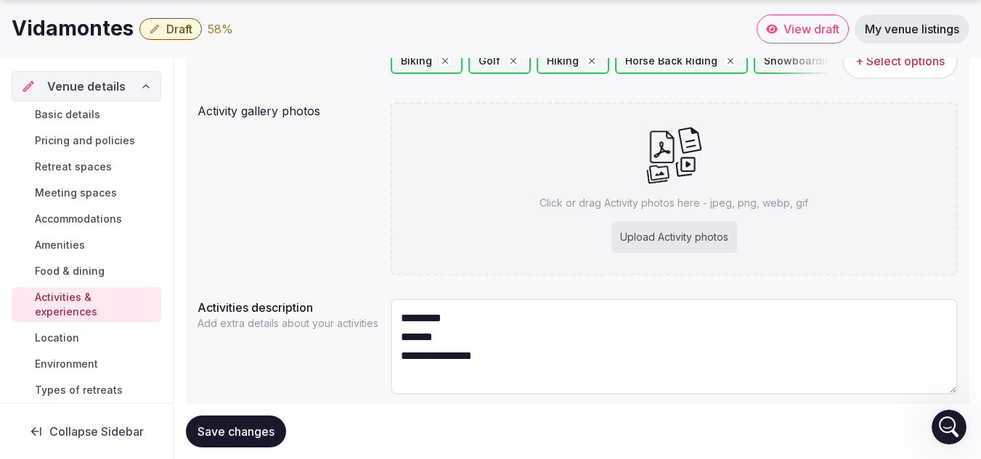
scroll to position [202, 0]
click at [652, 145] on icon at bounding box center [662, 145] width 33 height 33
type input "**********"
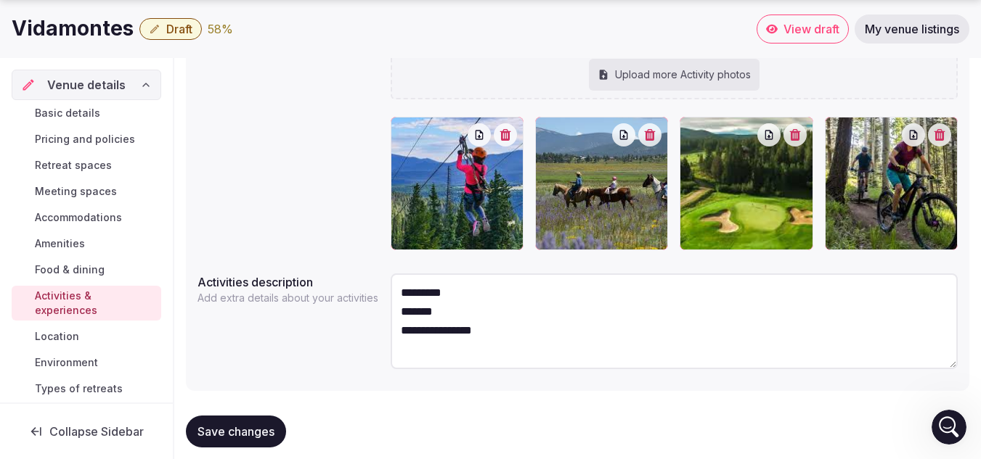
scroll to position [303, 0]
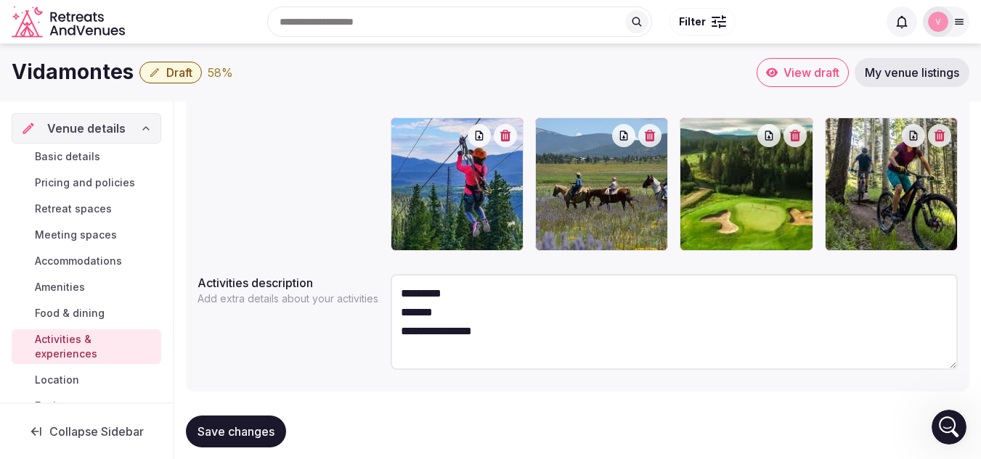
click at [522, 334] on textarea "**********" at bounding box center [673, 322] width 567 height 96
type textarea "**********"
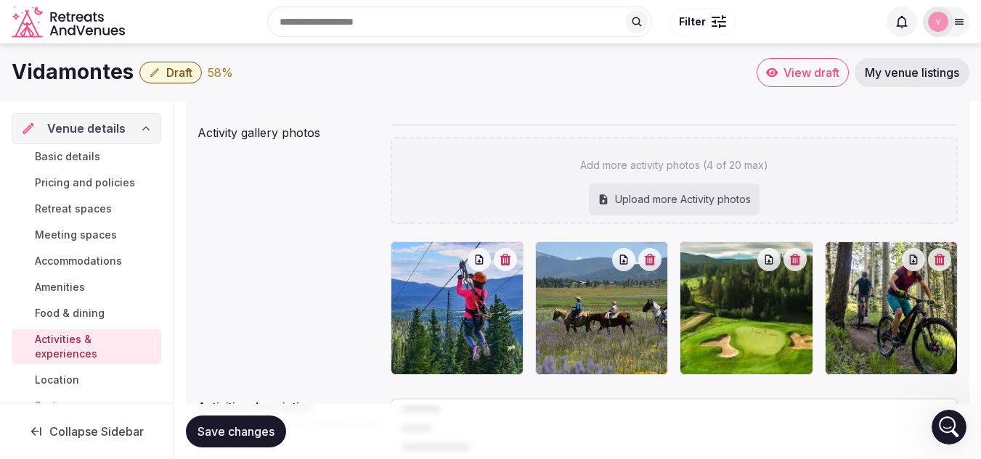
scroll to position [177, 0]
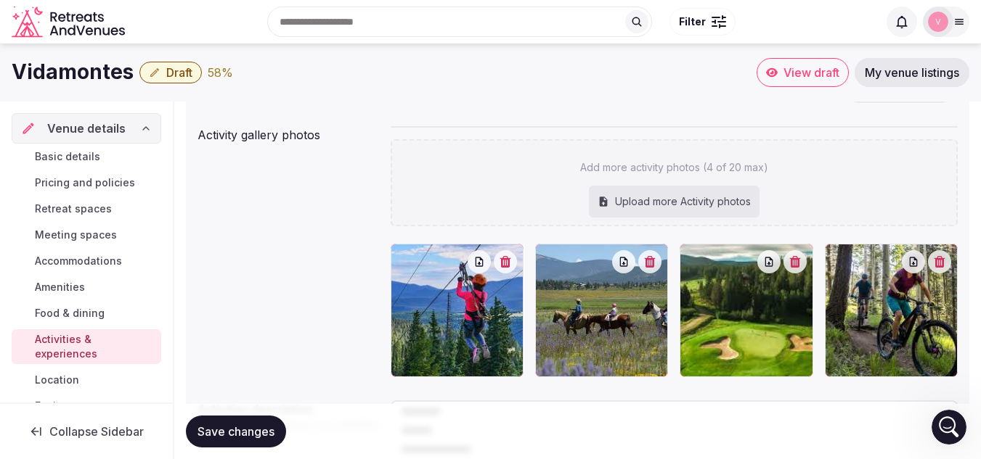
click at [683, 202] on div "Upload more Activity photos" at bounding box center [674, 202] width 171 height 32
type input "**********"
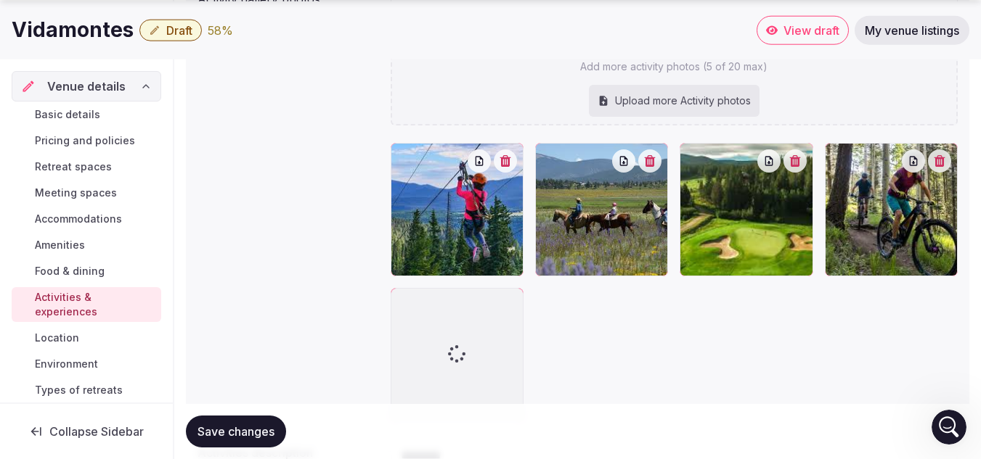
scroll to position [322, 0]
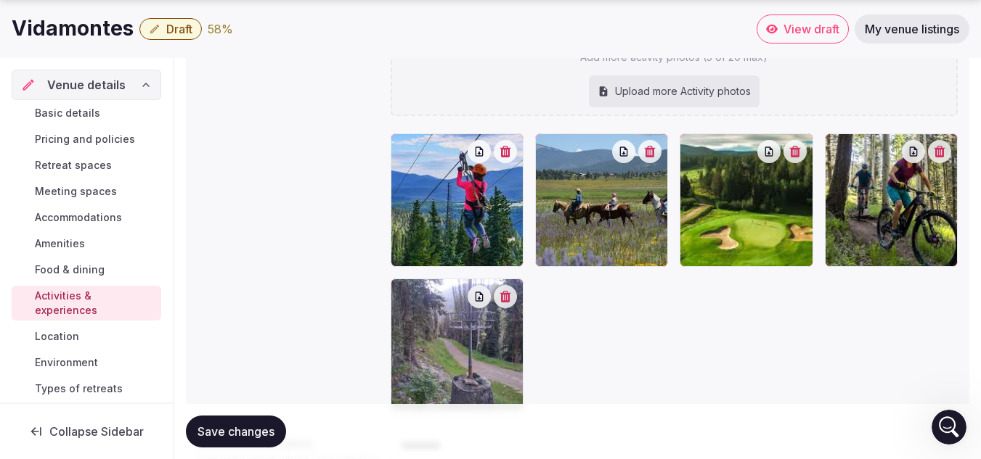
click at [262, 429] on span "Save changes" at bounding box center [235, 432] width 77 height 15
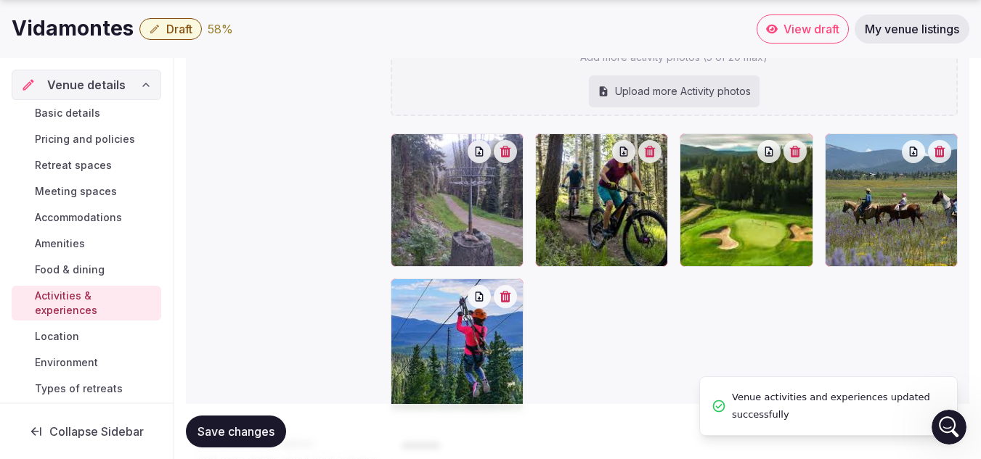
click at [63, 339] on span "Location" at bounding box center [57, 336] width 44 height 15
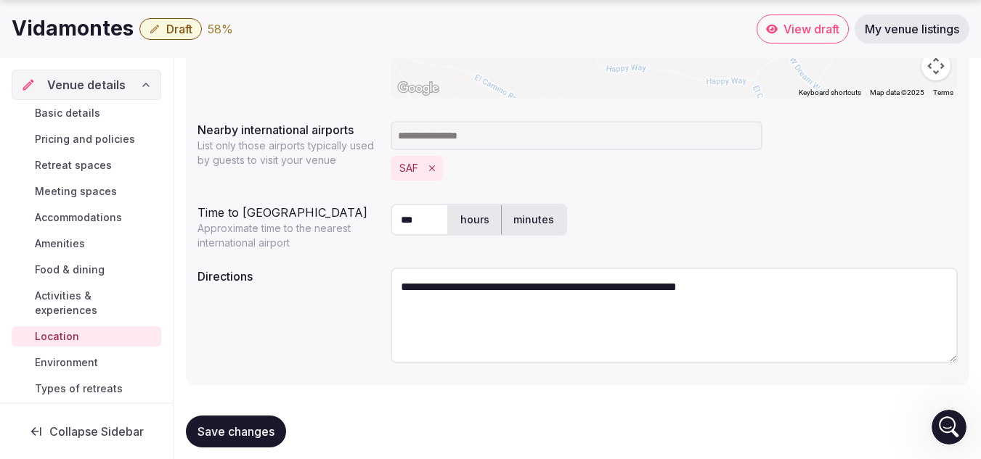
scroll to position [420, 0]
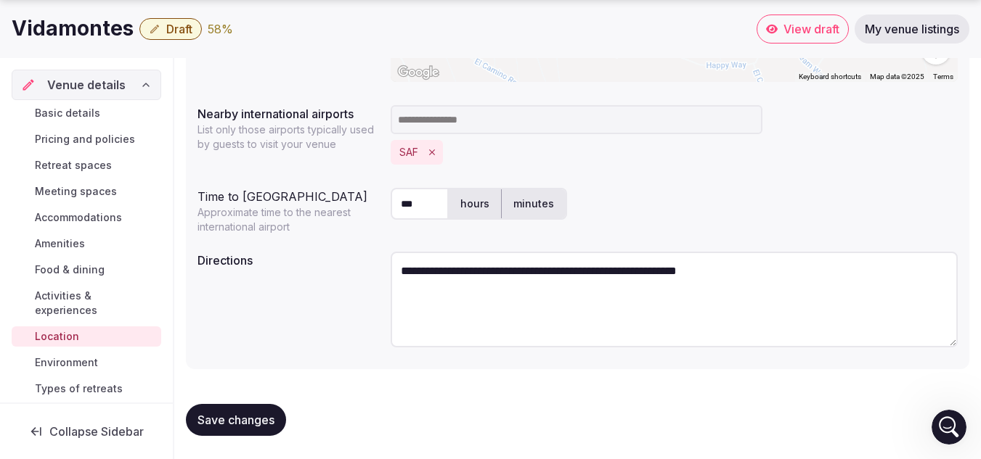
click at [225, 420] on span "Save changes" at bounding box center [235, 420] width 77 height 15
click at [69, 361] on span "Environment" at bounding box center [66, 363] width 63 height 15
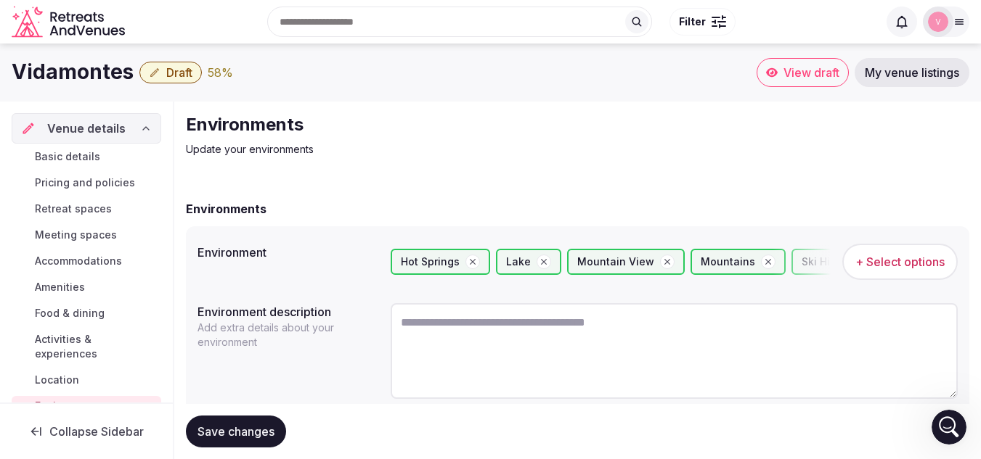
click at [536, 334] on textarea at bounding box center [673, 351] width 567 height 96
click at [903, 327] on textarea at bounding box center [673, 351] width 567 height 96
paste textarea "**********"
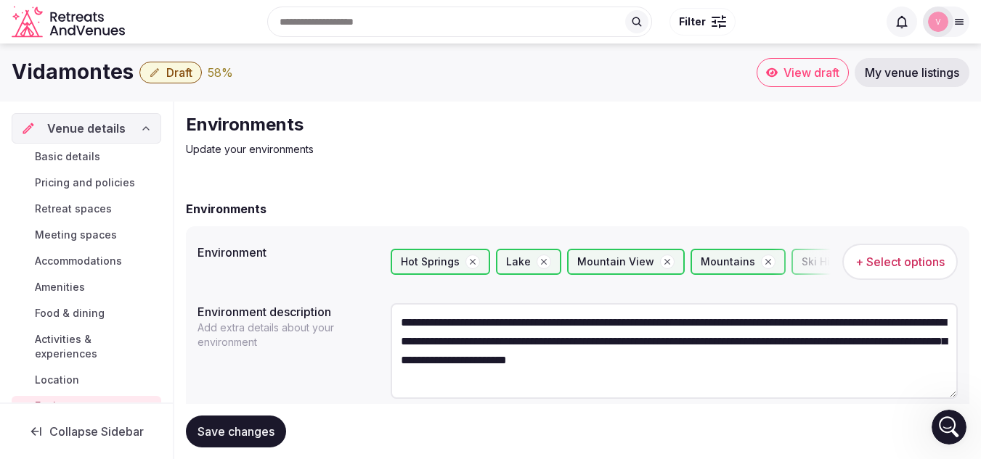
type textarea "**********"
click at [226, 429] on span "Save changes" at bounding box center [235, 432] width 77 height 15
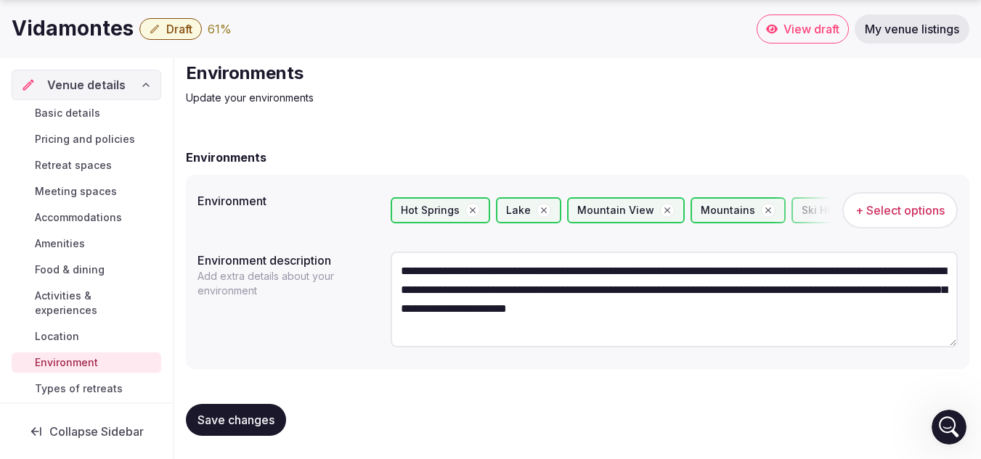
scroll to position [37, 0]
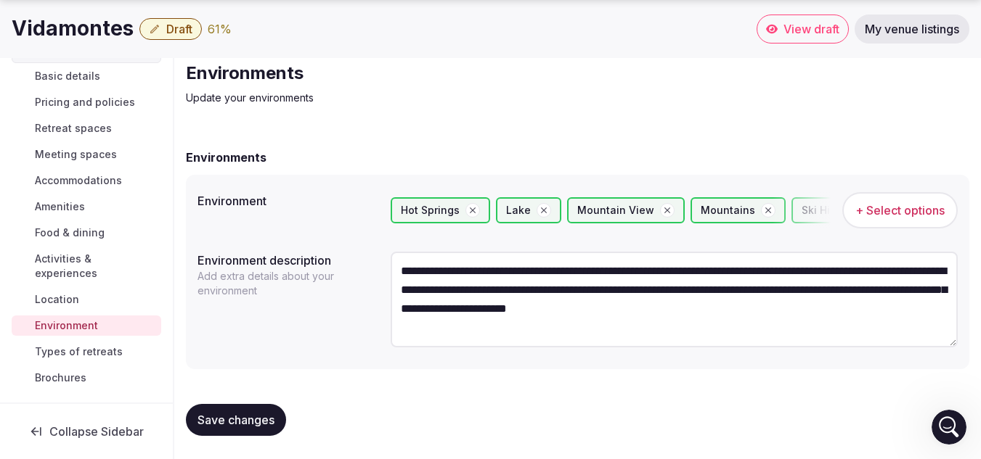
click at [69, 356] on span "Types of retreats" at bounding box center [79, 352] width 88 height 15
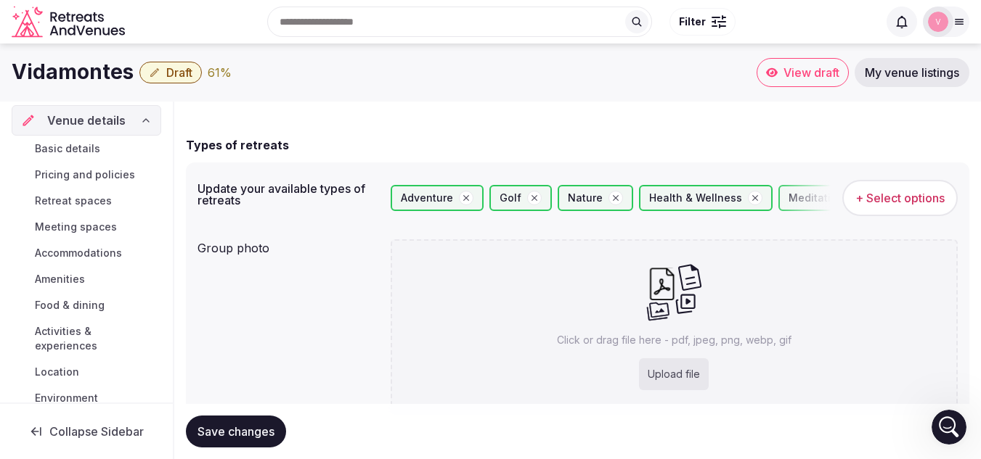
scroll to position [7, 0]
click at [658, 365] on div "Upload file" at bounding box center [674, 375] width 70 height 32
type input "**********"
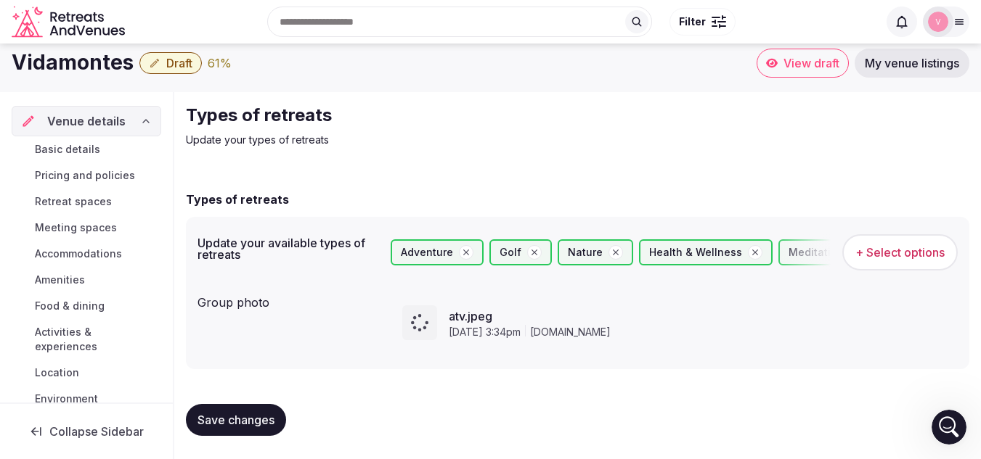
scroll to position [81, 0]
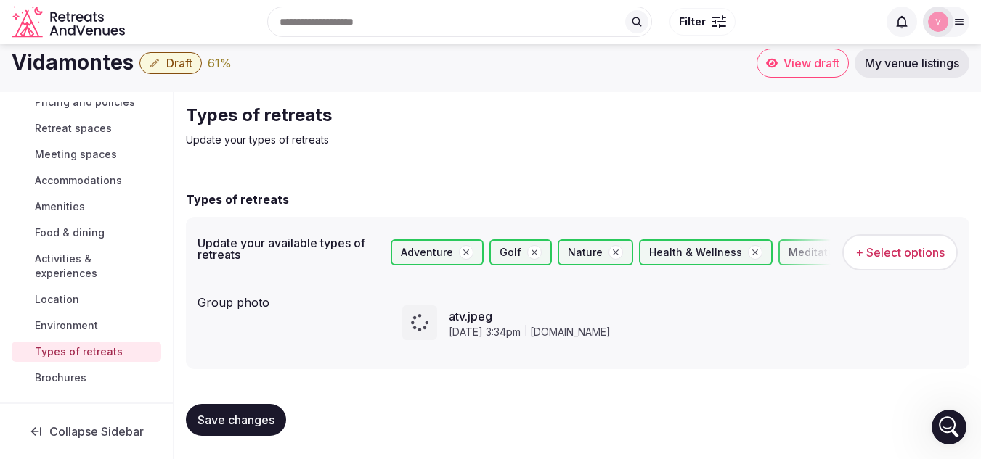
click at [62, 376] on span "Brochures" at bounding box center [61, 378] width 52 height 15
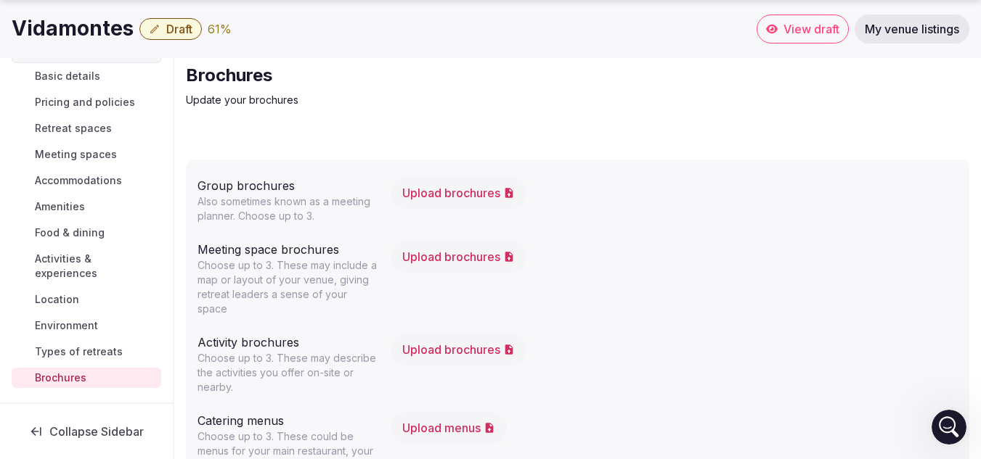
scroll to position [54, 0]
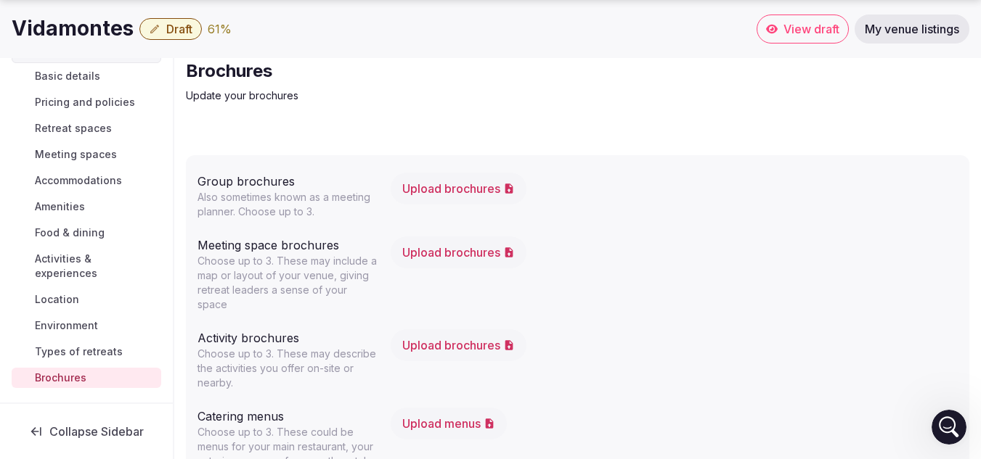
click at [499, 258] on button "Upload brochures" at bounding box center [458, 253] width 136 height 32
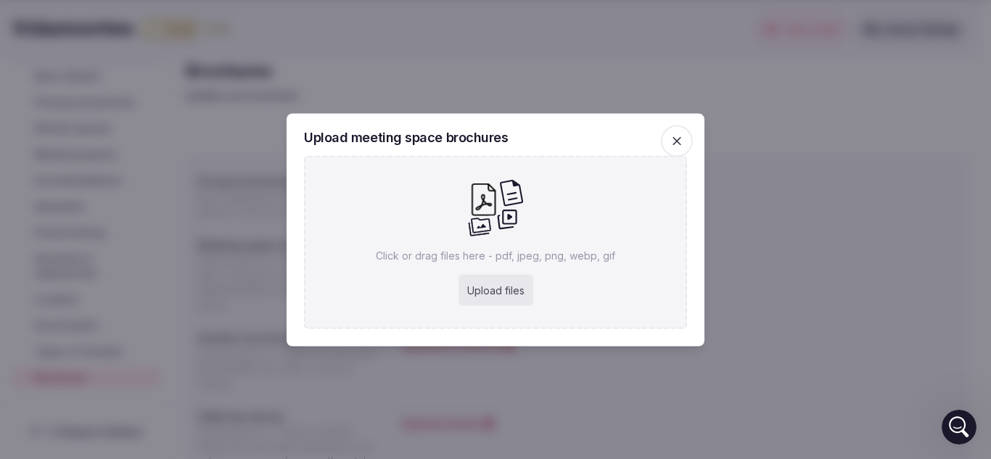
click at [507, 283] on div "Upload files" at bounding box center [496, 290] width 75 height 32
click at [499, 304] on div "Upload files" at bounding box center [496, 290] width 75 height 32
type input "**********"
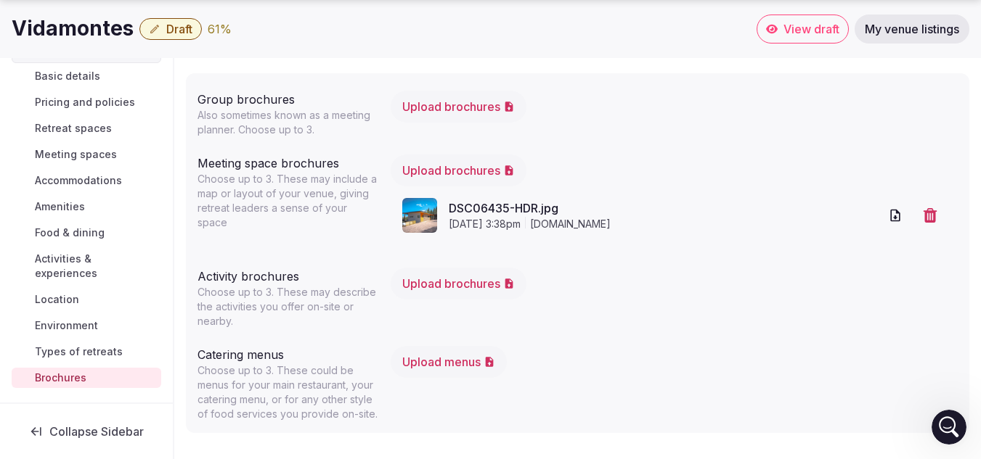
scroll to position [0, 0]
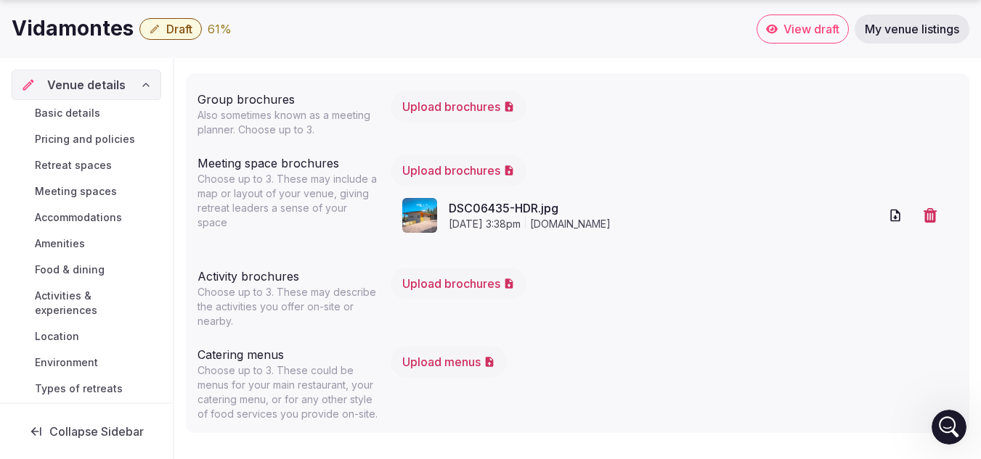
click at [220, 29] on div "61 %" at bounding box center [220, 28] width 24 height 17
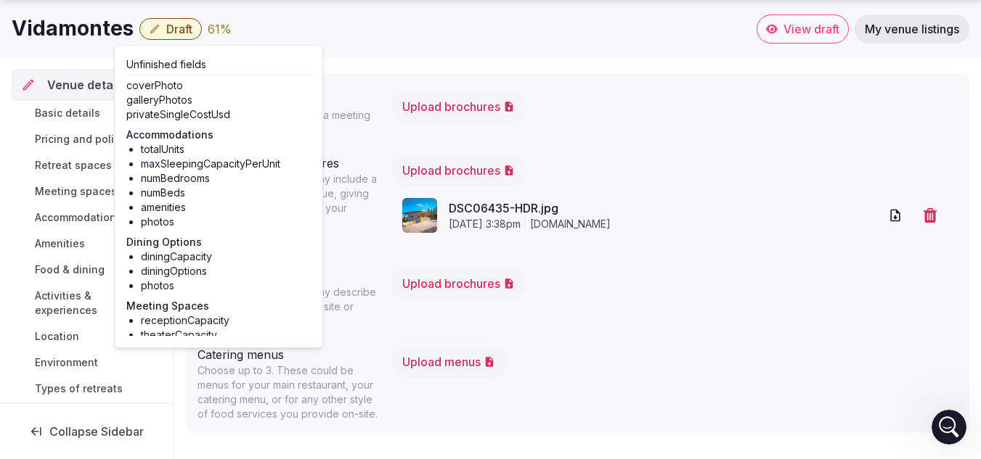
click at [163, 149] on li "totalUnits" at bounding box center [226, 149] width 170 height 15
click at [96, 218] on span "Accommodations" at bounding box center [78, 217] width 87 height 15
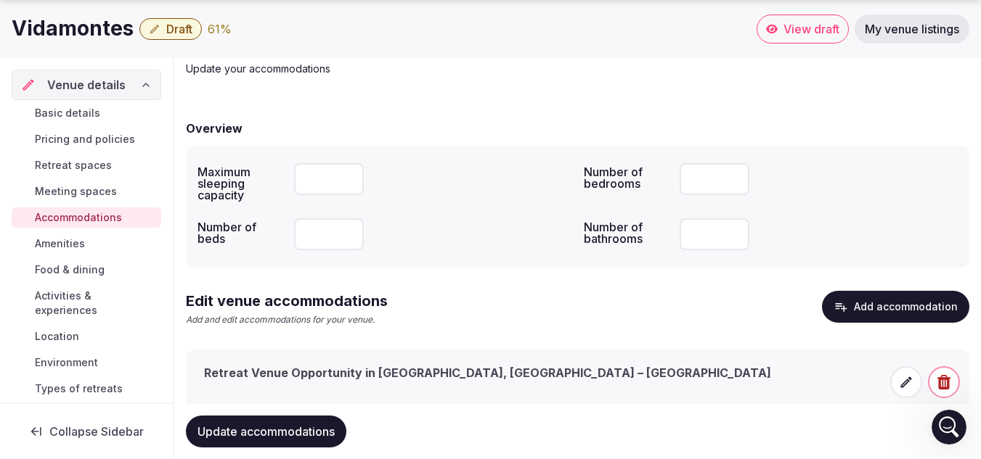
scroll to position [126, 0]
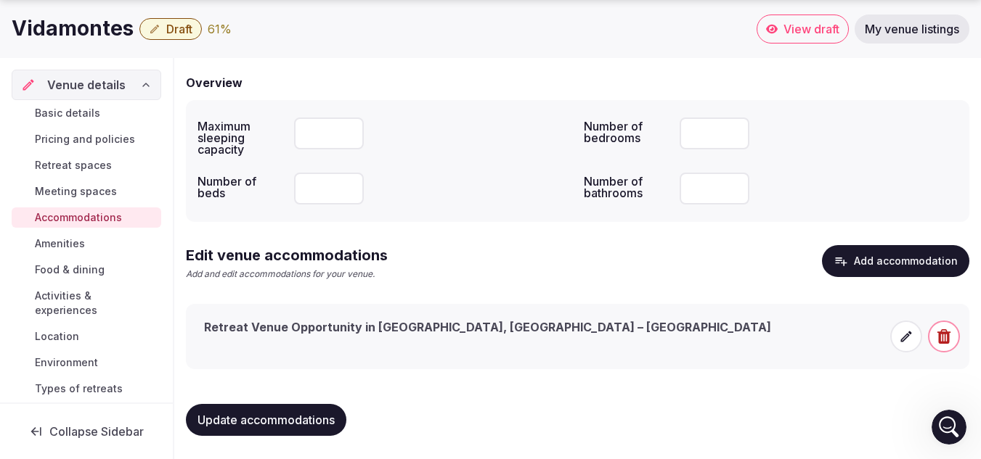
click at [261, 415] on span "Update accommodations" at bounding box center [265, 420] width 137 height 15
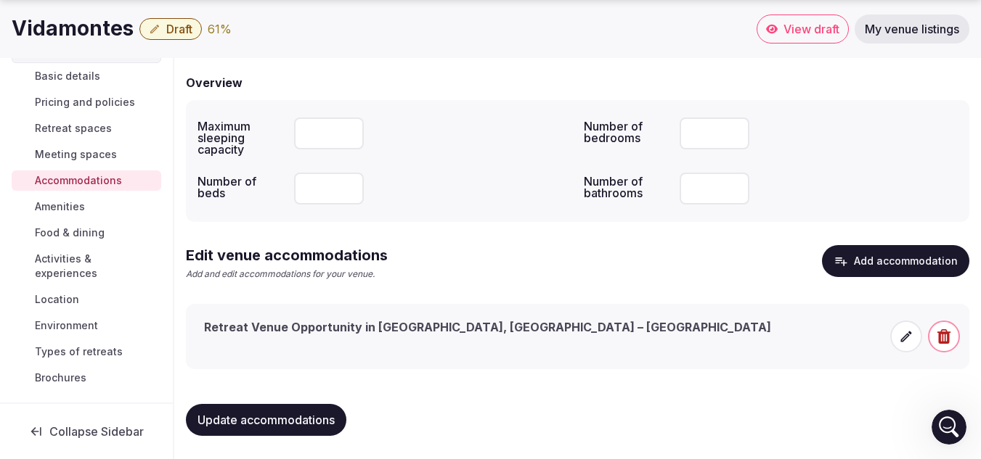
click at [106, 433] on span "Collapse Sidebar" at bounding box center [96, 432] width 94 height 15
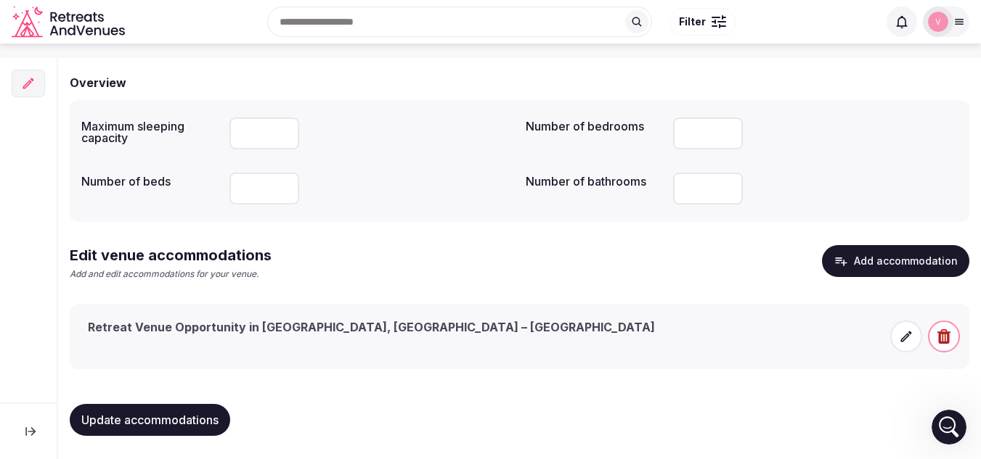
scroll to position [0, 0]
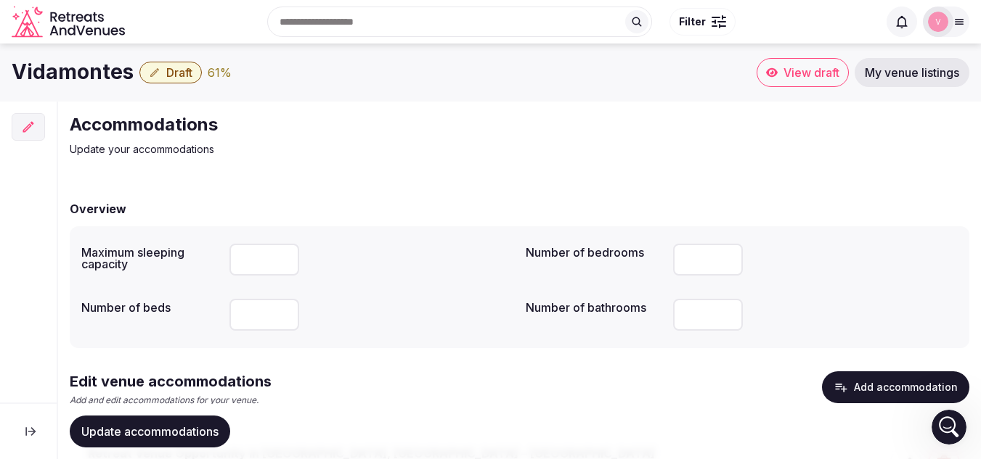
click at [175, 73] on span "Draft" at bounding box center [179, 72] width 26 height 15
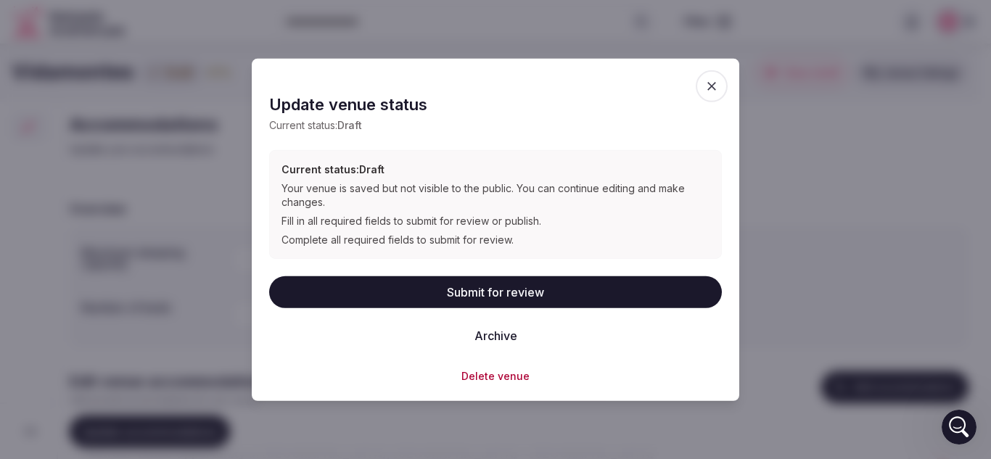
click at [456, 290] on button "Submit for review" at bounding box center [495, 293] width 453 height 32
